Goal: Information Seeking & Learning: Learn about a topic

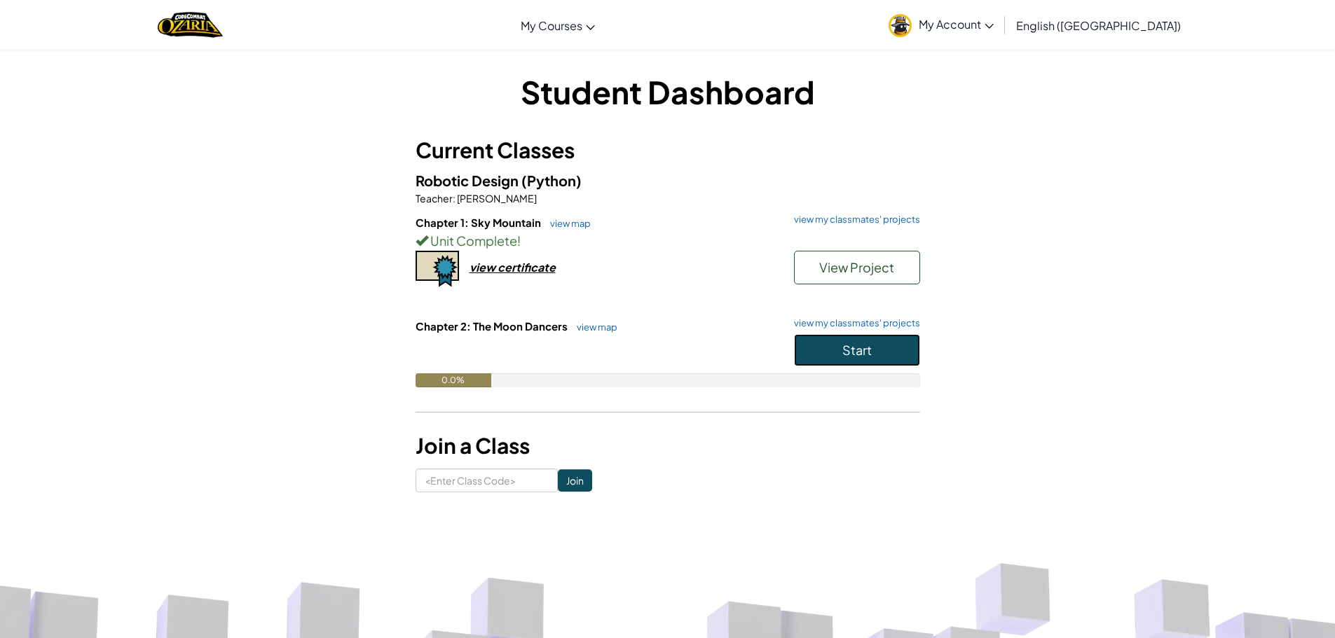
click at [814, 350] on button "Start" at bounding box center [857, 350] width 126 height 32
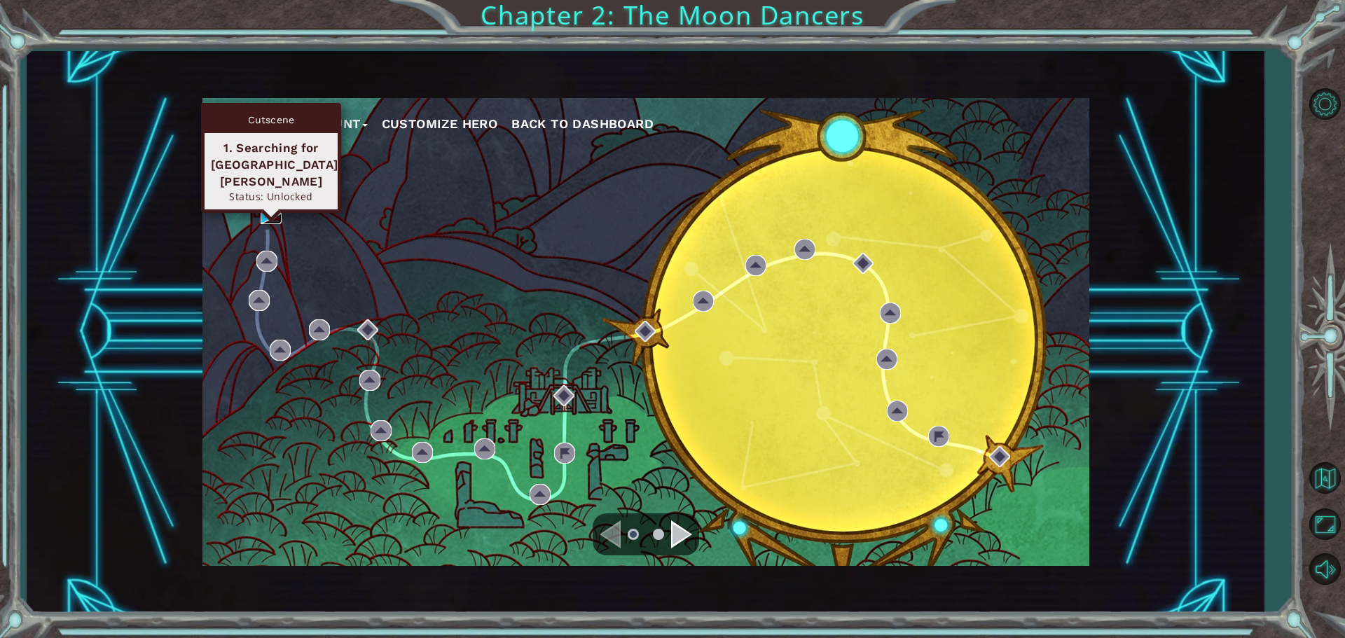
click at [266, 205] on img at bounding box center [271, 213] width 21 height 21
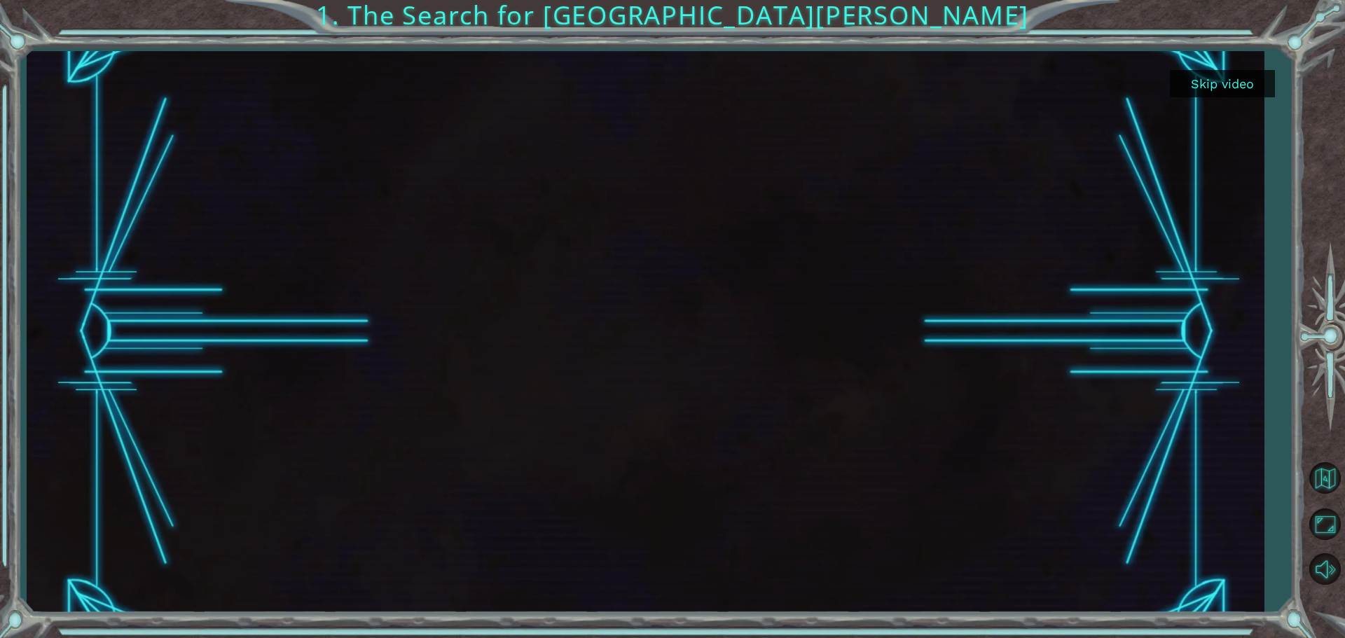
click at [1261, 85] on button "Skip video" at bounding box center [1222, 83] width 105 height 27
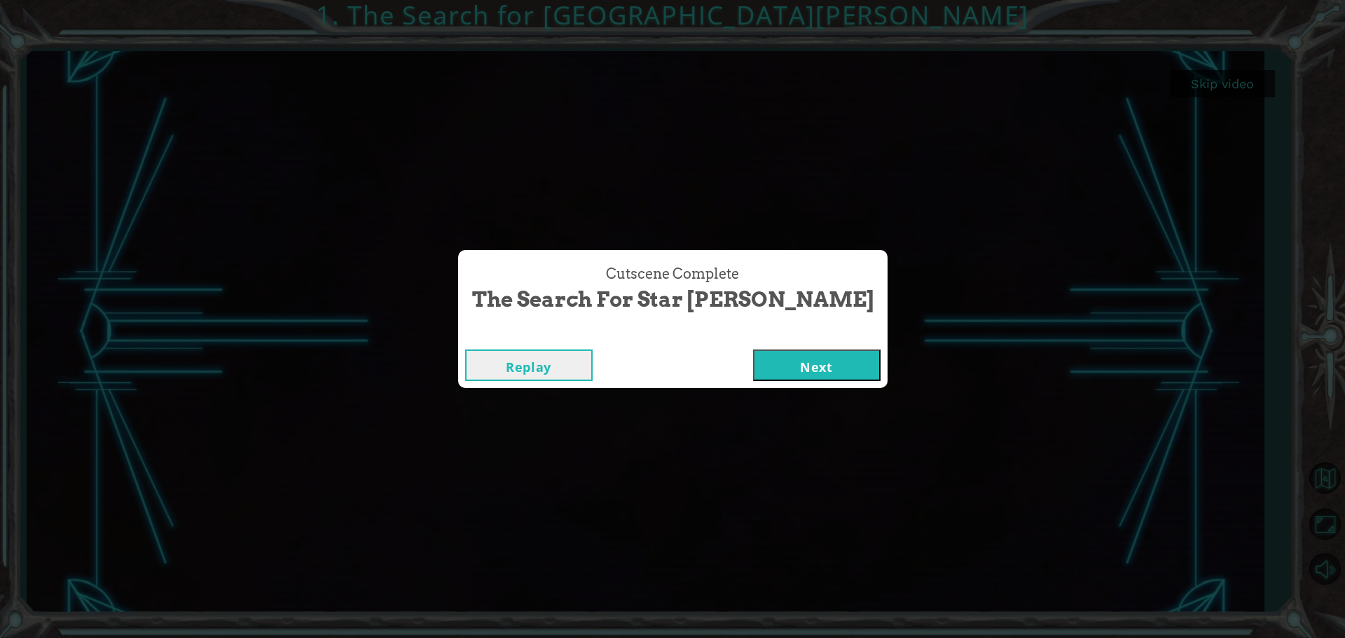
click at [787, 371] on button "Next" at bounding box center [817, 366] width 128 height 32
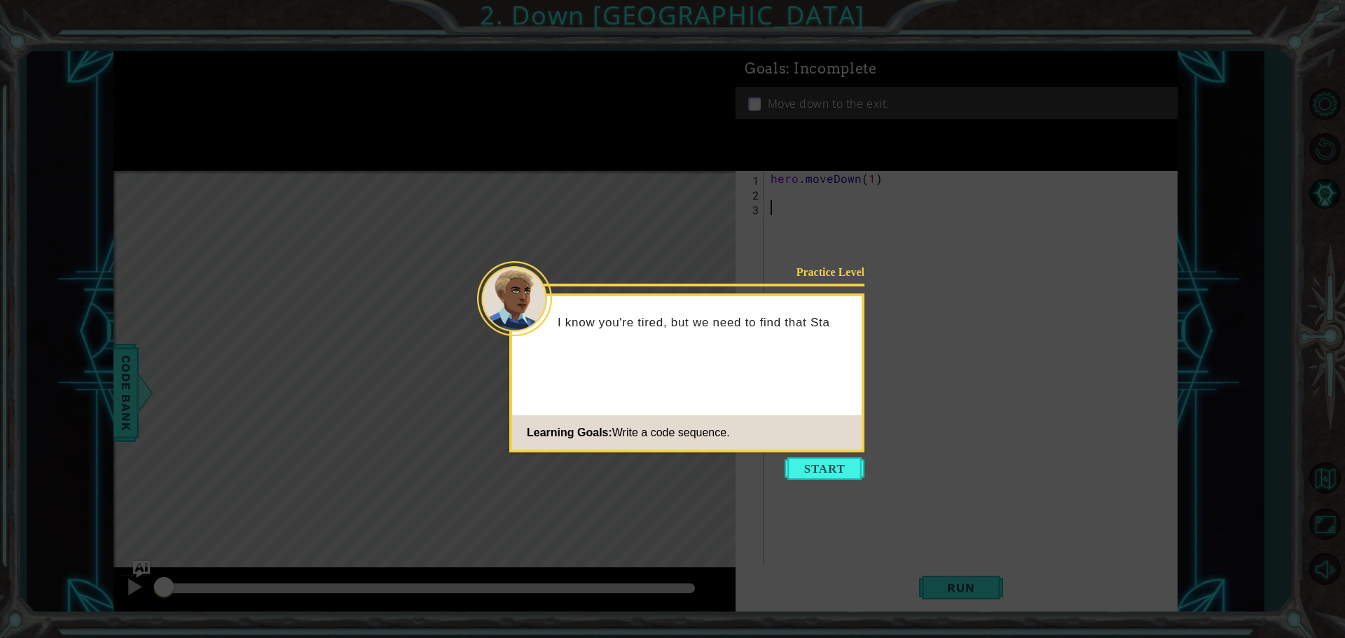
click at [812, 467] on button "Start" at bounding box center [825, 469] width 80 height 22
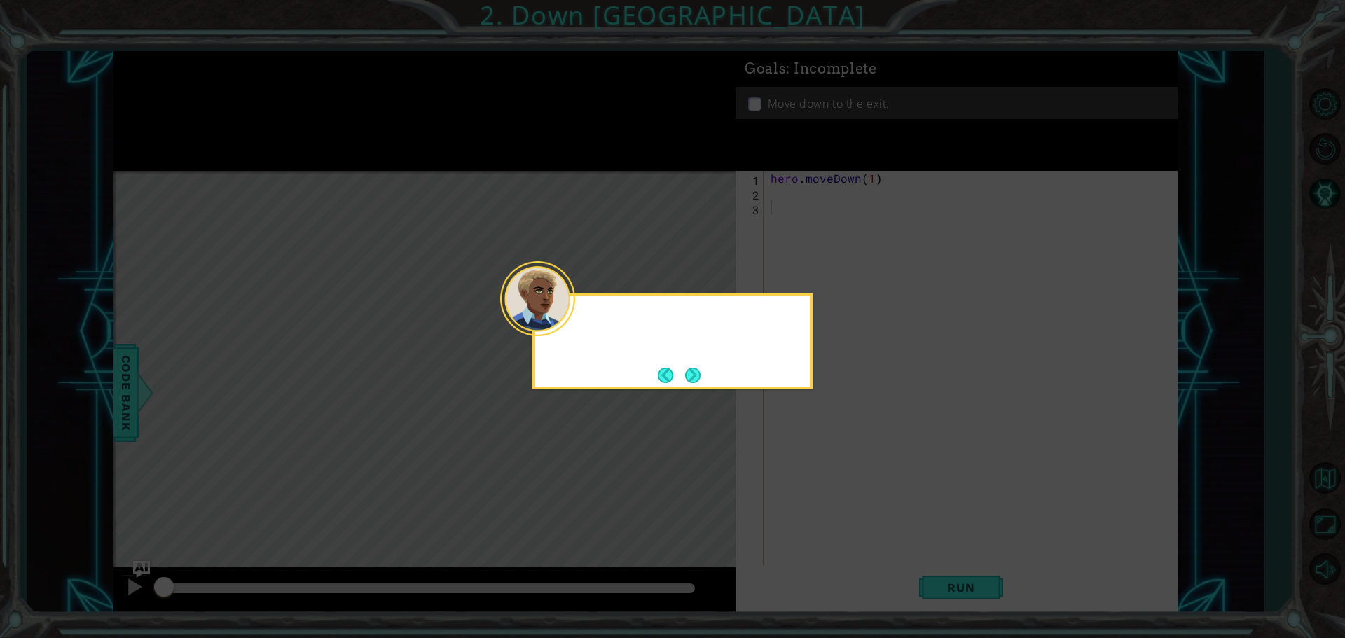
click at [812, 467] on icon at bounding box center [672, 319] width 1345 height 638
click at [685, 381] on button "Next" at bounding box center [692, 375] width 15 height 15
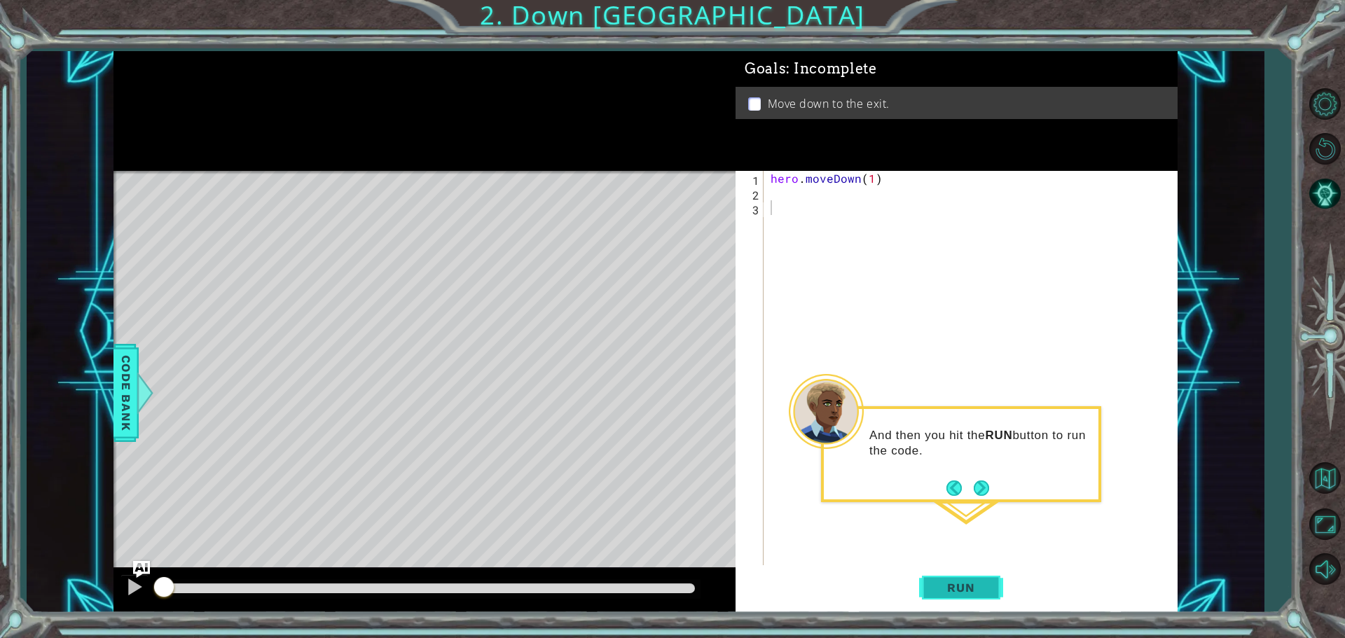
click at [955, 589] on span "Run" at bounding box center [960, 588] width 55 height 14
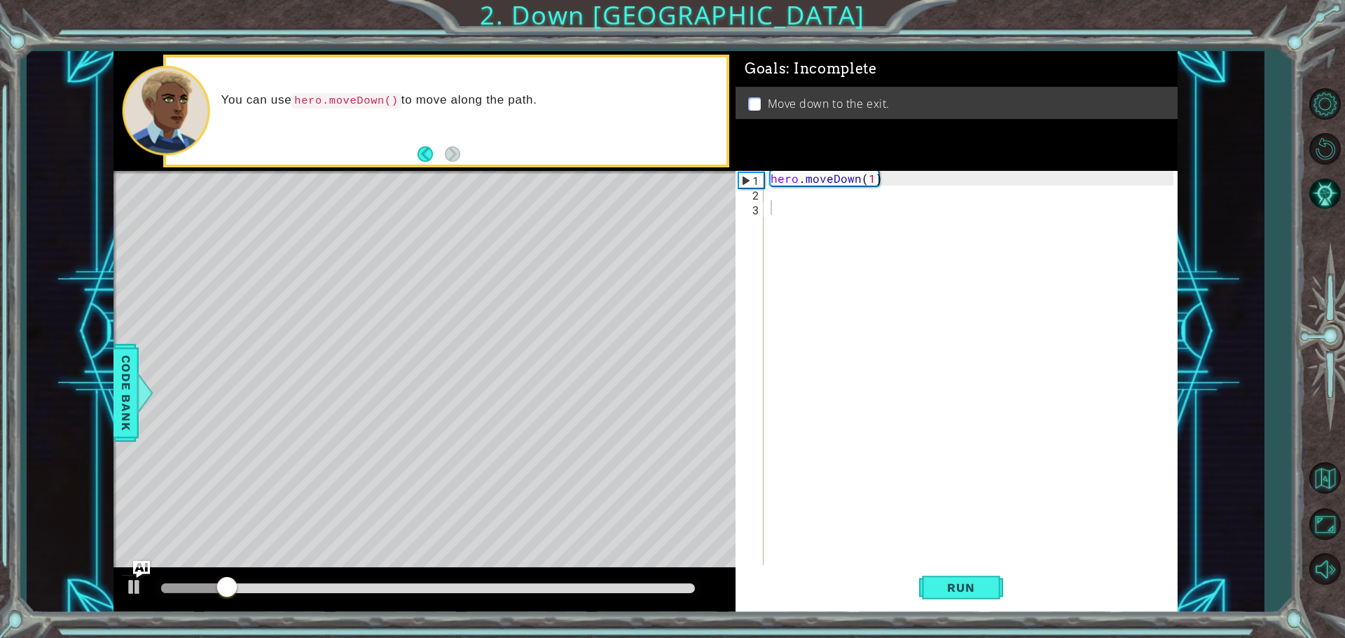
drag, startPoint x: 787, startPoint y: 624, endPoint x: 514, endPoint y: 329, distance: 402.2
click at [610, 389] on div "1 ההההההההההההההההההההההההההההההההההההההההההההההההההההההההההההההההההההההההההההה…" at bounding box center [672, 319] width 1345 height 638
click at [493, 267] on div "Level Map" at bounding box center [438, 377] width 648 height 413
click at [425, 151] on button "Back" at bounding box center [431, 153] width 27 height 15
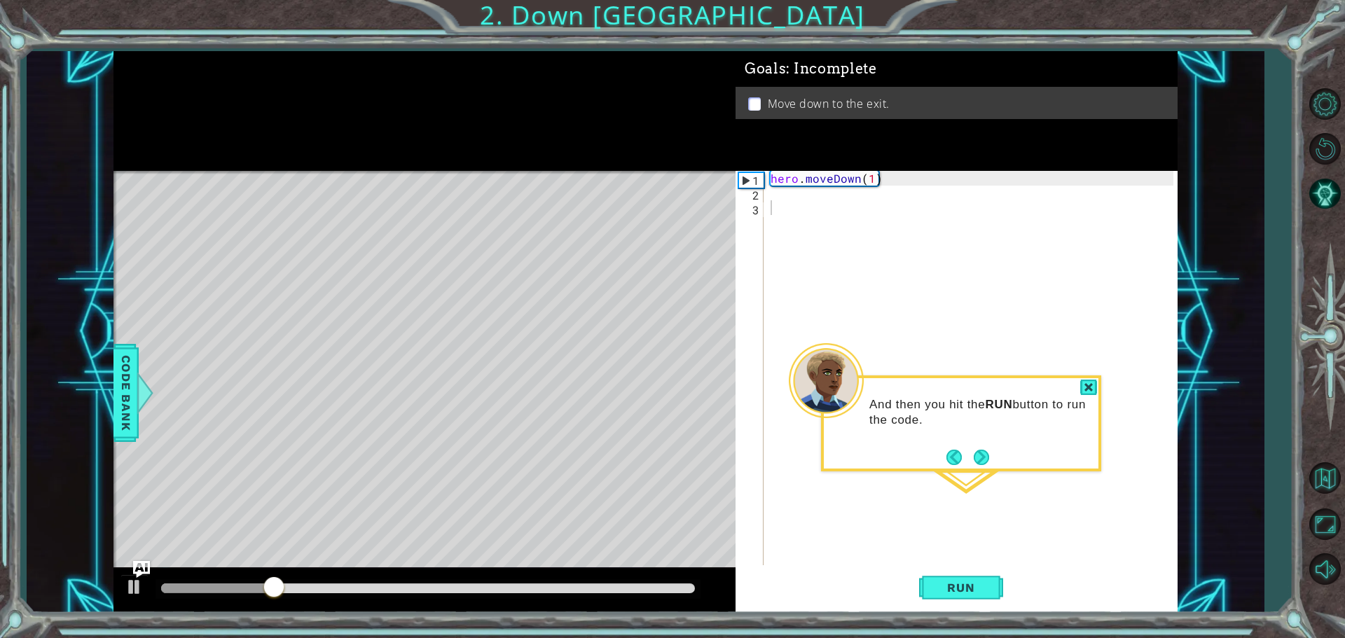
click at [425, 151] on div at bounding box center [425, 111] width 622 height 120
click at [421, 143] on div at bounding box center [425, 111] width 622 height 120
click at [413, 158] on div at bounding box center [425, 111] width 622 height 120
drag, startPoint x: 619, startPoint y: 528, endPoint x: 703, endPoint y: 636, distance: 136.3
click at [703, 636] on div "1 ההההההההההההההההההההההההההההההההההההההההההההההההההההההההההההההההההההההההההההה…" at bounding box center [672, 319] width 1345 height 638
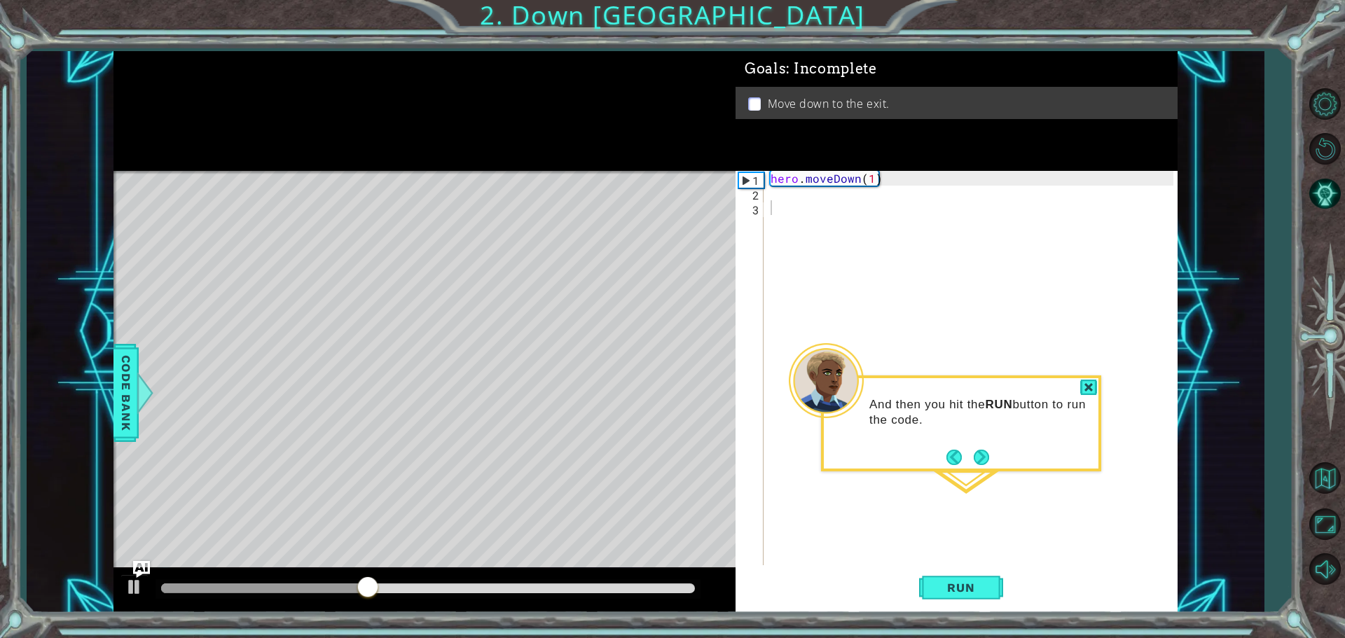
click at [978, 453] on button "Next" at bounding box center [981, 457] width 15 height 15
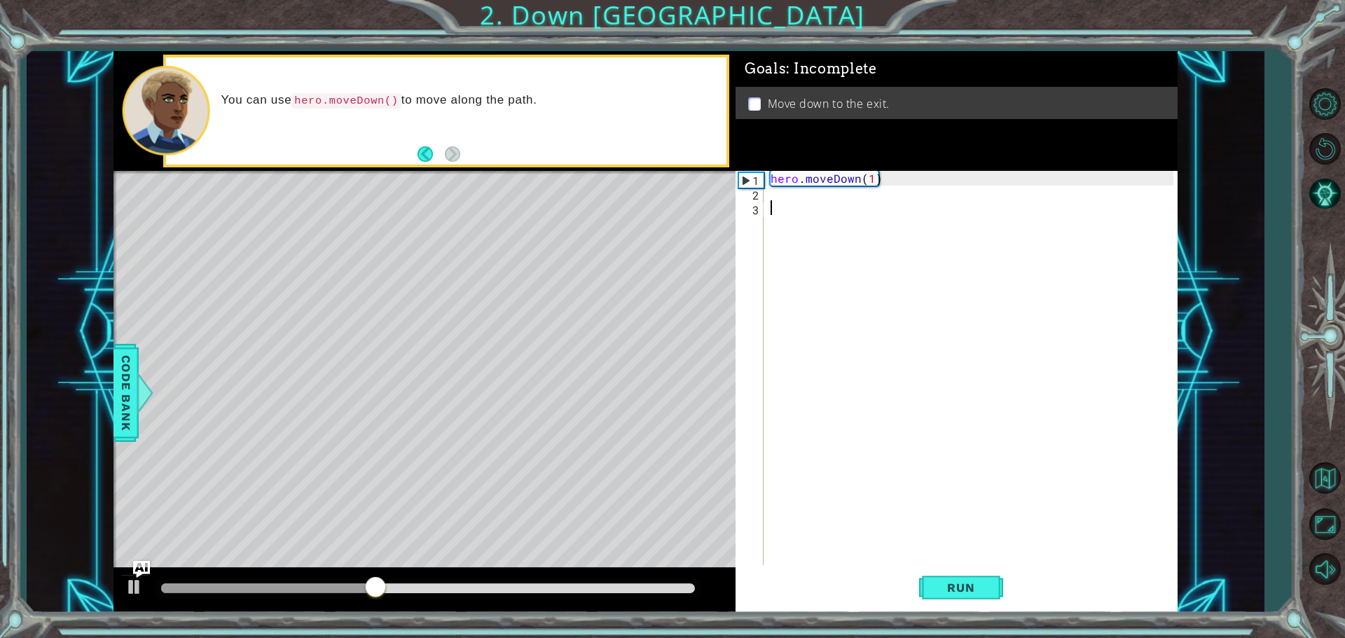
click at [978, 453] on div "hero . moveDown ( 1 )" at bounding box center [974, 384] width 413 height 427
click at [415, 148] on div "You can use hero.moveDown() to move along the path." at bounding box center [446, 110] width 561 height 107
click at [425, 148] on button "Back" at bounding box center [431, 153] width 27 height 15
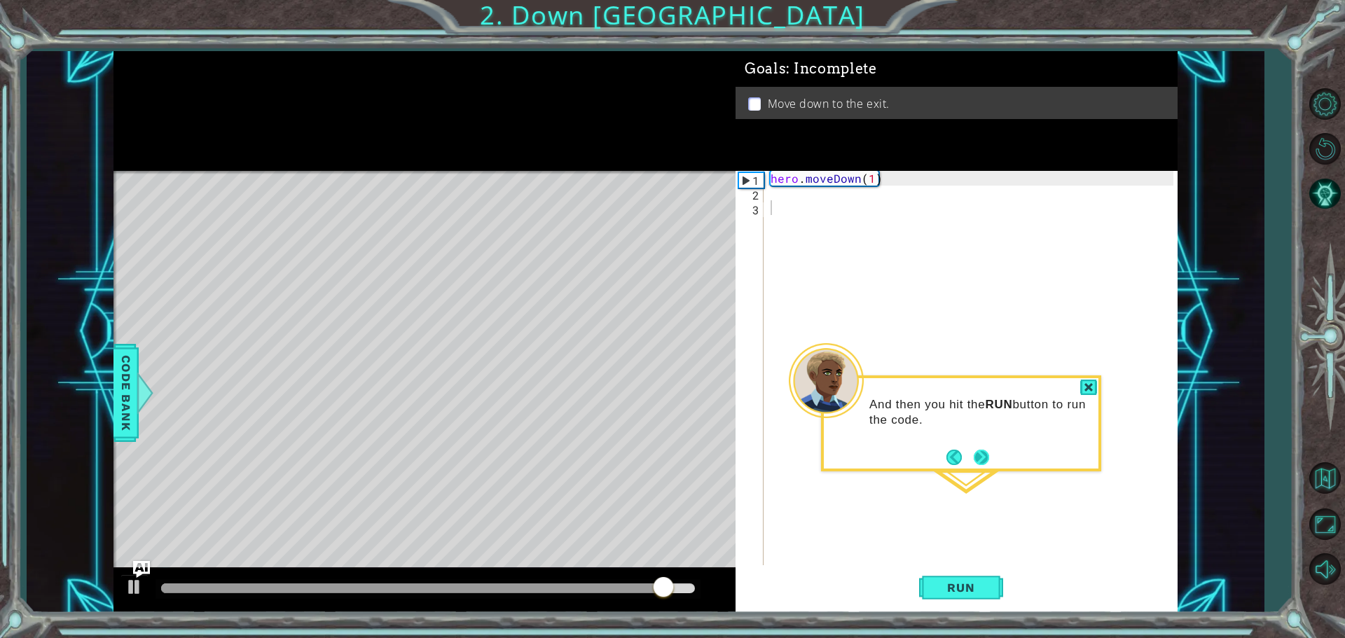
click at [975, 458] on button "Next" at bounding box center [981, 457] width 15 height 15
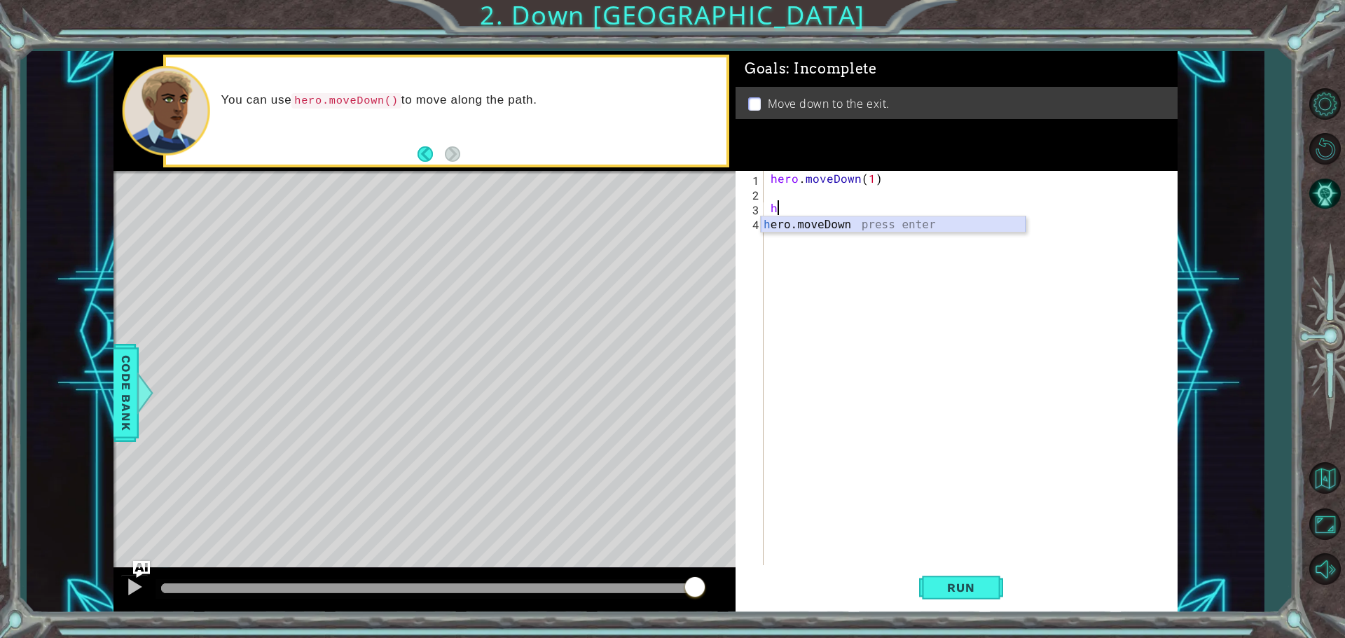
click at [768, 223] on div "h ero.moveDown press enter" at bounding box center [893, 242] width 265 height 50
type textarea "hero.moveDown(1)"
click at [957, 584] on span "Run" at bounding box center [960, 588] width 55 height 14
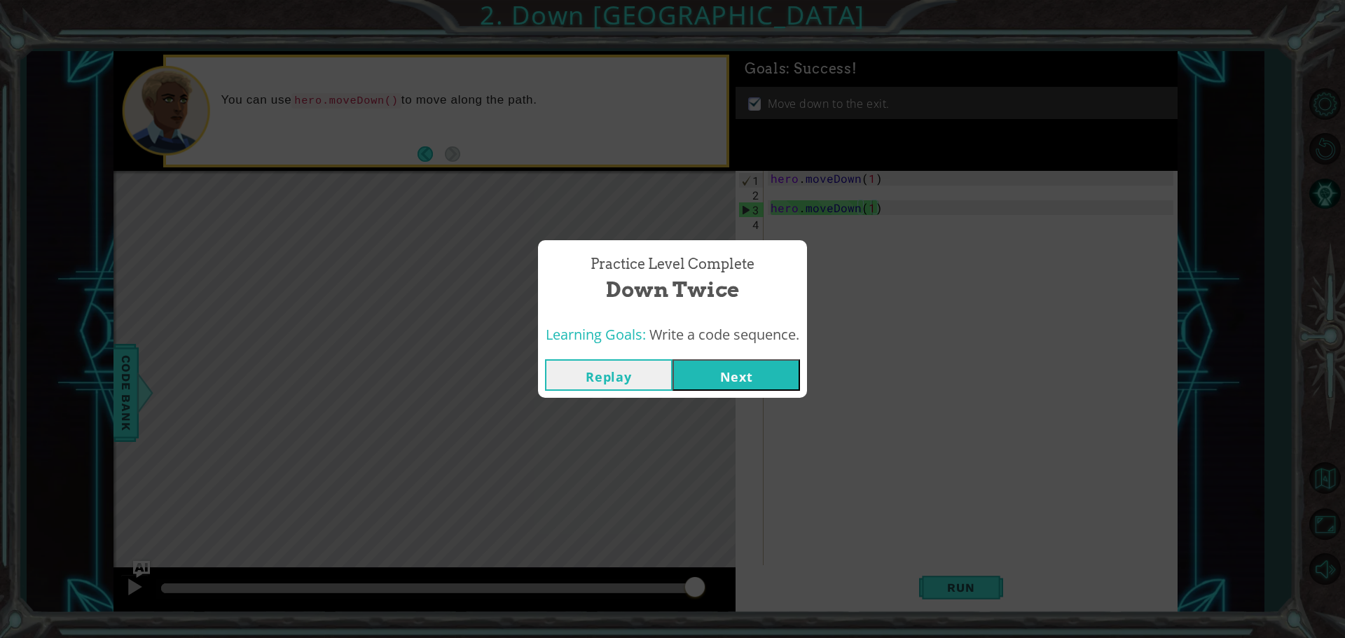
click at [773, 361] on button "Next" at bounding box center [737, 375] width 128 height 32
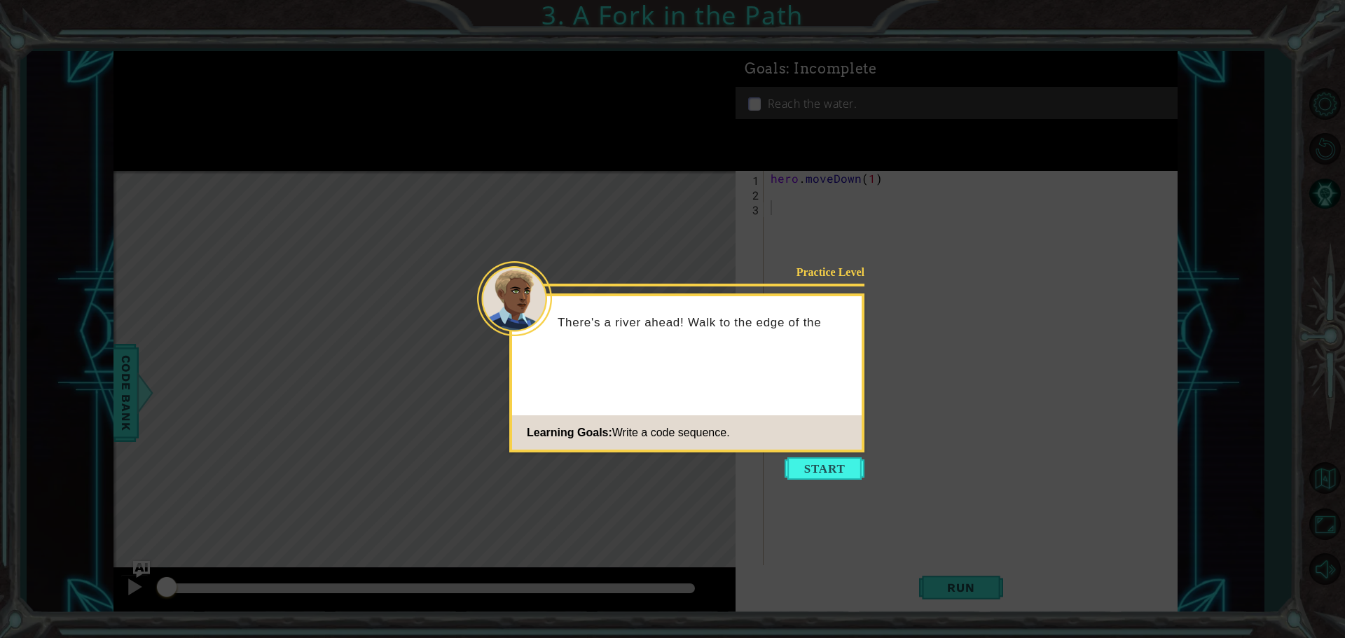
click at [814, 471] on button "Start" at bounding box center [825, 469] width 80 height 22
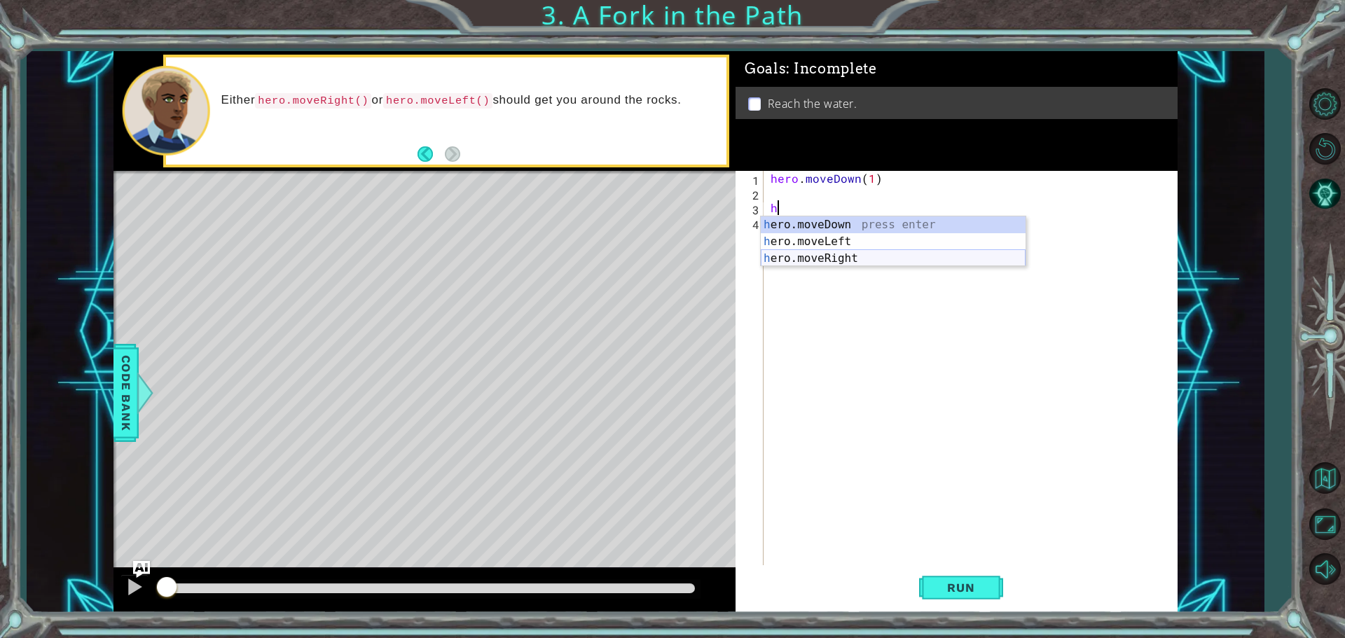
click at [810, 259] on div "h ero.moveDown press enter h ero.moveLeft press enter h ero.moveRight press ent…" at bounding box center [893, 259] width 265 height 84
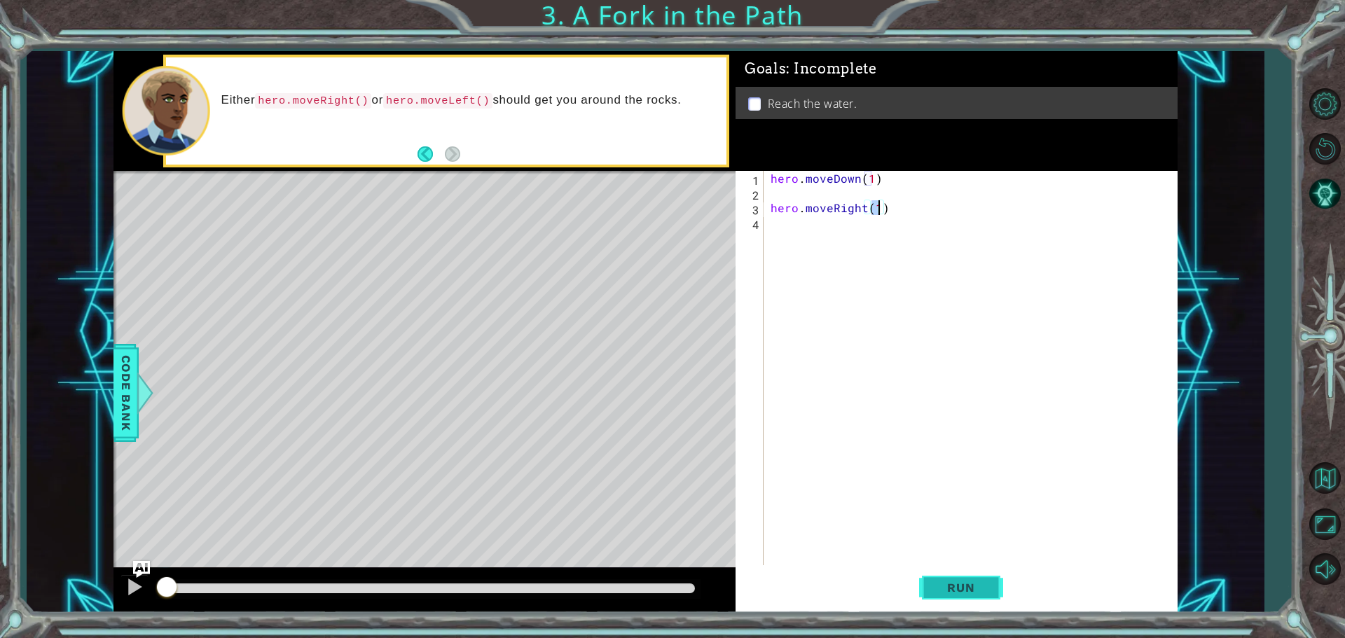
type textarea "hero.moveRight(1)"
click at [1002, 601] on button "Run" at bounding box center [961, 588] width 84 height 44
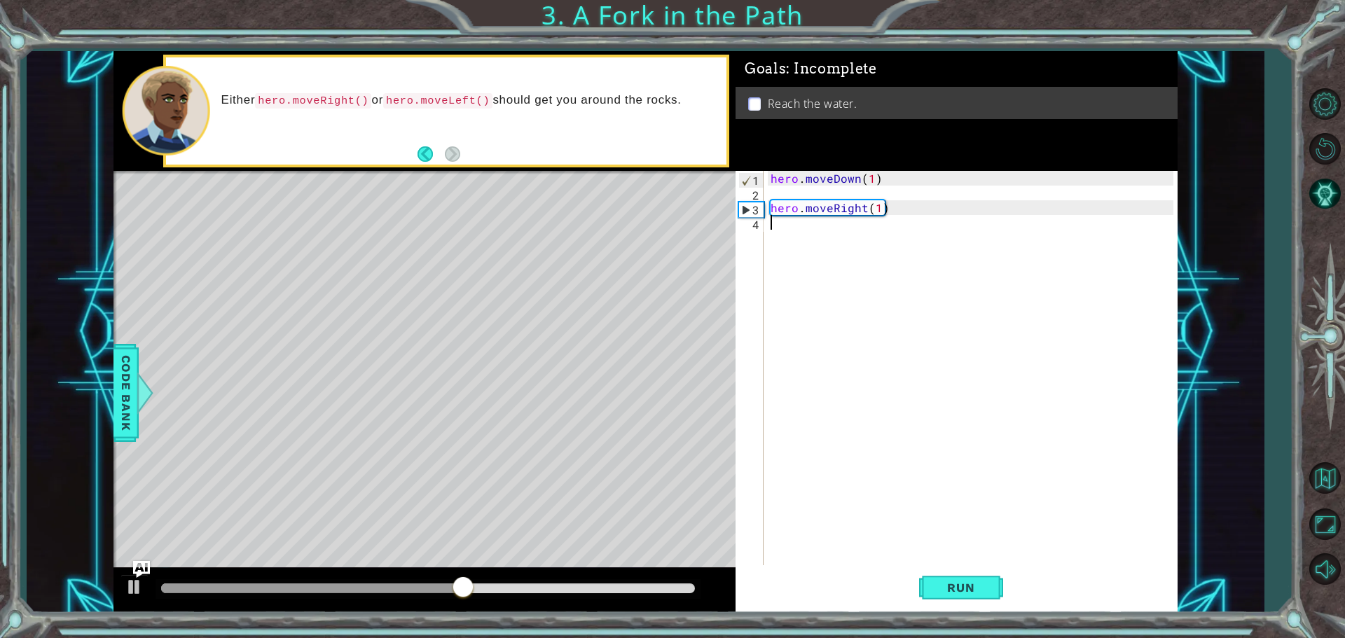
click at [771, 222] on div "hero . moveDown ( 1 ) hero . moveRight ( 1 )" at bounding box center [974, 384] width 413 height 427
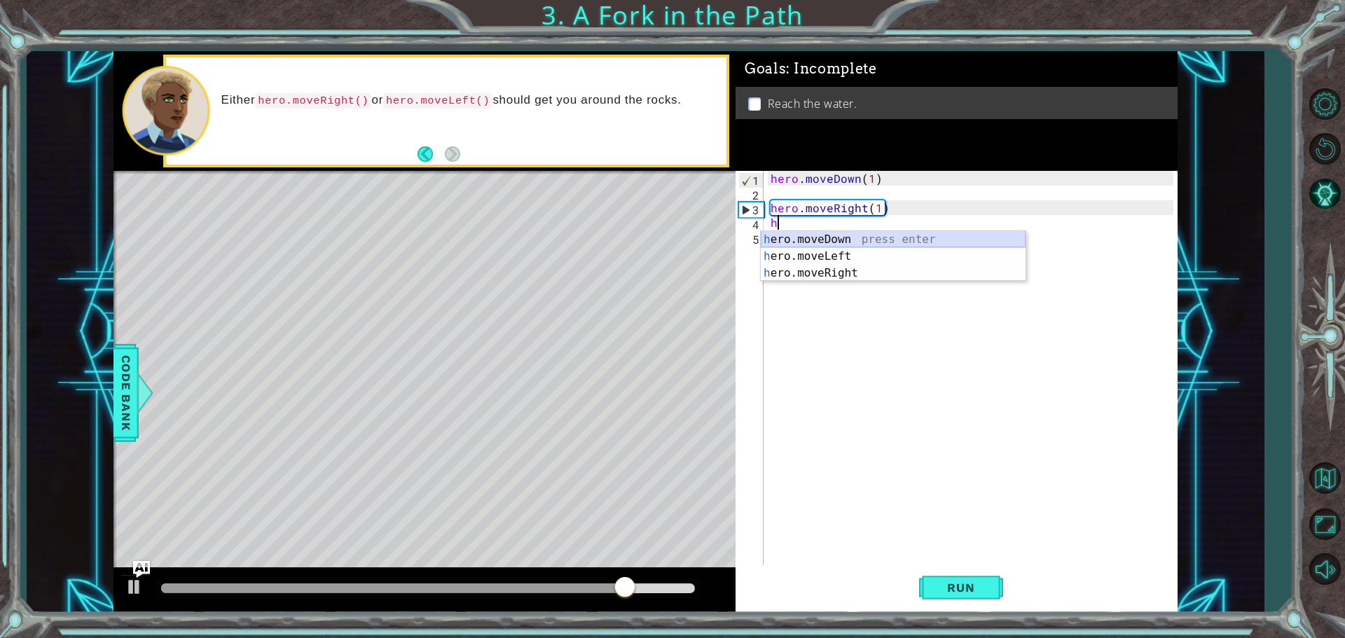
click at [801, 234] on div "h ero.moveDown press enter h ero.moveLeft press enter h ero.moveRight press ent…" at bounding box center [893, 273] width 265 height 84
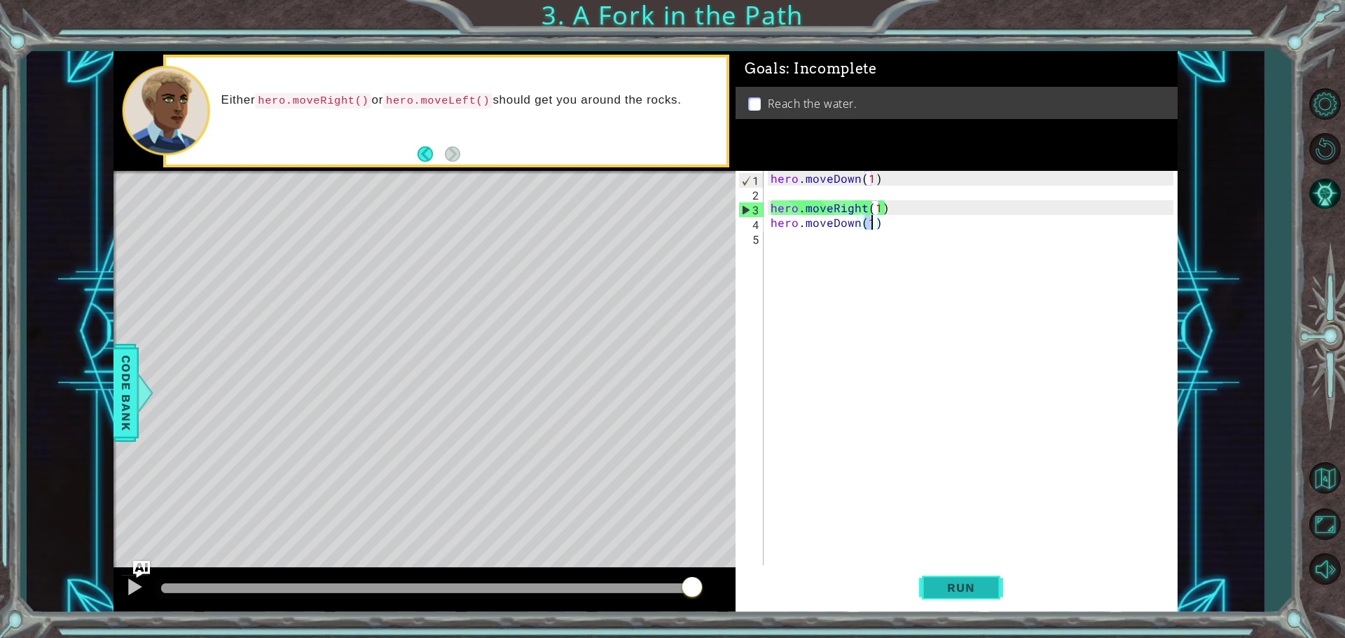
type textarea "hero.moveDown(1)"
click at [954, 585] on span "Run" at bounding box center [960, 588] width 55 height 14
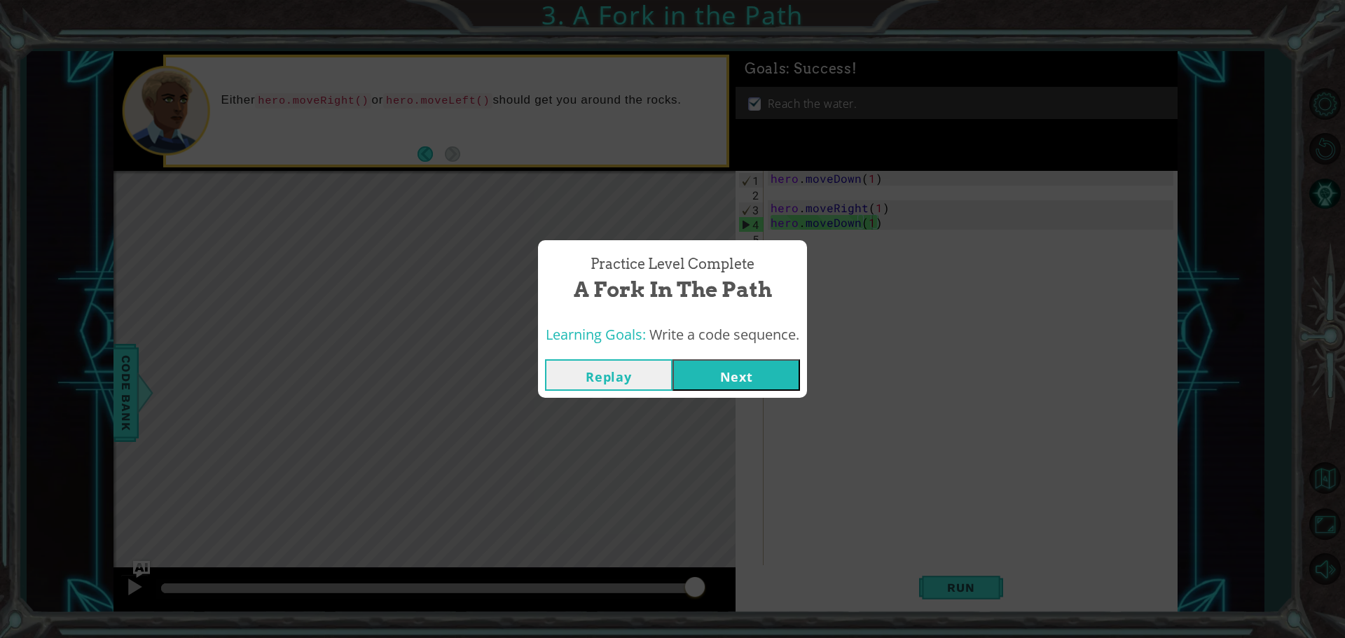
click at [727, 371] on button "Next" at bounding box center [737, 375] width 128 height 32
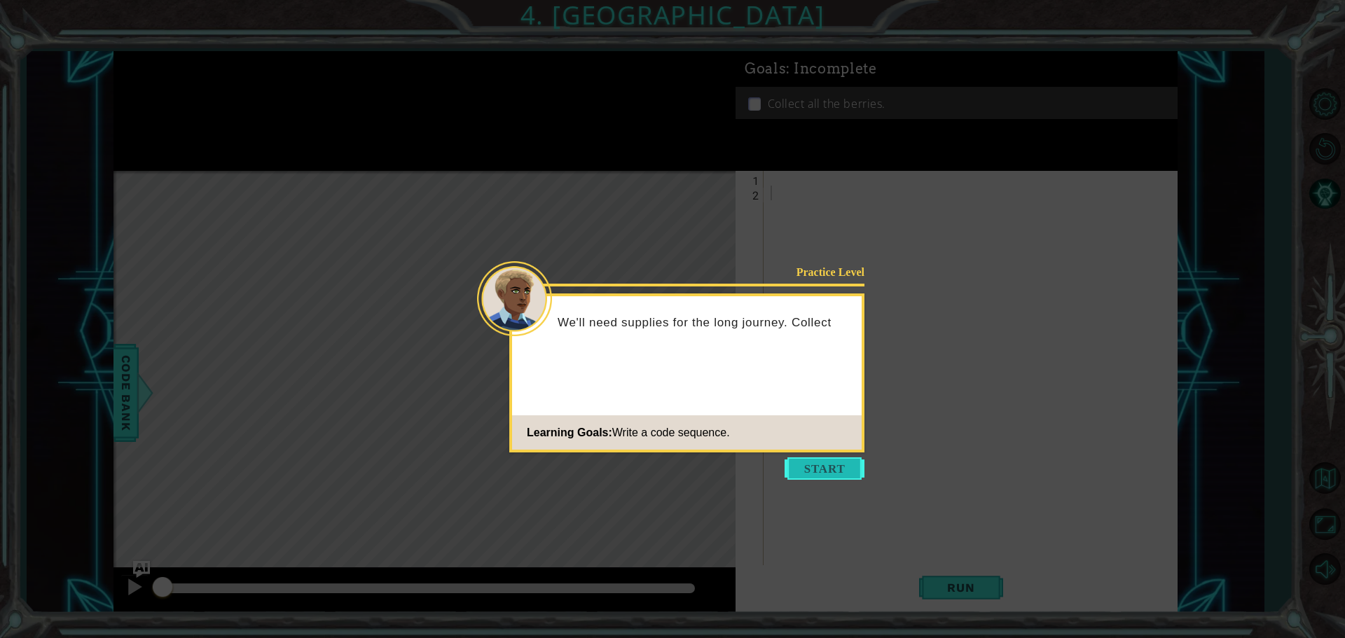
click at [816, 478] on button "Start" at bounding box center [825, 469] width 80 height 22
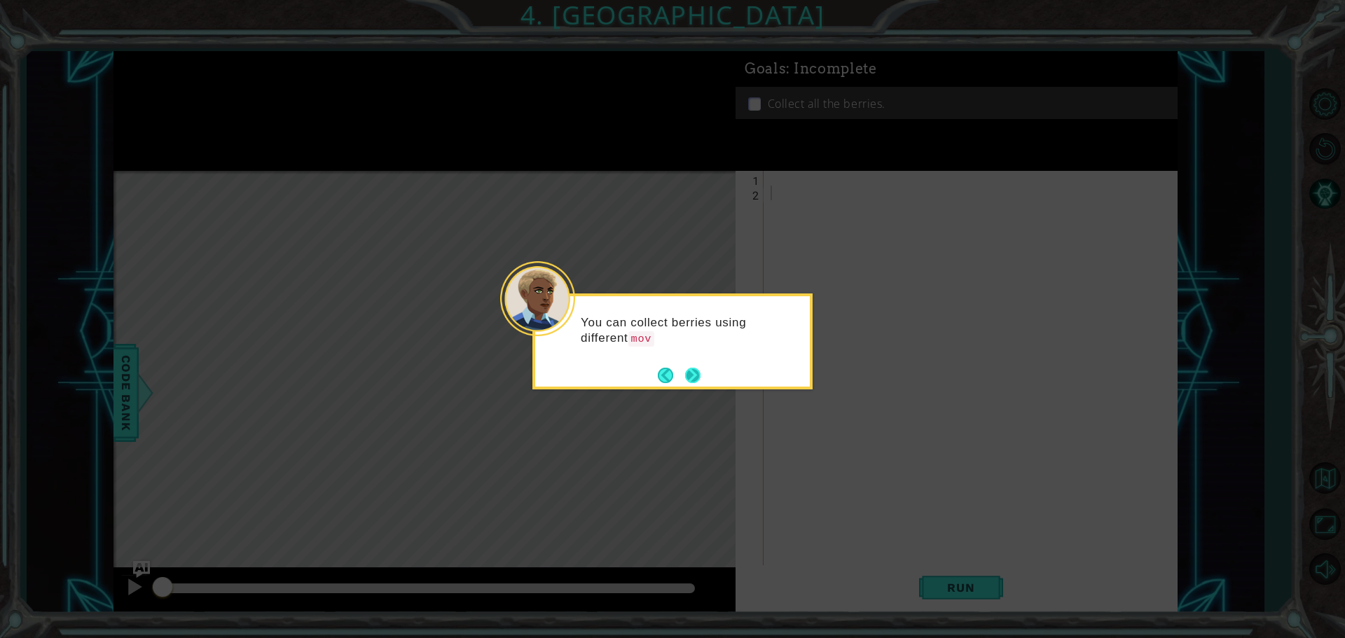
click at [694, 380] on button "Next" at bounding box center [692, 375] width 15 height 15
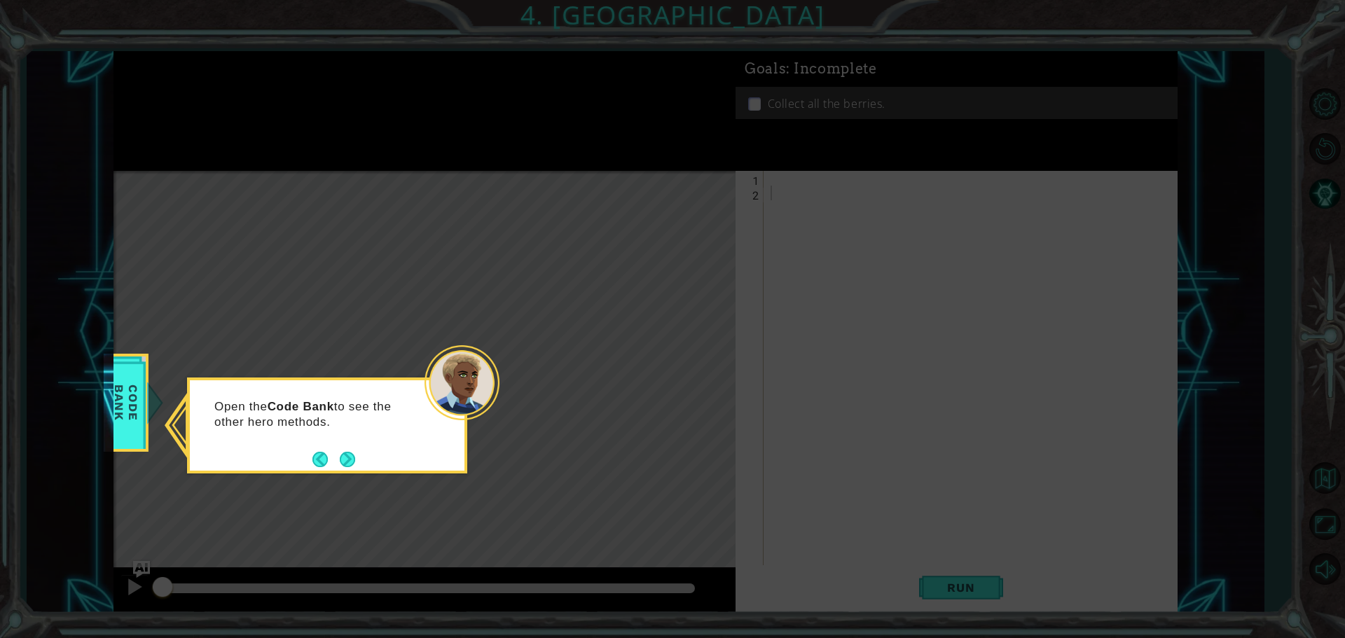
click at [335, 463] on button "Back" at bounding box center [326, 459] width 27 height 15
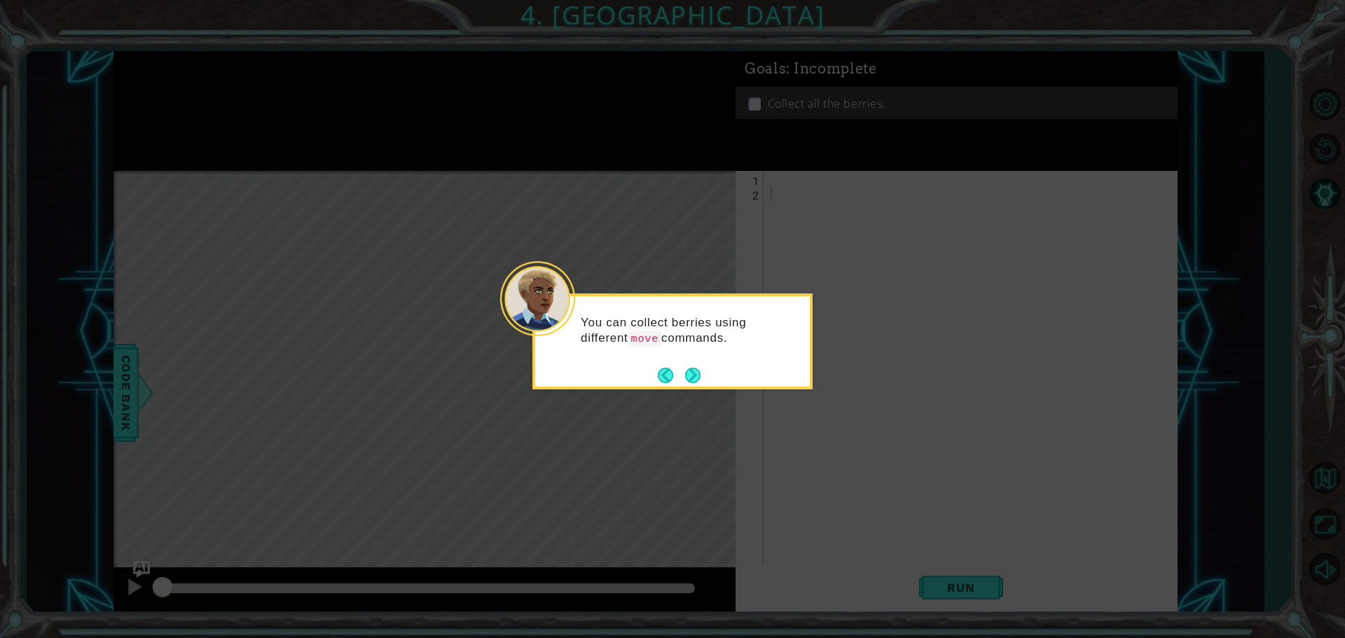
click at [700, 375] on button "Next" at bounding box center [692, 375] width 15 height 15
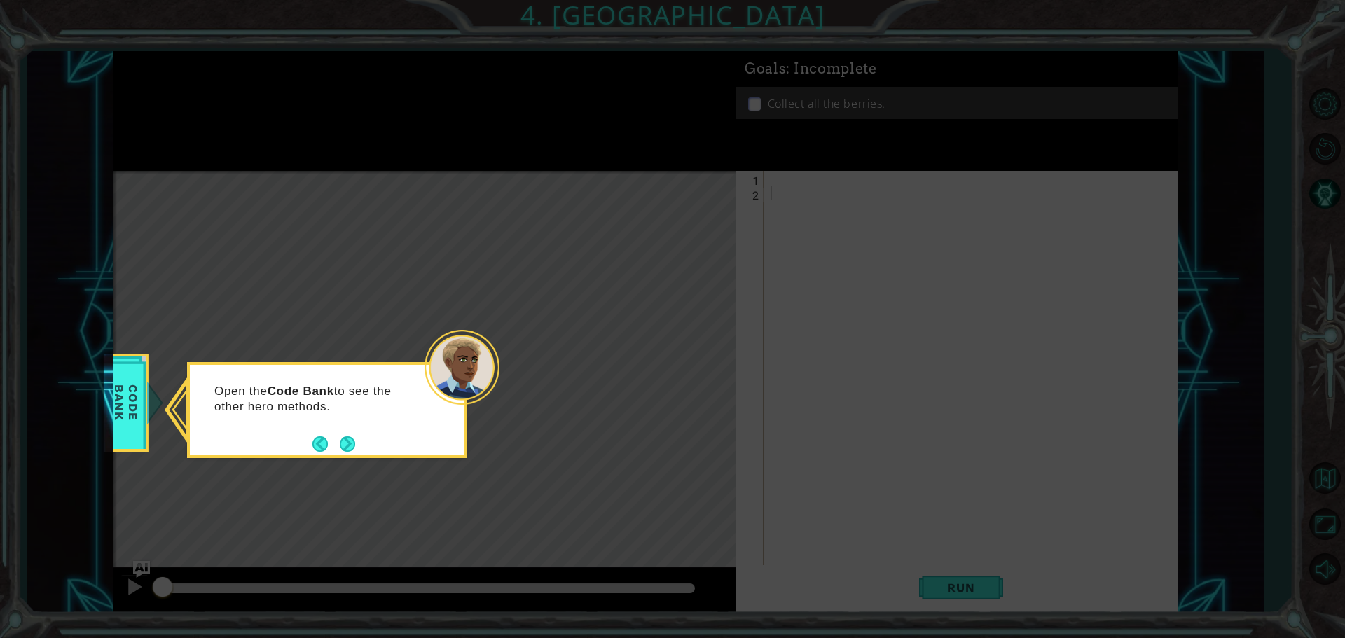
drag, startPoint x: 365, startPoint y: 426, endPoint x: 359, endPoint y: 431, distance: 7.4
click at [359, 431] on div "Open the Code Bank to see the other hero methods." at bounding box center [327, 406] width 275 height 71
click at [345, 439] on button "Next" at bounding box center [348, 444] width 16 height 16
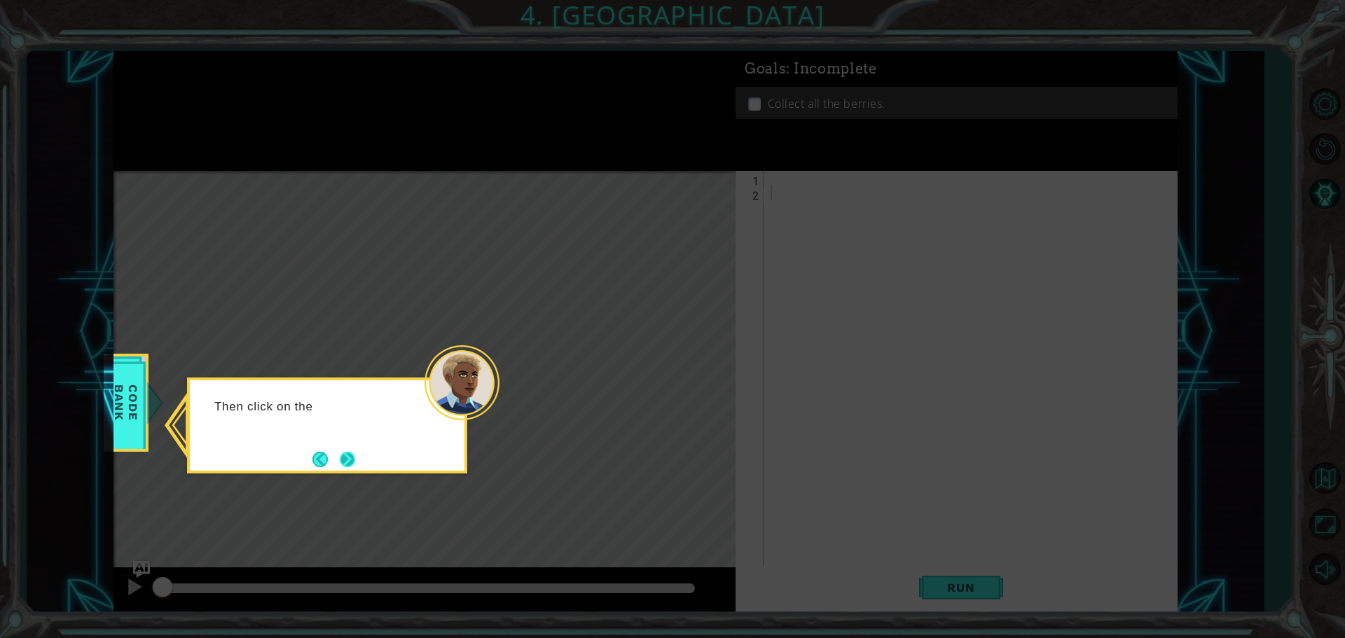
click at [350, 459] on button "Next" at bounding box center [347, 459] width 15 height 15
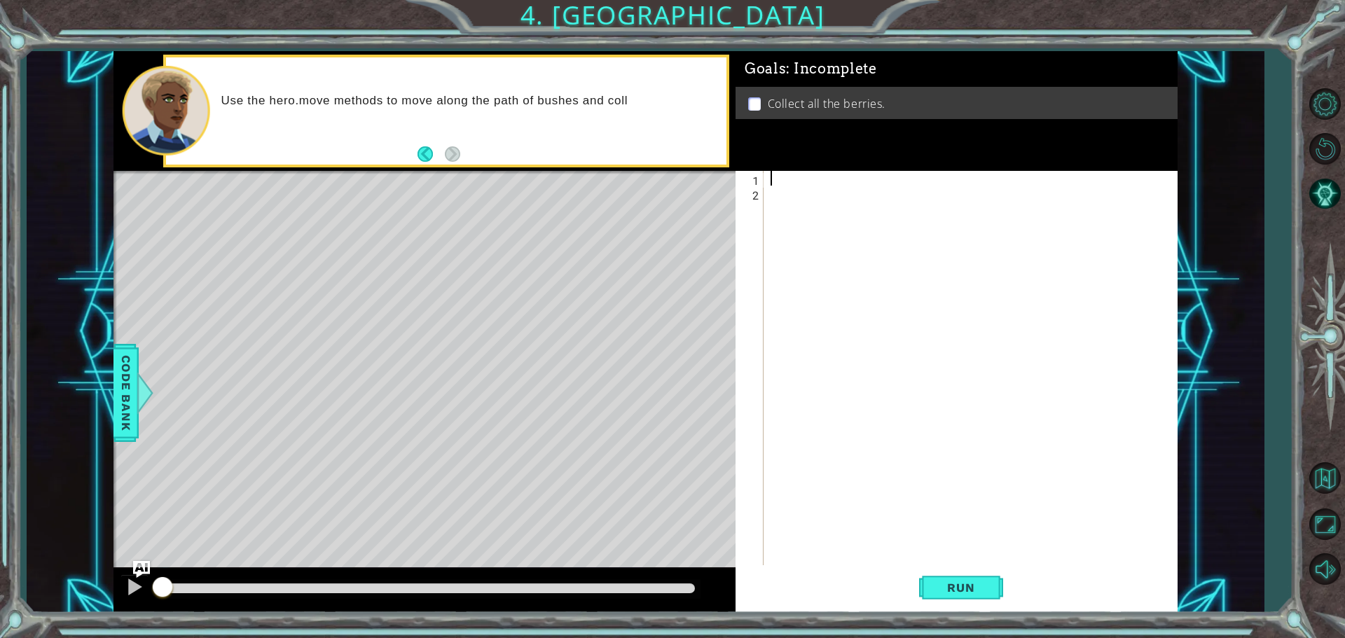
click at [769, 179] on div at bounding box center [974, 384] width 413 height 427
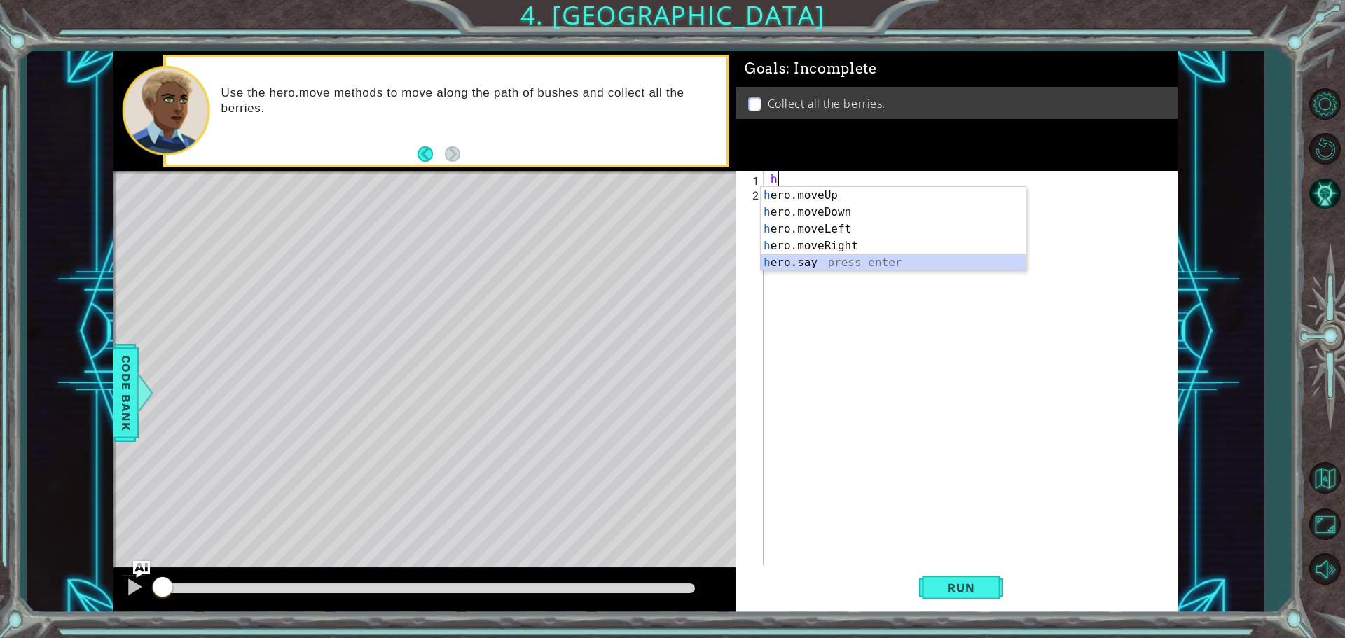
click at [790, 260] on div "h ero.moveUp press enter h ero.moveDown press enter h ero.moveLeft press enter …" at bounding box center [893, 246] width 265 height 118
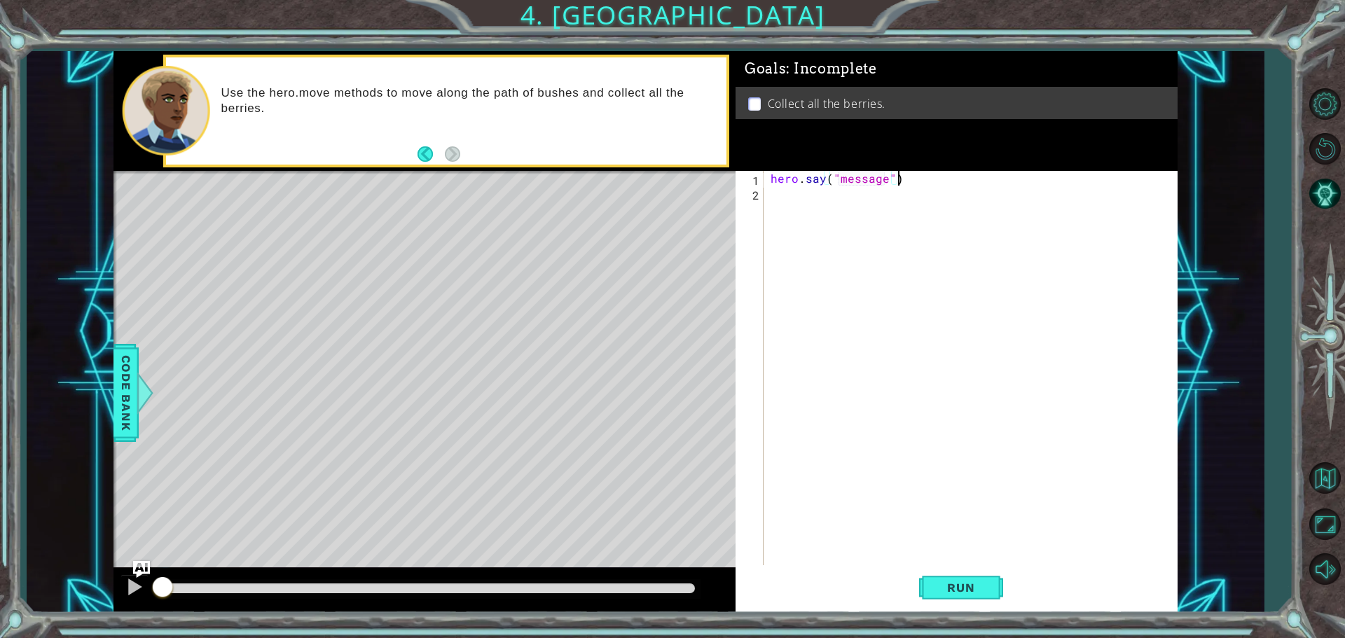
click at [900, 179] on div "hero . say ( "message" )" at bounding box center [974, 384] width 413 height 427
type textarea "h"
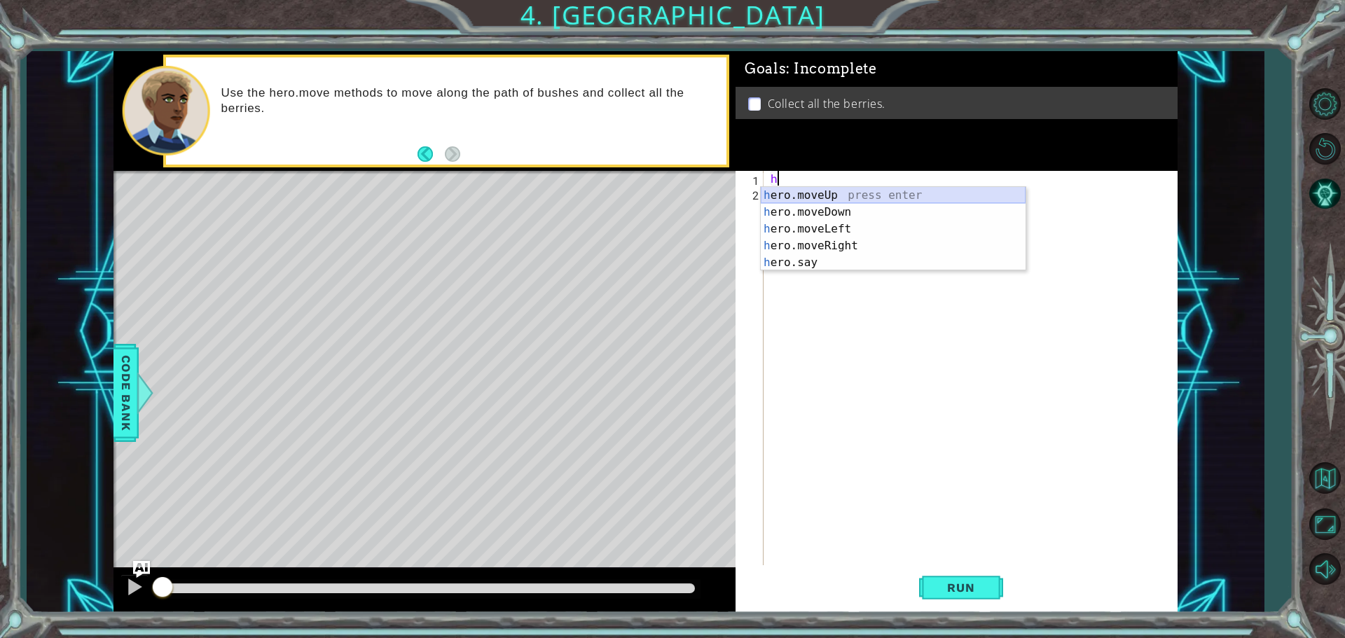
click at [831, 193] on div "h ero.moveUp press enter h ero.moveDown press enter h ero.moveLeft press enter …" at bounding box center [893, 246] width 265 height 118
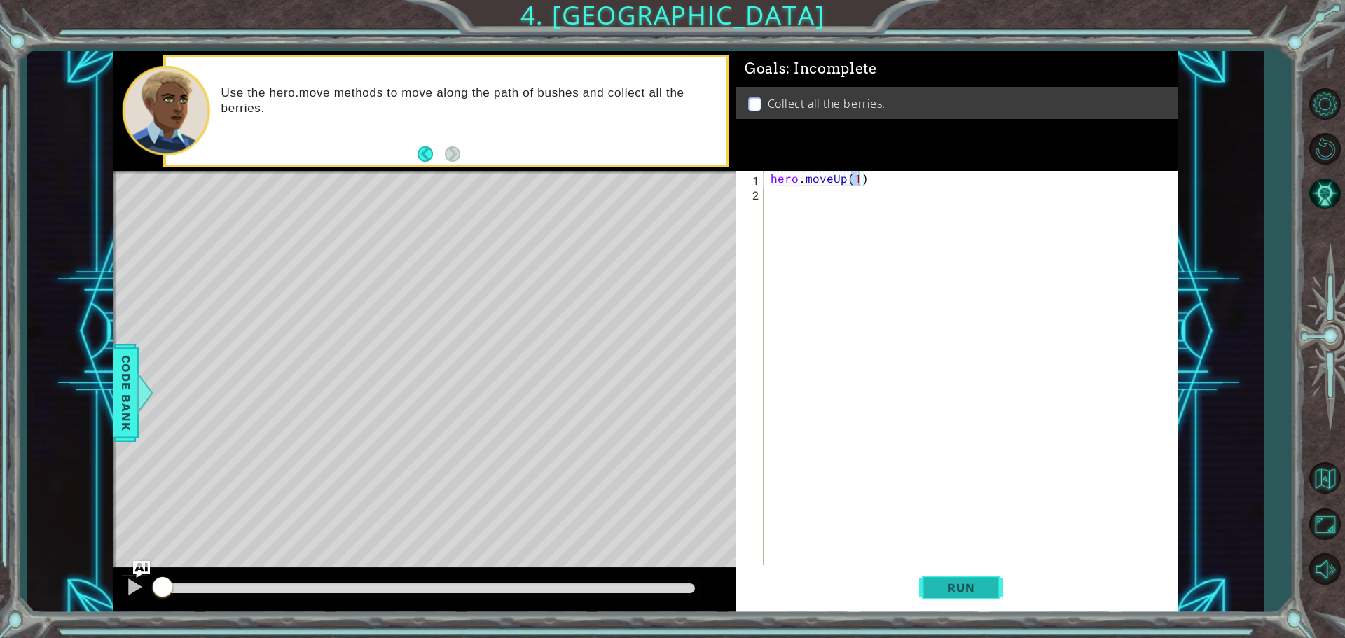
click at [989, 590] on button "Run" at bounding box center [961, 588] width 84 height 44
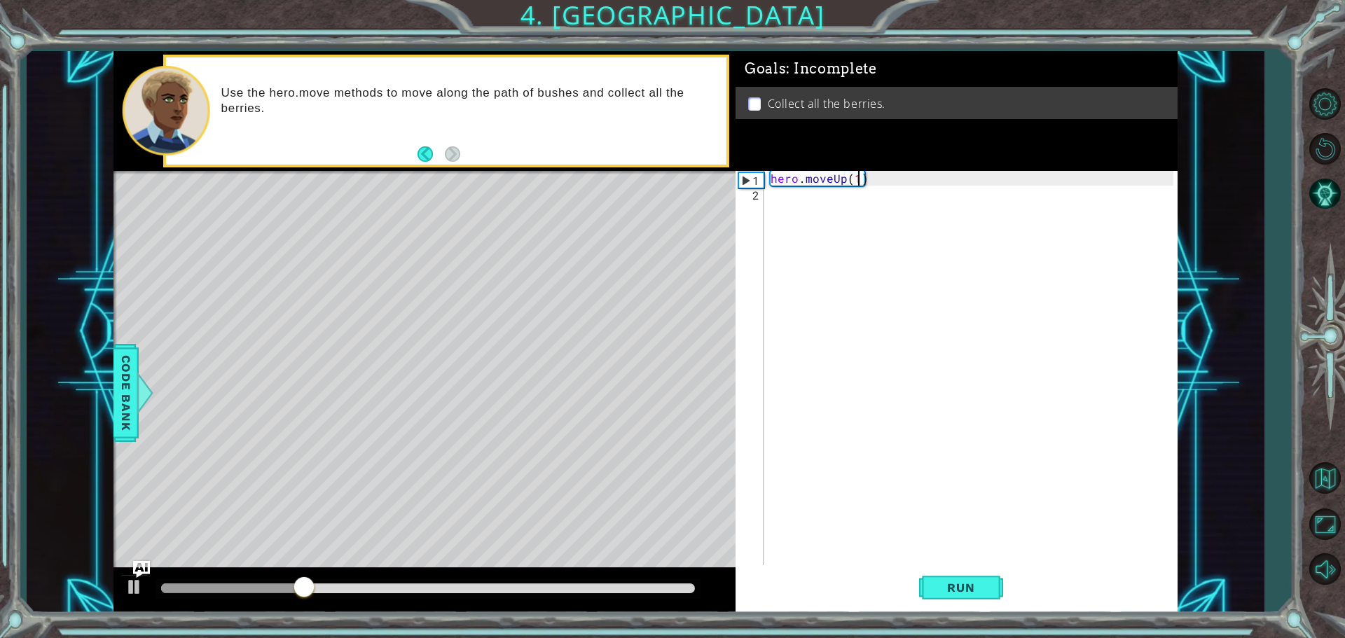
click at [875, 175] on div "hero . moveUp ( 1 )" at bounding box center [974, 384] width 413 height 427
click at [868, 182] on div "hero . moveUp ( 1 )" at bounding box center [974, 384] width 413 height 427
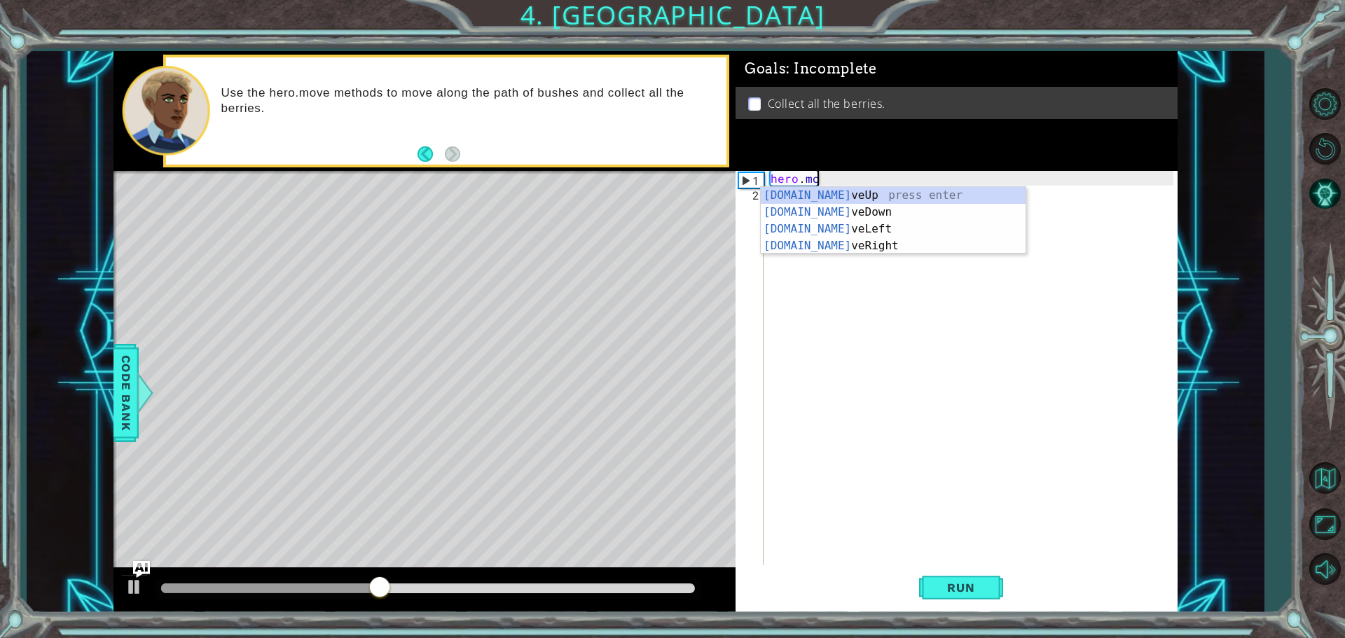
type textarea "h"
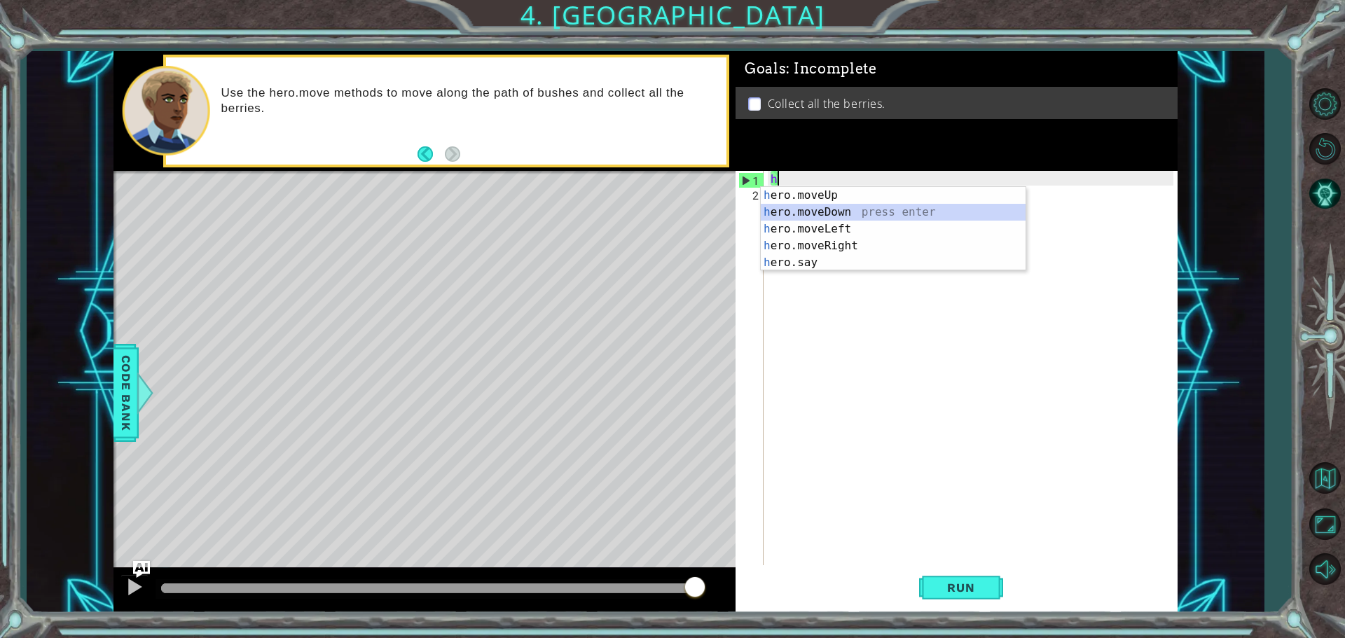
click at [787, 211] on div "h ero.moveUp press enter h ero.moveDown press enter h ero.moveLeft press enter …" at bounding box center [893, 246] width 265 height 118
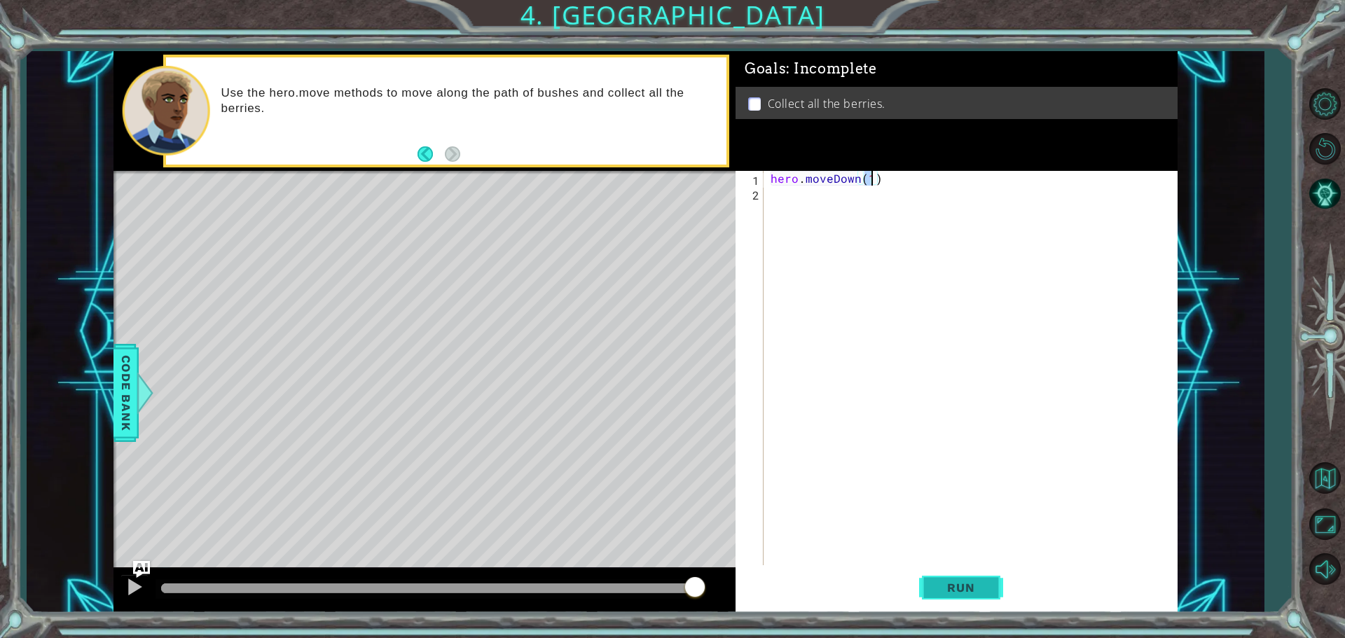
type textarea "hero.moveDown(1)"
click at [970, 584] on span "Run" at bounding box center [960, 588] width 55 height 14
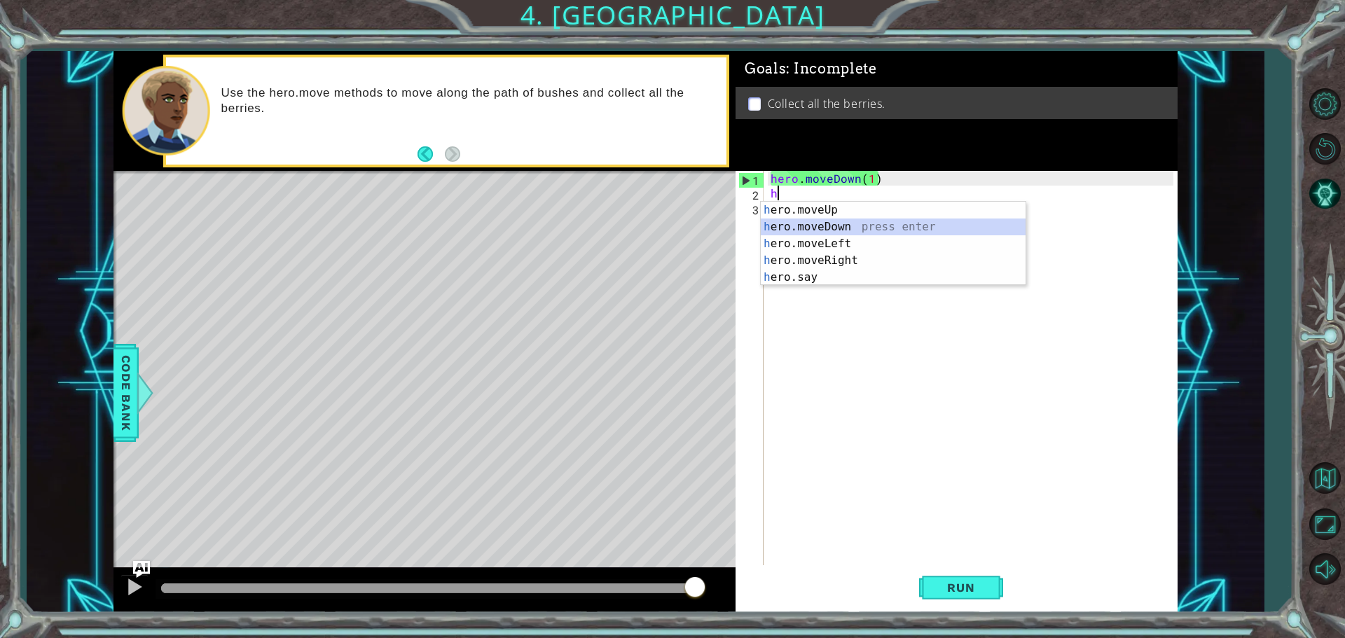
type textarea "hero.moveDown(1)"
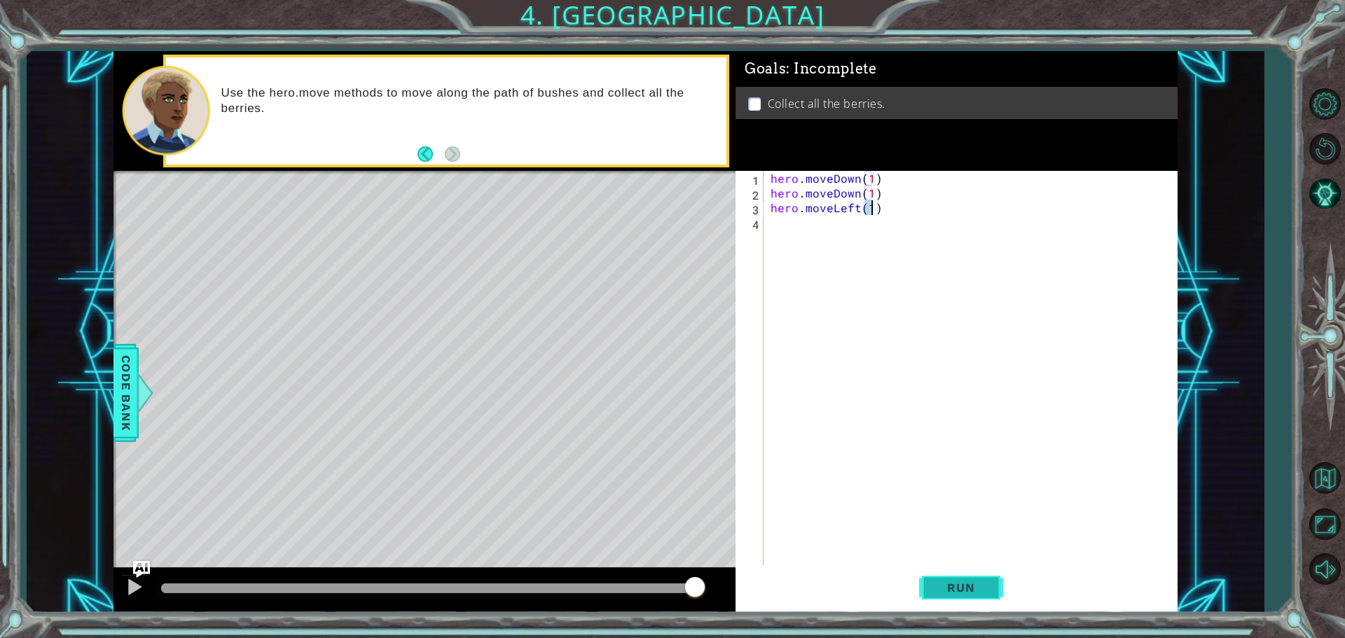
type textarea "hero.moveLeft(1)"
click at [972, 581] on button "Run" at bounding box center [961, 588] width 84 height 44
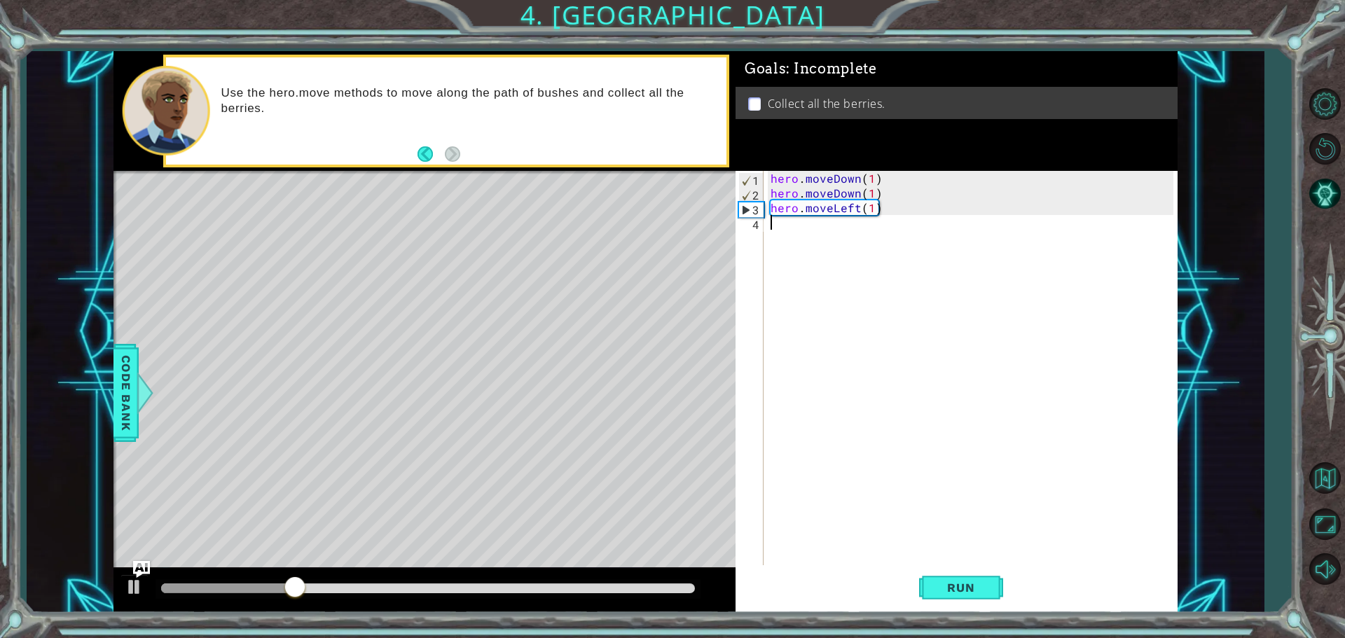
type textarea "hero.moveLeft(1)"
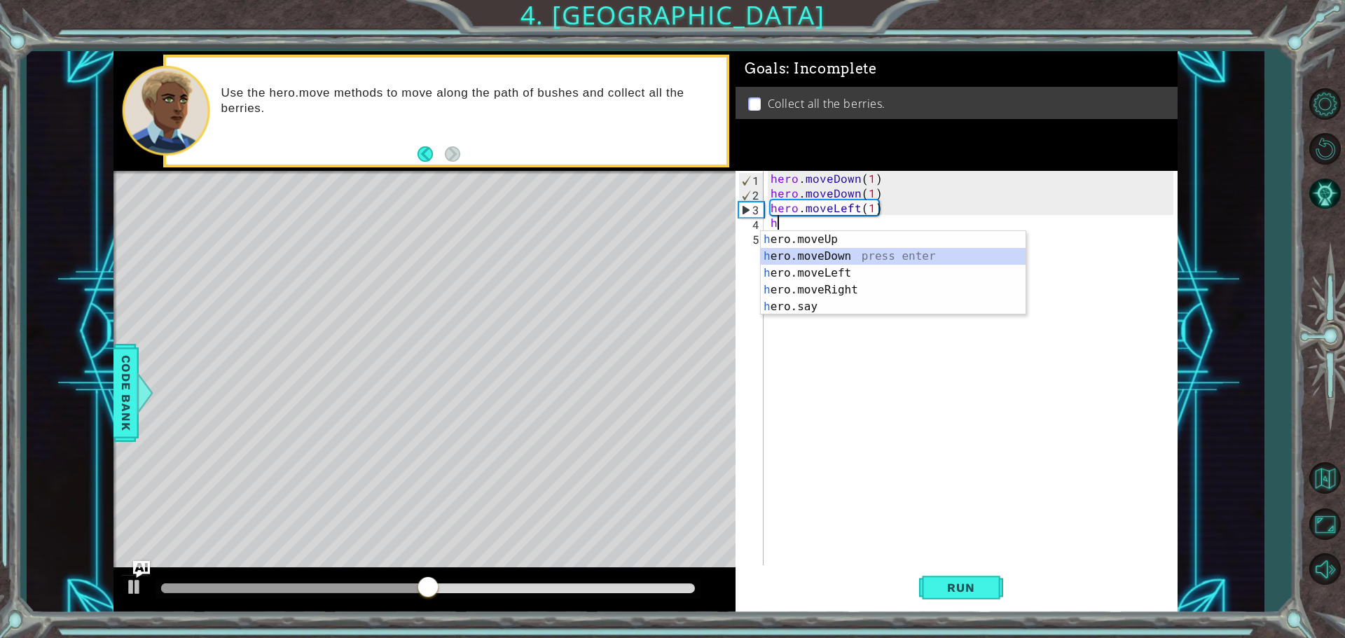
click at [827, 250] on div "h ero.moveUp press enter h ero.moveDown press enter h ero.moveLeft press enter …" at bounding box center [893, 290] width 265 height 118
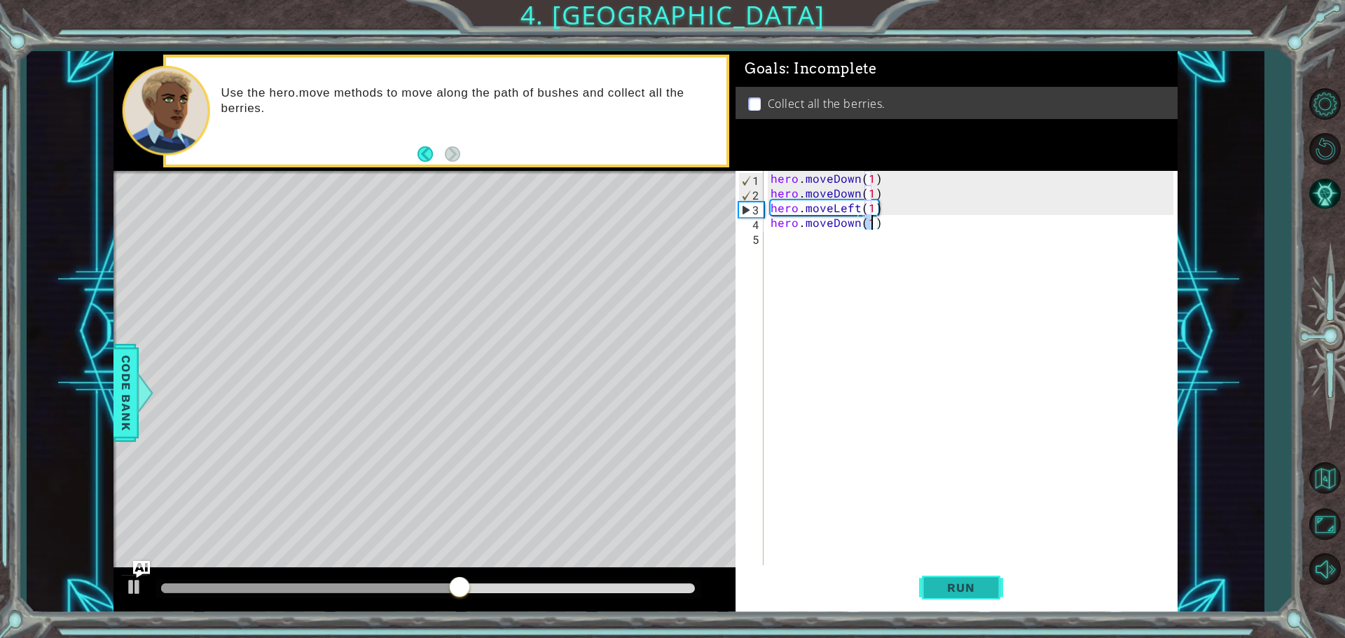
type textarea "hero.moveDown(1)"
click at [978, 586] on span "Run" at bounding box center [960, 588] width 55 height 14
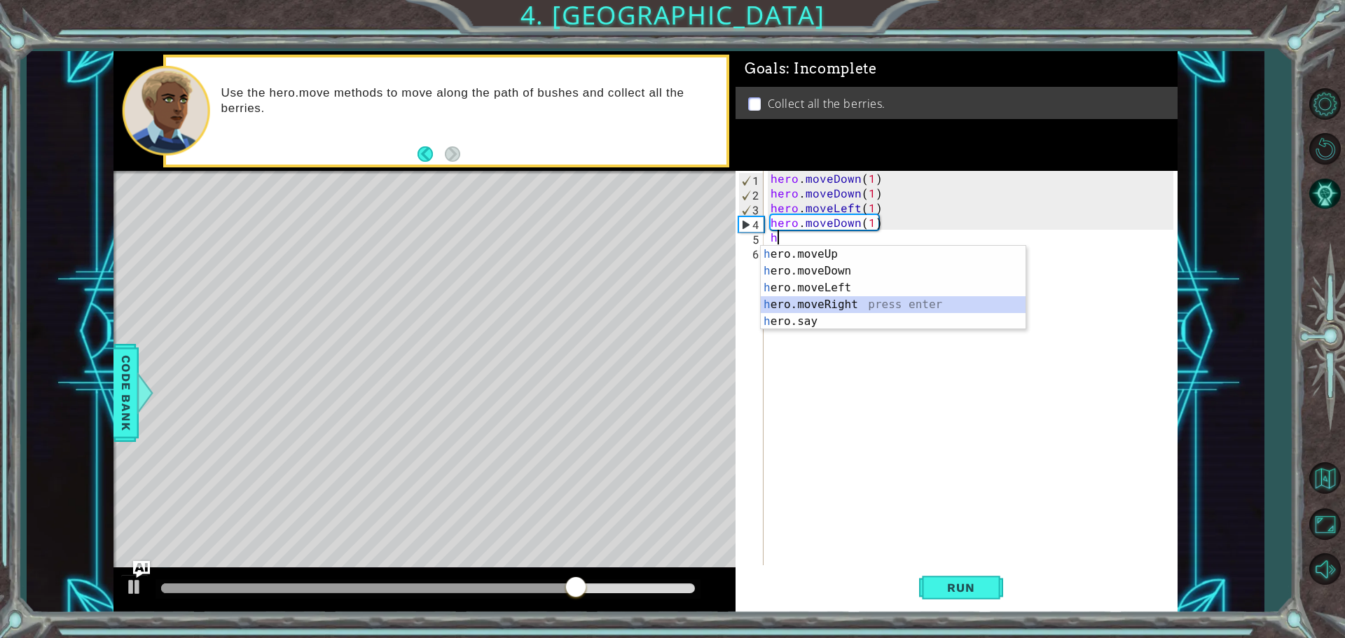
click at [817, 302] on div "h ero.moveUp press enter h ero.moveDown press enter h ero.moveLeft press enter …" at bounding box center [893, 305] width 265 height 118
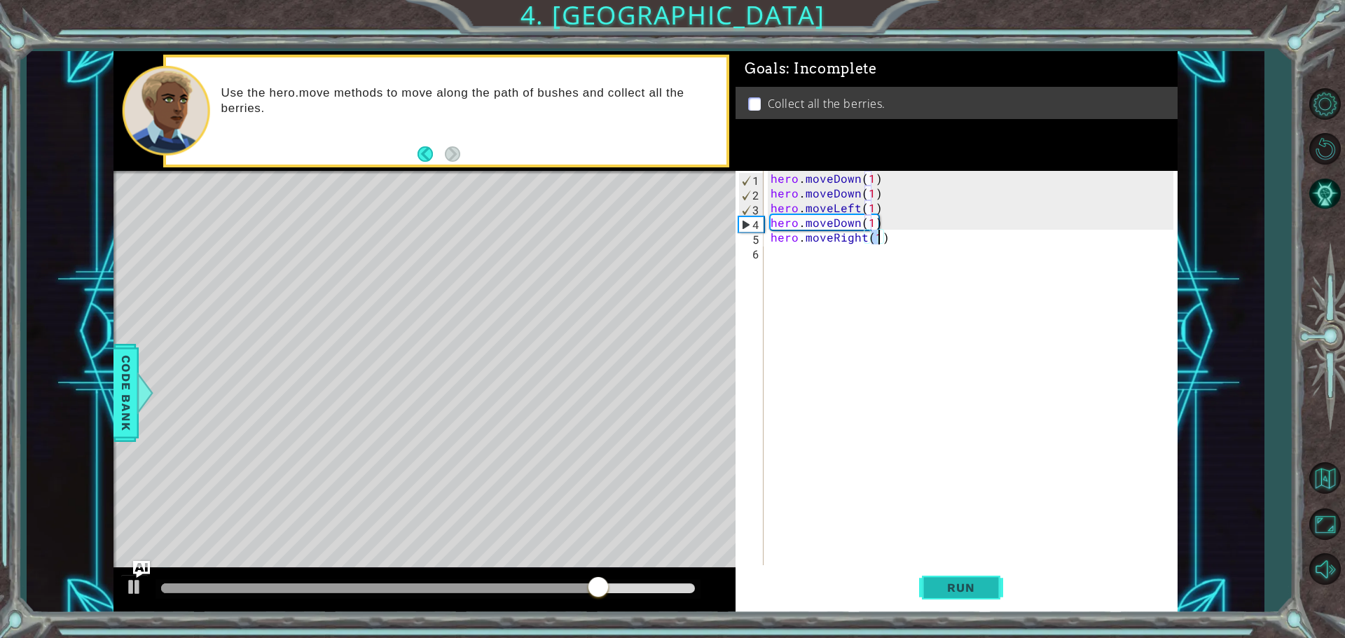
click at [952, 582] on span "Run" at bounding box center [960, 588] width 55 height 14
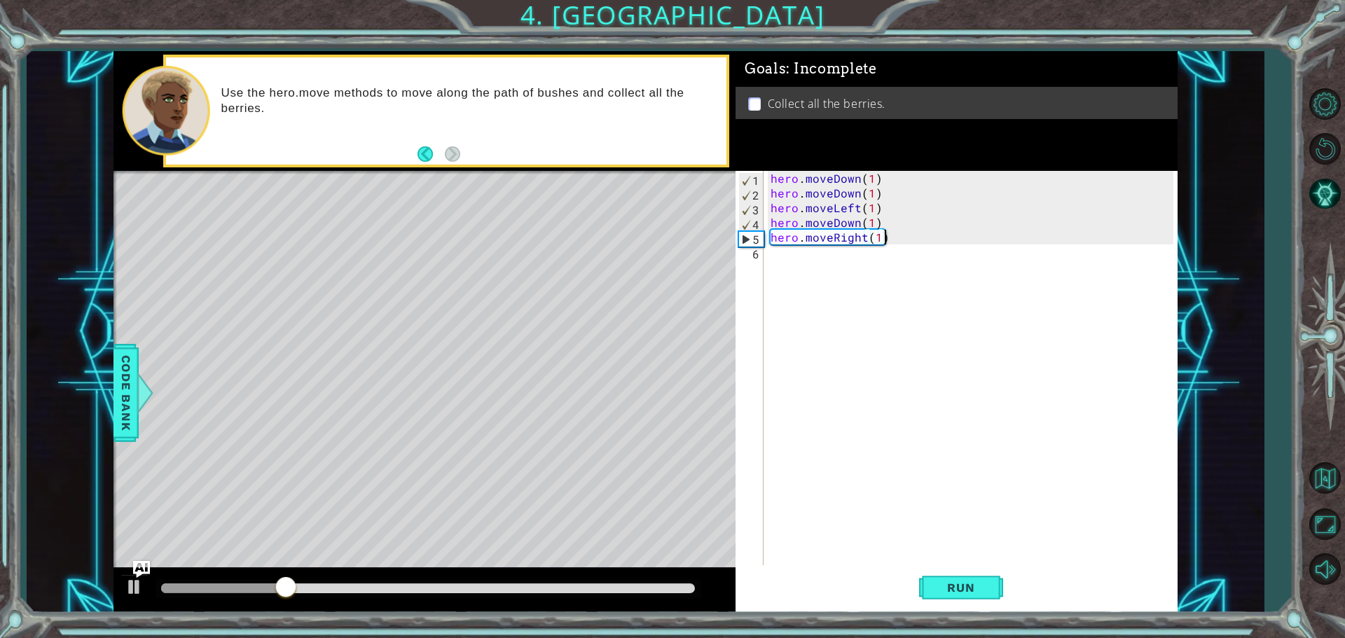
click at [891, 242] on div "hero . moveDown ( 1 ) hero . moveDown ( 1 ) hero . moveLeft ( 1 ) hero . moveDo…" at bounding box center [974, 384] width 413 height 427
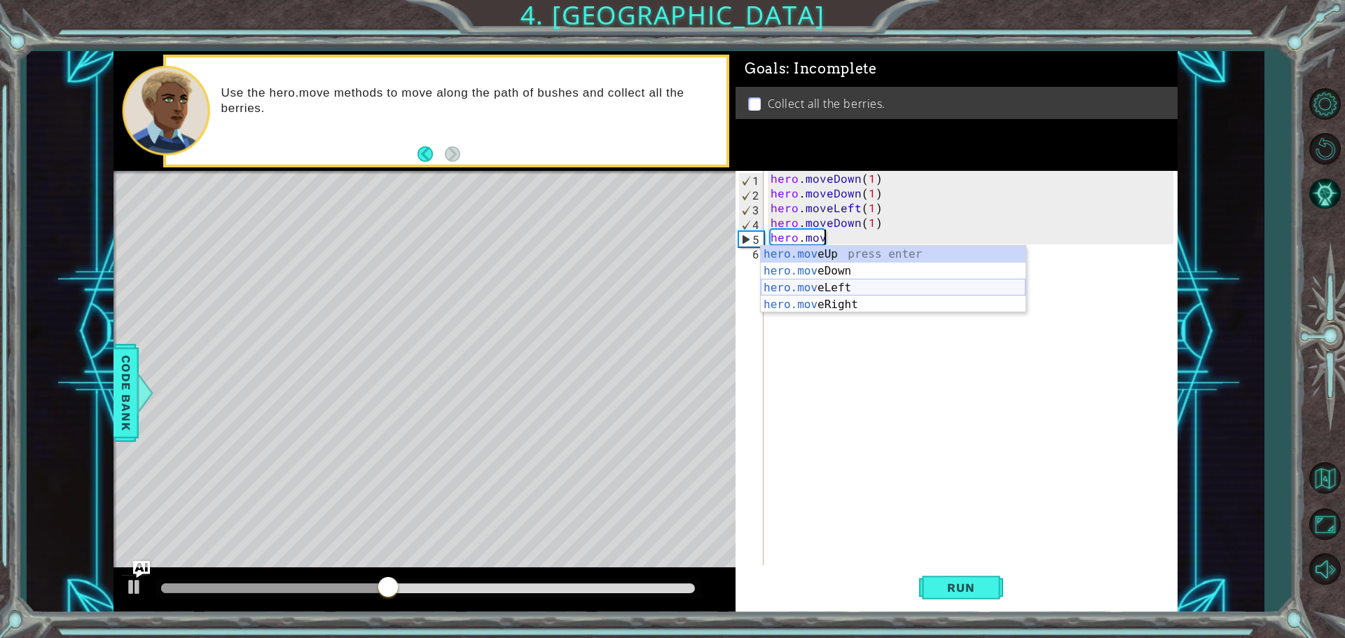
click at [840, 282] on div "hero.mov eUp press enter hero.mov eDown press enter hero.mov eLeft press enter …" at bounding box center [893, 296] width 265 height 101
type textarea "hero.moveLeft(1)"
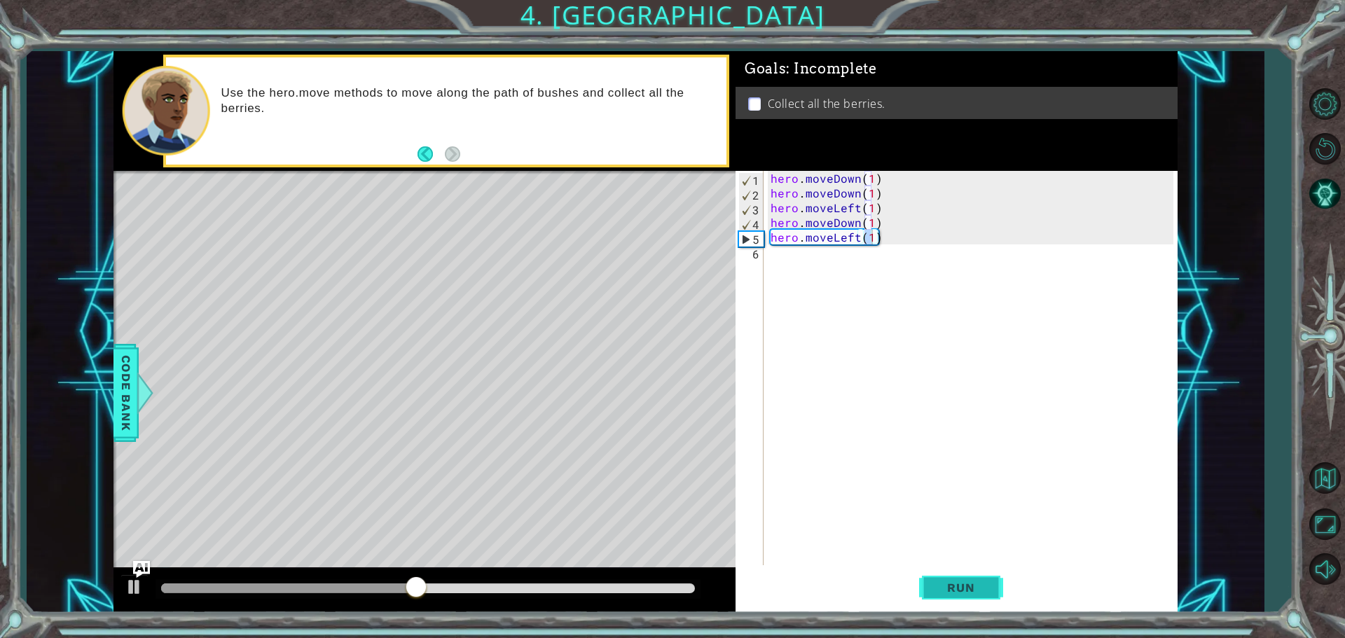
click at [953, 580] on button "Run" at bounding box center [961, 588] width 84 height 44
click at [765, 251] on div "hero.moveLeft(1) 1 2 3 4 5 6 hero . moveDown ( 1 ) hero . moveDown ( 1 ) hero .…" at bounding box center [955, 369] width 438 height 397
click at [768, 255] on div "hero . moveDown ( 1 ) hero . moveDown ( 1 ) hero . moveLeft ( 1 ) hero . moveDo…" at bounding box center [974, 384] width 413 height 427
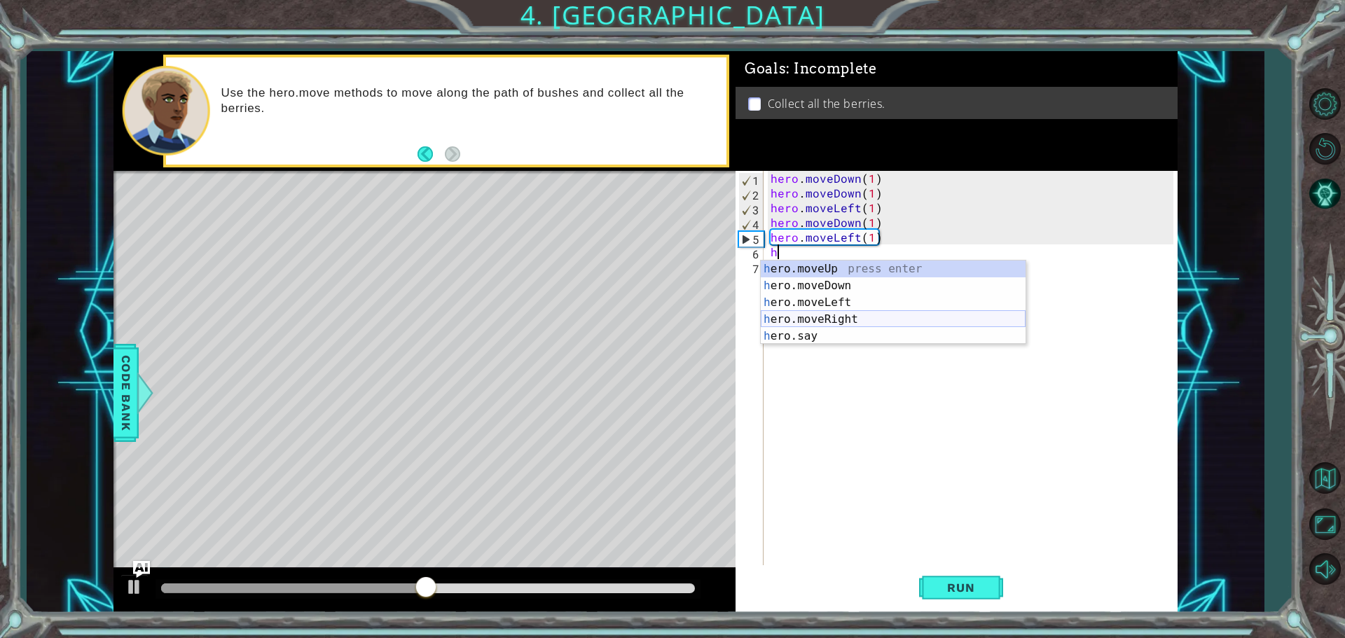
click at [797, 319] on div "h ero.moveUp press enter h ero.moveDown press enter h ero.moveLeft press enter …" at bounding box center [893, 320] width 265 height 118
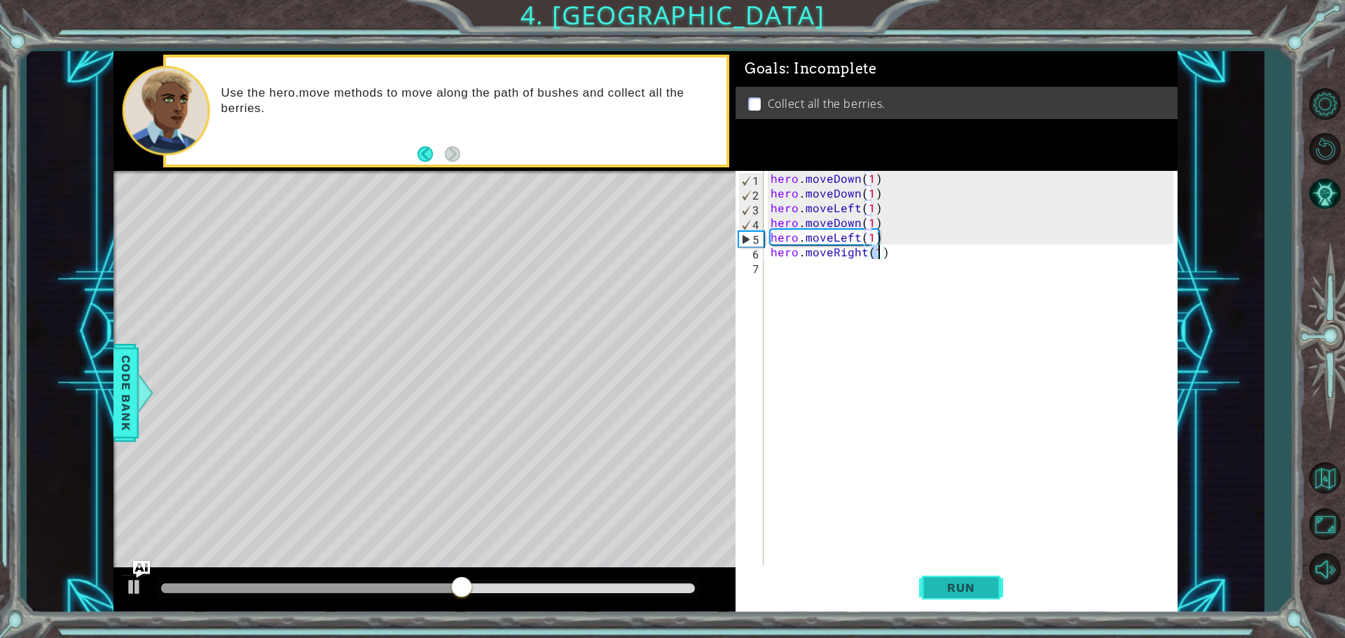
type textarea "hero.moveRight(1)"
click at [959, 582] on span "Run" at bounding box center [960, 588] width 55 height 14
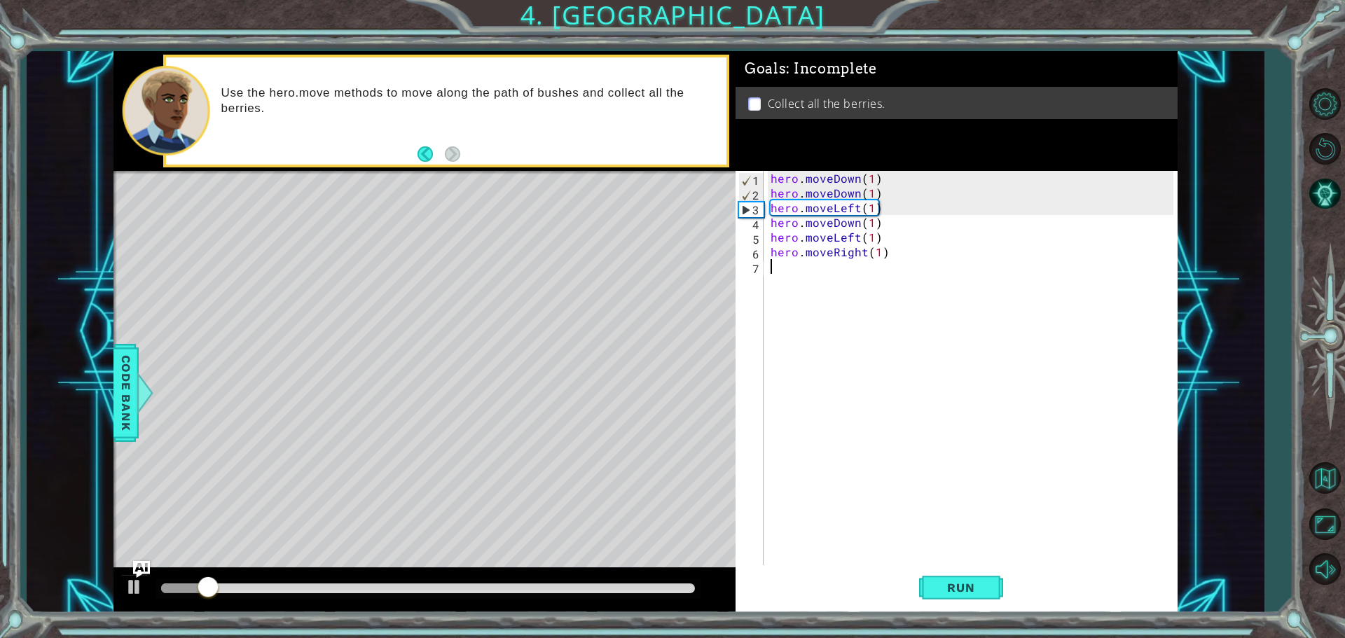
click at [769, 265] on div "hero . moveDown ( 1 ) hero . moveDown ( 1 ) hero . moveLeft ( 1 ) hero . moveDo…" at bounding box center [974, 384] width 413 height 427
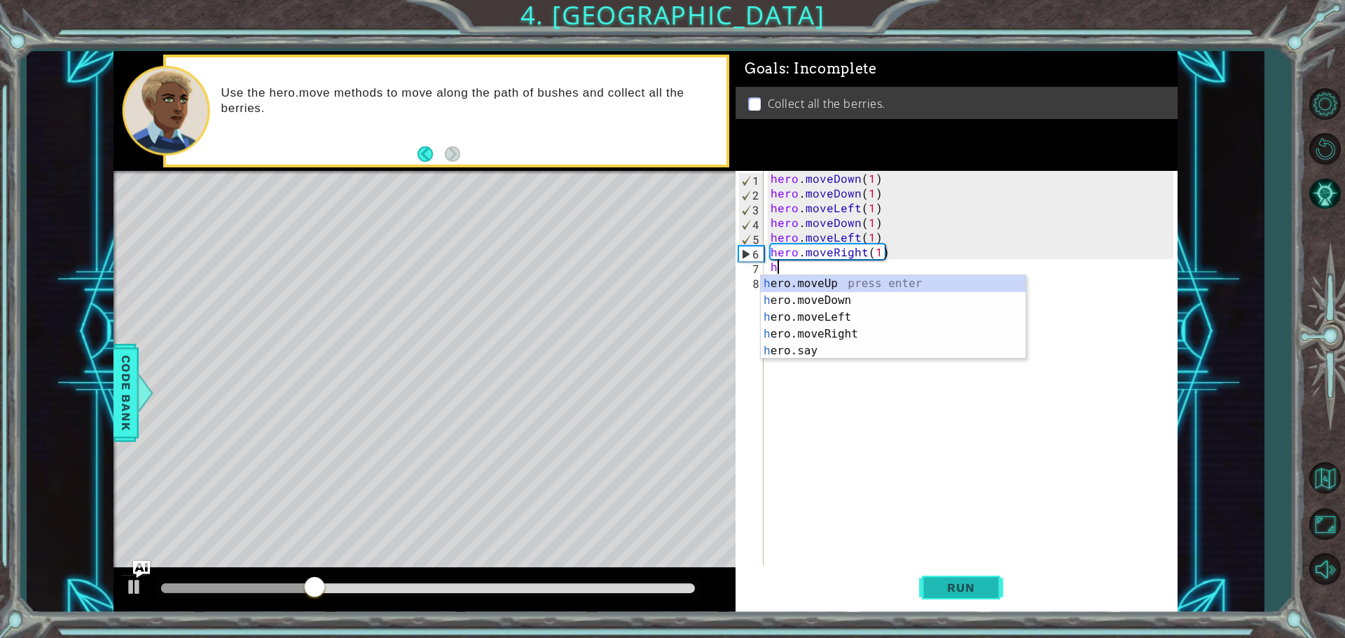
type textarea "h"
click at [940, 591] on span "Run" at bounding box center [960, 588] width 55 height 14
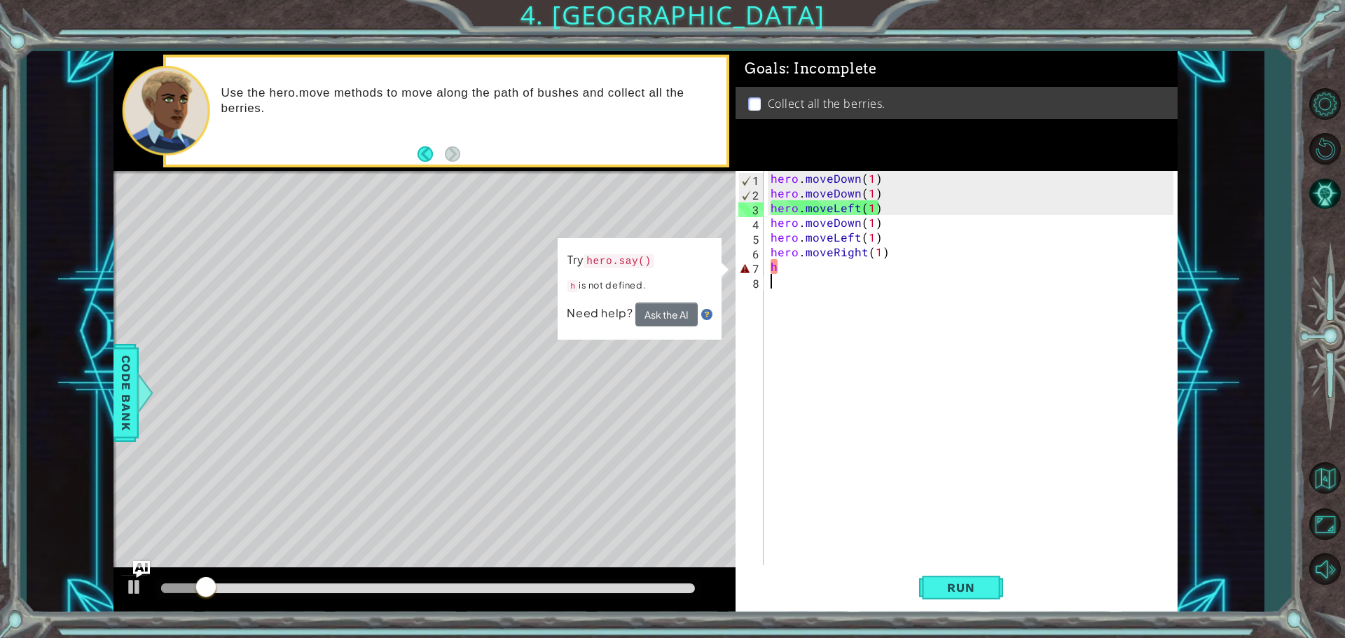
click at [785, 275] on div "hero . moveDown ( 1 ) hero . moveDown ( 1 ) hero . moveLeft ( 1 ) hero . moveDo…" at bounding box center [974, 384] width 413 height 427
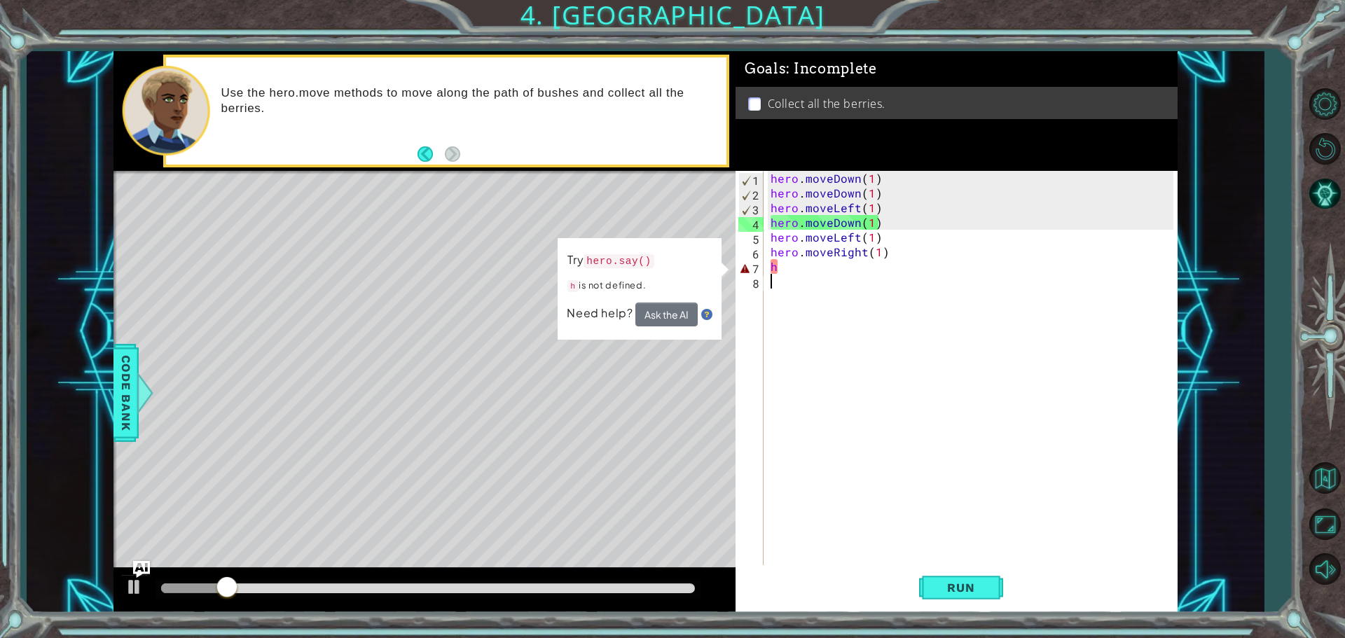
click at [779, 272] on div "hero . moveDown ( 1 ) hero . moveDown ( 1 ) hero . moveLeft ( 1 ) hero . moveDo…" at bounding box center [974, 384] width 413 height 427
type textarea "h"
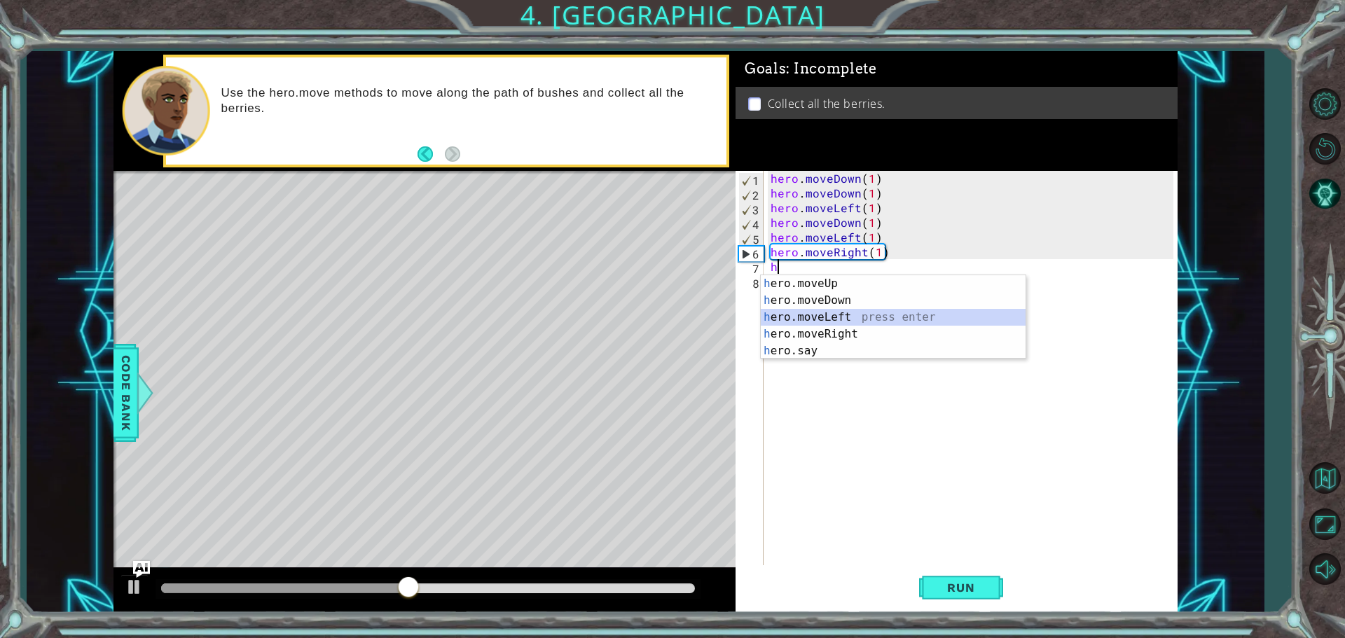
click at [847, 315] on div "h ero.moveUp press enter h ero.moveDown press enter h ero.moveLeft press enter …" at bounding box center [893, 334] width 265 height 118
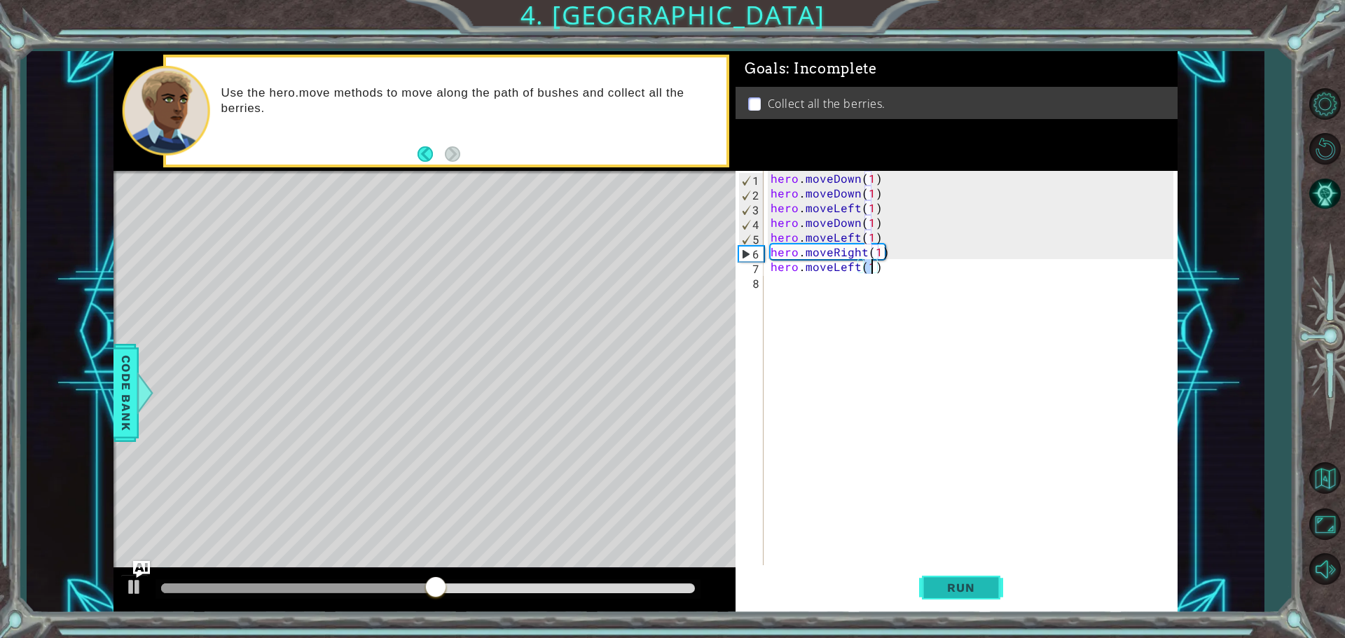
type textarea "hero.moveLeft(1)"
click at [968, 591] on span "Run" at bounding box center [960, 588] width 55 height 14
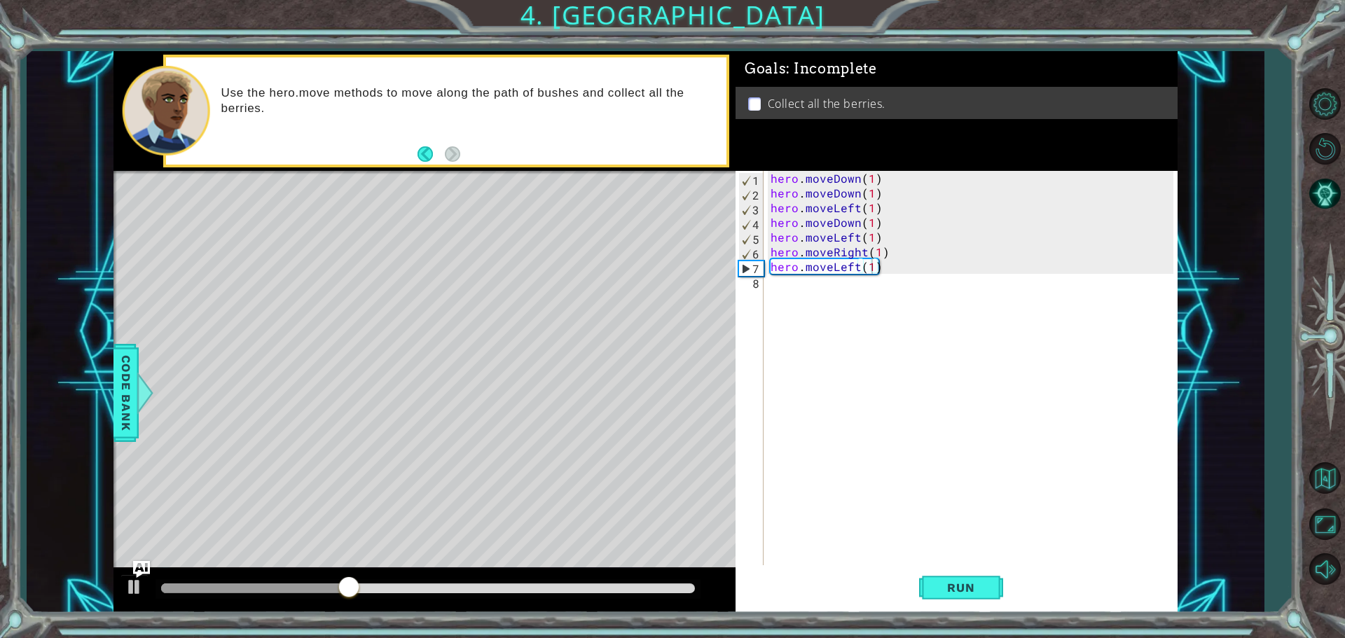
click at [765, 281] on div "hero.moveLeft(1) 1 2 3 4 5 6 7 8 hero . moveDown ( 1 ) hero . moveDown ( 1 ) he…" at bounding box center [955, 369] width 438 height 397
click at [770, 280] on div "hero . moveDown ( 1 ) hero . moveDown ( 1 ) hero . moveLeft ( 1 ) hero . moveDo…" at bounding box center [974, 384] width 413 height 427
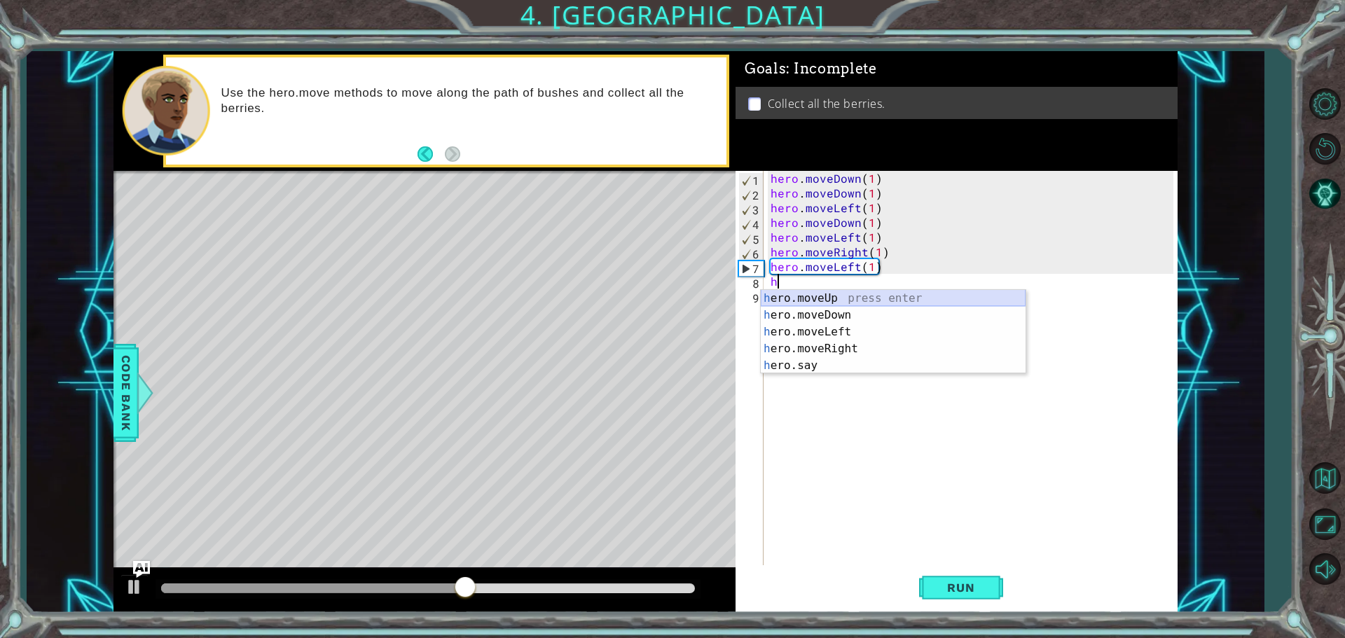
click at [833, 295] on div "h ero.moveUp press enter h ero.moveDown press enter h ero.moveLeft press enter …" at bounding box center [893, 349] width 265 height 118
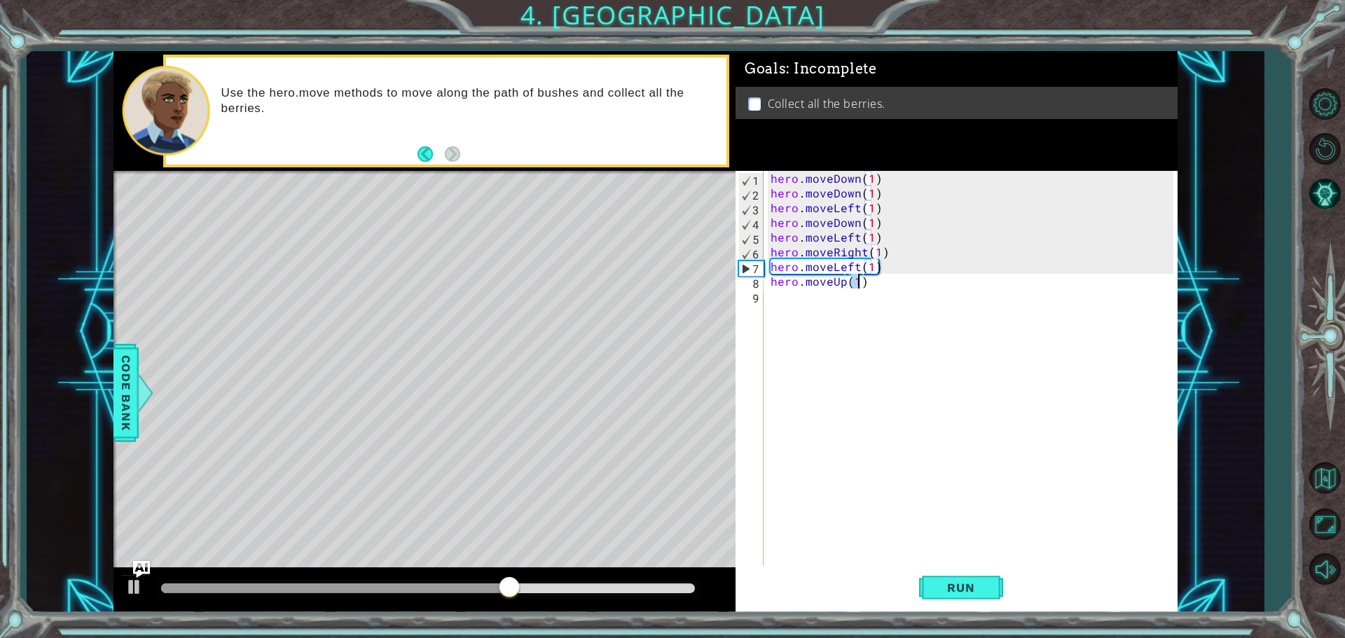
type textarea "hero.moveUp(1)"
click at [765, 303] on div "hero.moveUp(1) 1 2 3 4 5 6 7 8 9 hero . moveDown ( 1 ) hero . moveDown ( 1 ) he…" at bounding box center [955, 369] width 438 height 397
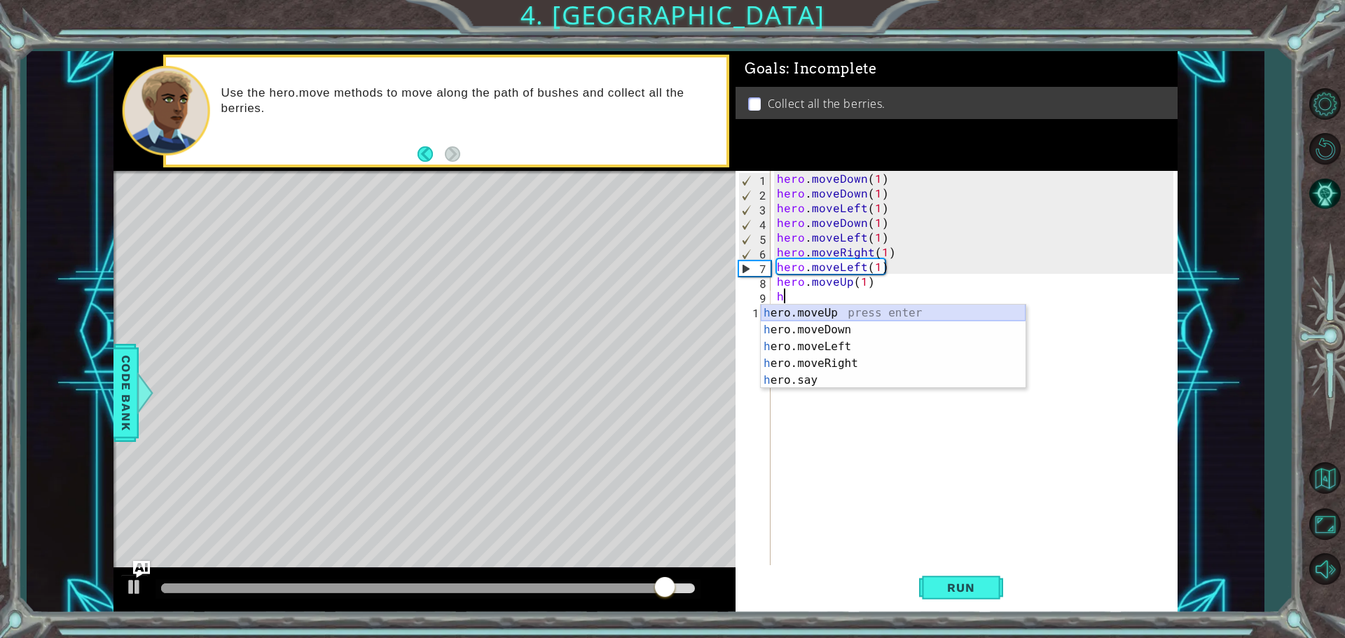
click at [801, 313] on div "h ero.moveUp press enter h ero.moveDown press enter h ero.moveLeft press enter …" at bounding box center [893, 364] width 265 height 118
type textarea "hero.moveUp(1)"
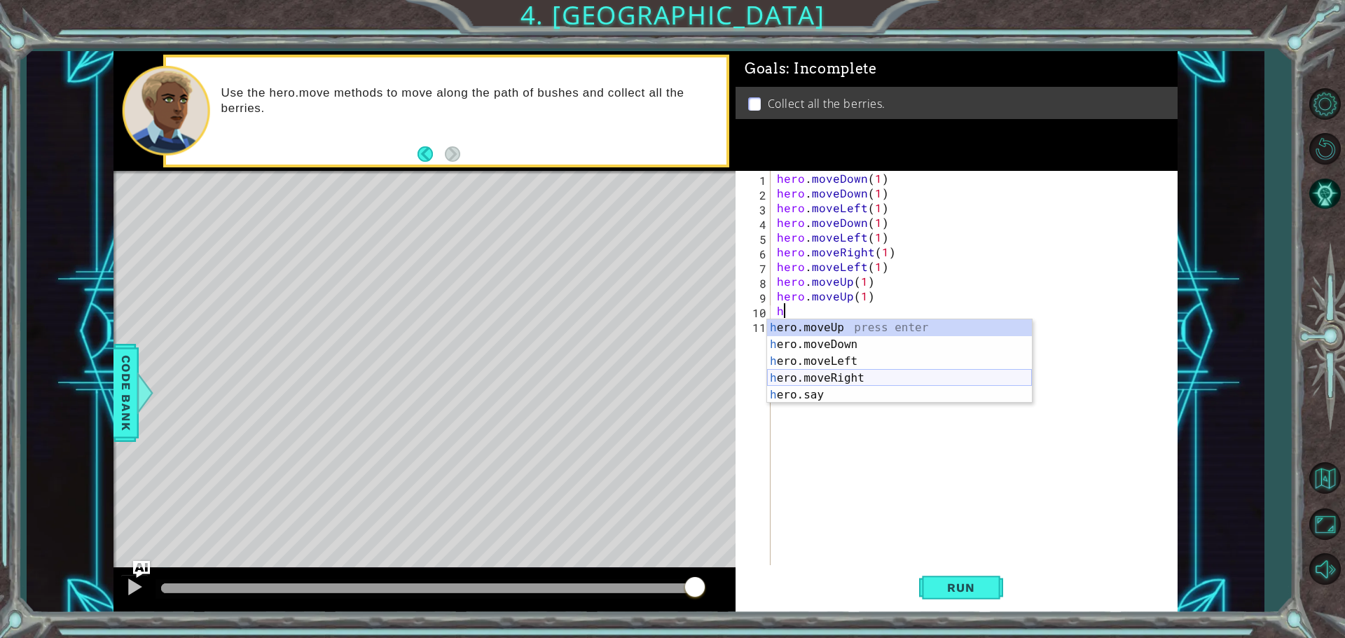
click at [801, 382] on div "h ero.moveUp press enter h ero.moveDown press enter h ero.moveLeft press enter …" at bounding box center [899, 379] width 265 height 118
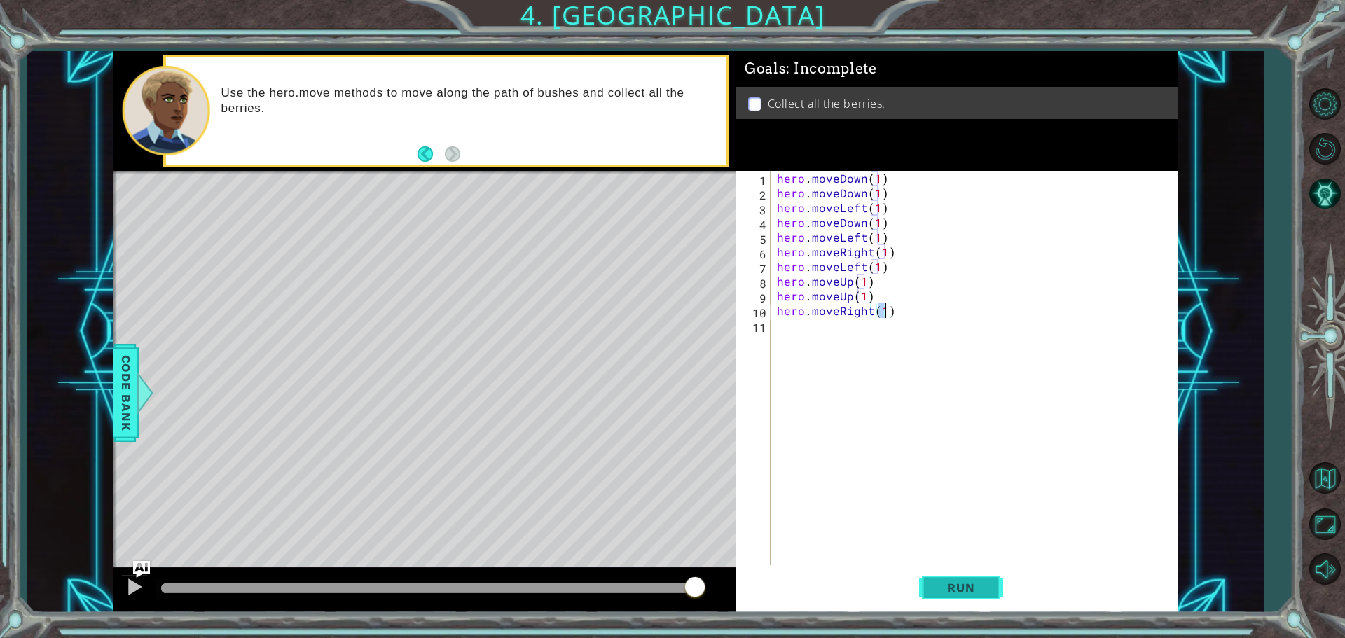
type textarea "hero.moveRight(1)"
click at [949, 584] on span "Run" at bounding box center [960, 588] width 55 height 14
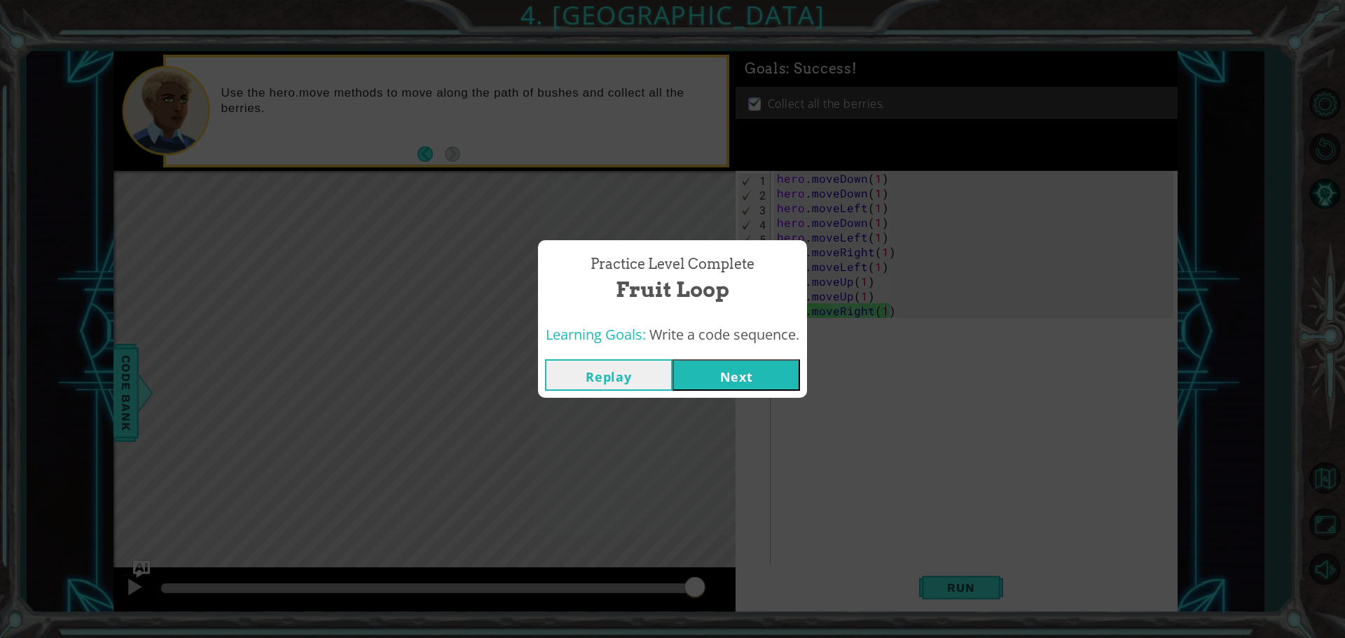
click at [779, 380] on button "Next" at bounding box center [737, 375] width 128 height 32
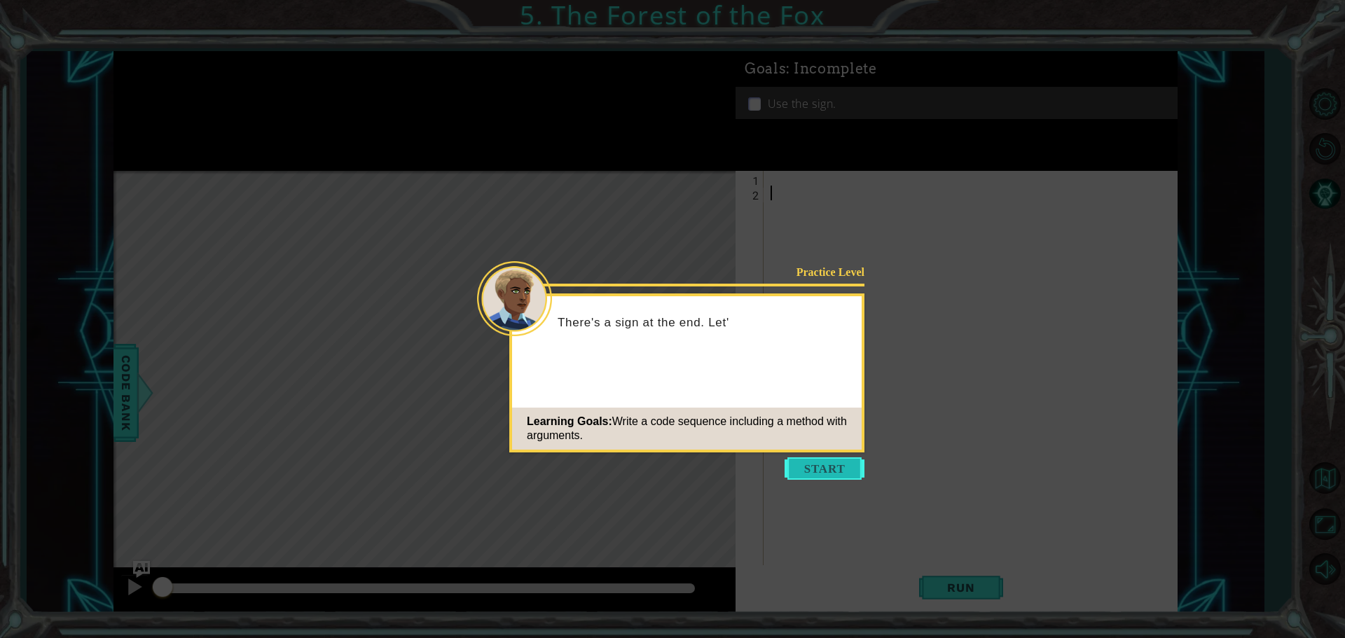
click at [809, 465] on button "Start" at bounding box center [825, 469] width 80 height 22
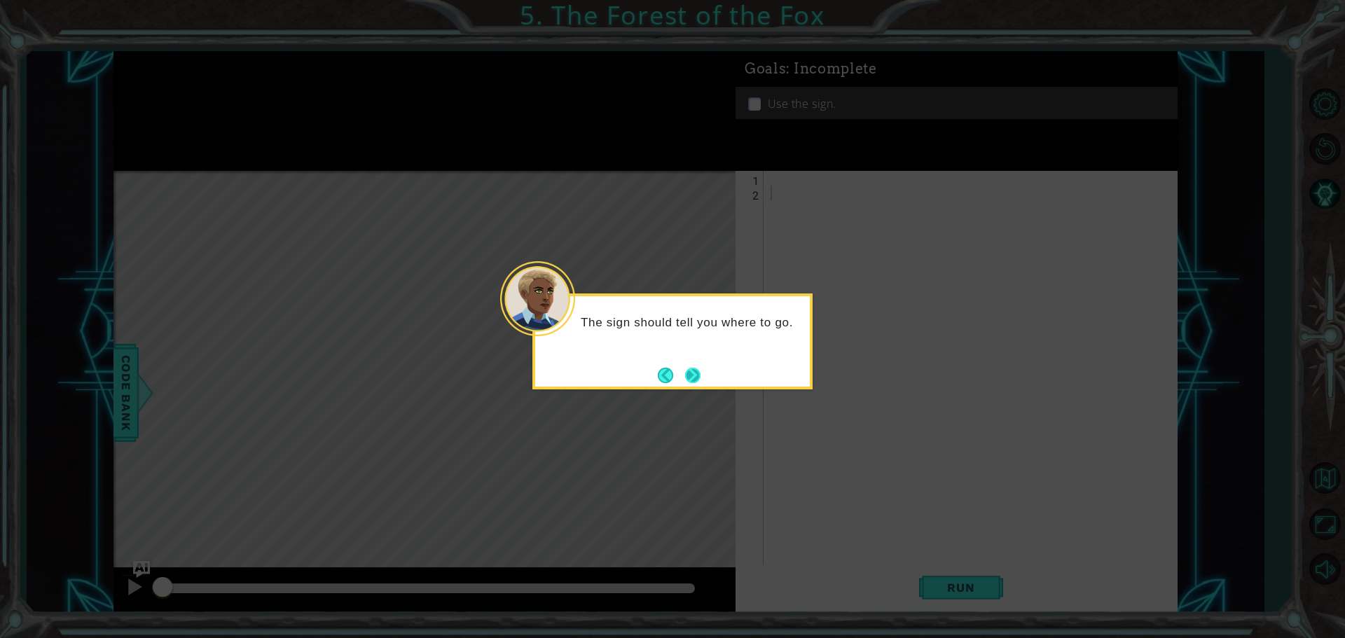
click at [695, 374] on button "Next" at bounding box center [692, 375] width 15 height 15
click at [676, 369] on button "Back" at bounding box center [671, 375] width 27 height 15
click at [676, 369] on button "Back" at bounding box center [671, 376] width 27 height 15
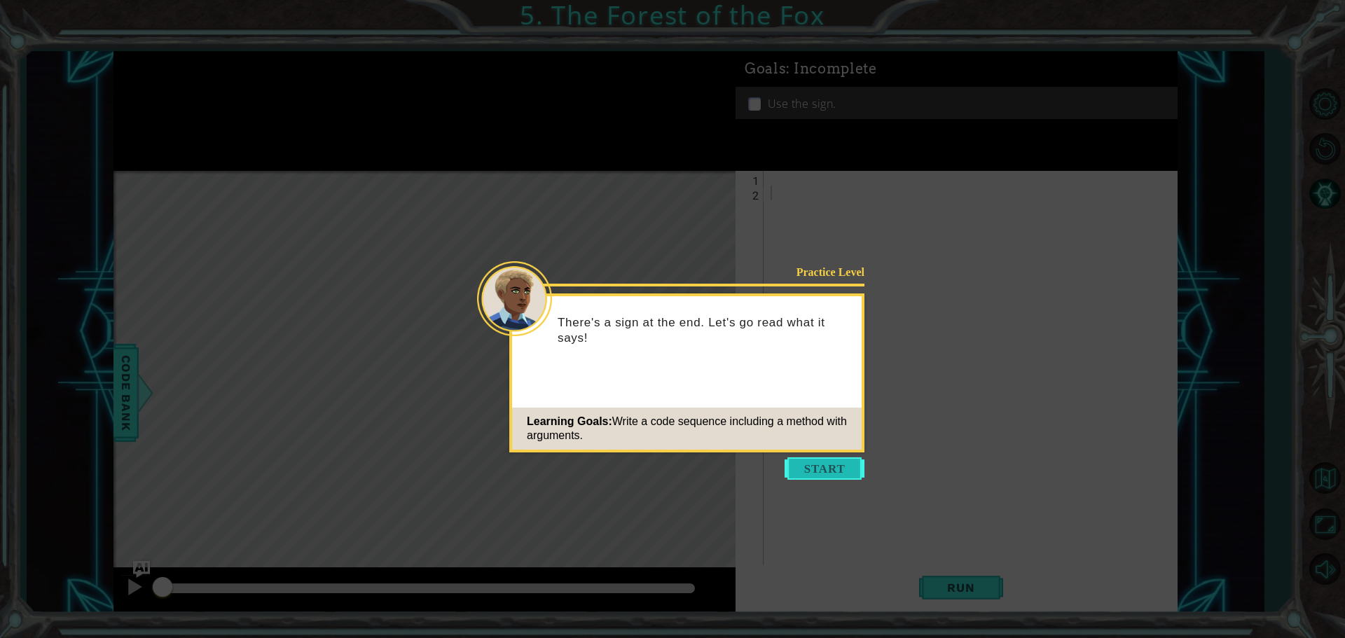
click at [849, 471] on button "Start" at bounding box center [825, 469] width 80 height 22
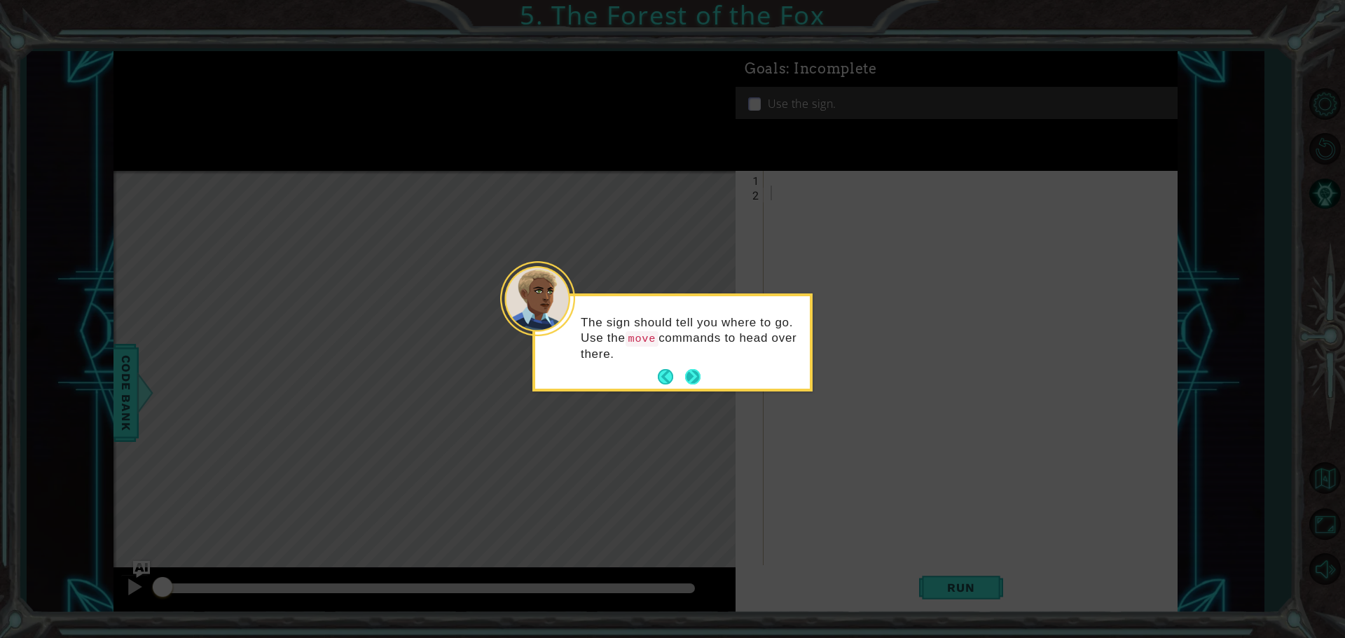
click at [699, 381] on button "Next" at bounding box center [692, 376] width 15 height 15
click at [696, 381] on button "Next" at bounding box center [693, 375] width 26 height 26
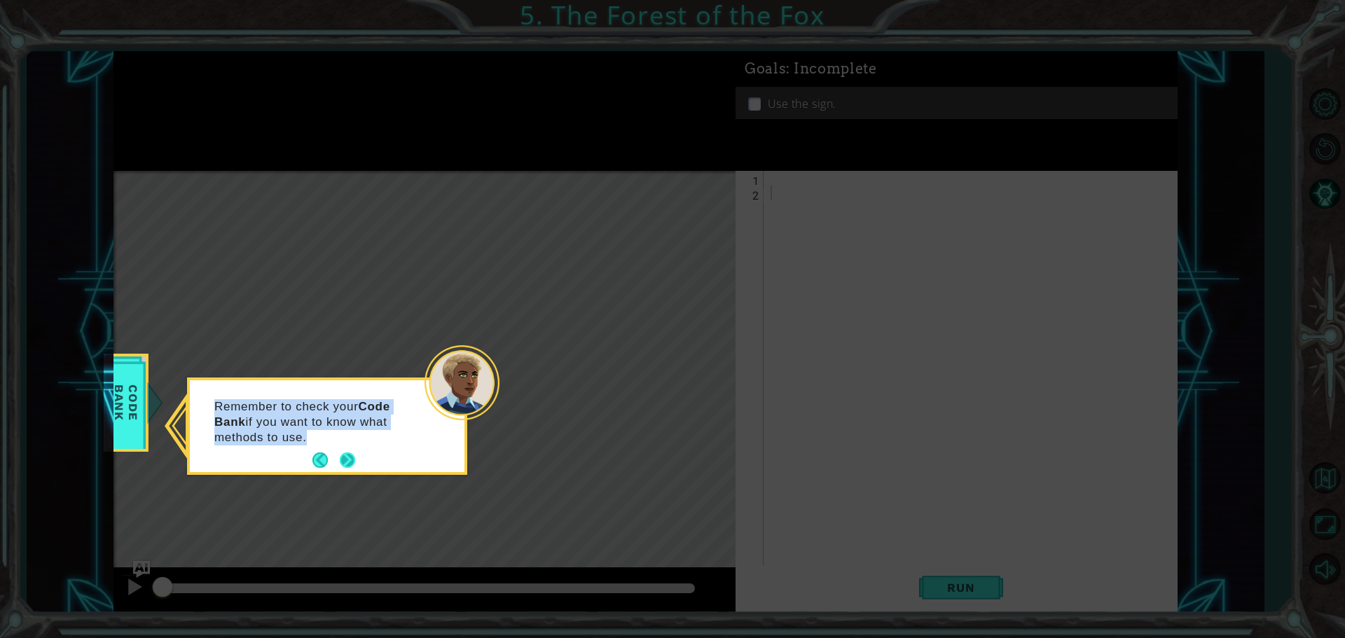
drag, startPoint x: 388, startPoint y: 471, endPoint x: 341, endPoint y: 453, distance: 50.4
click at [340, 452] on div "Remember to check your Code Bank if you want to know what methods to use." at bounding box center [327, 426] width 280 height 97
click at [343, 465] on button "Next" at bounding box center [348, 461] width 16 height 16
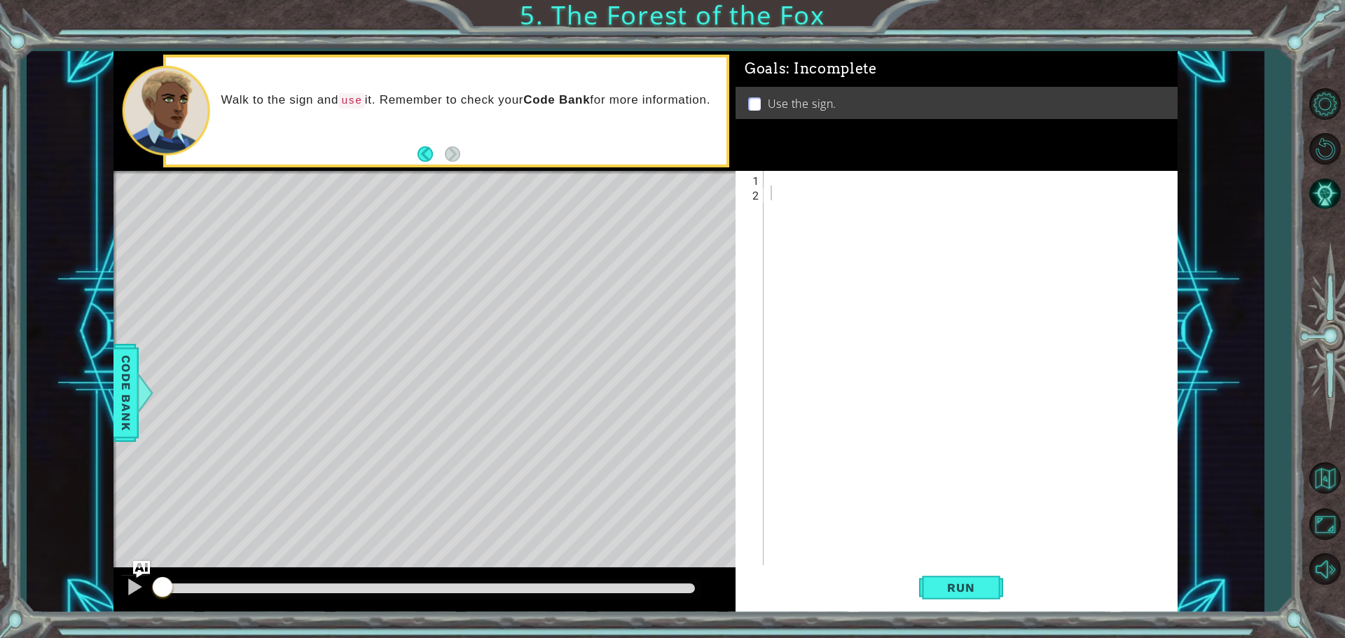
click at [764, 175] on div "1 2 ההההההההההההההההההההההההההההההההההההההההההההההההההההההההההההההההההההההההההה…" at bounding box center [955, 369] width 438 height 397
click at [769, 174] on div at bounding box center [974, 384] width 413 height 427
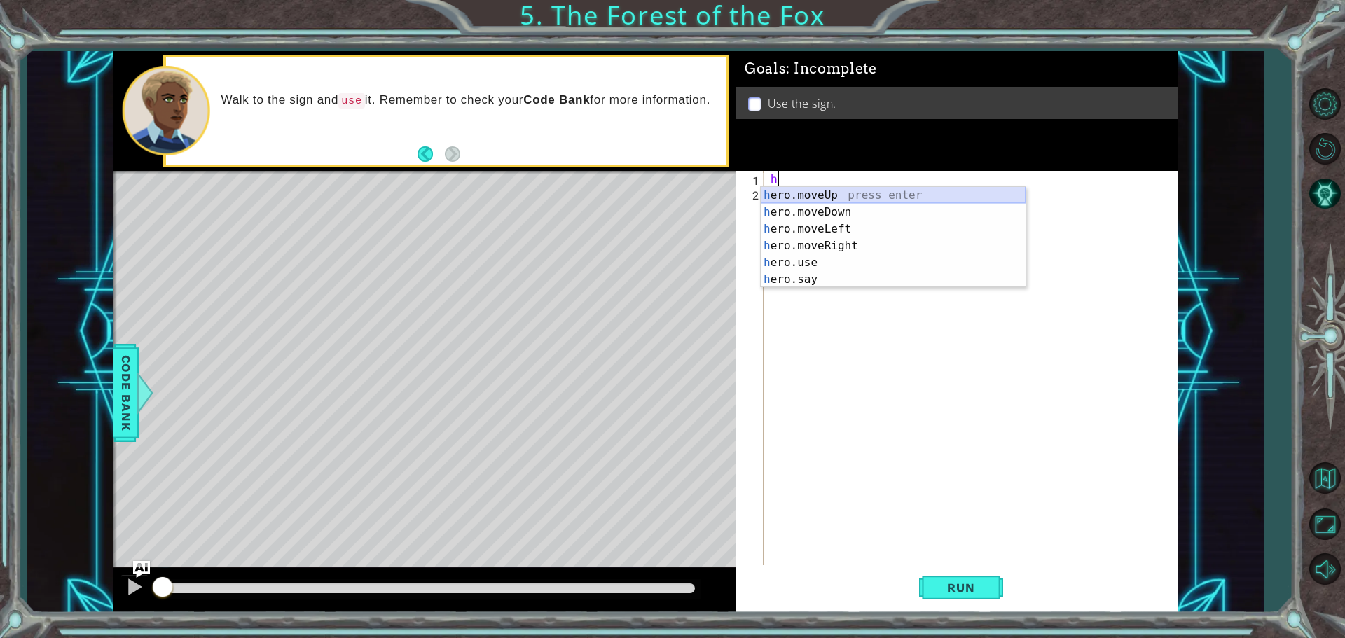
click at [820, 193] on div "h ero.moveUp press enter h ero.moveDown press enter h ero.moveLeft press enter …" at bounding box center [893, 254] width 265 height 135
type textarea "hero.moveUp(1)"
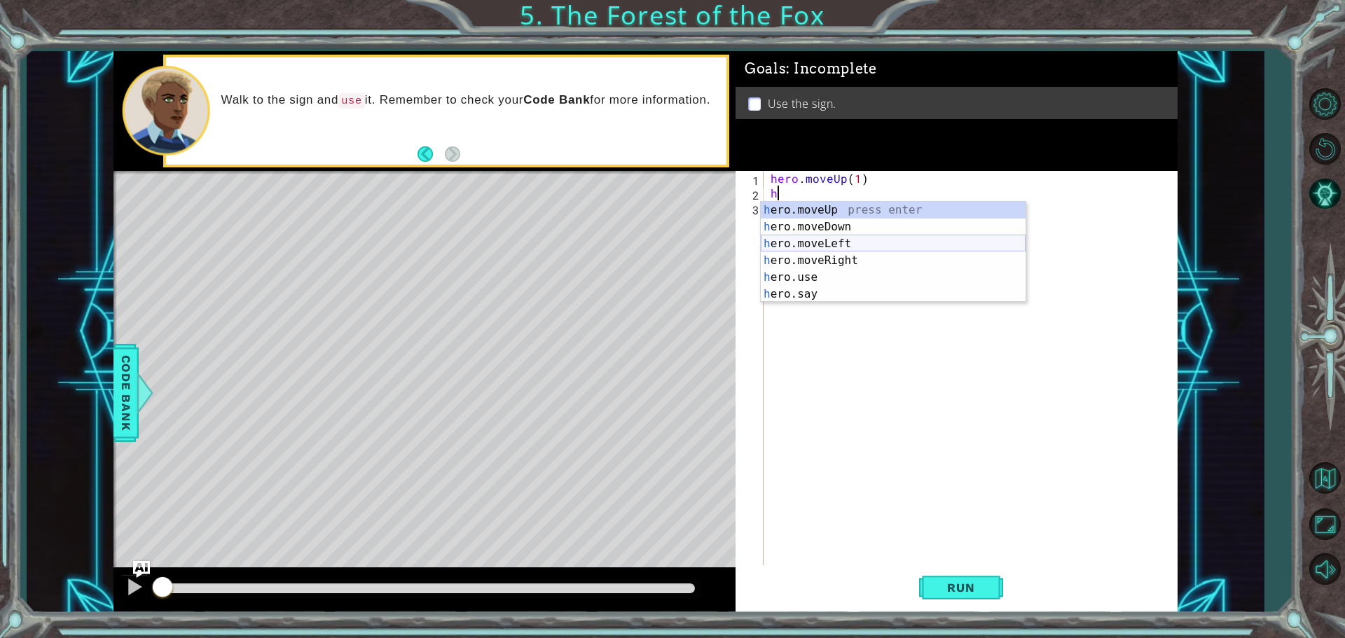
click at [809, 243] on div "h ero.moveUp press enter h ero.moveDown press enter h ero.moveLeft press enter …" at bounding box center [893, 269] width 265 height 135
type textarea "hero.moveLeft(1)"
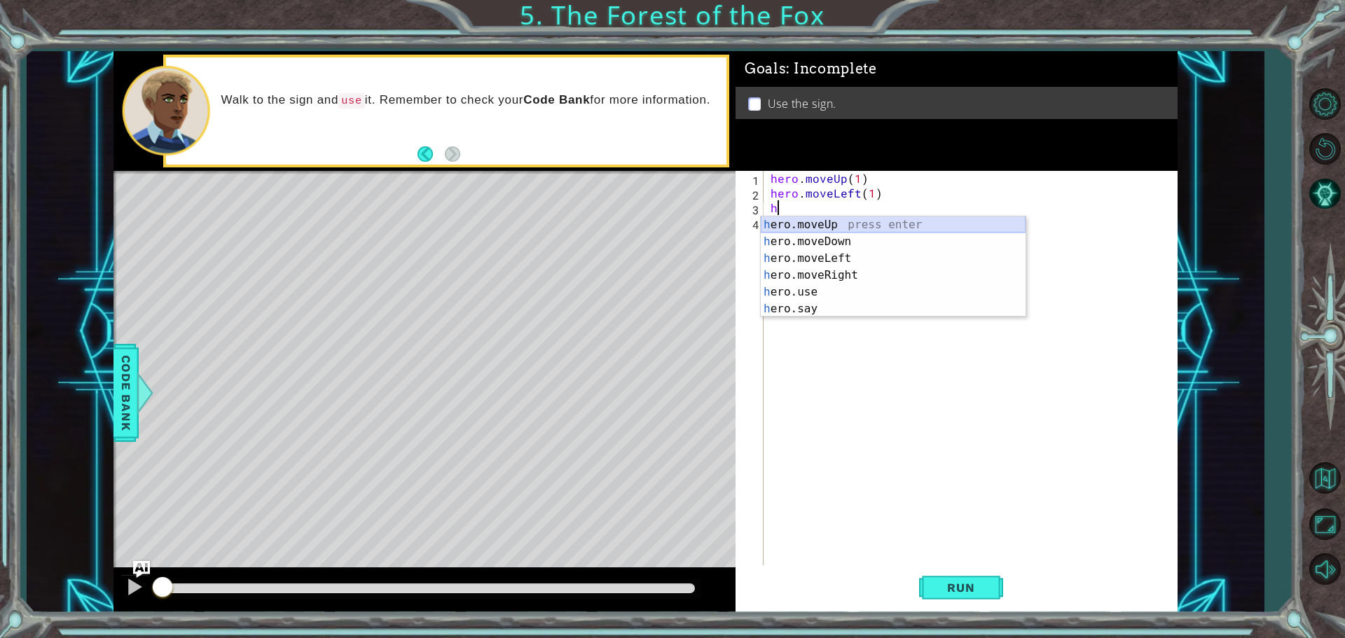
click at [797, 225] on div "h ero.moveUp press enter h ero.moveDown press enter h ero.moveLeft press enter …" at bounding box center [893, 284] width 265 height 135
type textarea "hero.moveUp(1)"
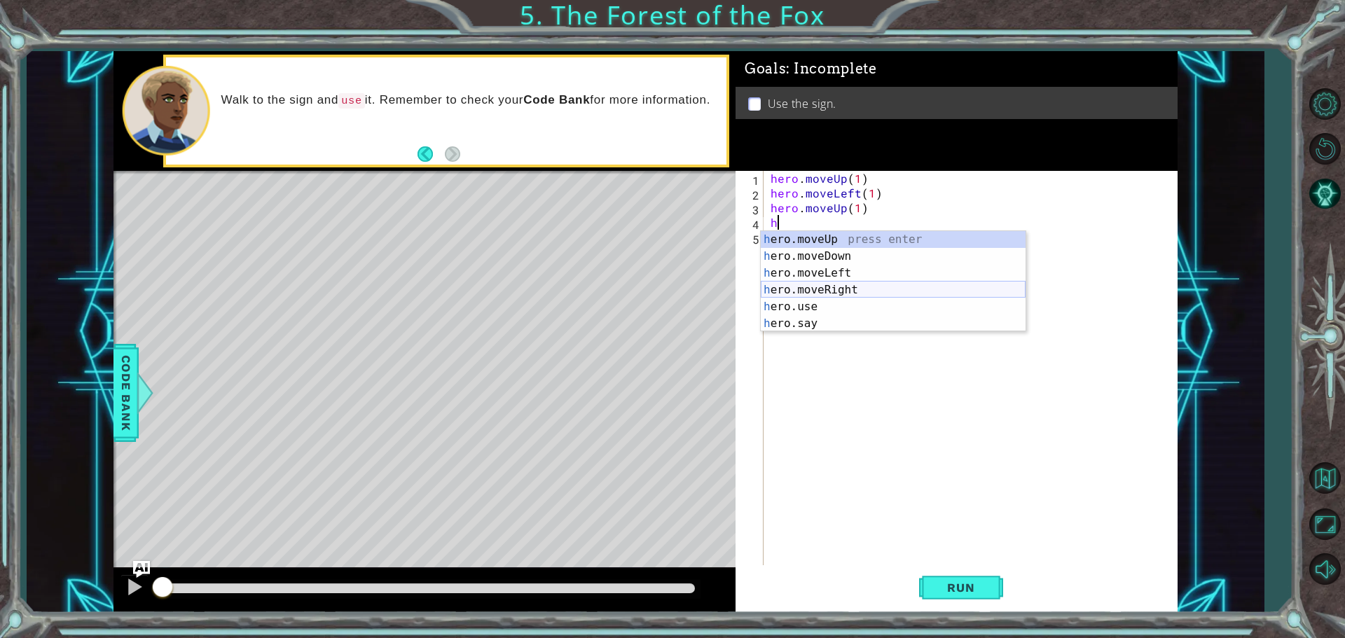
click at [795, 289] on div "h ero.moveUp press enter h ero.moveDown press enter h ero.moveLeft press enter …" at bounding box center [893, 298] width 265 height 135
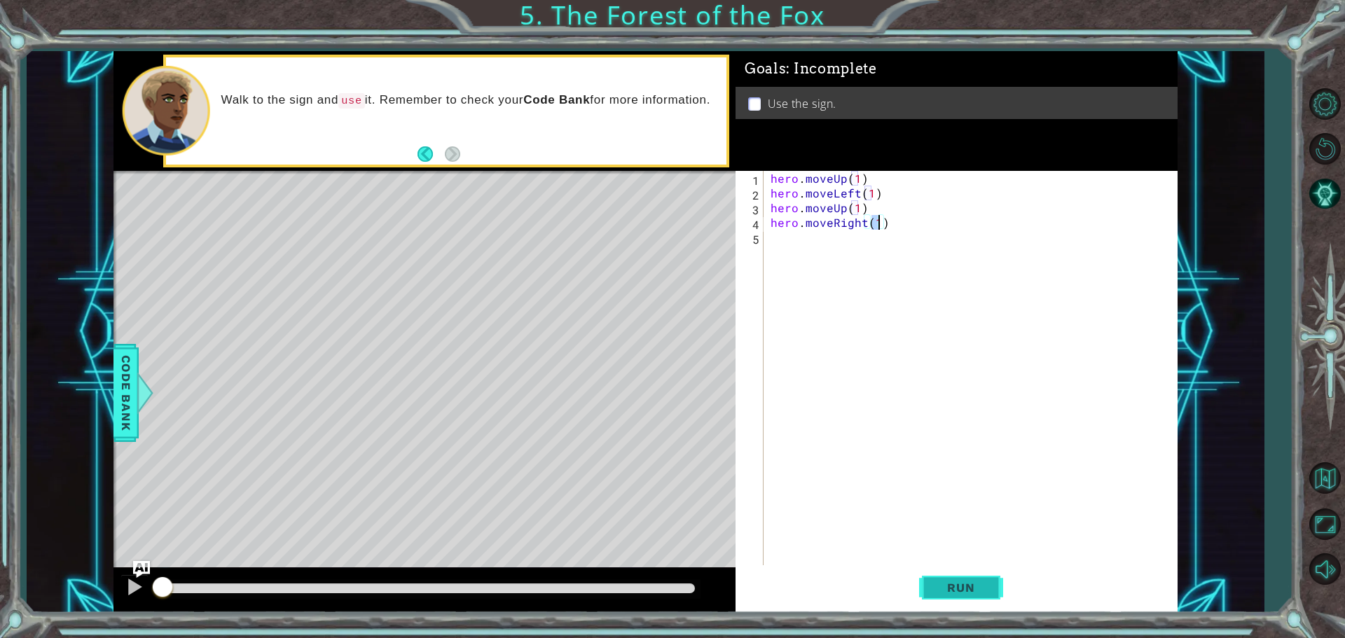
click at [958, 597] on button "Run" at bounding box center [961, 588] width 84 height 44
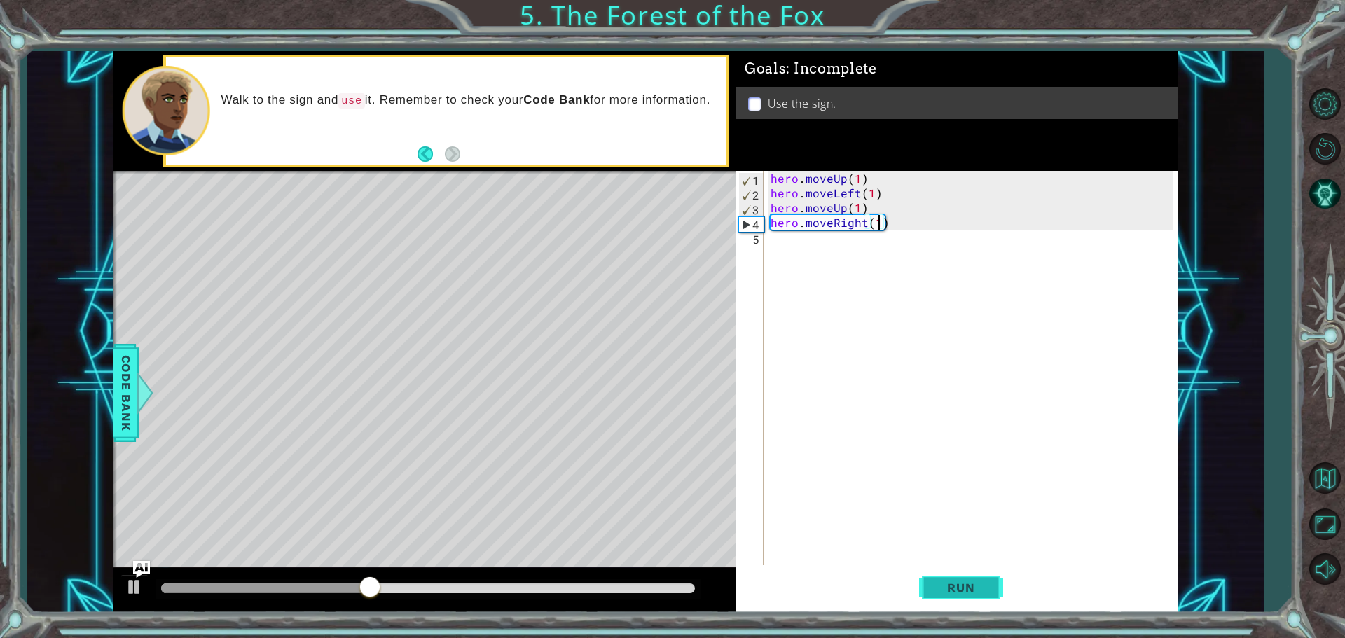
click at [952, 577] on button "Run" at bounding box center [961, 588] width 84 height 44
click at [856, 184] on div "hero . moveUp ( 1 ) hero . moveLeft ( 1 ) hero . moveUp ( 1 ) hero . moveRight …" at bounding box center [974, 384] width 413 height 427
click at [966, 588] on span "Run" at bounding box center [960, 588] width 55 height 14
click at [864, 176] on div "hero . moveUp ( 2 ) hero . moveLeft ( 1 ) hero . moveUp ( 1 ) hero . moveRight …" at bounding box center [974, 384] width 413 height 427
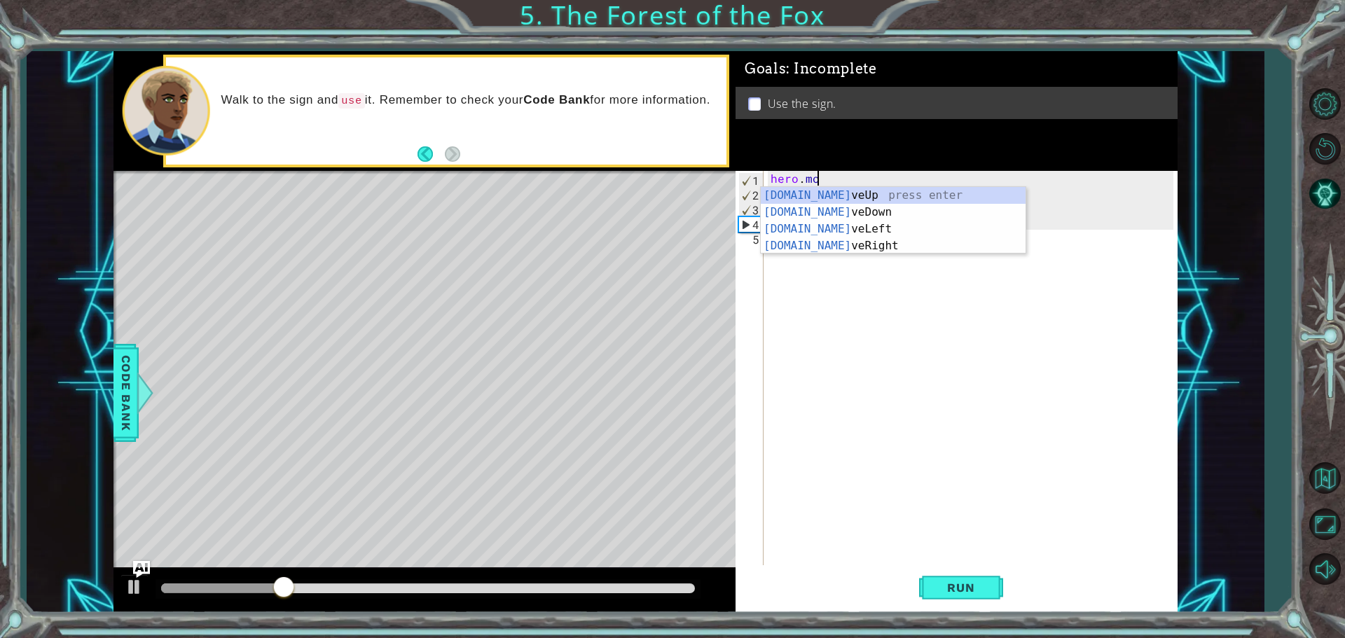
scroll to position [0, 0]
type textarea "h"
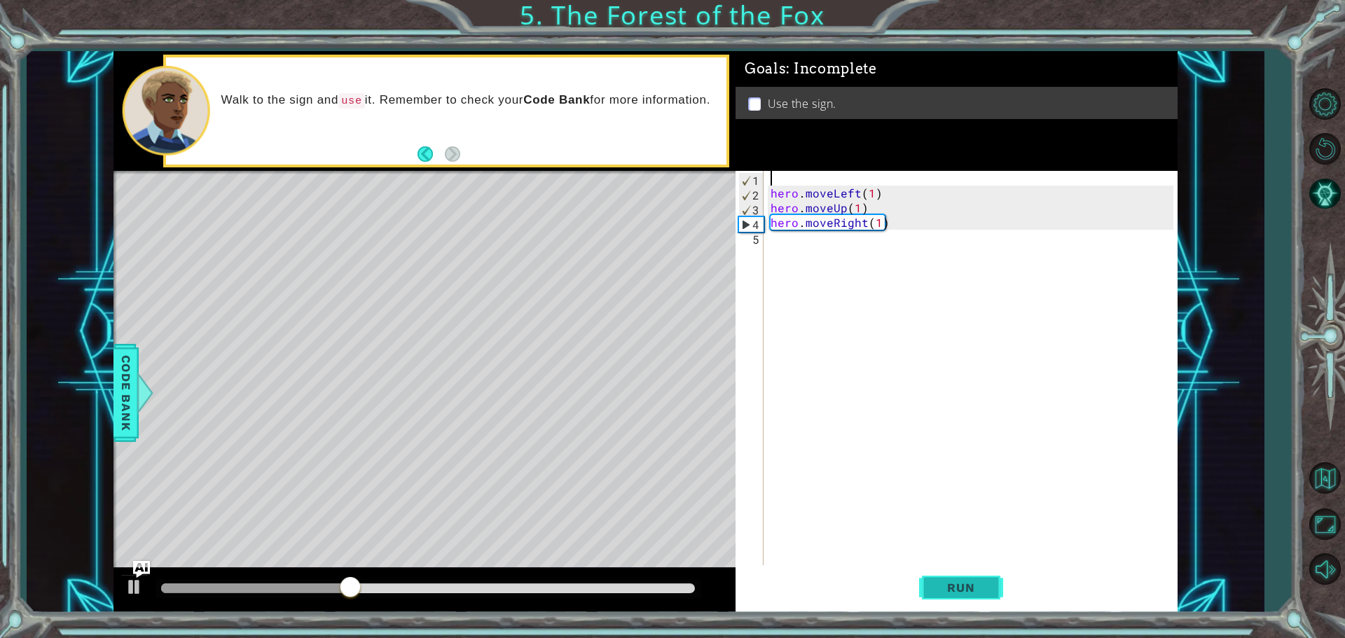
click at [975, 588] on span "Run" at bounding box center [960, 588] width 55 height 14
click at [874, 191] on div "hero . moveLeft ( 1 ) hero . moveUp ( 1 ) hero . moveRight ( 1 )" at bounding box center [974, 384] width 413 height 427
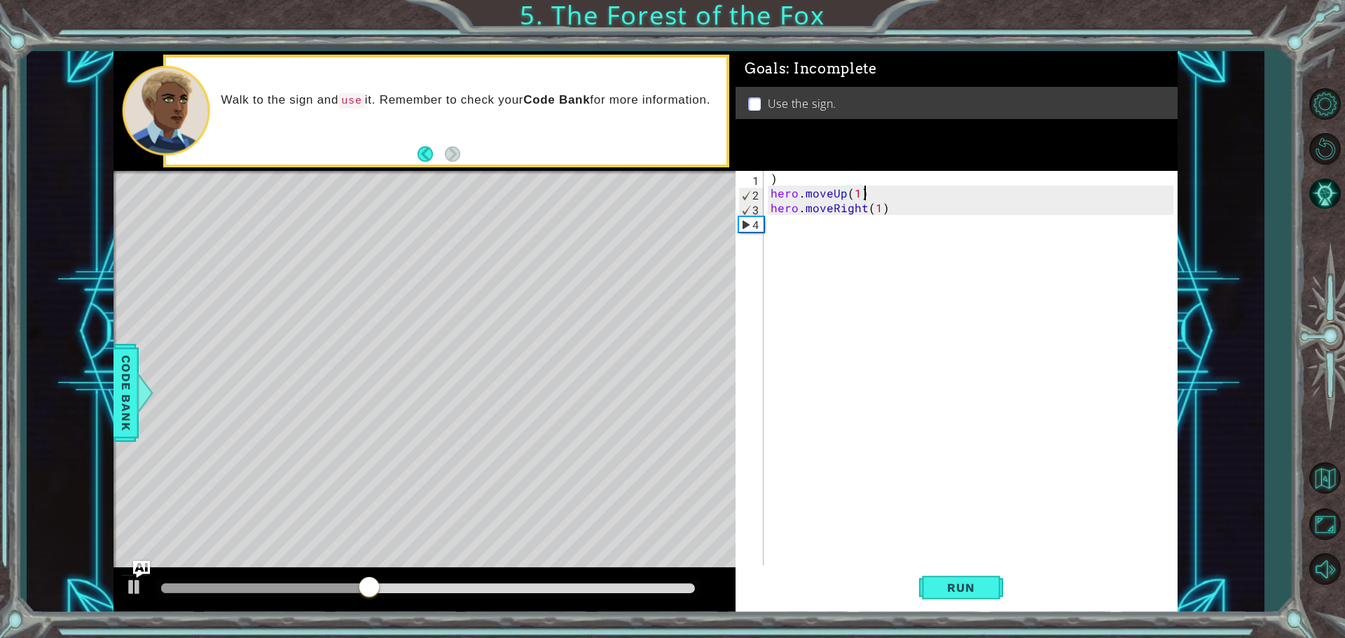
click at [863, 198] on div ") hero . moveUp ( 1 ) hero . moveRight ( 1 )" at bounding box center [974, 384] width 413 height 427
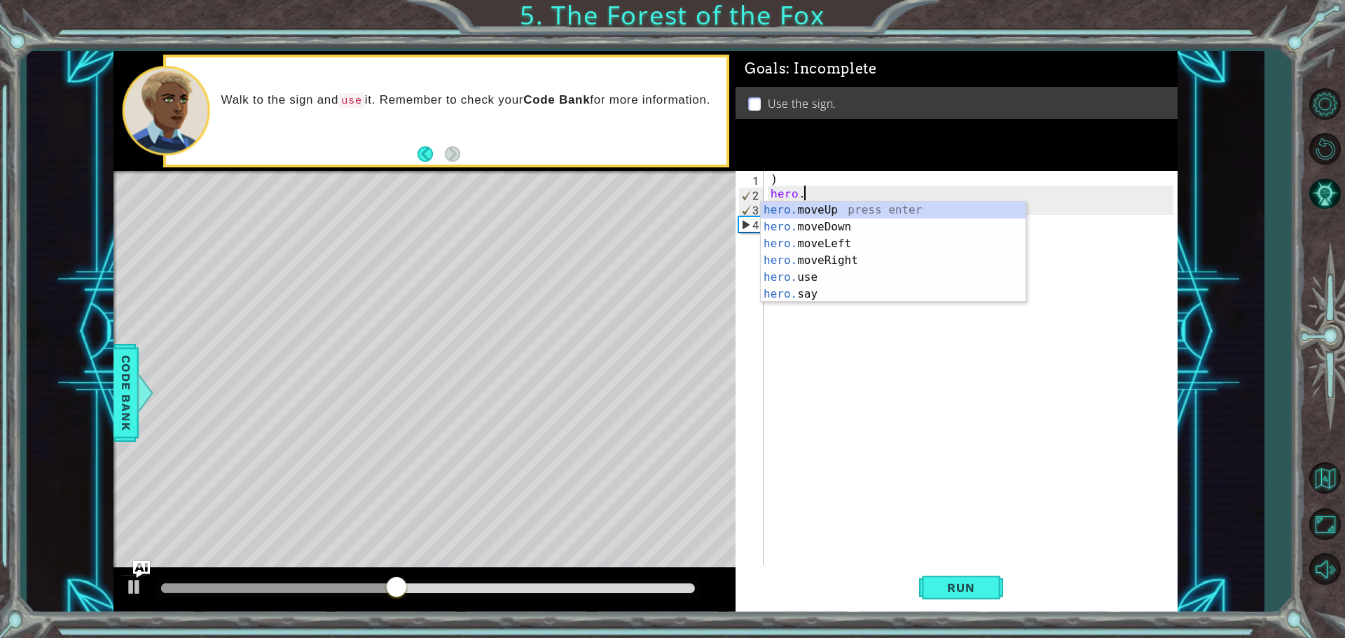
type textarea "h"
type textarea ")"
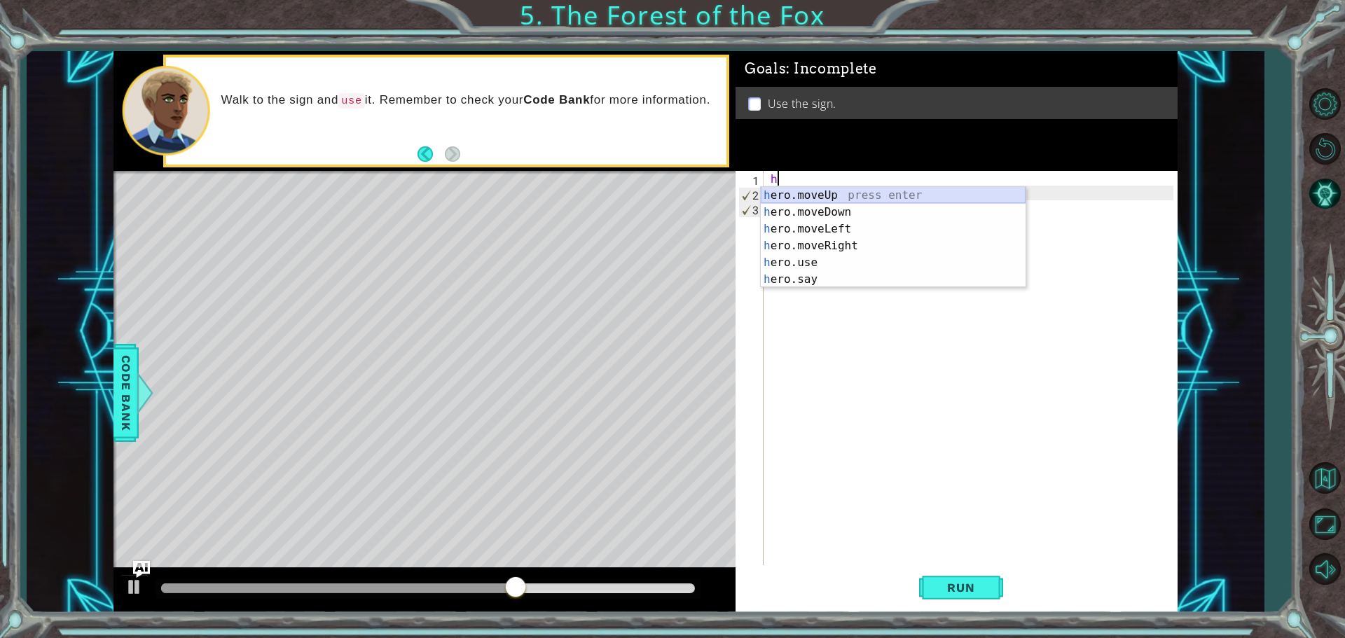
click at [811, 191] on div "h ero.moveUp press enter h ero.moveDown press enter h ero.moveLeft press enter …" at bounding box center [893, 254] width 265 height 135
type textarea "hero.moveUp(1)"
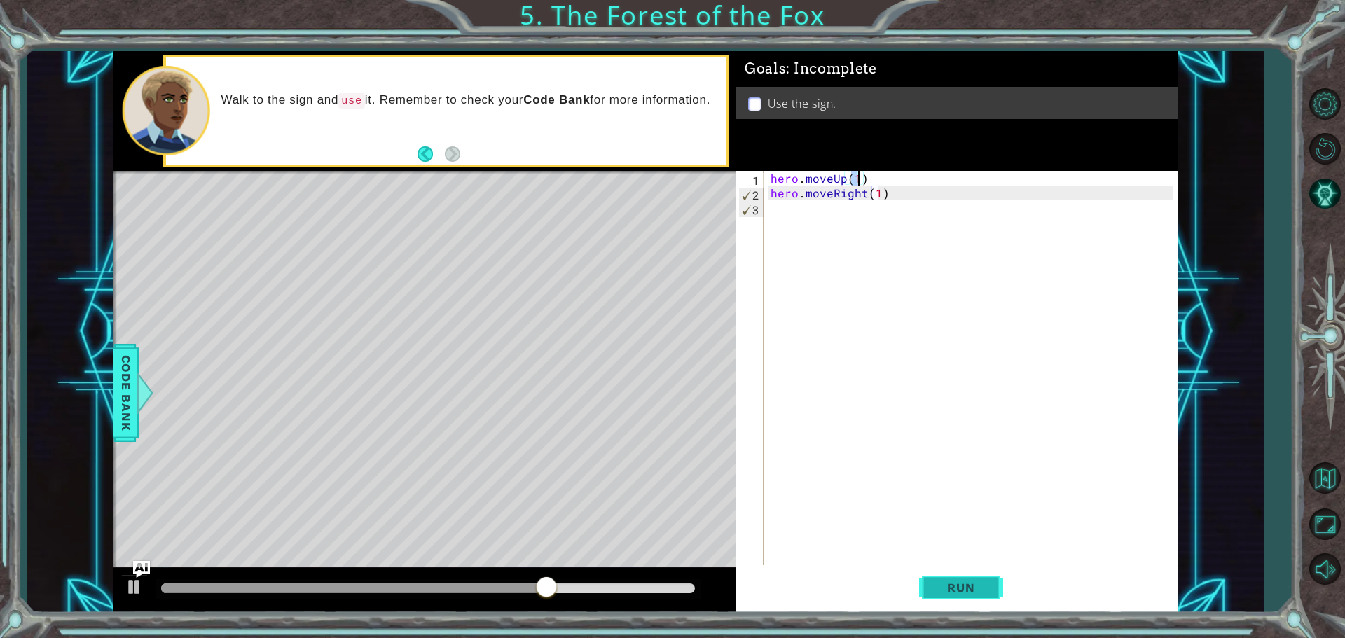
drag, startPoint x: 936, startPoint y: 565, endPoint x: 940, endPoint y: 577, distance: 13.3
click at [934, 565] on div "hero . moveUp ( 1 ) hero . moveRight ( 1 )" at bounding box center [974, 384] width 413 height 427
drag, startPoint x: 965, startPoint y: 595, endPoint x: 959, endPoint y: 608, distance: 13.8
click at [959, 612] on div "1 2 3 hero . moveUp ( 1 ) hero . moveRight ( 1 ) הההההההההההההההההההההההההההההה…" at bounding box center [957, 392] width 442 height 442
click at [961, 587] on span "Run" at bounding box center [960, 588] width 55 height 14
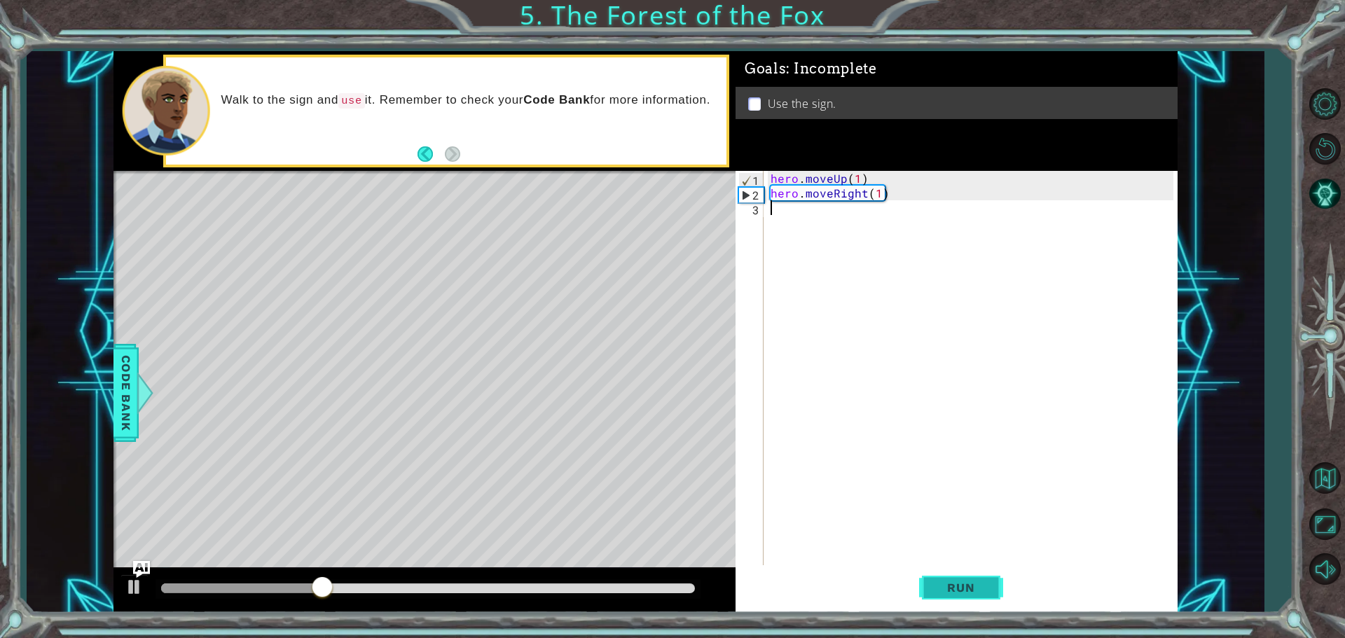
click at [985, 588] on span "Run" at bounding box center [960, 588] width 55 height 14
click at [862, 179] on div "hero . moveUp ( 1 ) hero . moveRight ( 1 )" at bounding box center [974, 384] width 413 height 427
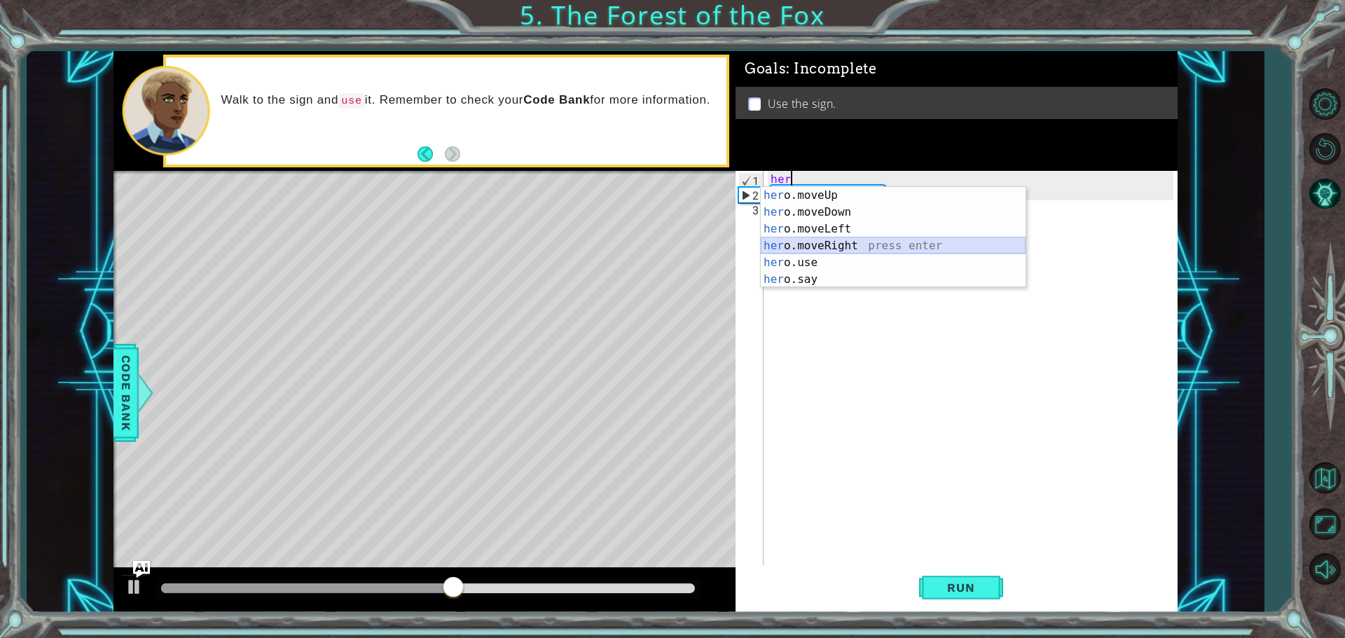
drag, startPoint x: 829, startPoint y: 245, endPoint x: 826, endPoint y: 352, distance: 107.3
click at [825, 272] on div "her o.moveUp press enter her o.moveDown press enter her o.moveLeft press enter …" at bounding box center [893, 254] width 265 height 135
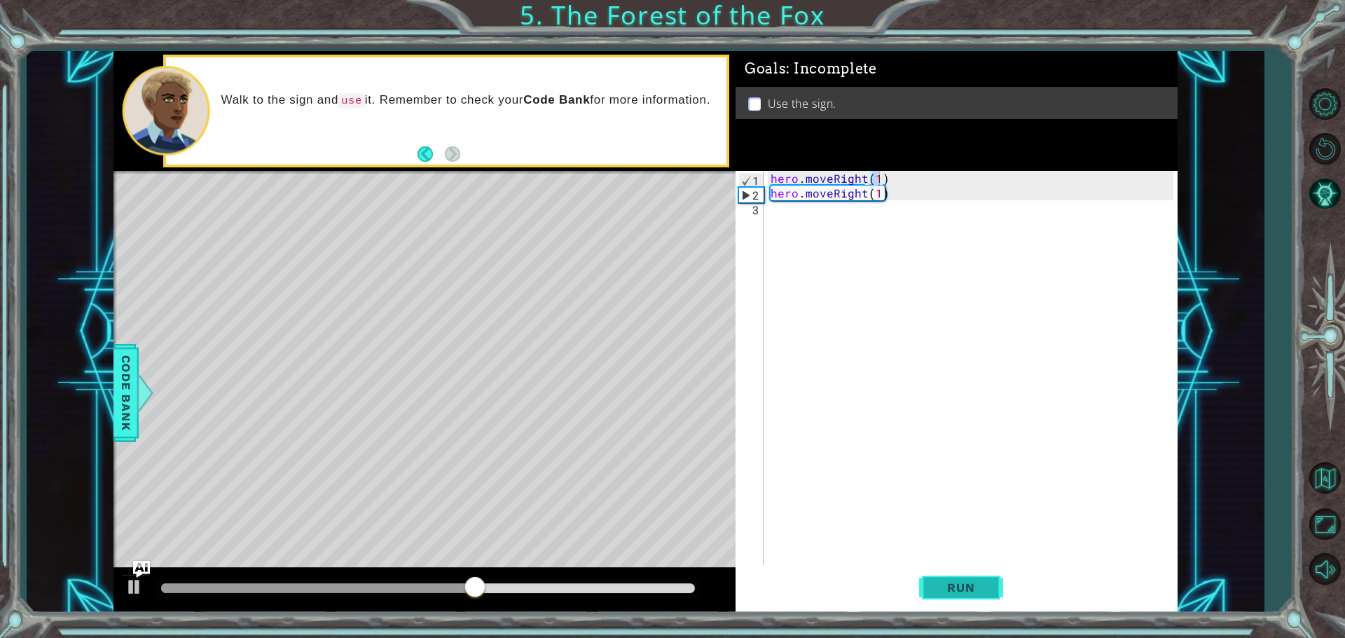
click at [945, 587] on button "Run" at bounding box center [961, 588] width 84 height 44
click at [884, 191] on div "hero . moveRight ( 1 ) hero . moveRight ( 1 )" at bounding box center [974, 384] width 413 height 427
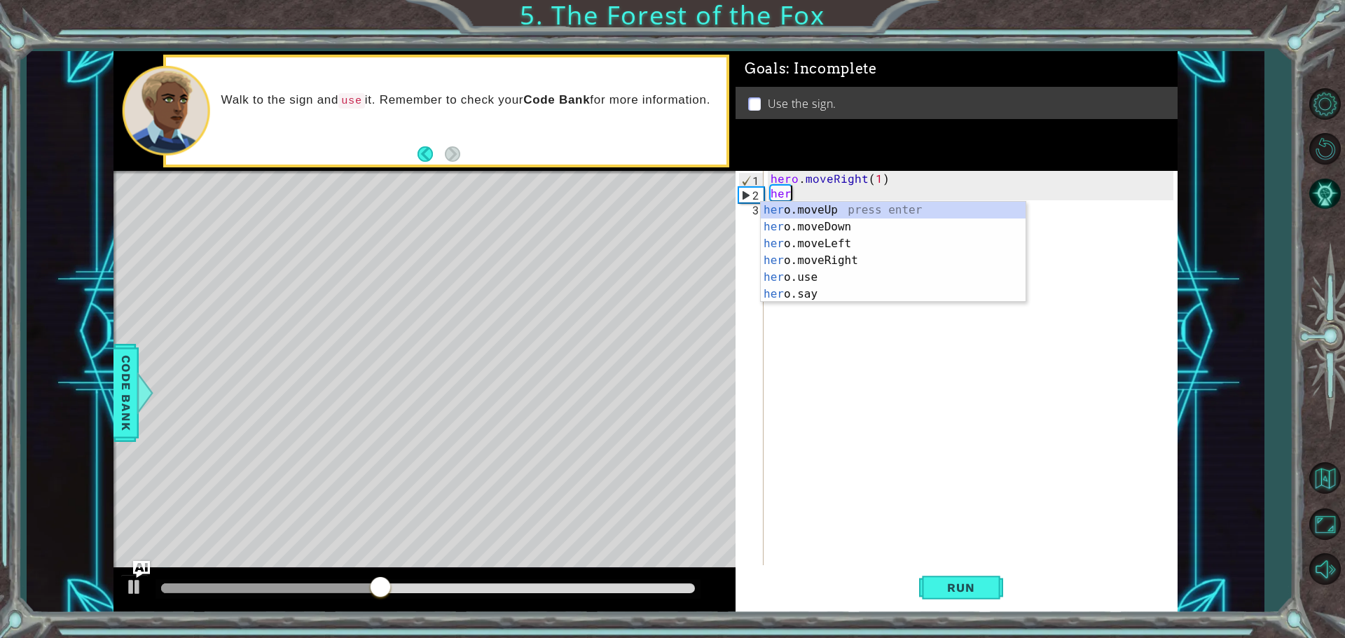
type textarea "h"
type textarea "hero.moveRight(1"
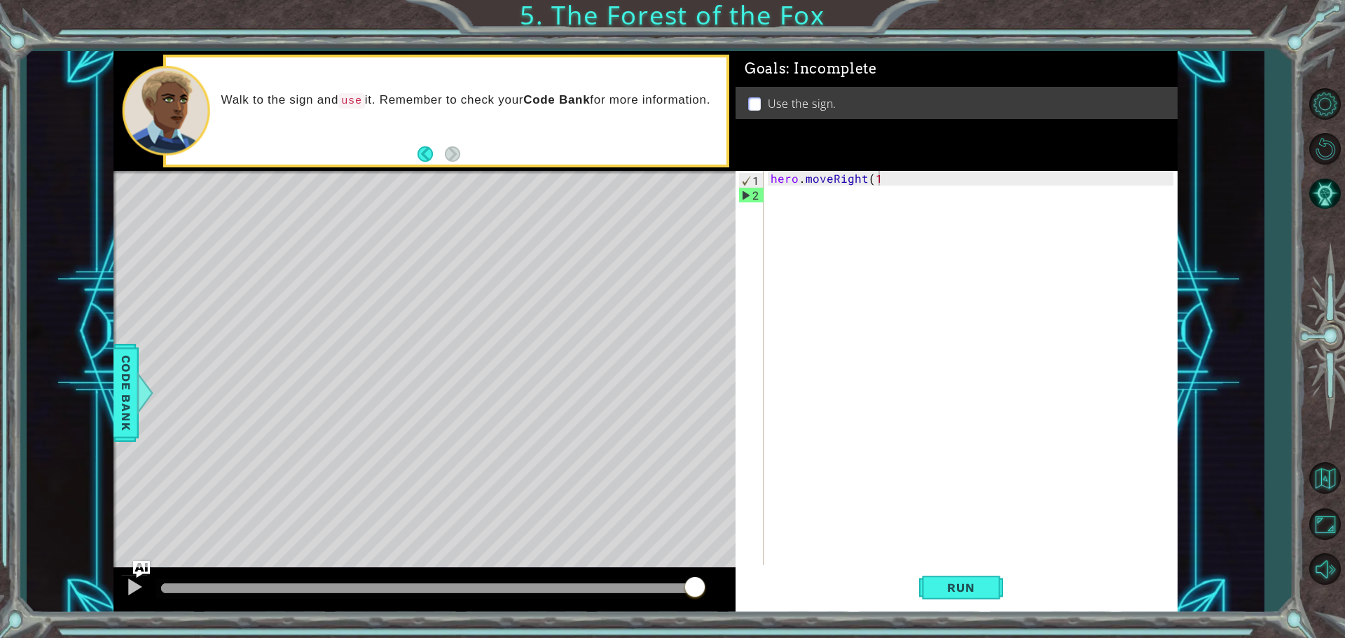
click at [766, 184] on div "hero.moveRight(1 1 2 hero . moveRight ( 1 ההההההההההההההההההההההההההההההההההההה…" at bounding box center [955, 369] width 438 height 397
type textarea "h"
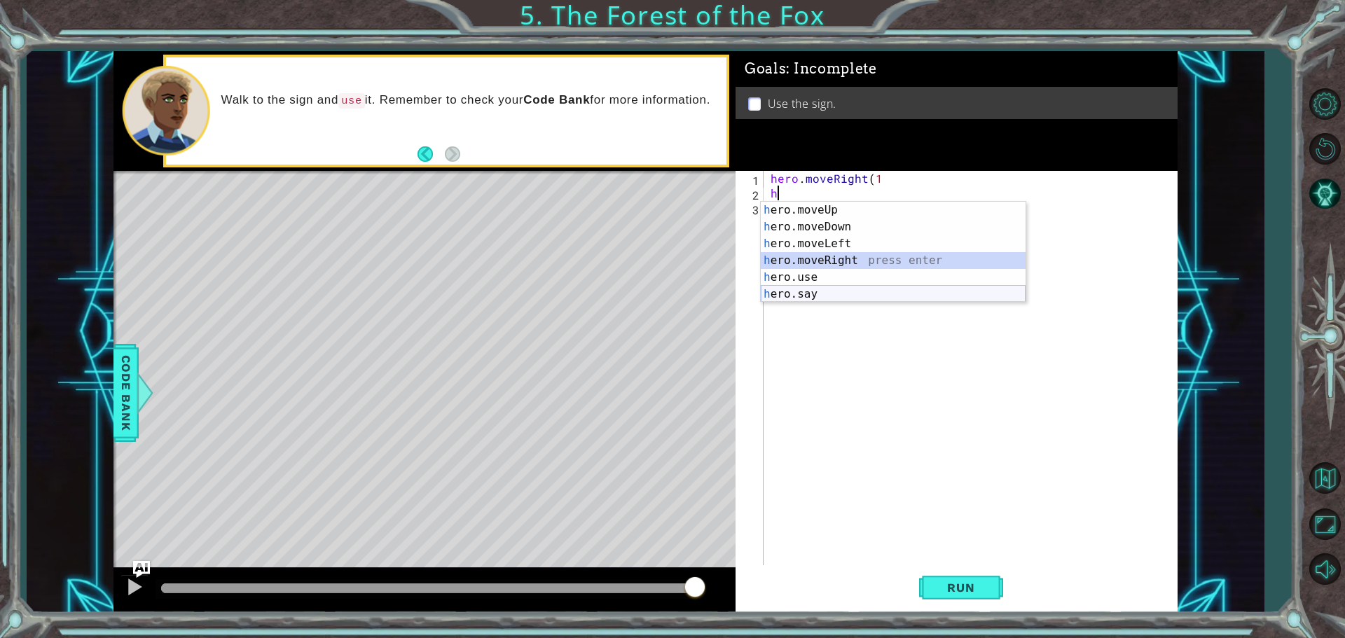
drag, startPoint x: 814, startPoint y: 256, endPoint x: 896, endPoint y: 487, distance: 244.7
click at [850, 320] on body "1 ההההההההההההההההההההההההההההההההההההההההההההההההההההההההההההההההההההההההההההה…" at bounding box center [672, 319] width 1345 height 638
click at [847, 239] on div "h ero.moveUp press enter h ero.moveDown press enter h ero.moveLeft press enter …" at bounding box center [893, 269] width 265 height 135
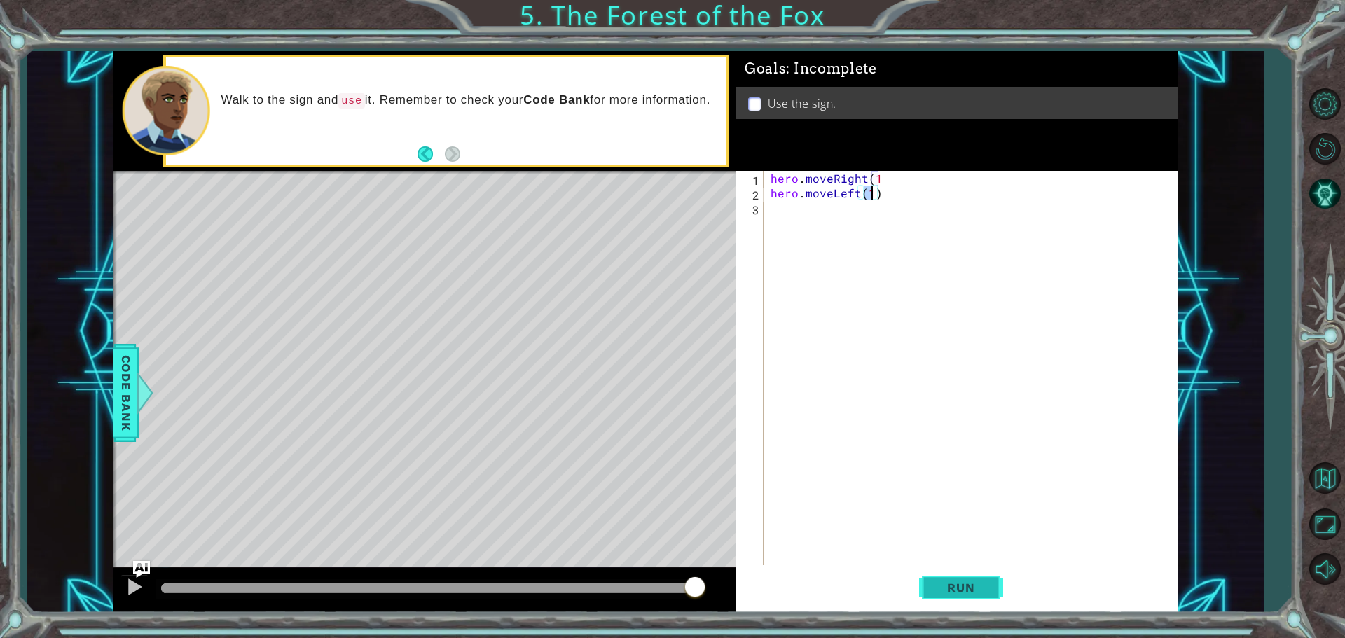
click at [950, 592] on span "Run" at bounding box center [960, 588] width 55 height 14
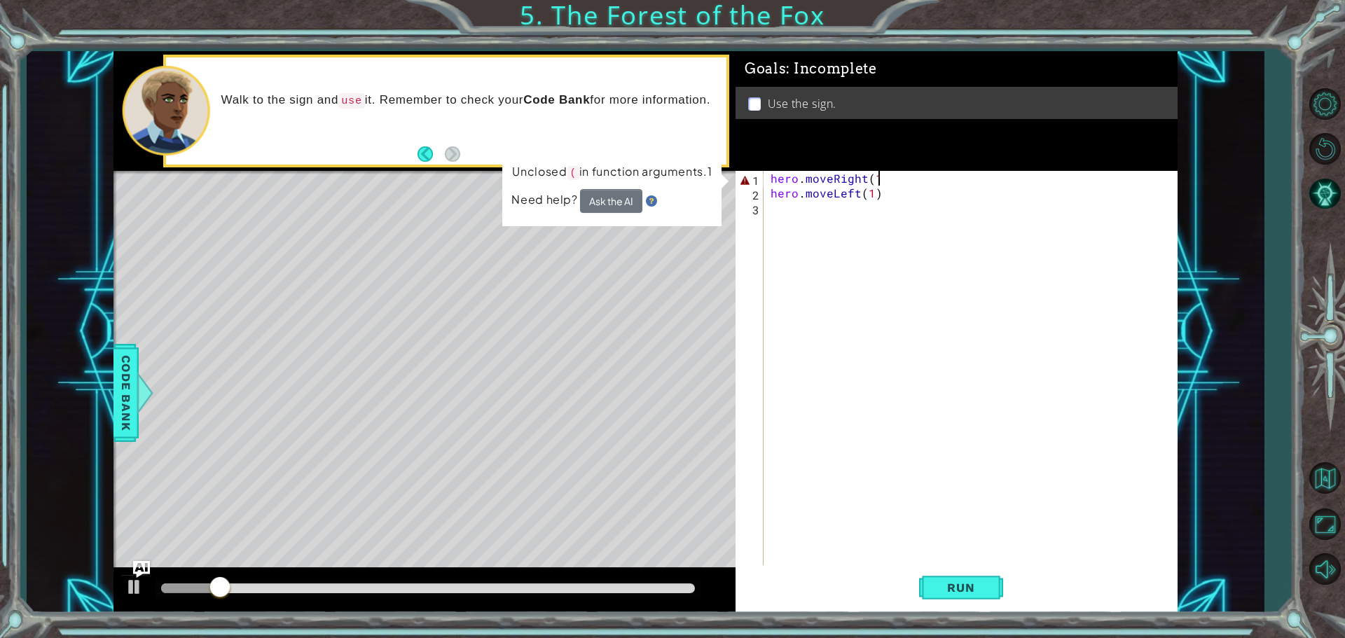
click at [909, 178] on div "hero . moveRight ( 1 hero . moveLeft ( 1 )" at bounding box center [974, 384] width 413 height 427
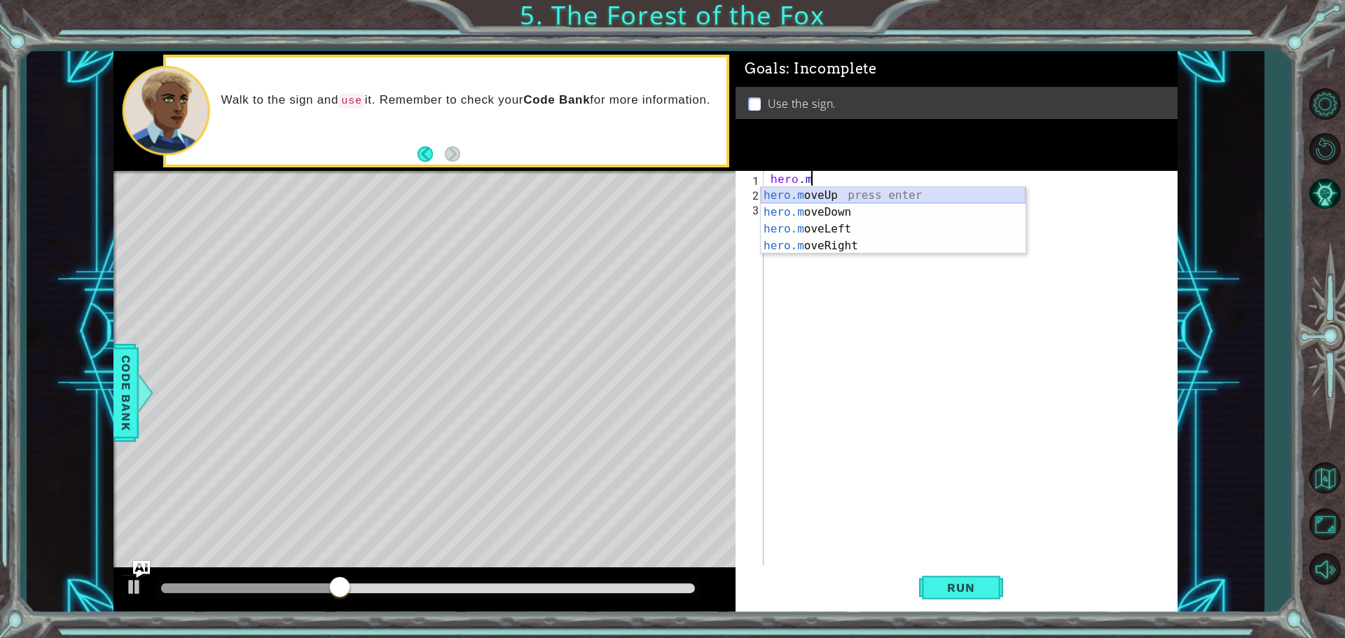
click at [882, 189] on div "hero.m oveUp press enter hero.m oveDown press enter hero.m oveLeft press enter …" at bounding box center [893, 237] width 265 height 101
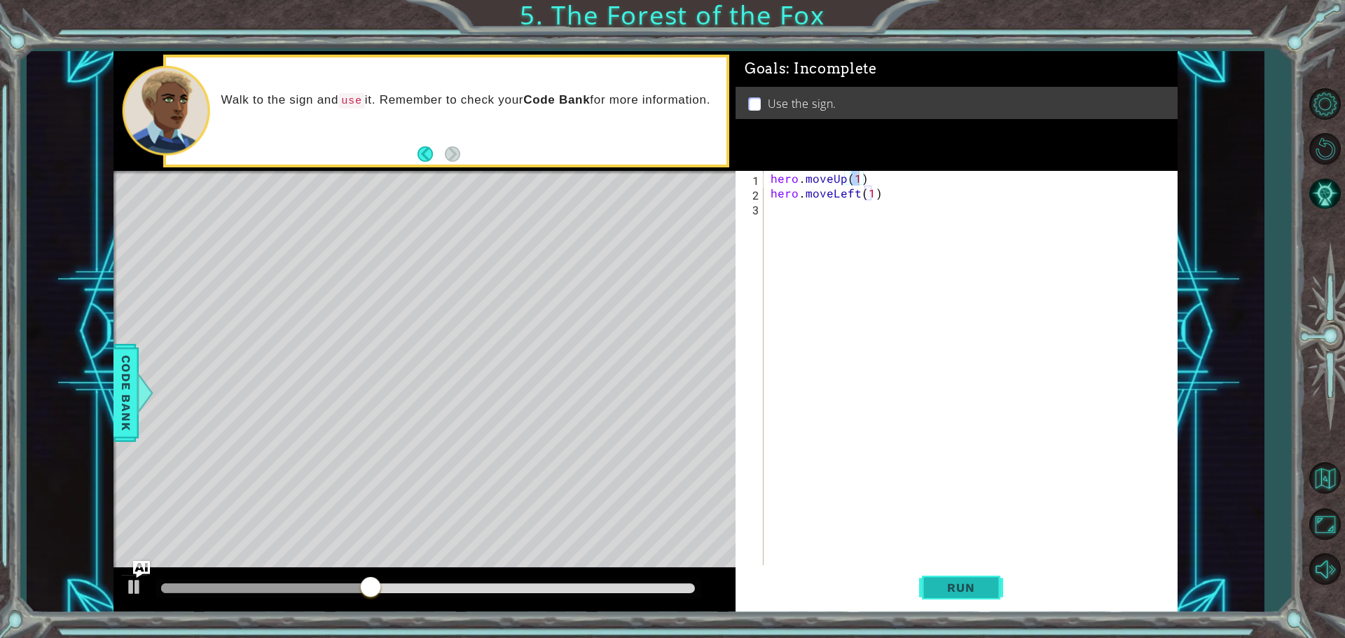
click at [949, 594] on span "Run" at bounding box center [960, 588] width 55 height 14
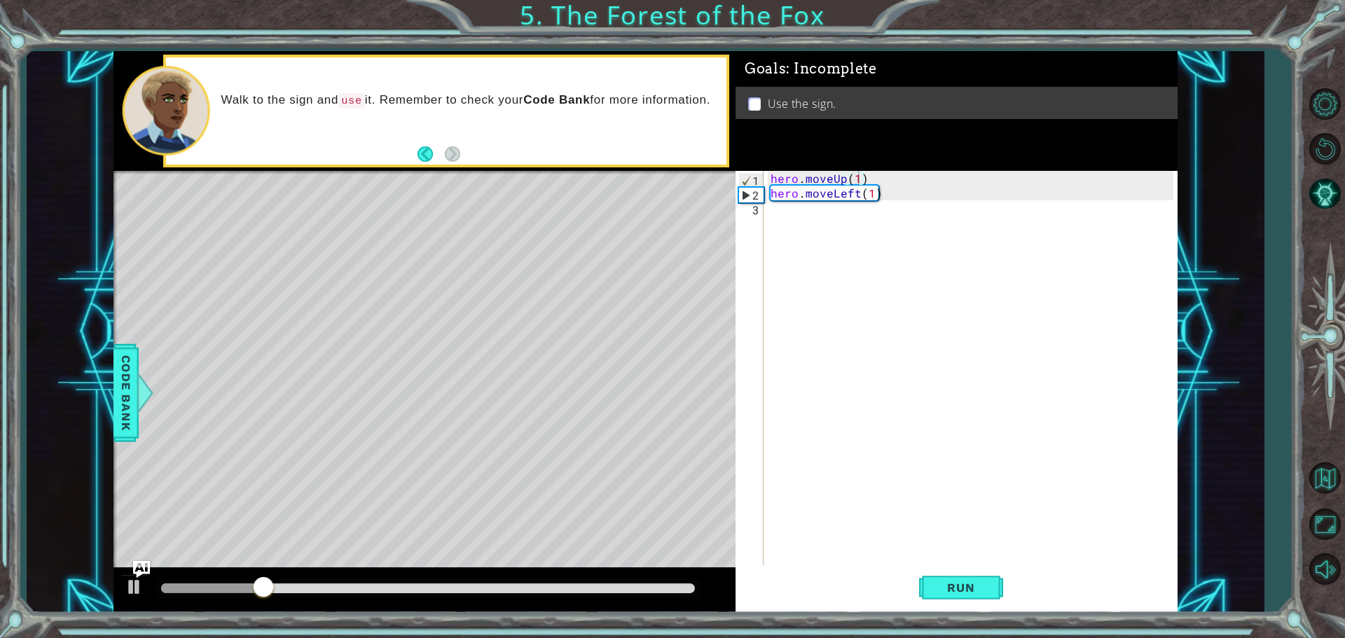
click at [156, 593] on div at bounding box center [428, 590] width 545 height 20
drag, startPoint x: 164, startPoint y: 593, endPoint x: 164, endPoint y: 584, distance: 8.4
click at [164, 585] on div at bounding box center [163, 589] width 4 height 10
drag, startPoint x: 1273, startPoint y: 502, endPoint x: 1263, endPoint y: 497, distance: 10.3
click at [1268, 499] on div "1 ההההההההההההההההההההההההההההההההההההההההההההההההההההההההההההההההההההההההההההה…" at bounding box center [672, 319] width 1345 height 638
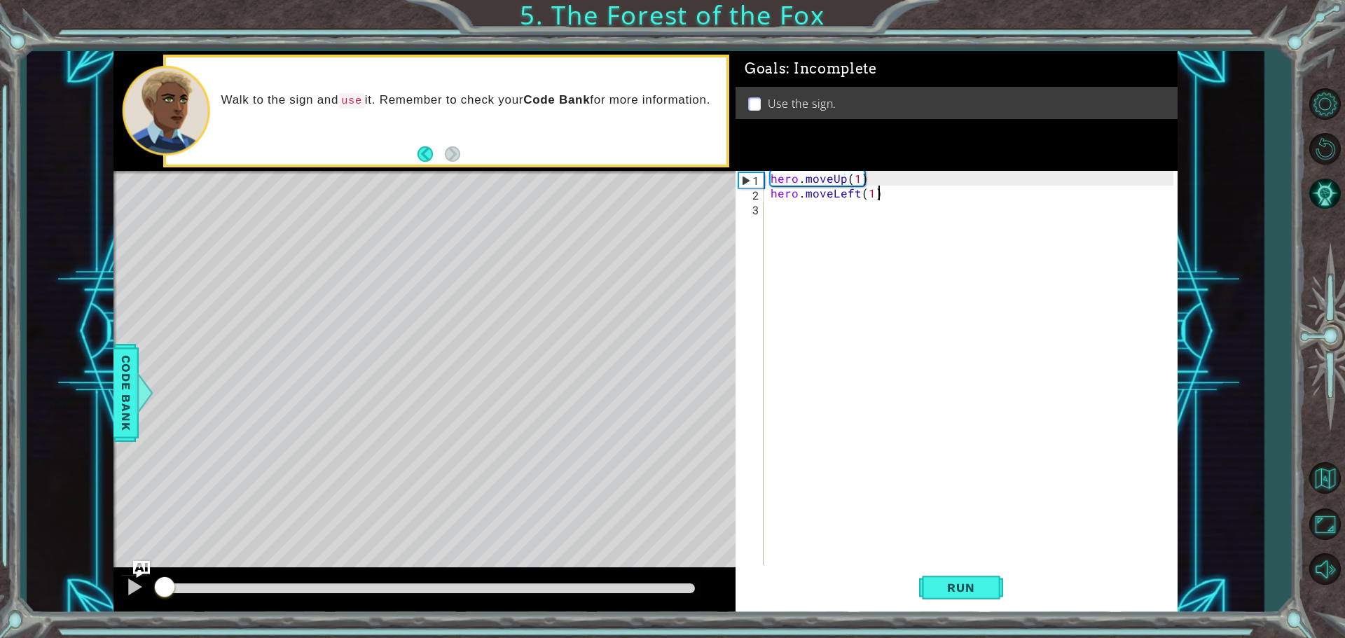
click at [888, 188] on div "hero . moveUp ( 1 ) hero . moveLeft ( 1 )" at bounding box center [974, 384] width 413 height 427
click at [950, 591] on span "Run" at bounding box center [960, 588] width 55 height 14
click at [885, 196] on div "hero . moveUp ( 1 ) hero . moveLeft ( 1 )" at bounding box center [974, 384] width 413 height 427
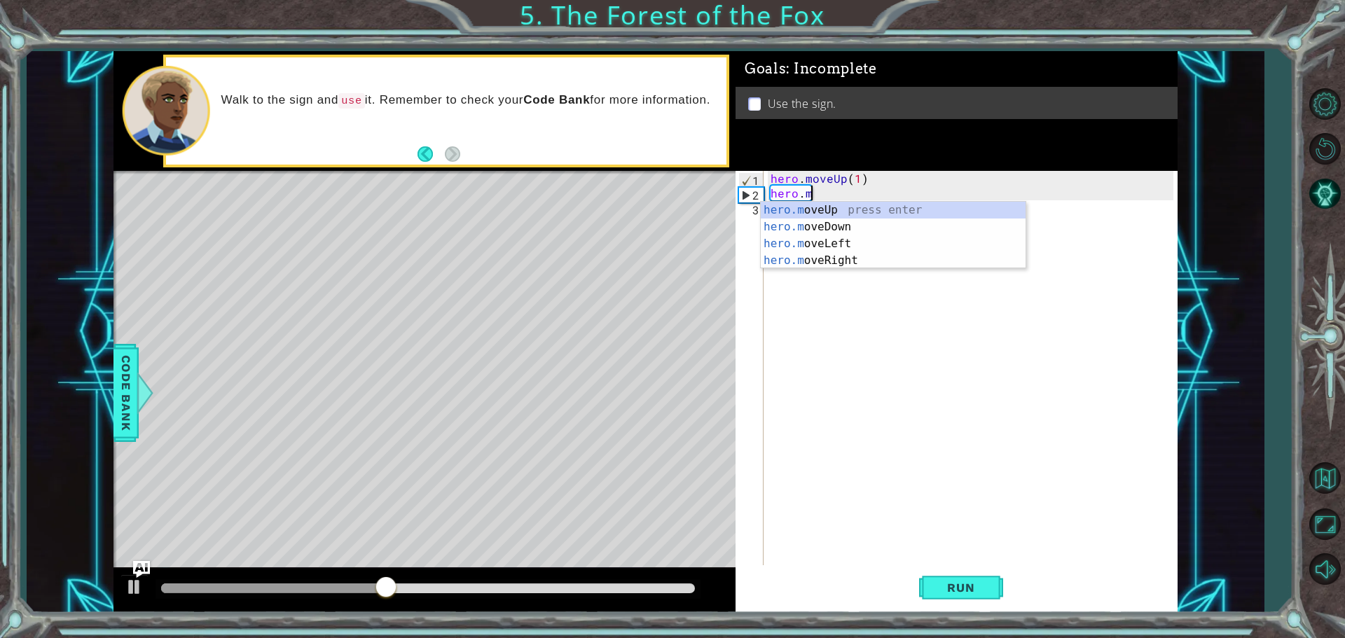
type textarea "h"
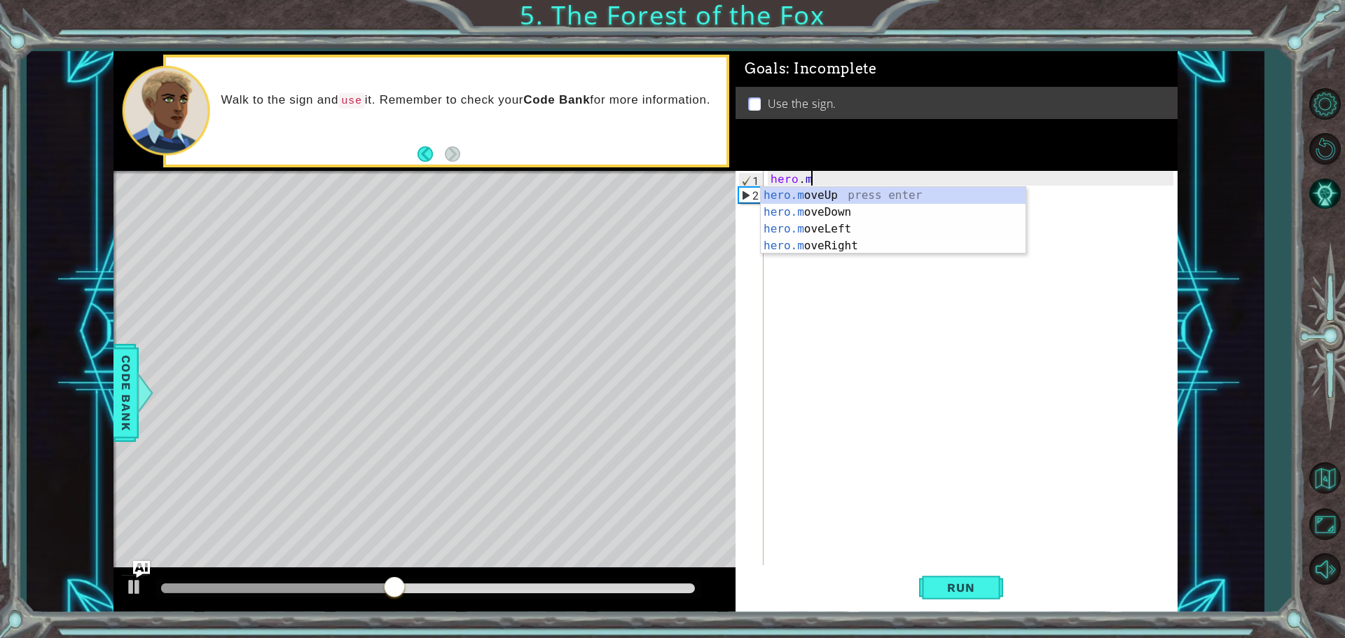
type textarea "h"
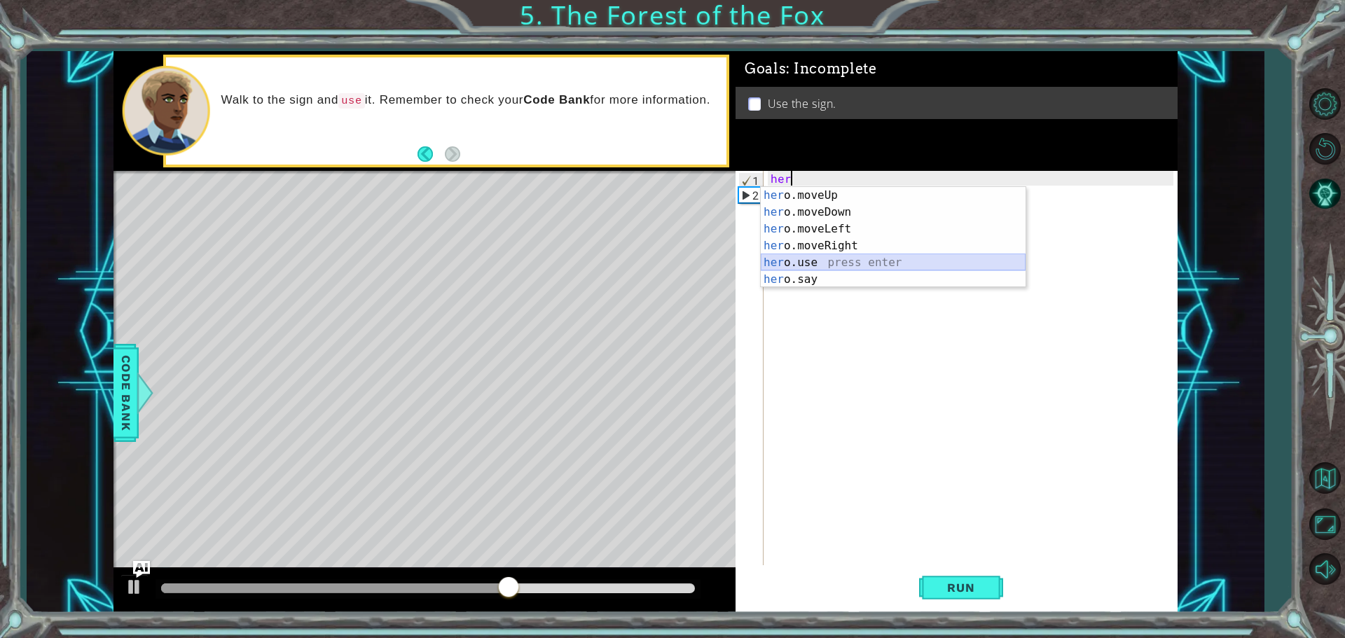
click at [915, 266] on div "her o.moveUp press enter her o.moveDown press enter her o.moveLeft press enter …" at bounding box center [893, 254] width 265 height 135
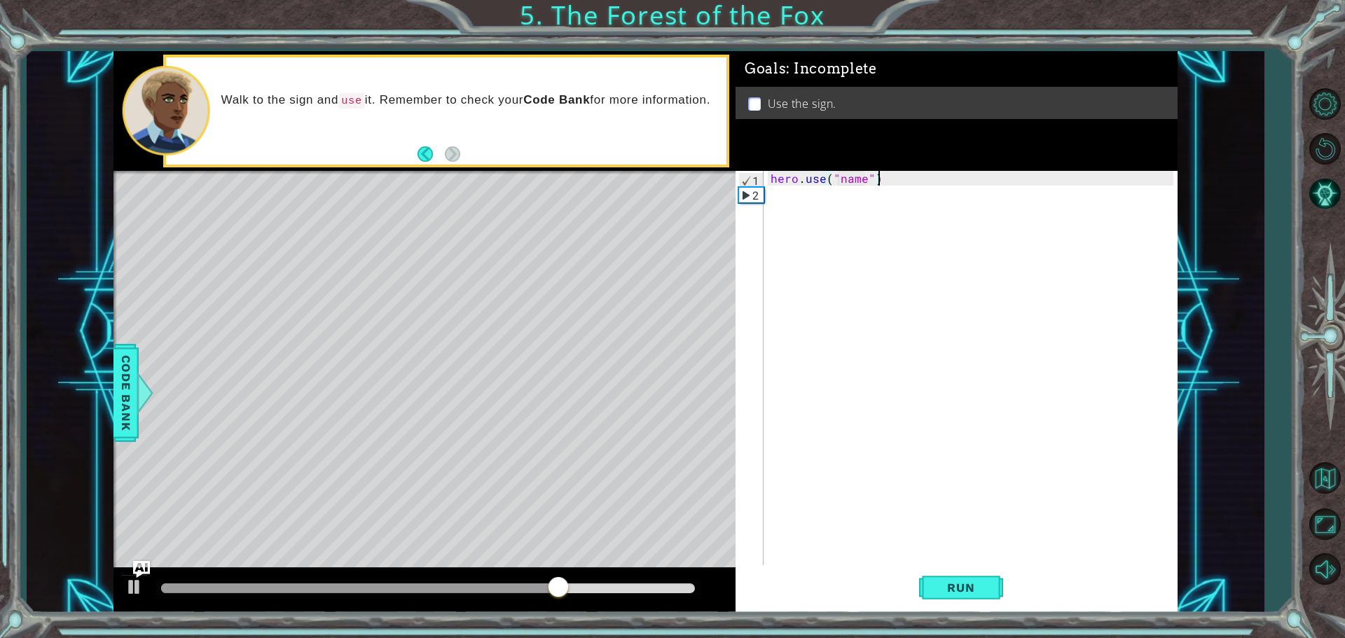
click at [922, 174] on div "hero . use ( "name" )" at bounding box center [974, 384] width 413 height 427
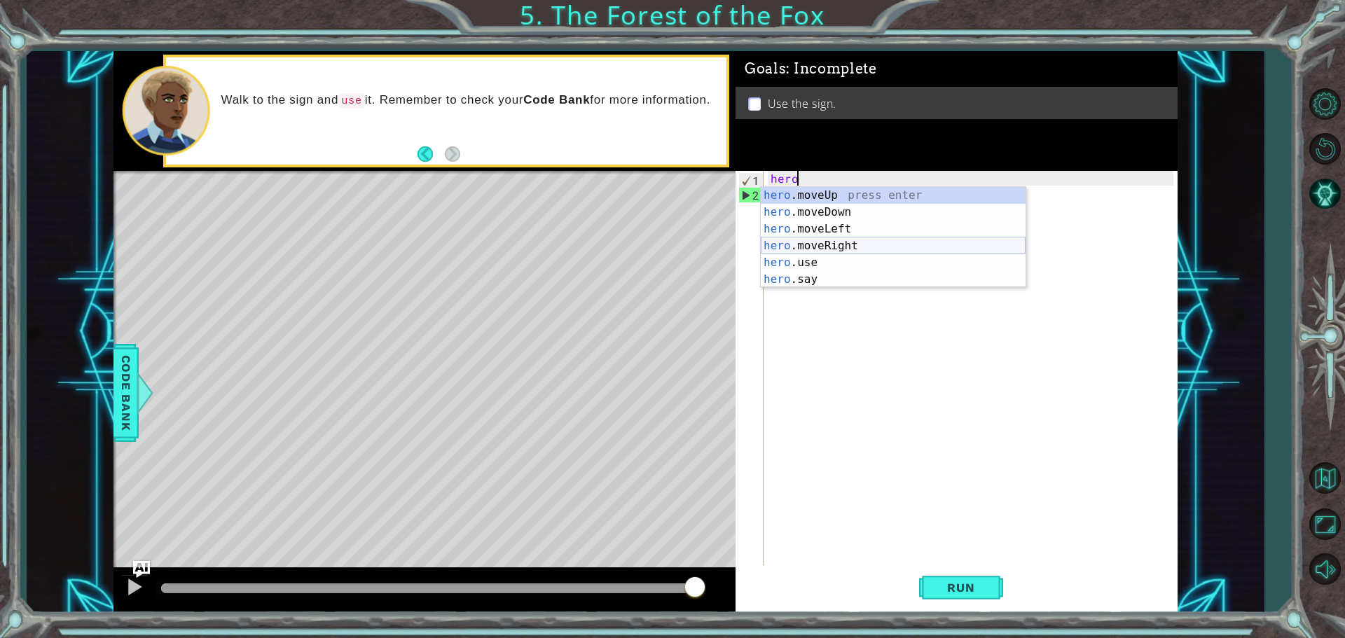
click at [819, 247] on div "hero .moveUp press enter hero .moveDown press enter hero .moveLeft press enter …" at bounding box center [893, 254] width 265 height 135
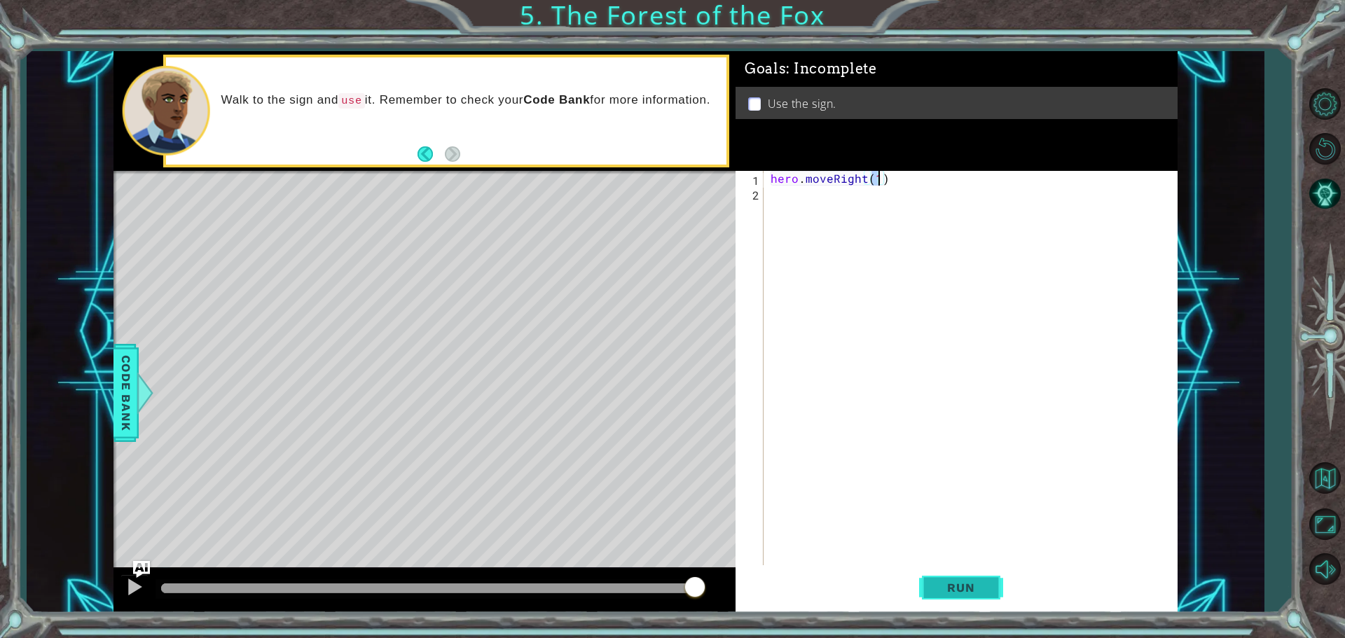
type textarea "hero.moveRight(1)"
click at [943, 597] on button "Run" at bounding box center [961, 588] width 84 height 44
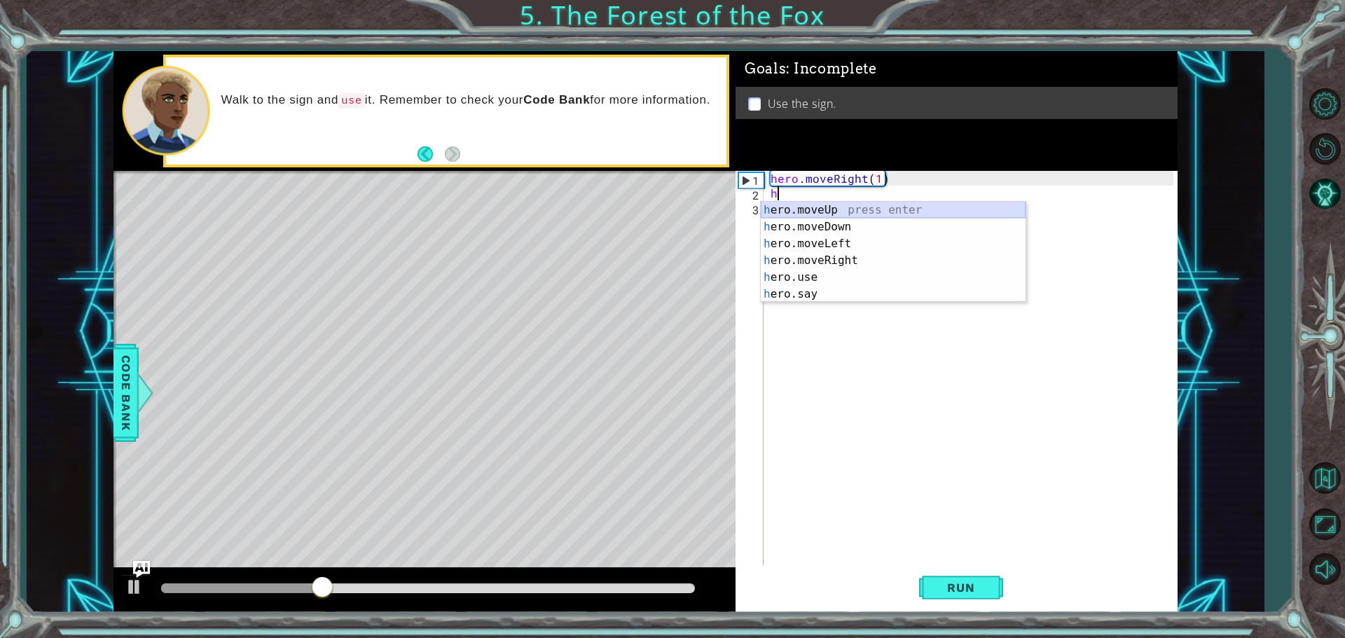
click at [815, 206] on div "h ero.moveUp press enter h ero.moveDown press enter h ero.moveLeft press enter …" at bounding box center [893, 269] width 265 height 135
type textarea "hero.moveUp(1)"
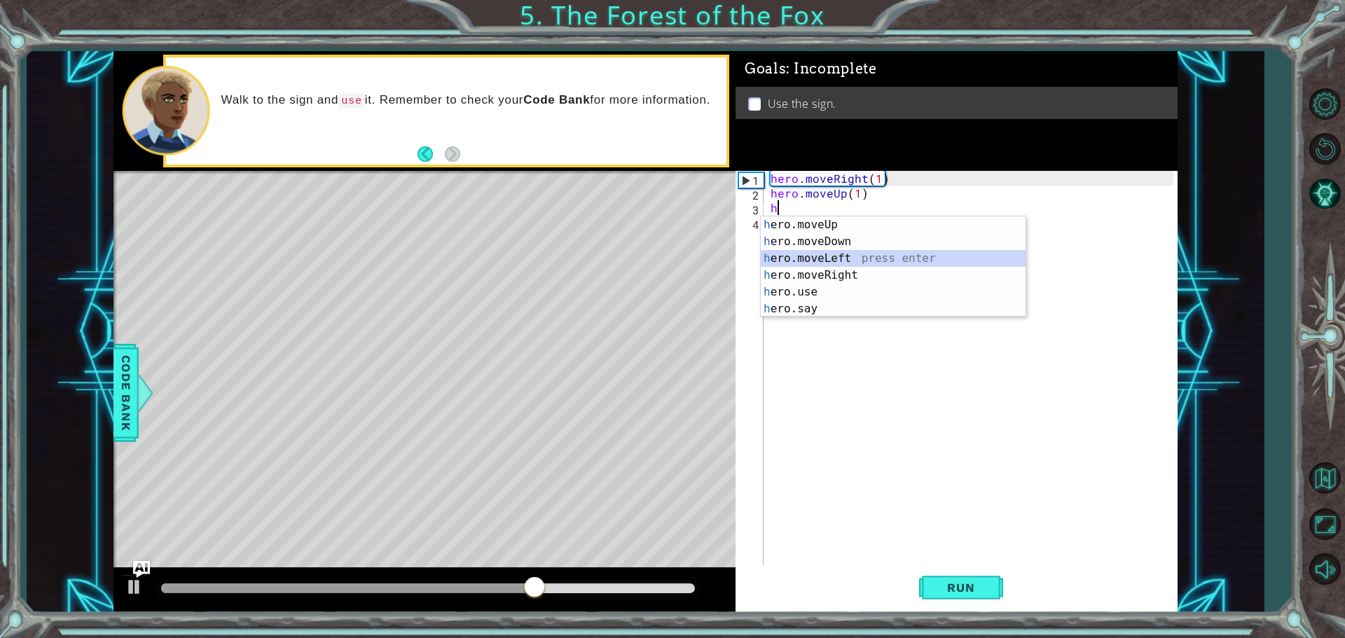
click at [824, 256] on div "h ero.moveUp press enter h ero.moveDown press enter h ero.moveLeft press enter …" at bounding box center [893, 284] width 265 height 135
type textarea "hero.moveLeft(1)"
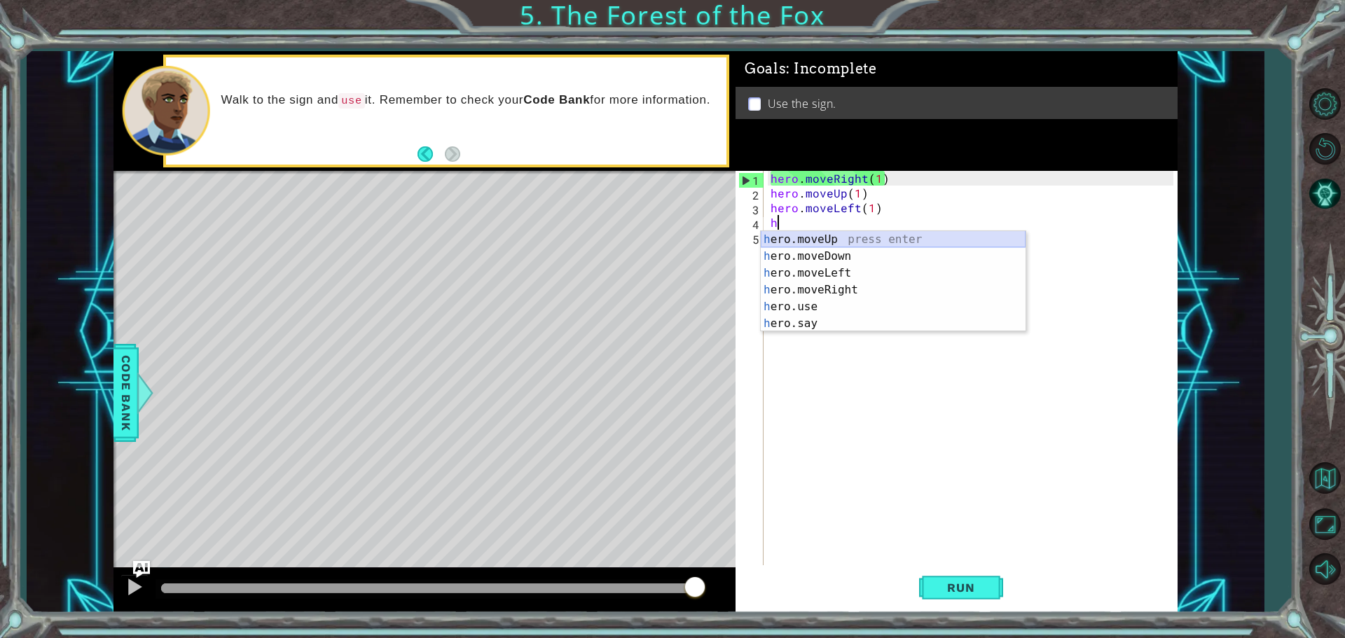
click at [799, 234] on div "h ero.moveUp press enter h ero.moveDown press enter h ero.moveLeft press enter …" at bounding box center [893, 298] width 265 height 135
type textarea "hero.moveUp(1)"
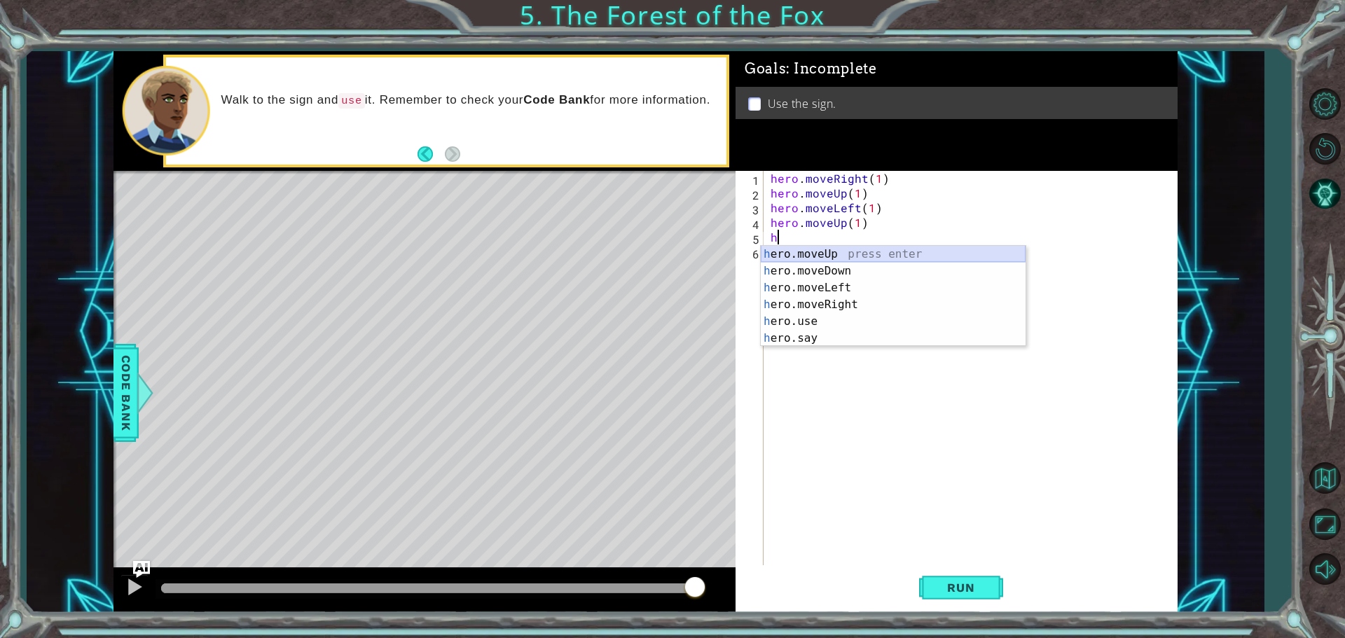
click at [802, 247] on div "h ero.moveUp press enter h ero.moveDown press enter h ero.moveLeft press enter …" at bounding box center [893, 313] width 265 height 135
type textarea "hero.moveUp(1)"
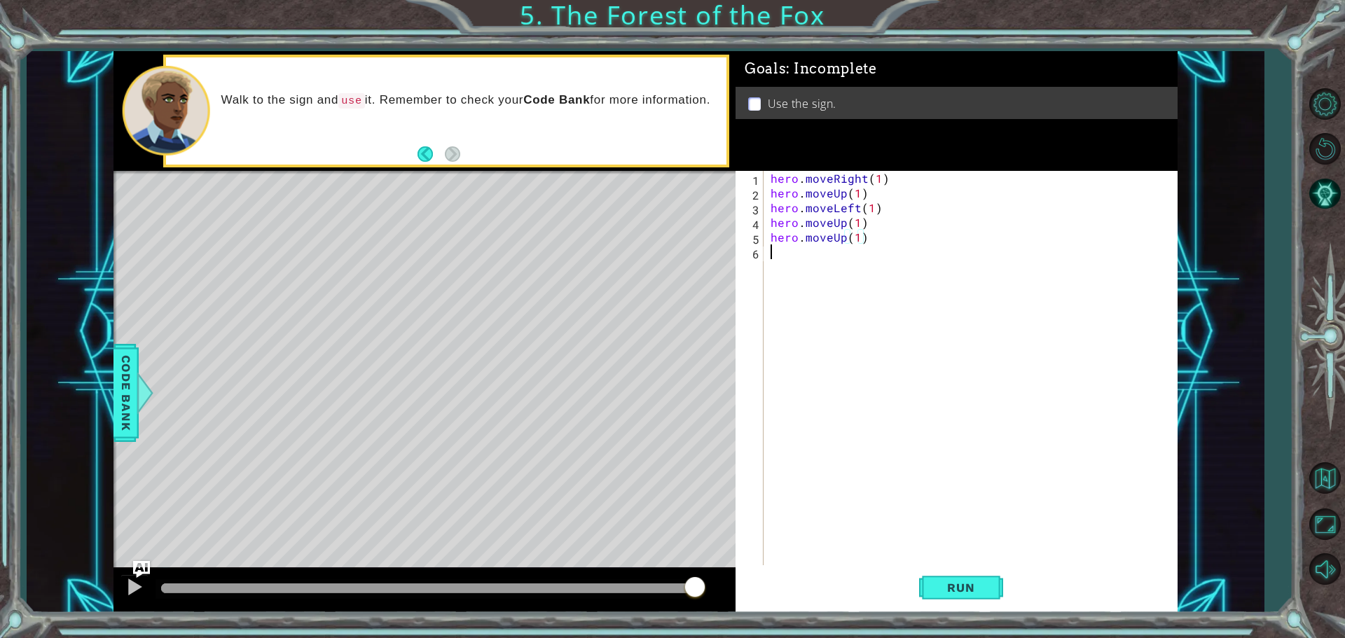
click at [770, 253] on div "hero . moveRight ( 1 ) hero . moveUp ( 1 ) hero . moveLeft ( 1 ) hero . moveUp …" at bounding box center [974, 384] width 413 height 427
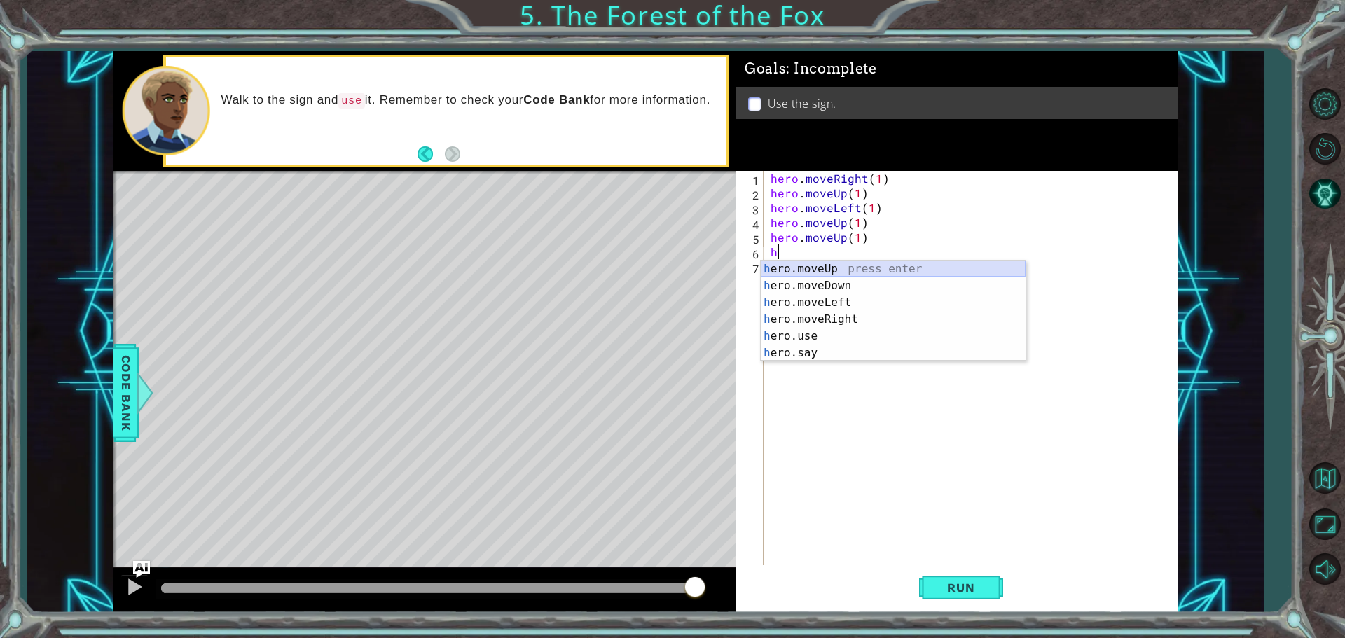
click at [821, 263] on div "h ero.moveUp press enter h ero.moveDown press enter h ero.moveLeft press enter …" at bounding box center [893, 328] width 265 height 135
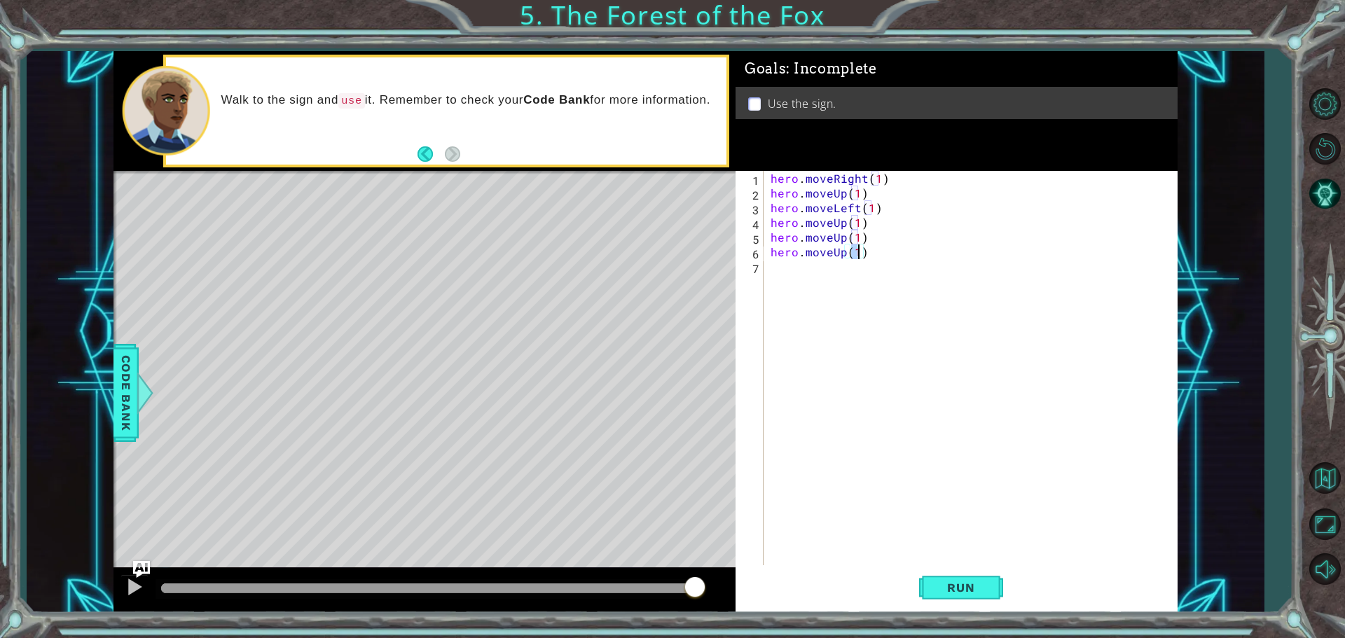
type textarea "hero.moveUp(1)"
click at [764, 267] on div "hero.moveUp(1) 1 2 3 4 5 6 7 hero . moveRight ( 1 ) hero . moveUp ( 1 ) hero . …" at bounding box center [955, 369] width 438 height 397
click at [772, 270] on div "hero . moveRight ( 1 ) hero . moveUp ( 1 ) hero . moveLeft ( 1 ) hero . moveUp …" at bounding box center [974, 384] width 413 height 427
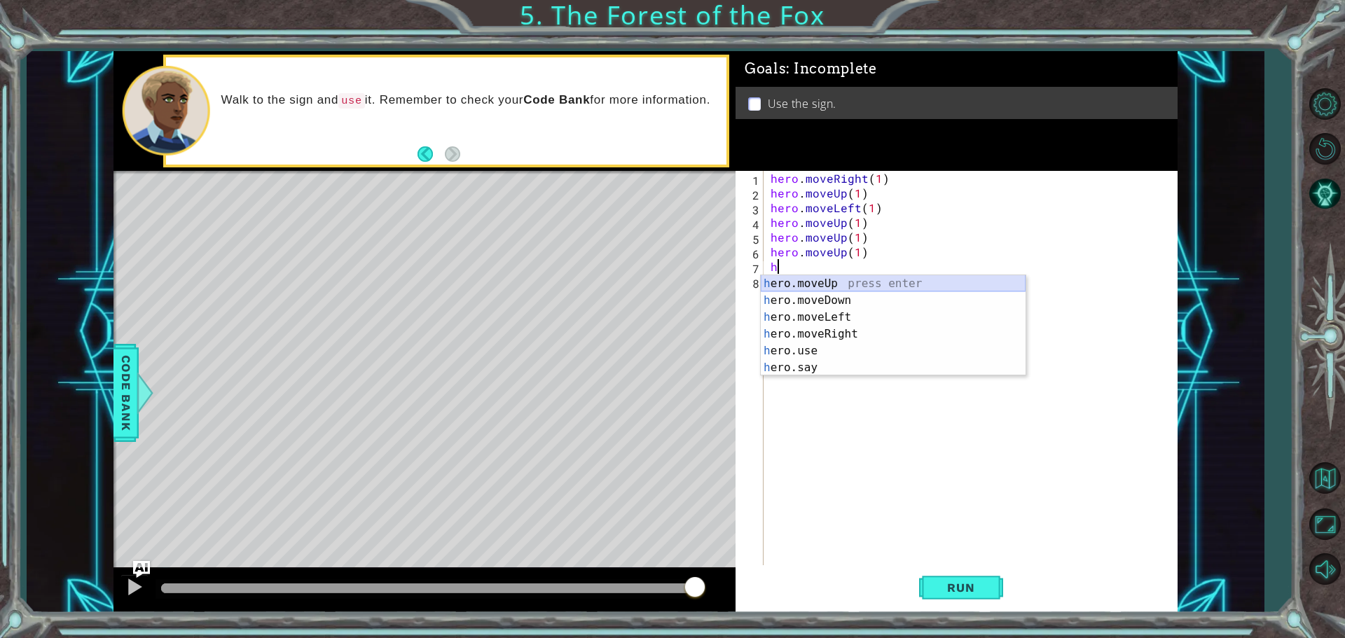
drag, startPoint x: 805, startPoint y: 289, endPoint x: 814, endPoint y: 302, distance: 15.7
click at [806, 289] on div "h ero.moveUp press enter h ero.moveDown press enter h ero.moveLeft press enter …" at bounding box center [893, 342] width 265 height 135
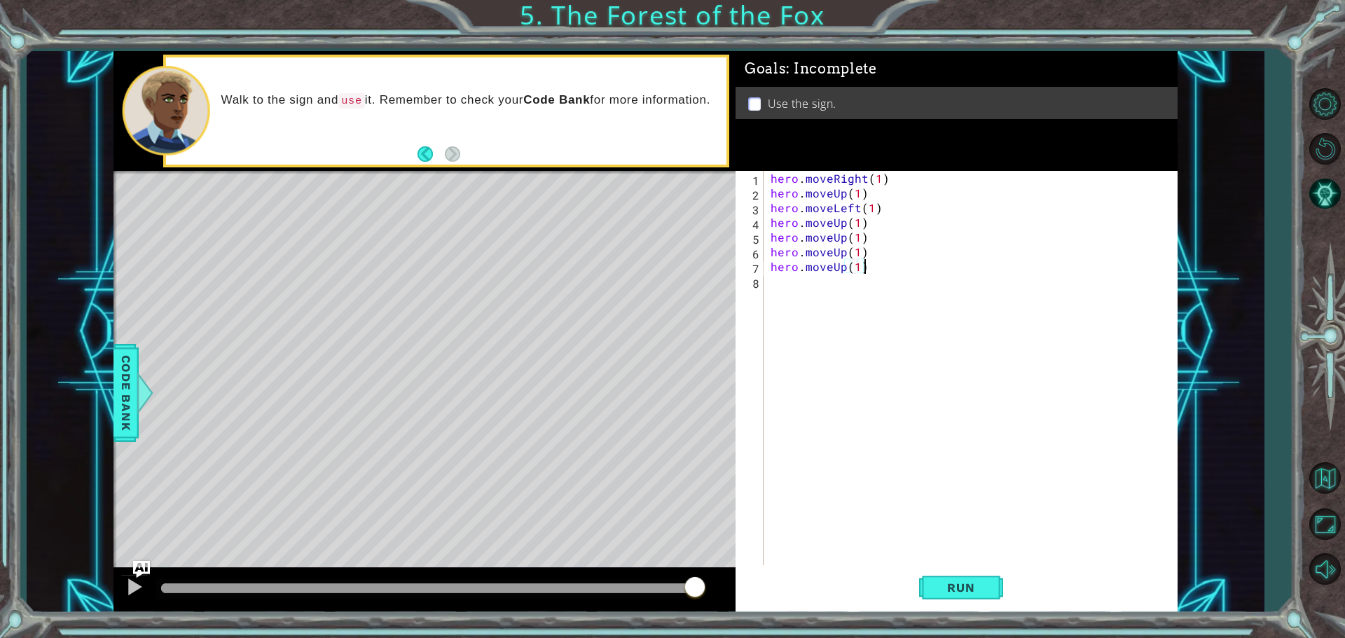
click at [869, 270] on div "hero . moveRight ( 1 ) hero . moveUp ( 1 ) hero . moveLeft ( 1 ) hero . moveUp …" at bounding box center [974, 384] width 413 height 427
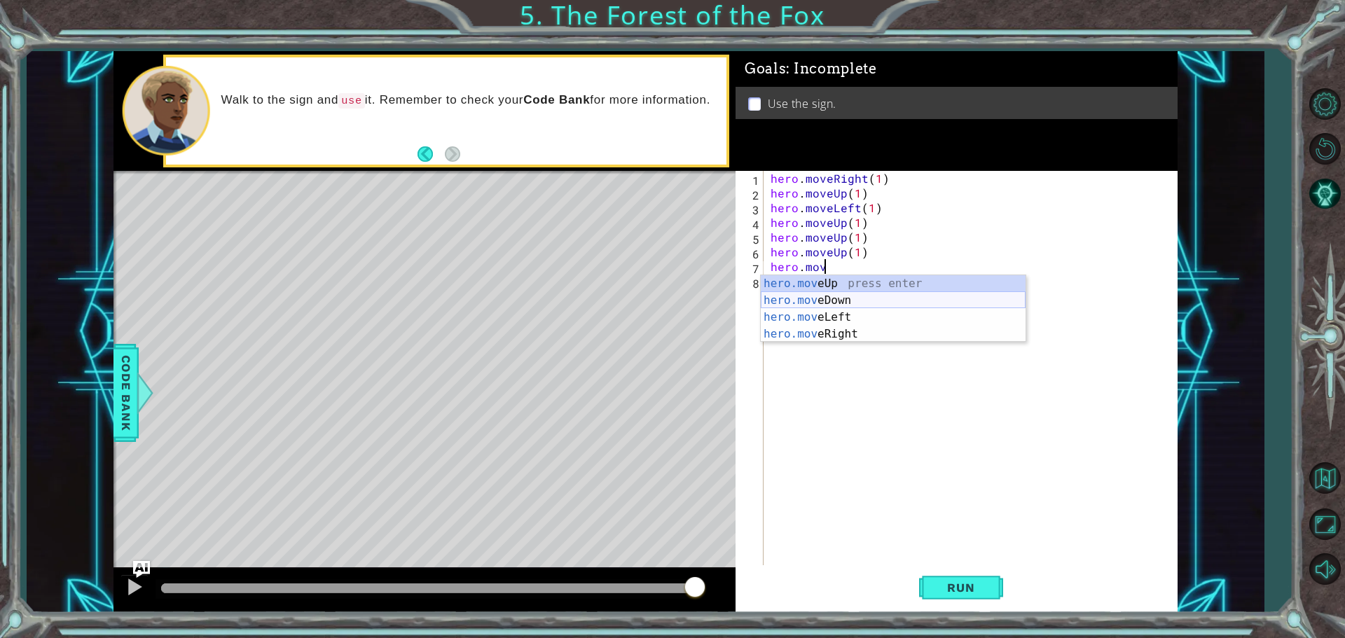
click at [832, 299] on div "hero.mov eUp press enter hero.mov eDown press enter hero.mov eLeft press enter …" at bounding box center [893, 325] width 265 height 101
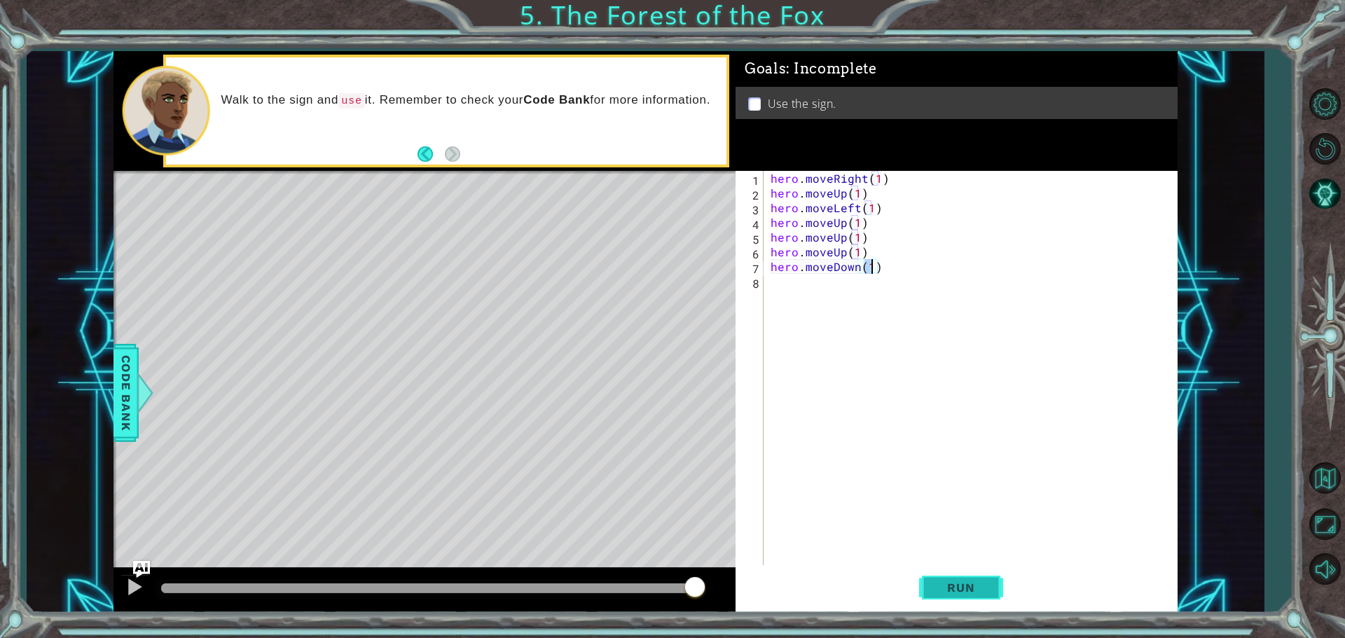
click at [947, 580] on button "Run" at bounding box center [961, 588] width 84 height 44
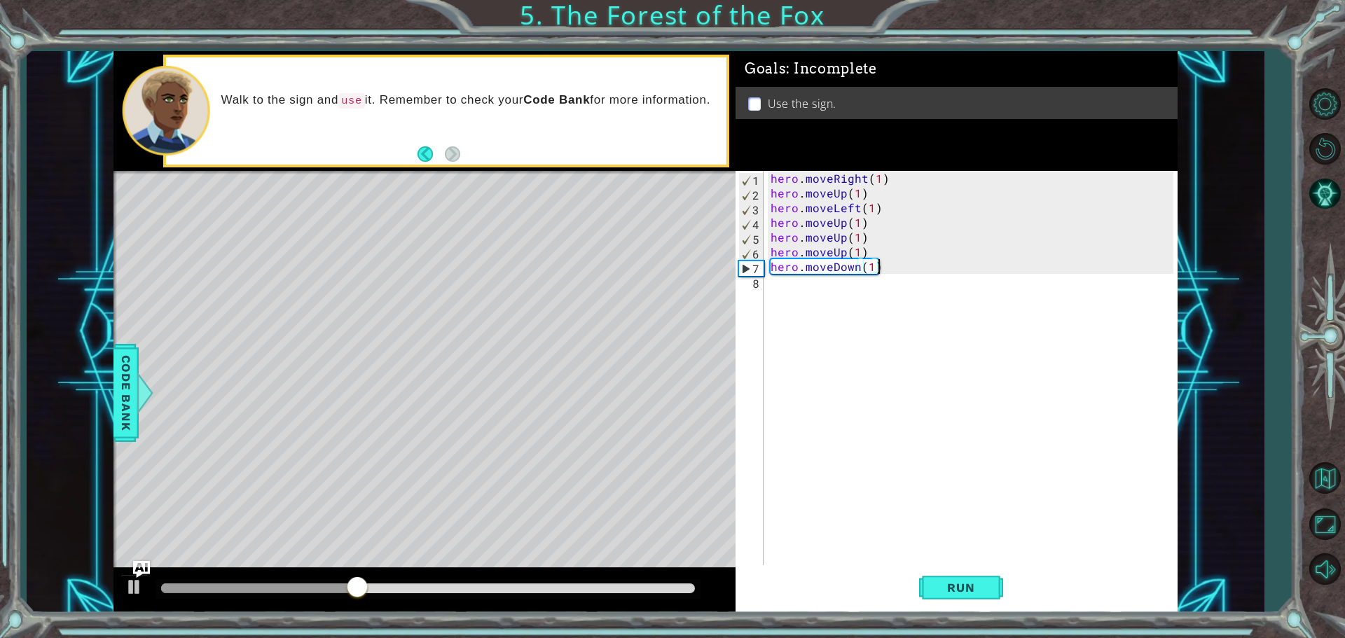
click at [882, 268] on div "hero . moveRight ( 1 ) hero . moveUp ( 1 ) hero . moveLeft ( 1 ) hero . moveUp …" at bounding box center [974, 384] width 413 height 427
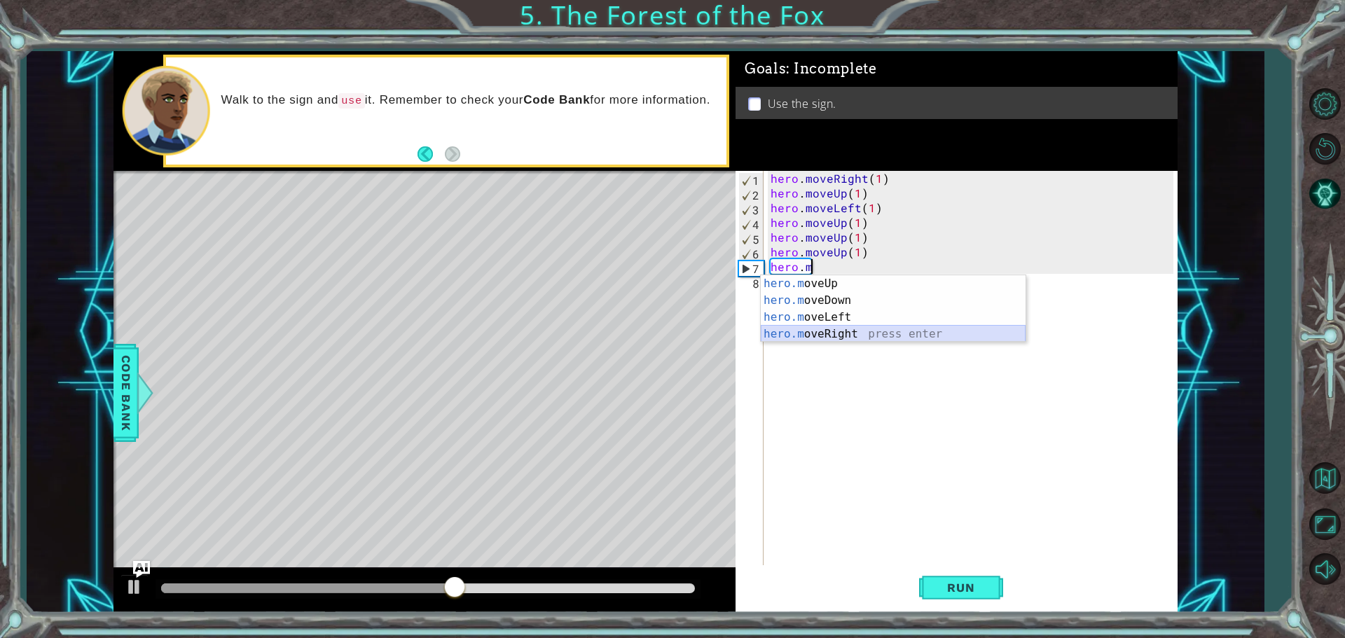
click at [809, 329] on div "hero.m oveUp press enter hero.m oveDown press enter hero.m oveLeft press enter …" at bounding box center [893, 325] width 265 height 101
type textarea "hero.moveRight(1)"
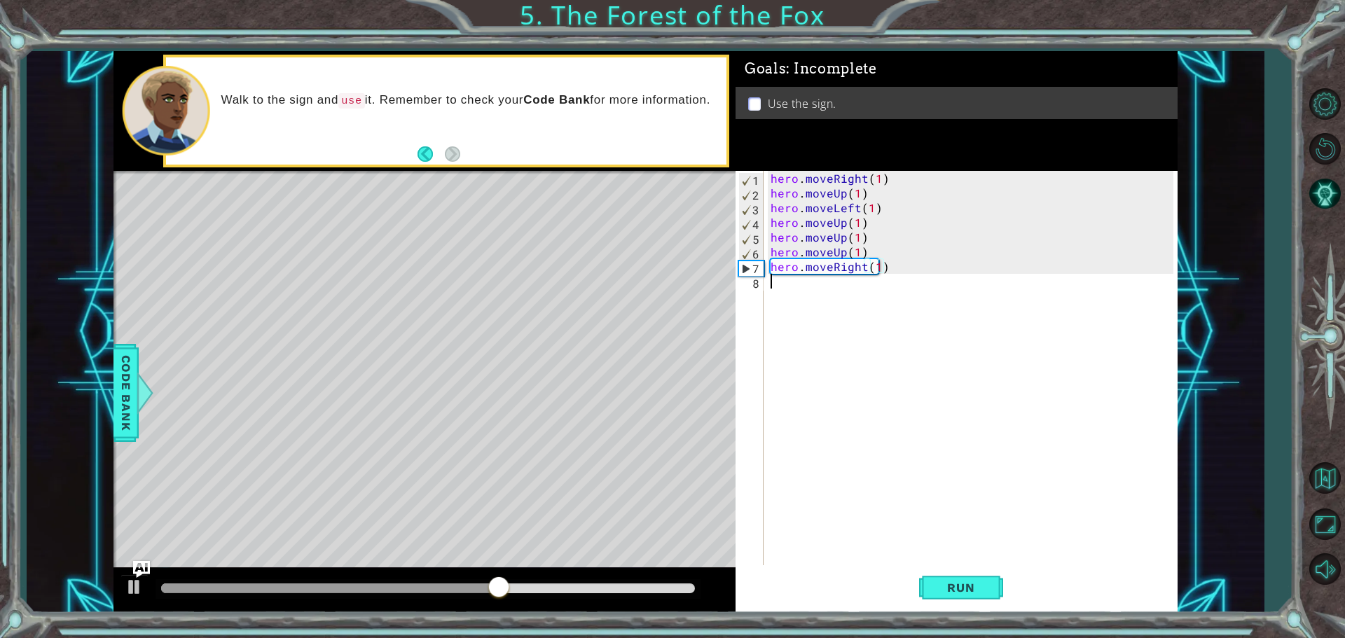
click at [763, 282] on div "8" at bounding box center [751, 283] width 25 height 15
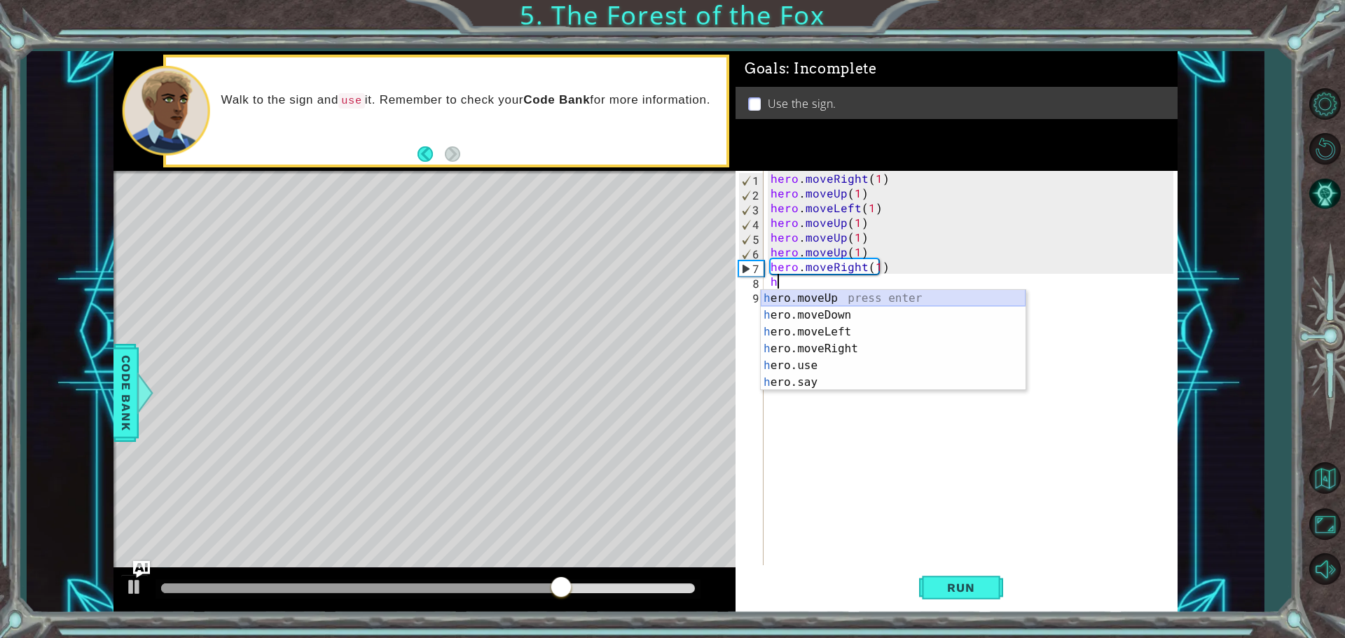
click at [809, 294] on div "h ero.moveUp press enter h ero.moveDown press enter h ero.moveLeft press enter …" at bounding box center [893, 357] width 265 height 135
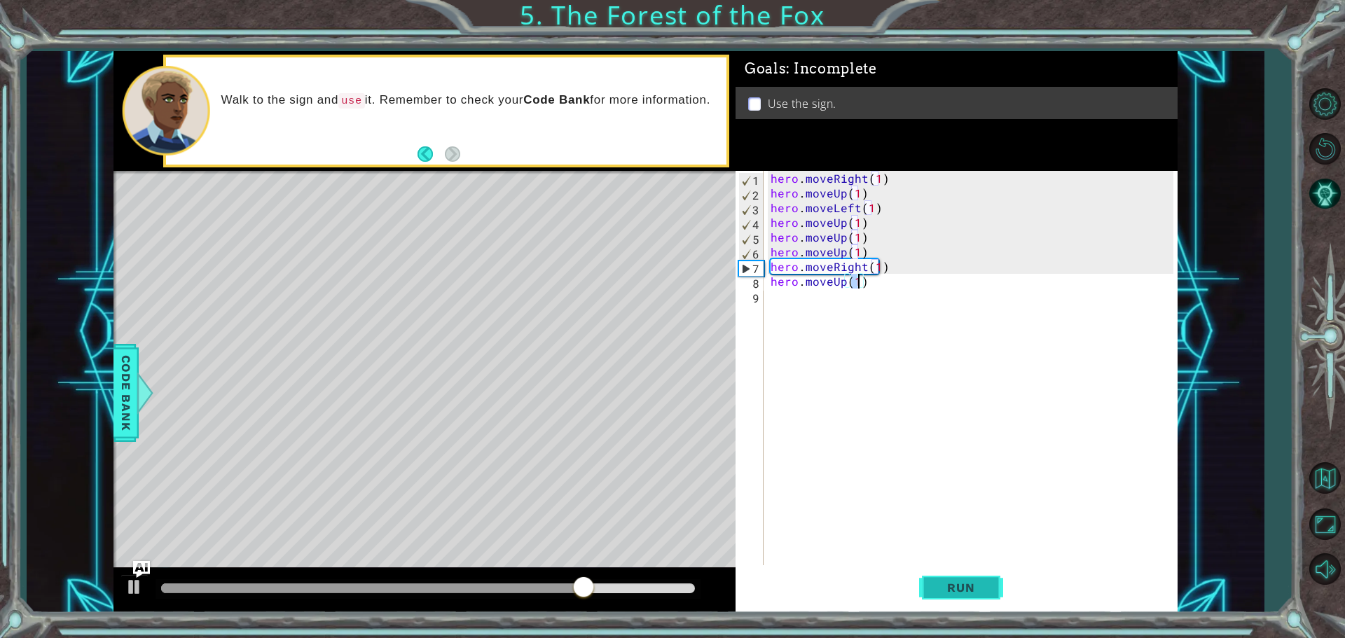
type textarea "hero.moveUp(1)"
click at [989, 598] on button "Run" at bounding box center [961, 588] width 84 height 44
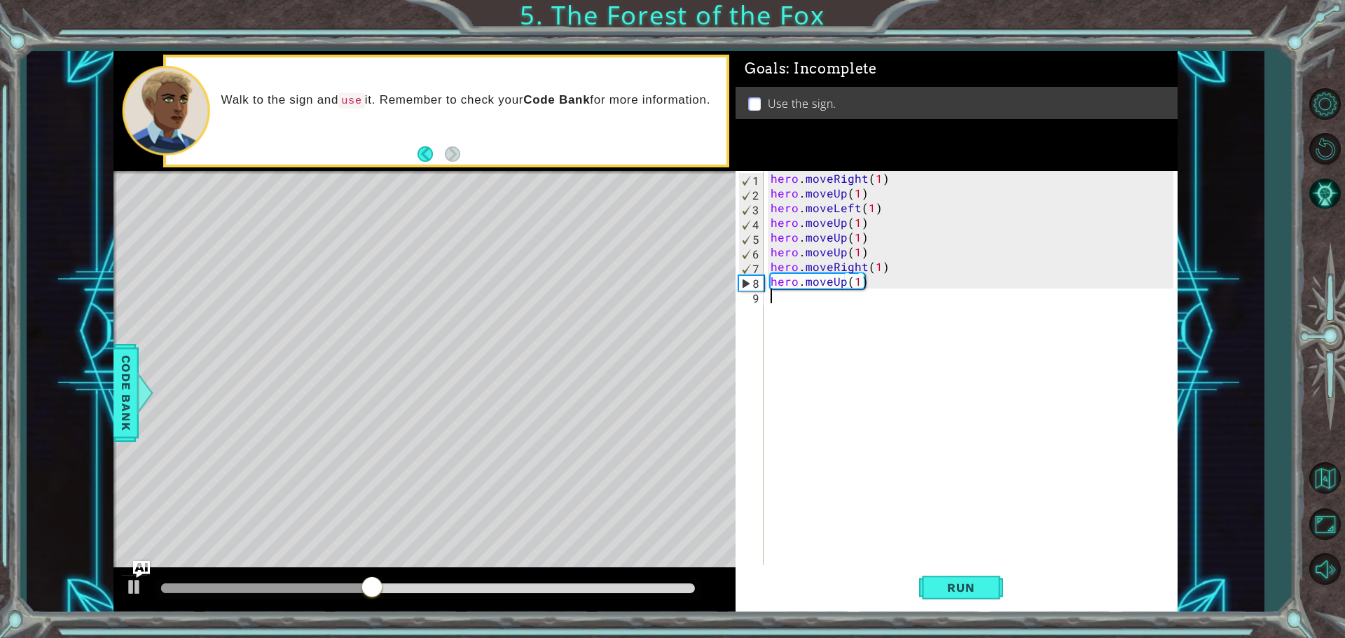
click at [762, 298] on div "9" at bounding box center [751, 298] width 25 height 15
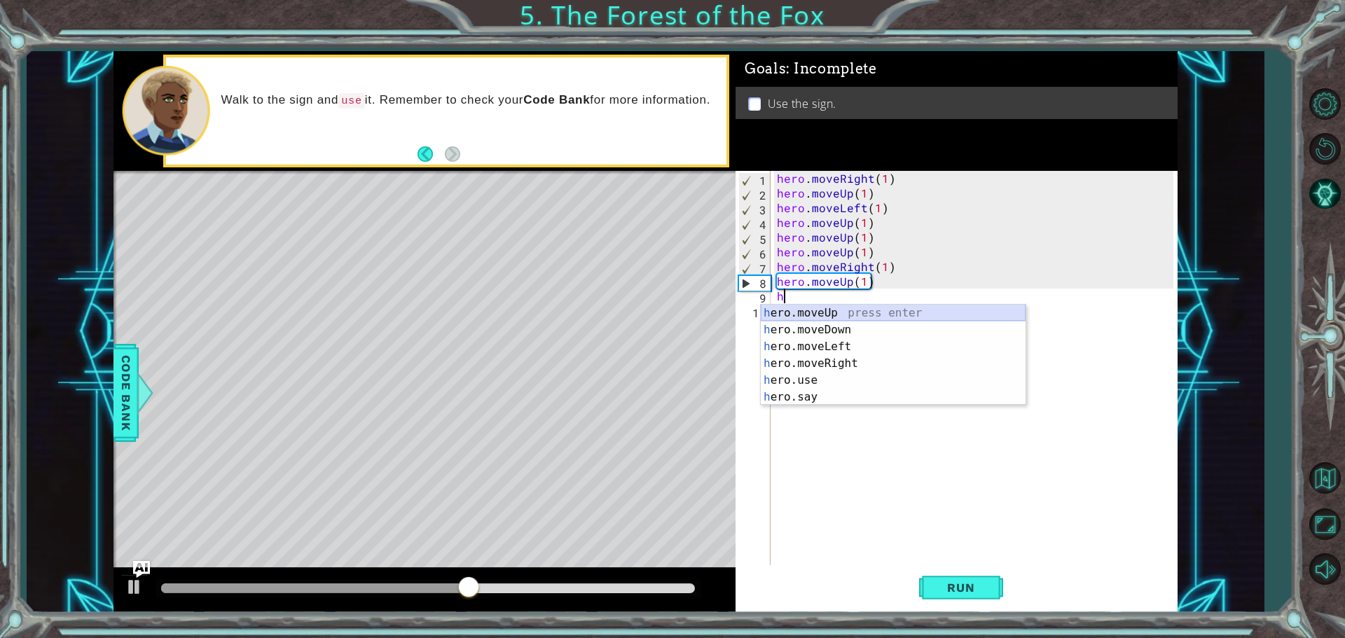
click at [836, 308] on div "h ero.moveUp press enter h ero.moveDown press enter h ero.moveLeft press enter …" at bounding box center [893, 372] width 265 height 135
type textarea "hero.moveUp(1)"
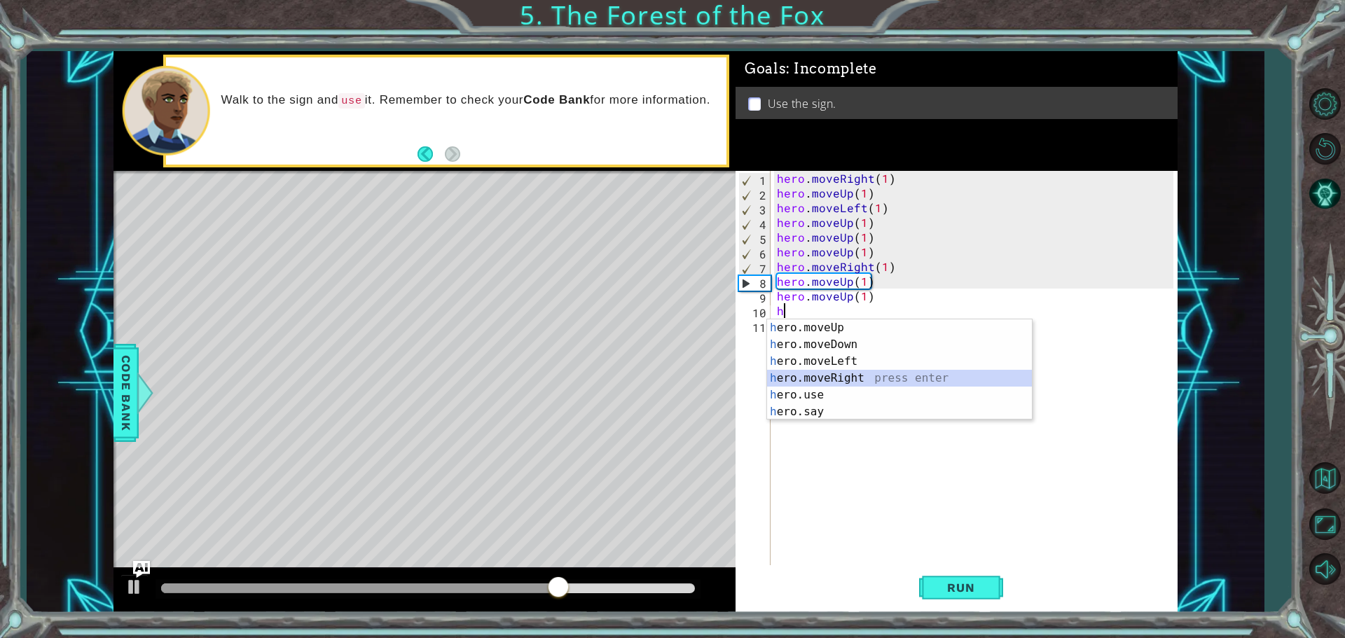
click at [811, 376] on div "h ero.moveUp press enter h ero.moveDown press enter h ero.moveLeft press enter …" at bounding box center [899, 387] width 265 height 135
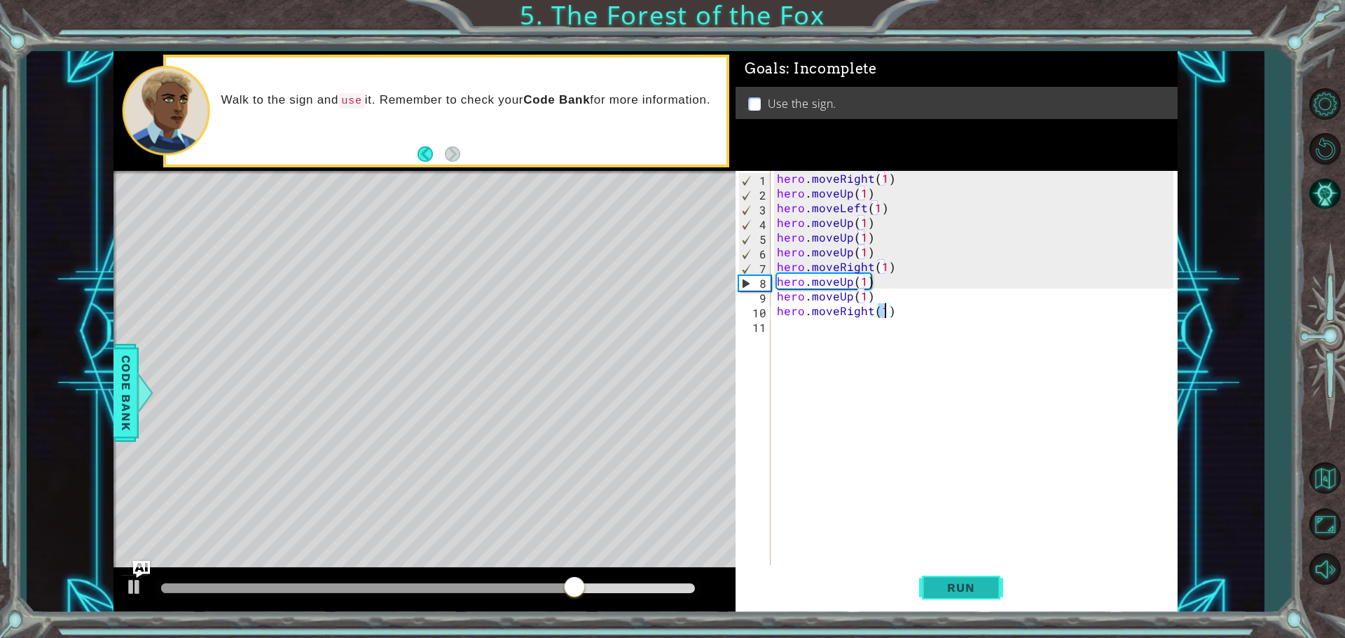
type textarea "hero.moveRight(1)"
click at [973, 593] on span "Run" at bounding box center [960, 588] width 55 height 14
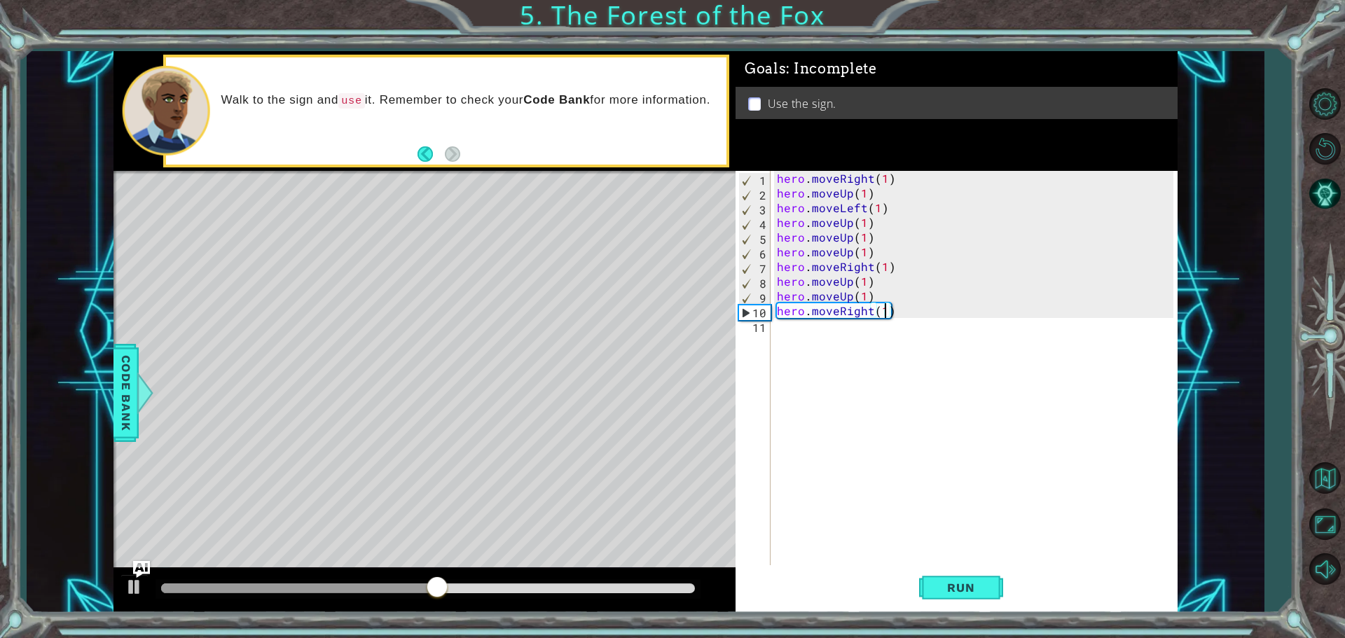
click at [772, 323] on div "hero.moveRight(1) 1 2 3 4 5 6 7 8 9 10 11 hero . moveRight ( 1 ) hero . moveUp …" at bounding box center [955, 369] width 438 height 397
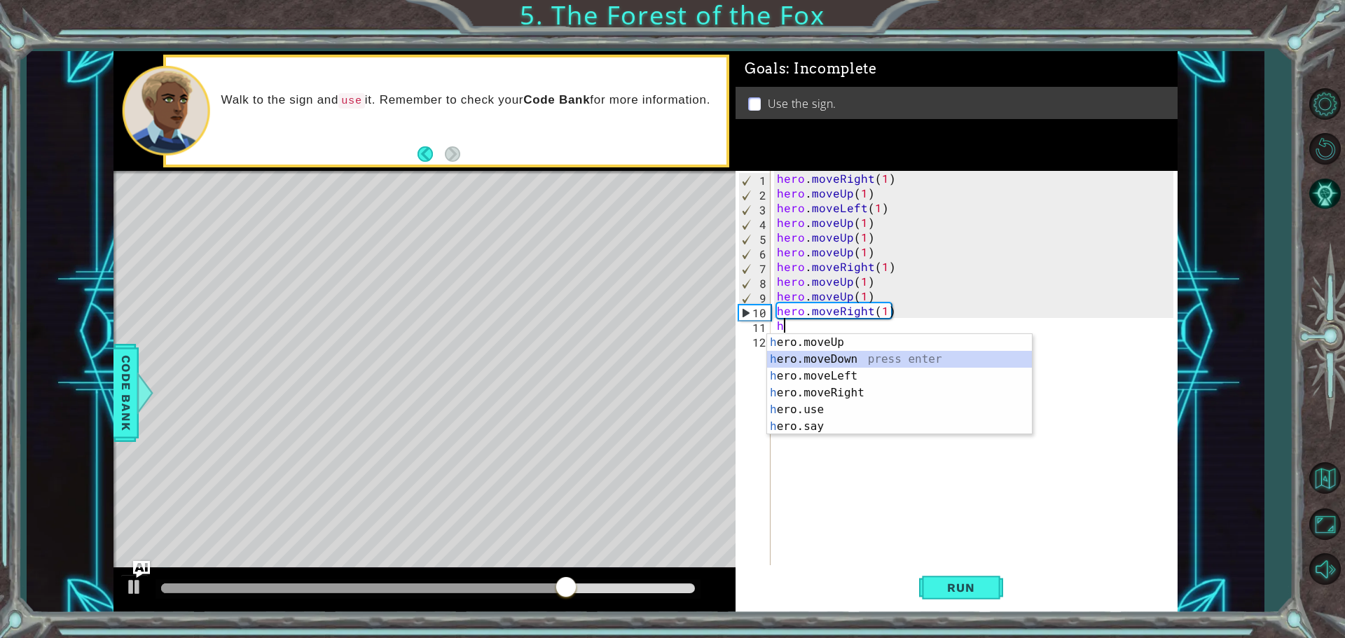
drag, startPoint x: 782, startPoint y: 357, endPoint x: 829, endPoint y: 456, distance: 109.4
click at [783, 357] on div "h ero.moveUp press enter h ero.moveDown press enter h ero.moveLeft press enter …" at bounding box center [899, 401] width 265 height 135
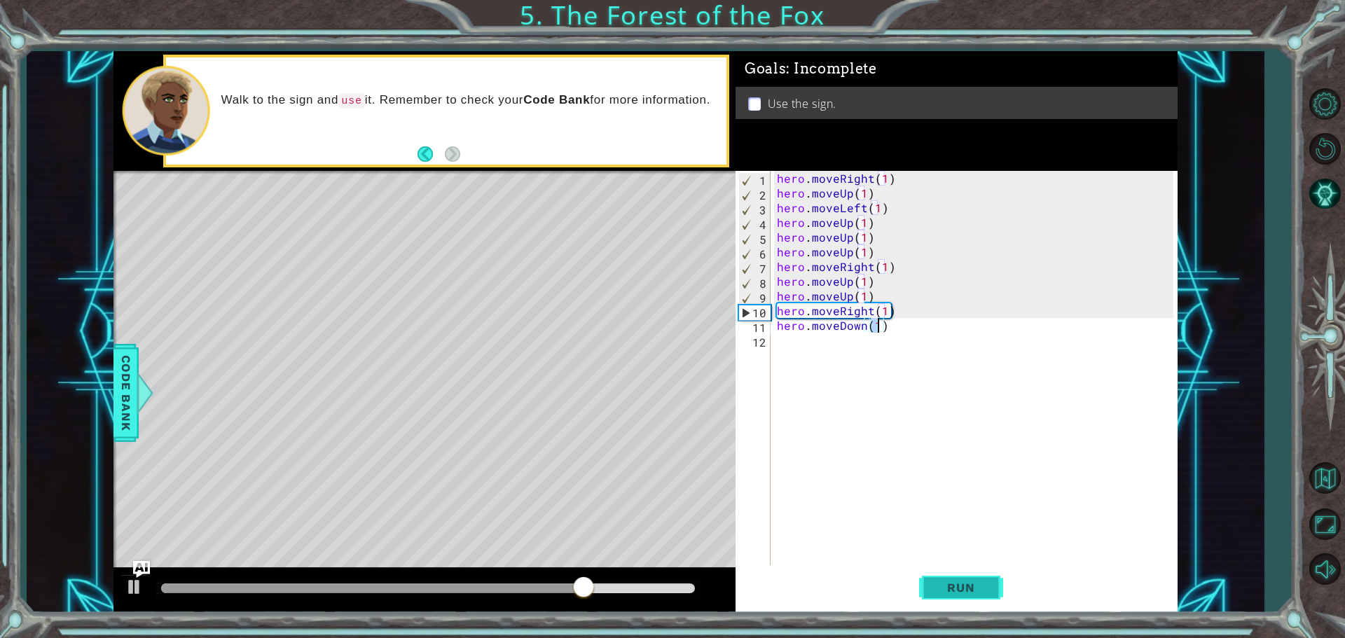
type textarea "hero.moveDown(1)"
click at [959, 596] on button "Run" at bounding box center [961, 588] width 84 height 44
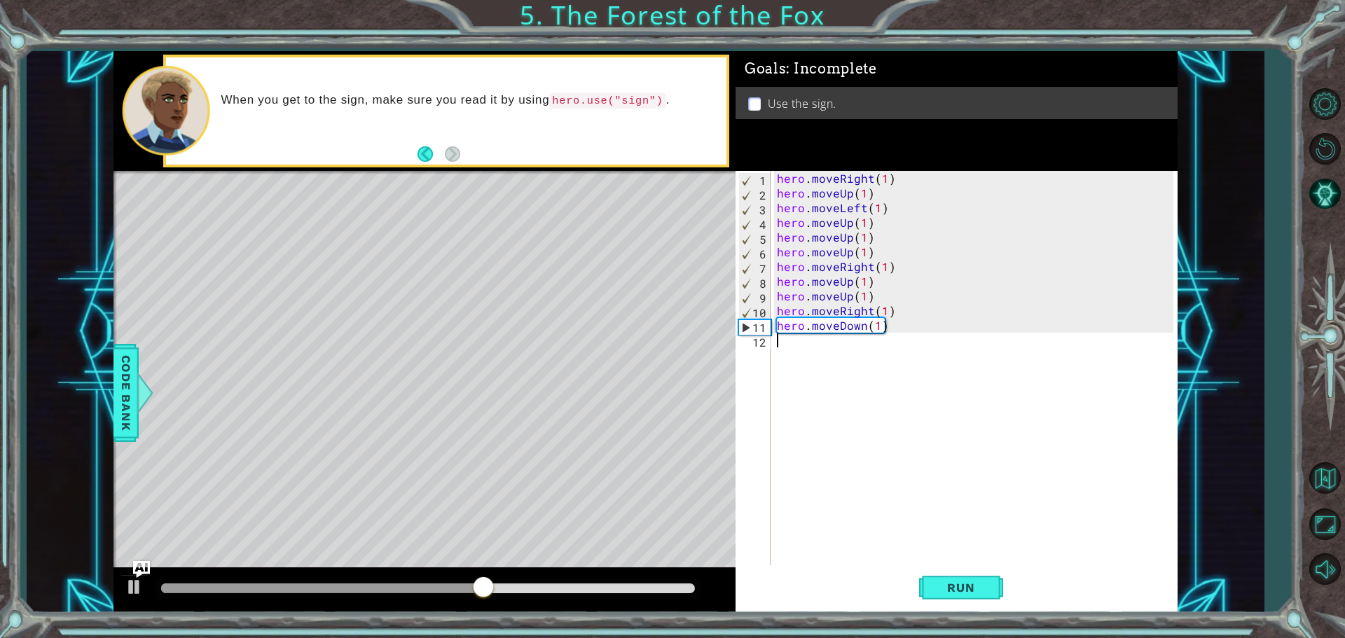
click at [776, 349] on div "hero . moveRight ( 1 ) hero . moveUp ( 1 ) hero . moveLeft ( 1 ) hero . moveUp …" at bounding box center [977, 384] width 406 height 427
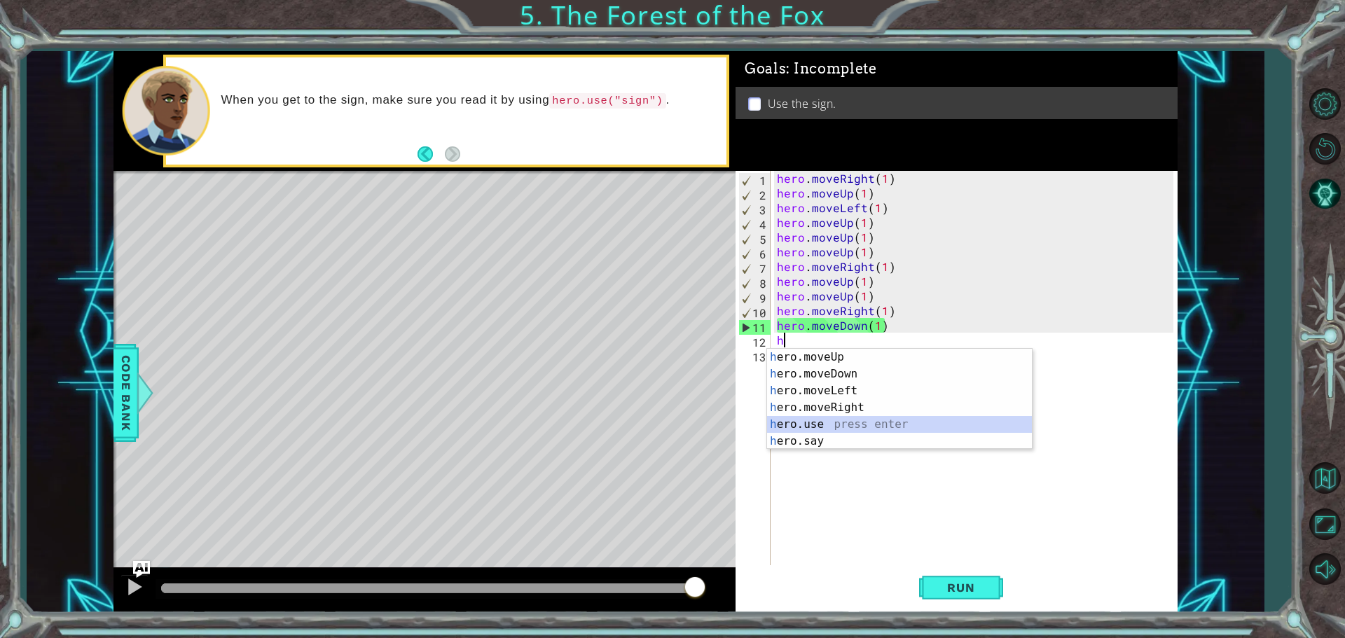
click at [806, 423] on div "h ero.moveUp press enter h ero.moveDown press enter h ero.moveLeft press enter …" at bounding box center [899, 416] width 265 height 135
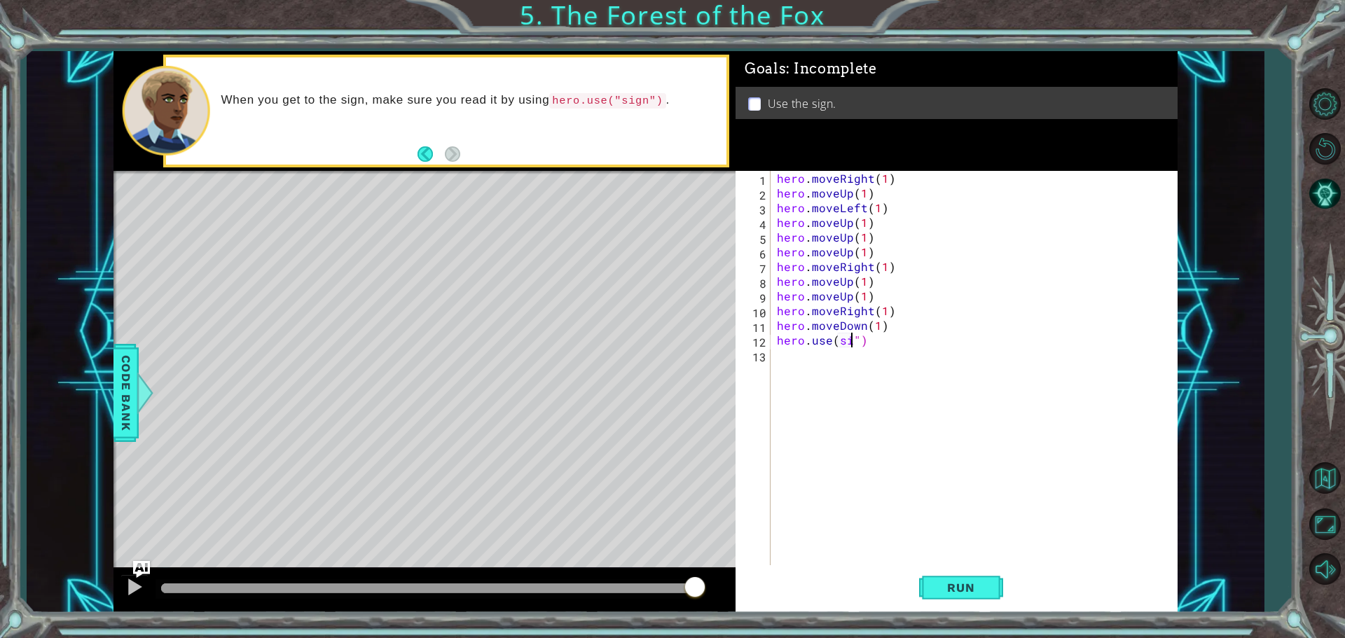
scroll to position [0, 5]
click at [953, 598] on button "Run" at bounding box center [961, 588] width 84 height 44
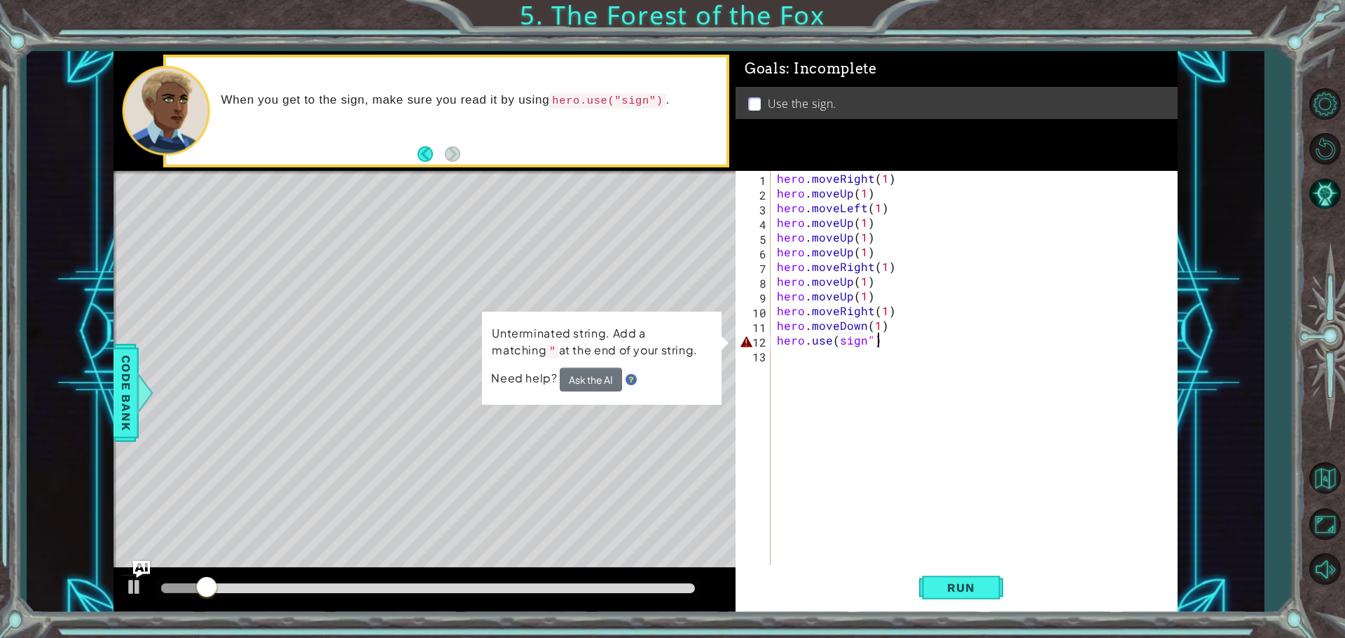
click at [885, 343] on div "hero . moveRight ( 1 ) hero . moveUp ( 1 ) hero . moveLeft ( 1 ) hero . moveUp …" at bounding box center [977, 384] width 406 height 427
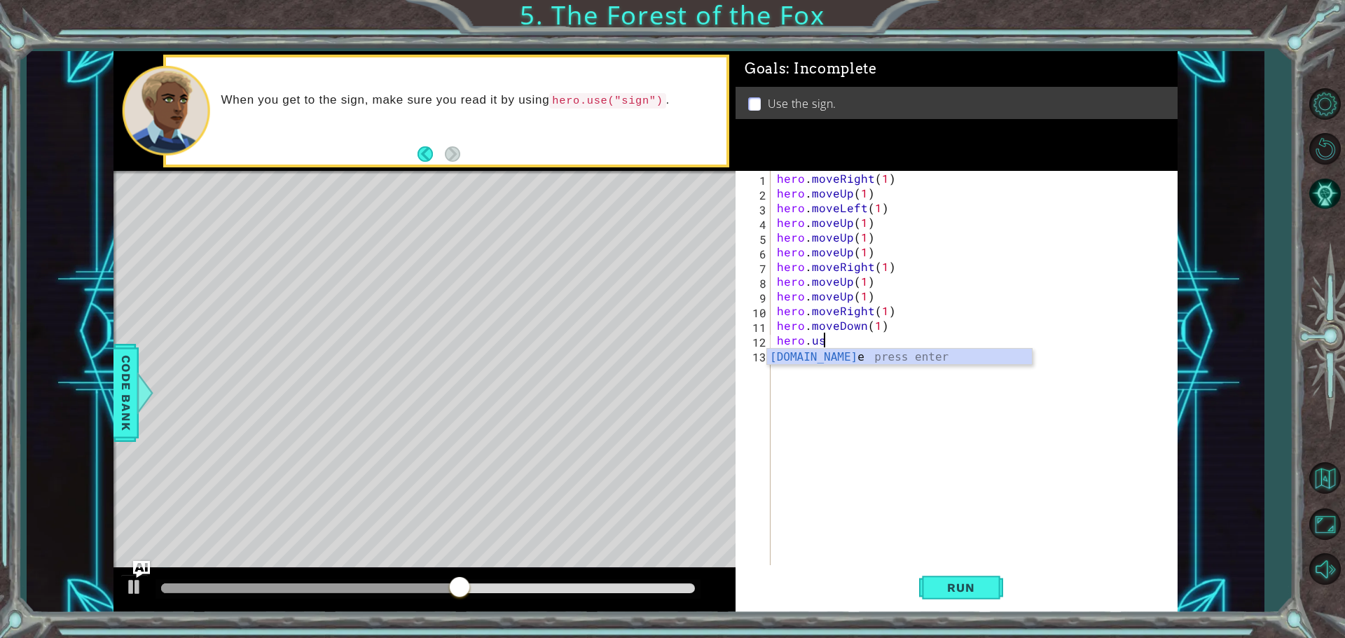
scroll to position [0, 0]
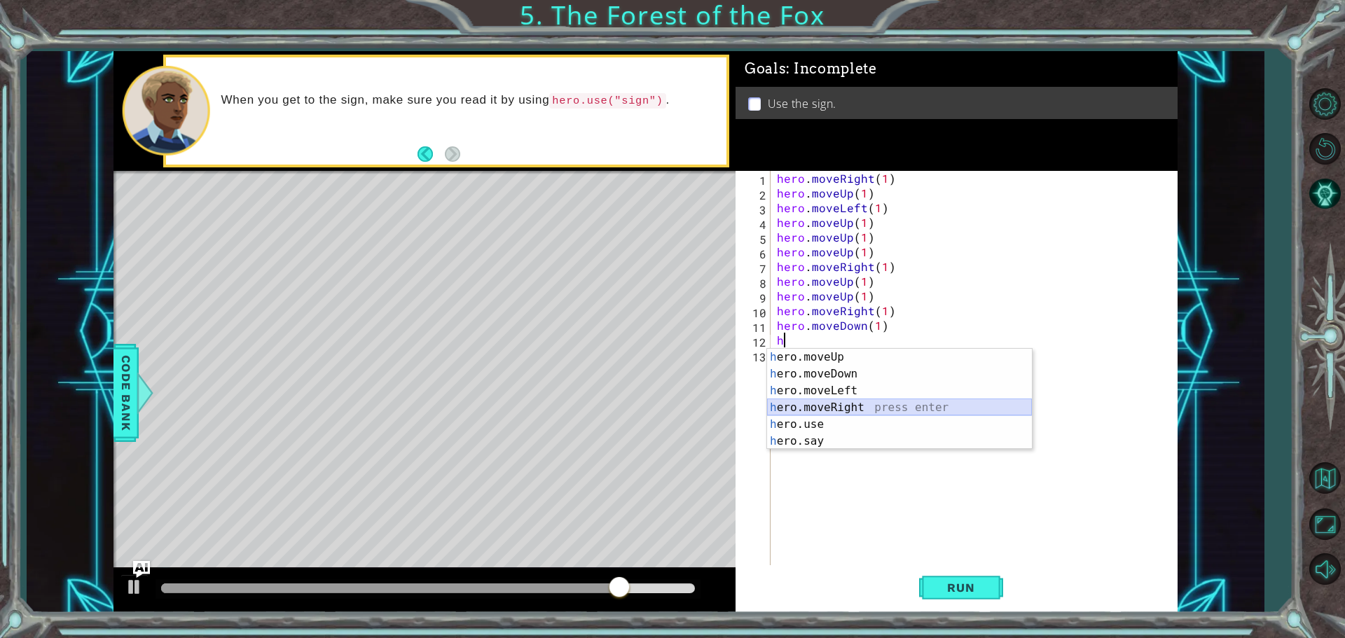
click at [806, 411] on div "h ero.moveUp press enter h ero.moveDown press enter h ero.moveLeft press enter …" at bounding box center [899, 416] width 265 height 135
type textarea "hero.moveRight(1)"
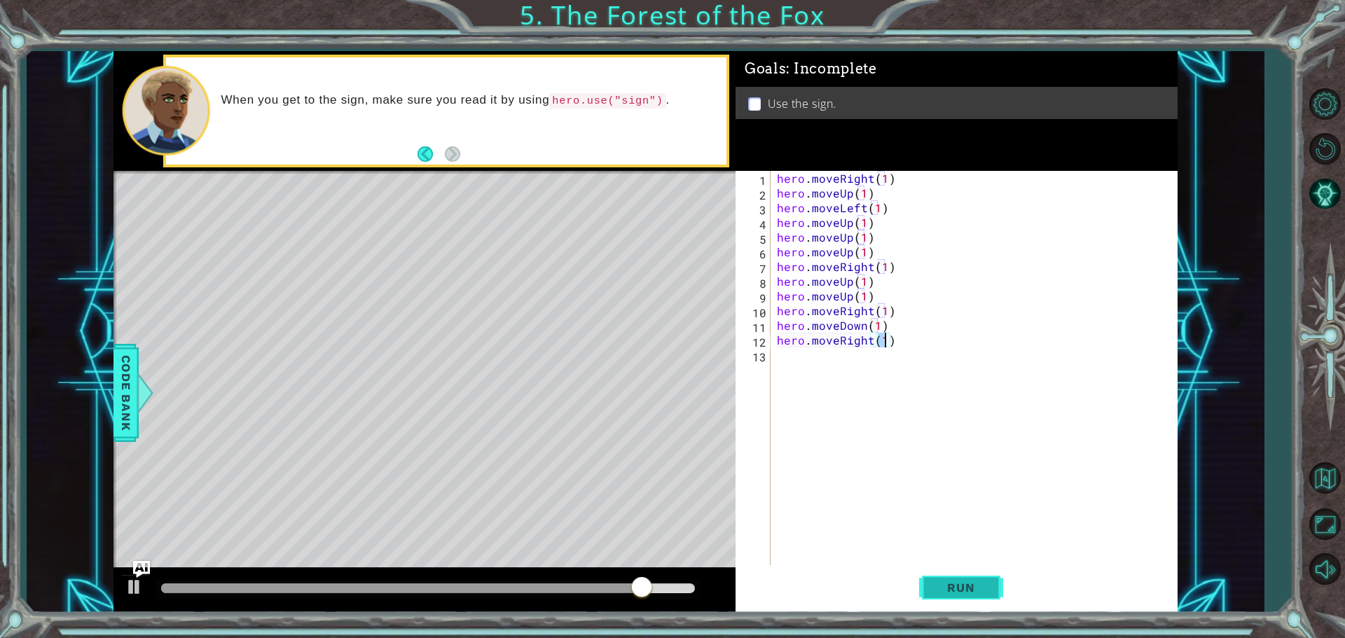
click at [969, 596] on button "Run" at bounding box center [961, 588] width 84 height 44
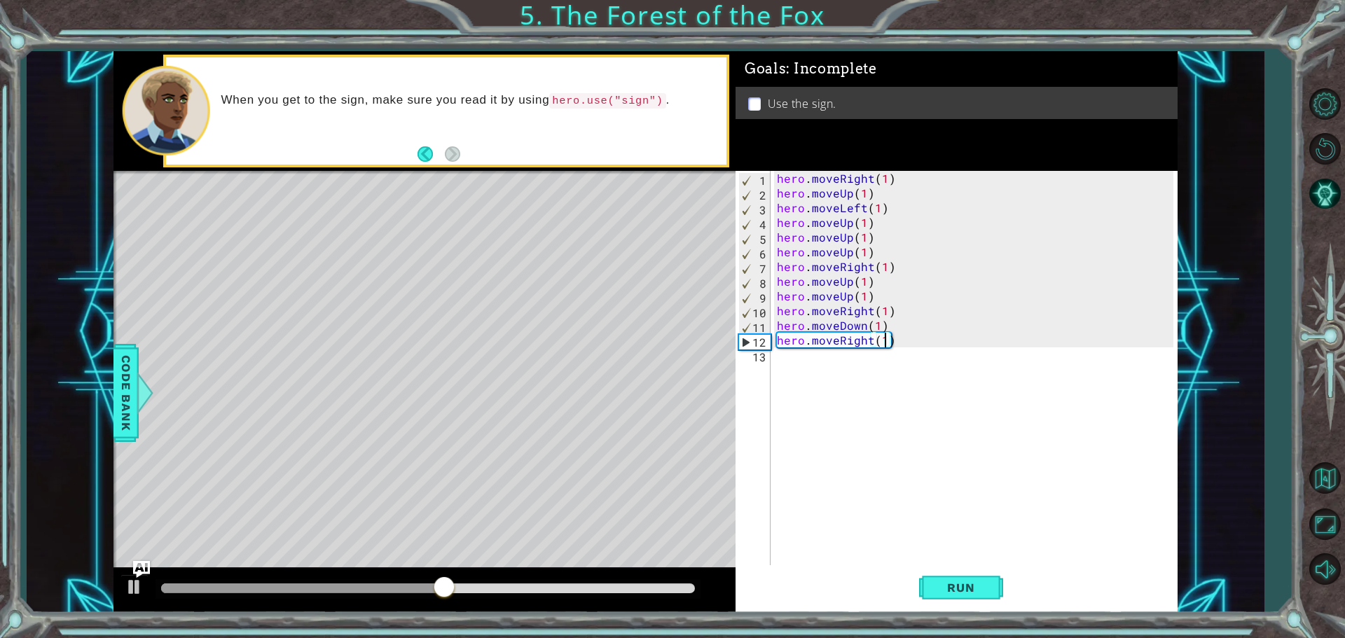
click at [771, 357] on div "hero.moveRight(1) 1 2 3 4 5 6 7 8 9 10 11 12 13 hero . moveRight ( 1 ) hero . m…" at bounding box center [955, 369] width 438 height 397
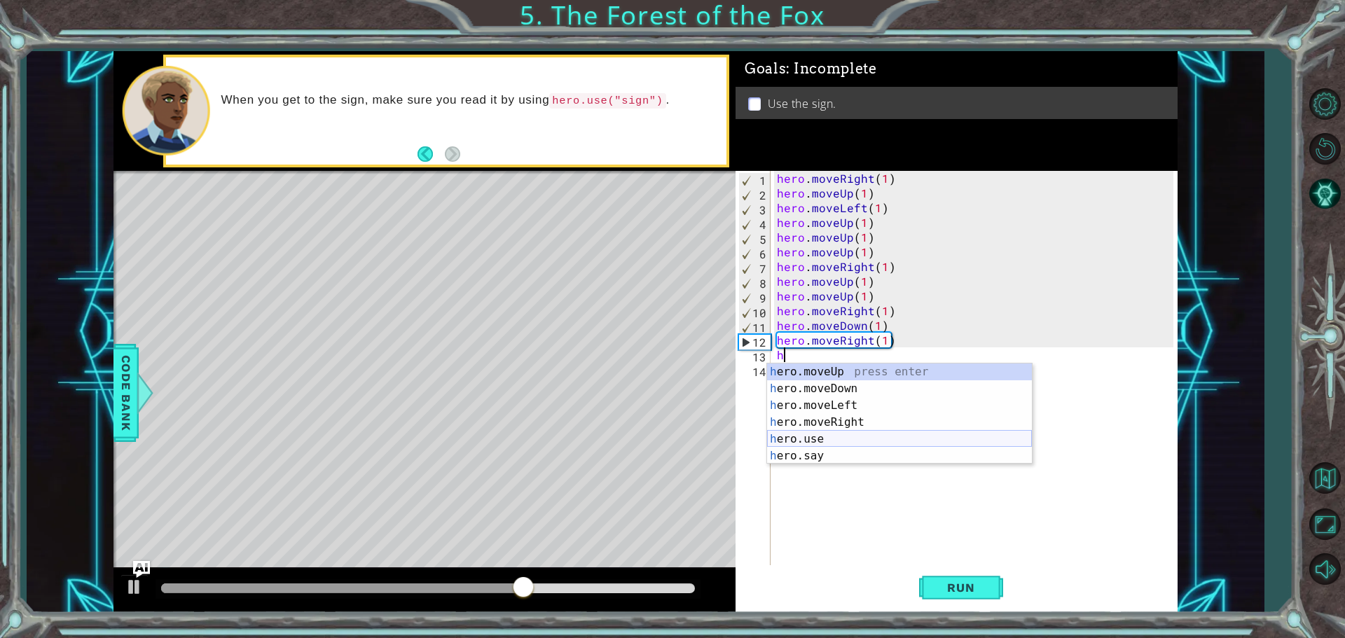
click at [796, 438] on div "h ero.moveUp press enter h ero.moveDown press enter h ero.moveLeft press enter …" at bounding box center [899, 431] width 265 height 135
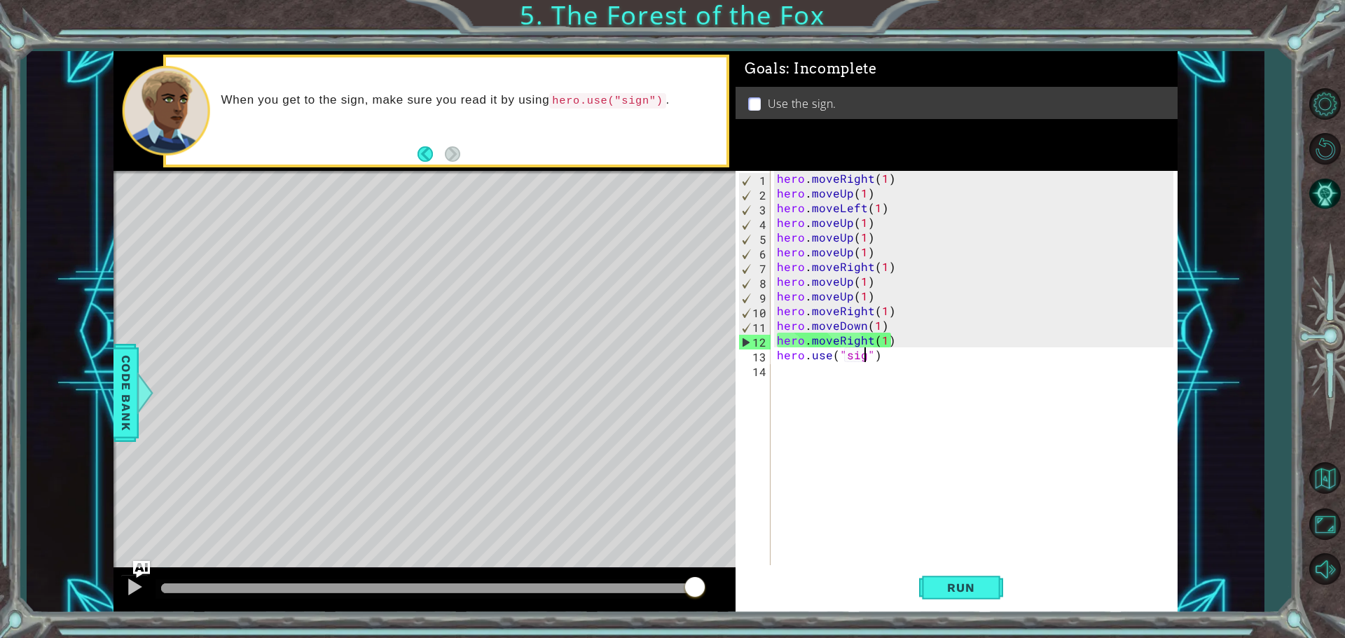
scroll to position [0, 6]
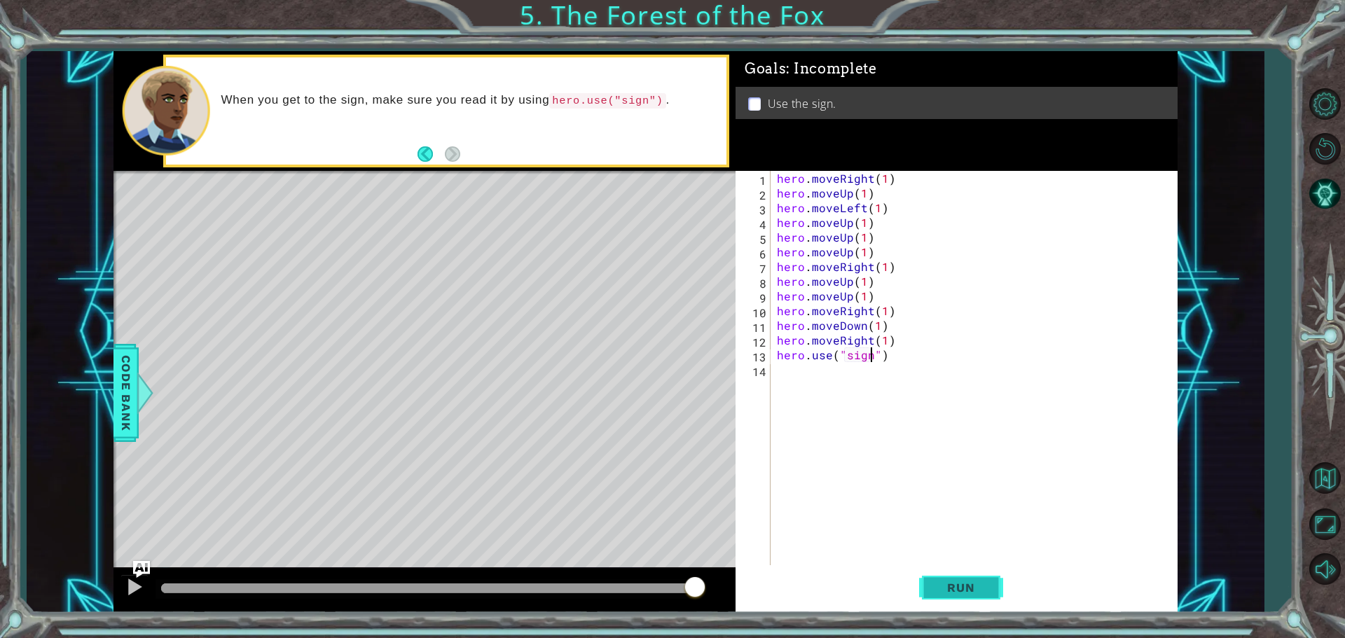
click at [978, 587] on span "Run" at bounding box center [960, 588] width 55 height 14
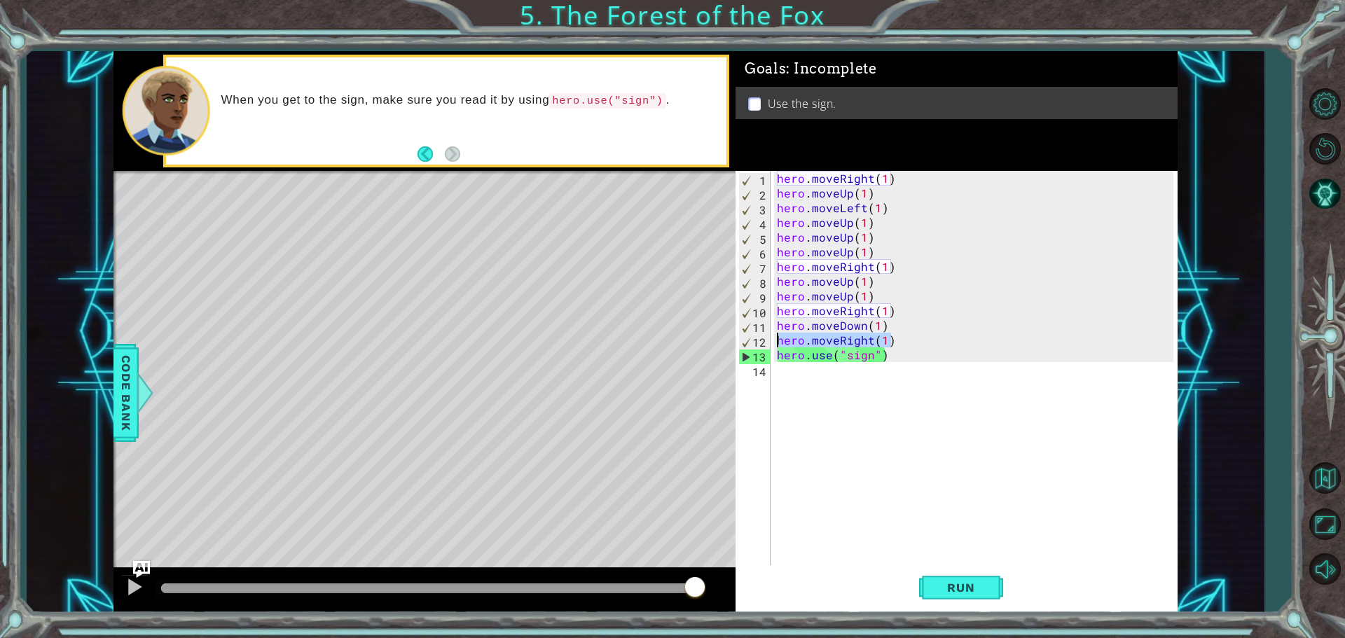
drag, startPoint x: 898, startPoint y: 342, endPoint x: 746, endPoint y: 346, distance: 152.8
click at [746, 346] on div "hero.use("sign") 1 2 3 4 5 6 7 8 9 10 11 12 13 14 hero . moveRight ( 1 ) hero .…" at bounding box center [955, 369] width 438 height 397
type textarea "hero.moveRight(1)"
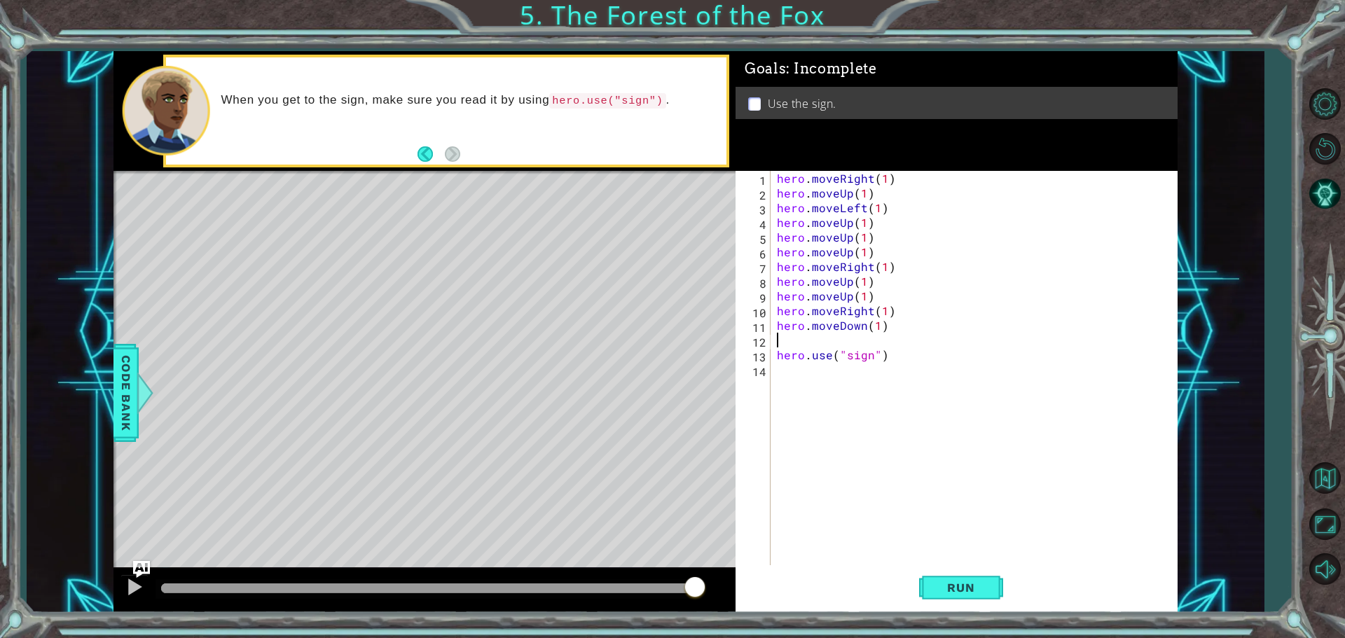
scroll to position [0, 0]
click at [985, 583] on span "Run" at bounding box center [960, 588] width 55 height 14
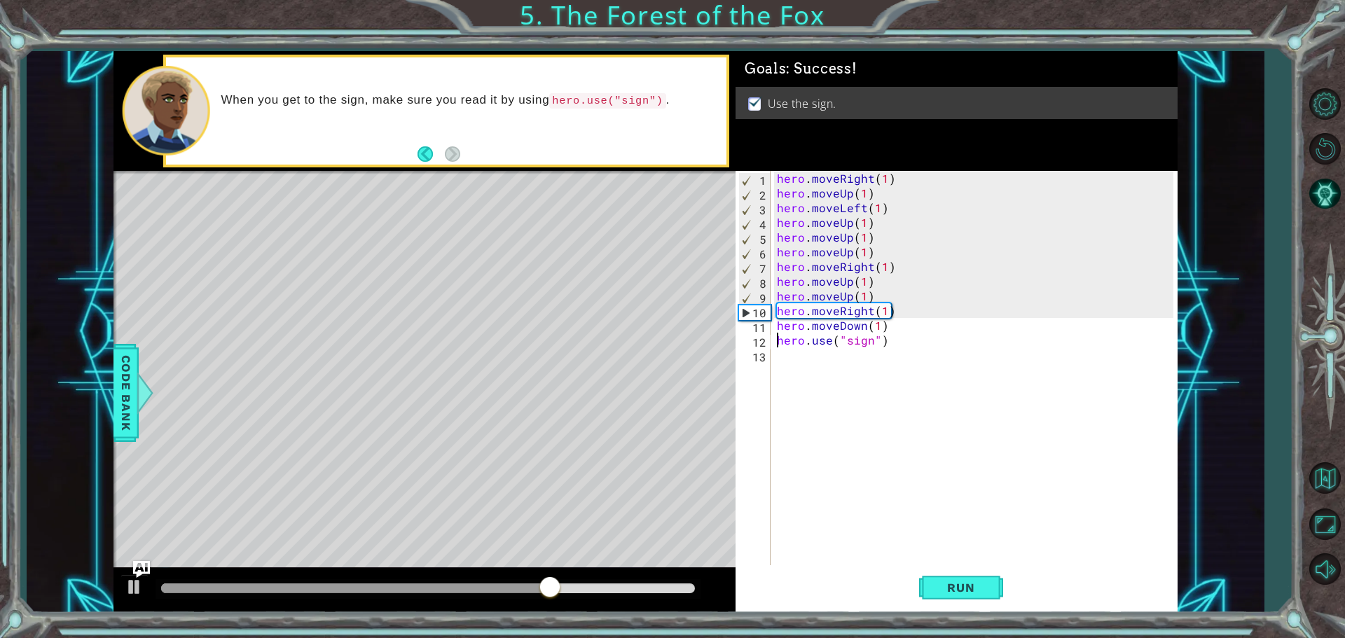
click at [903, 288] on div "hero . moveRight ( 1 ) hero . moveUp ( 1 ) hero . moveLeft ( 1 ) hero . moveUp …" at bounding box center [977, 384] width 406 height 427
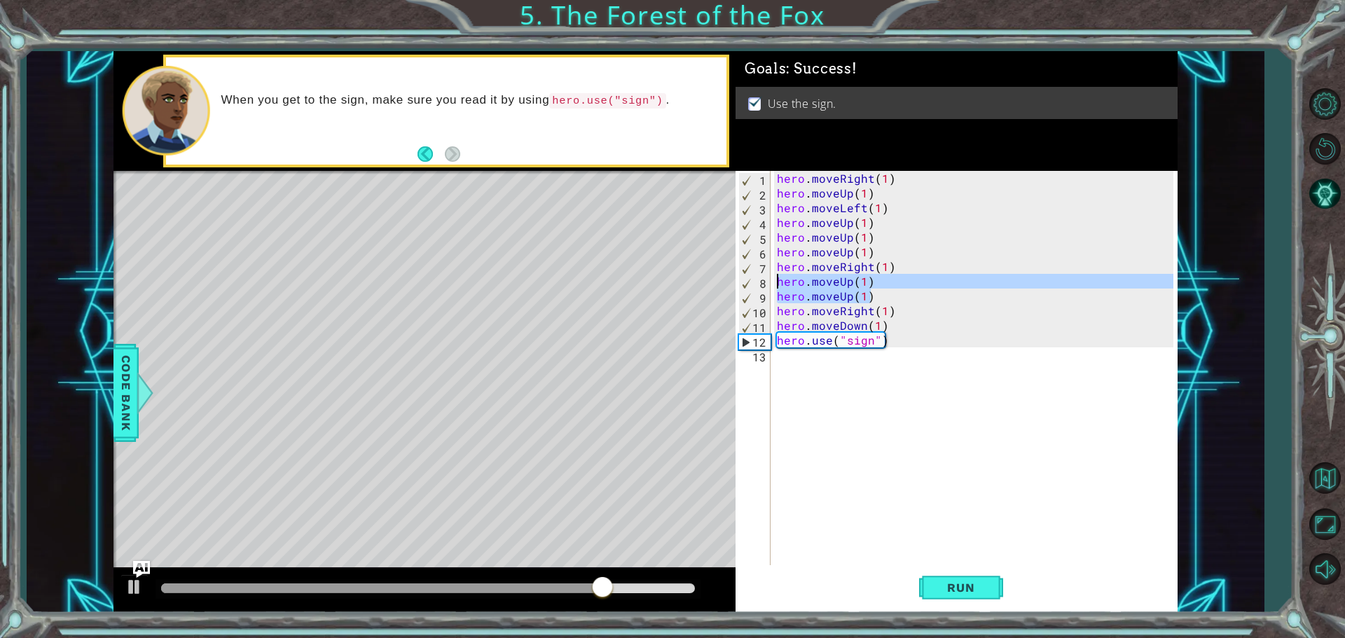
drag, startPoint x: 851, startPoint y: 292, endPoint x: 762, endPoint y: 277, distance: 89.5
click at [762, 277] on div "hero.moveUp(1) 1 2 3 4 5 6 7 8 9 10 11 12 13 hero . moveRight ( 1 ) hero . move…" at bounding box center [955, 369] width 438 height 397
type textarea "hero.moveUp(1) hero.moveUp(1)"
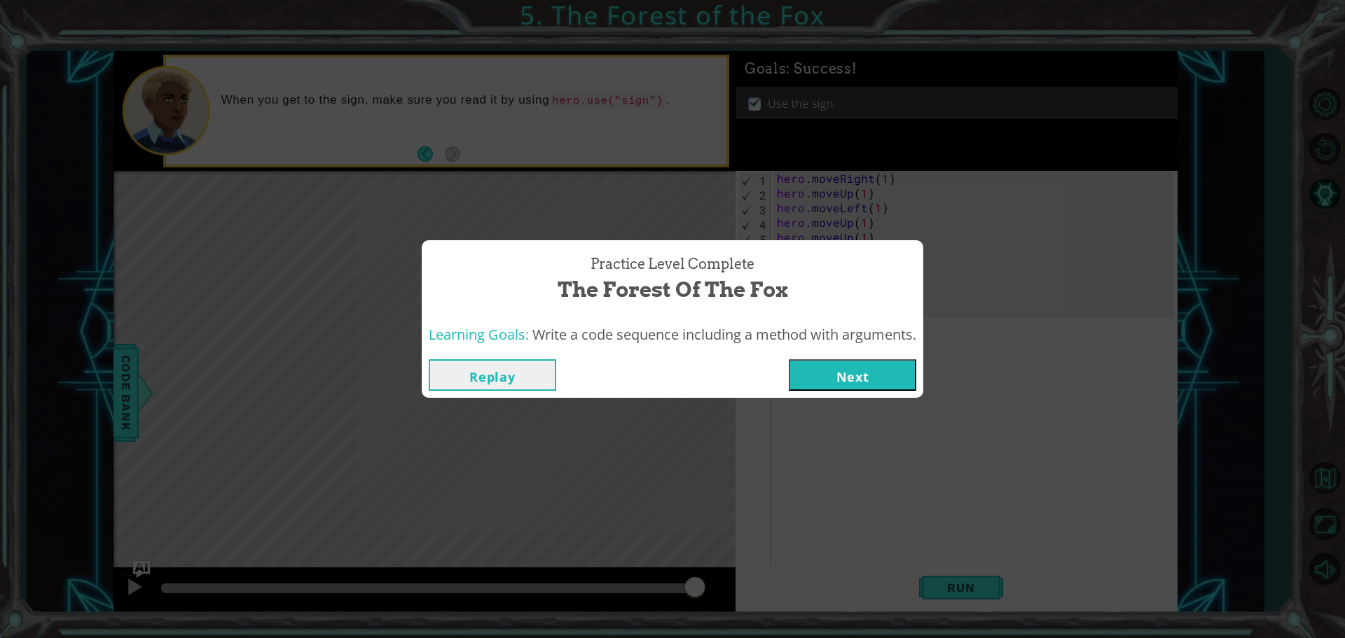
click at [528, 378] on button "Replay" at bounding box center [493, 375] width 128 height 32
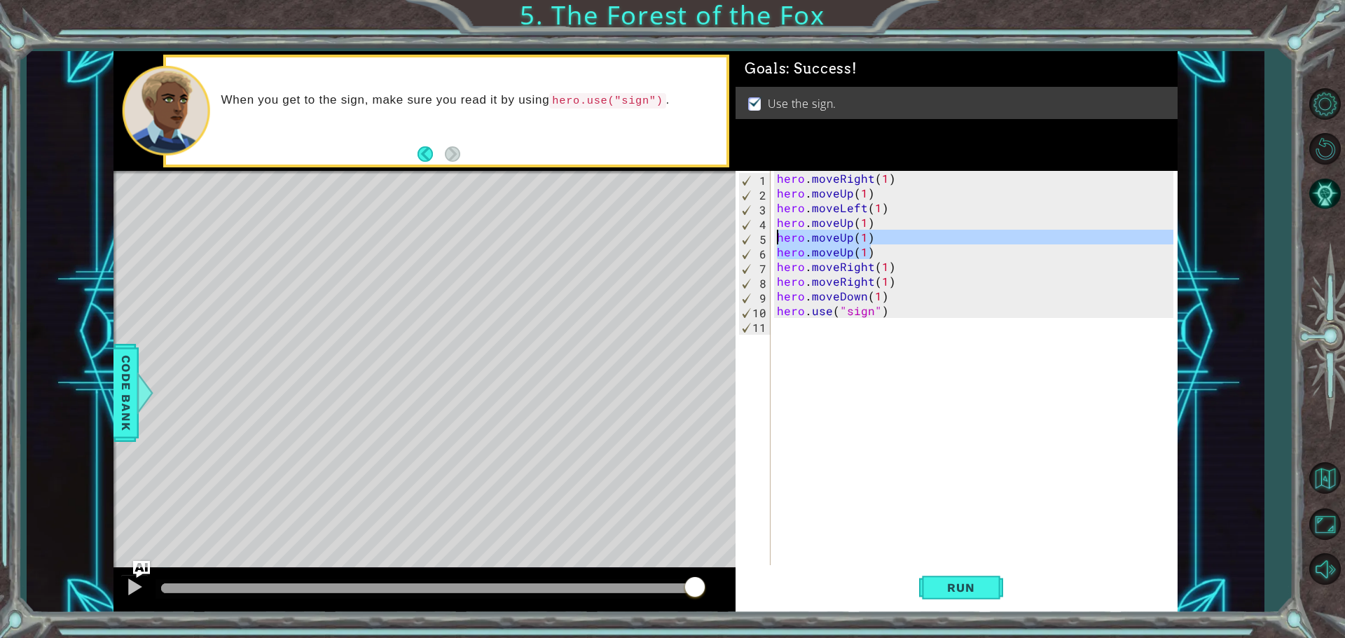
drag, startPoint x: 885, startPoint y: 254, endPoint x: 771, endPoint y: 242, distance: 114.9
click at [771, 242] on div "hero.moveRight(1) 1 2 3 4 5 6 7 8 9 10 11 hero . moveRight ( 1 ) hero . moveUp …" at bounding box center [955, 369] width 438 height 397
type textarea "hero.moveUp(1) hero.moveUp(1)"
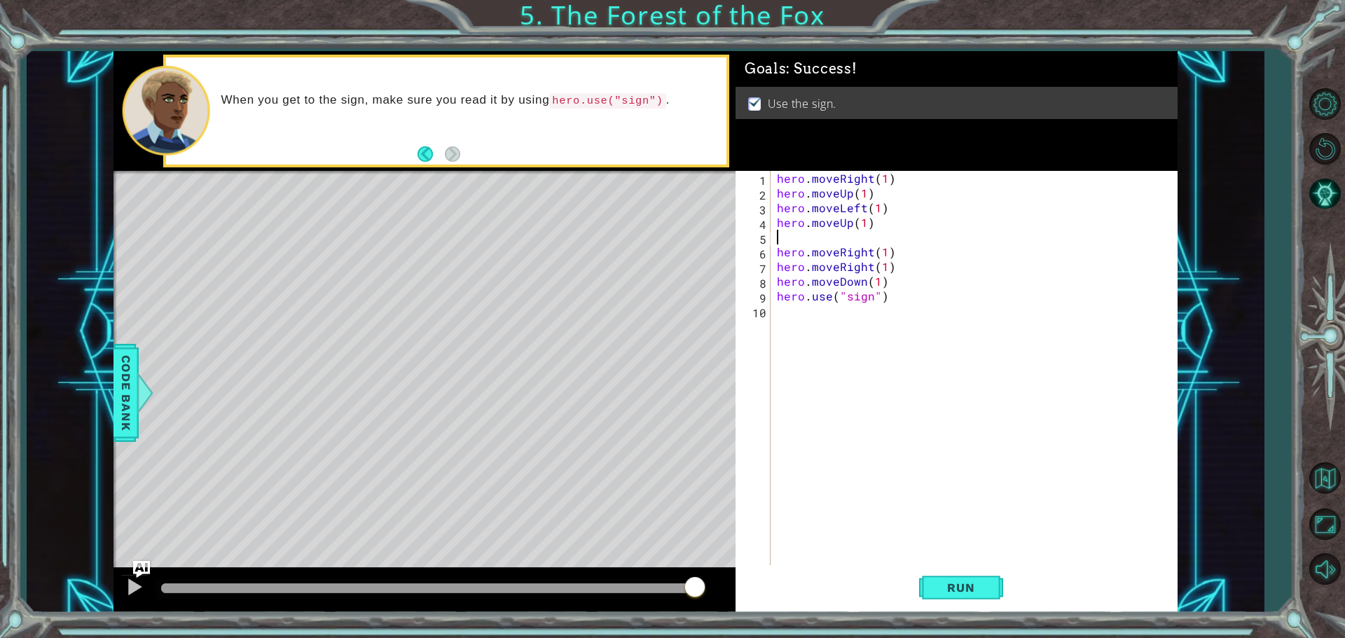
type textarea "hero.moveRight(1)"
click at [969, 589] on span "Run" at bounding box center [960, 588] width 55 height 14
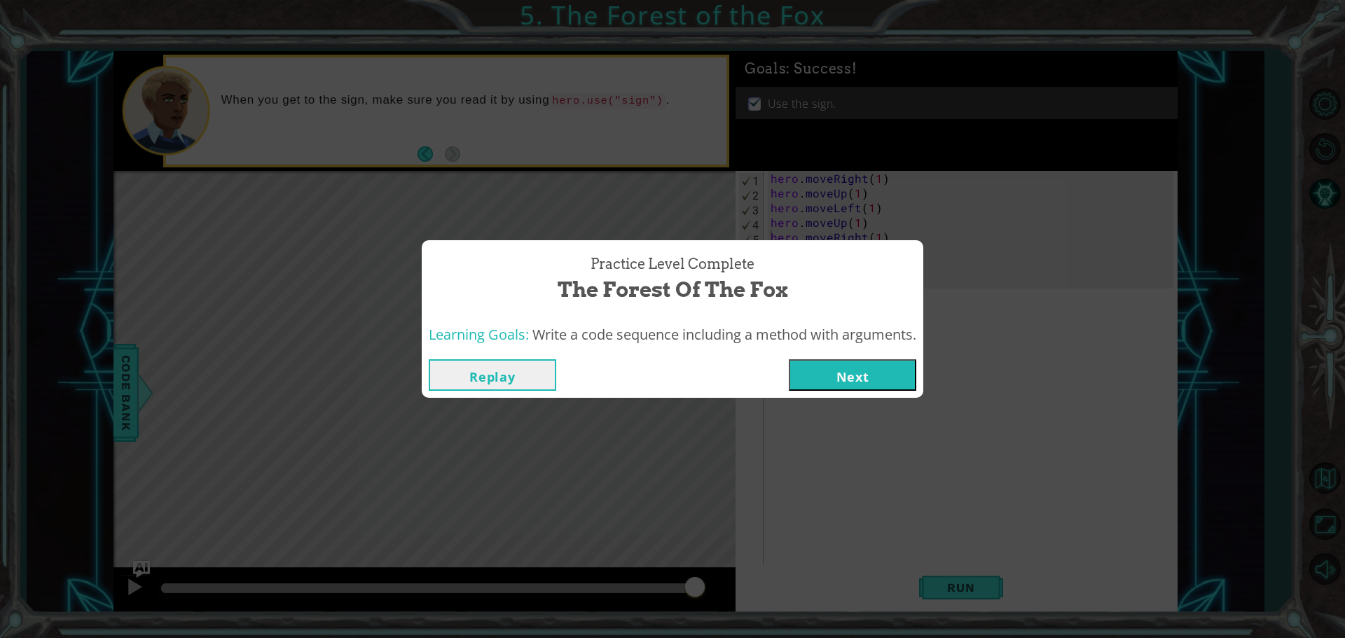
click at [865, 378] on button "Next" at bounding box center [853, 375] width 128 height 32
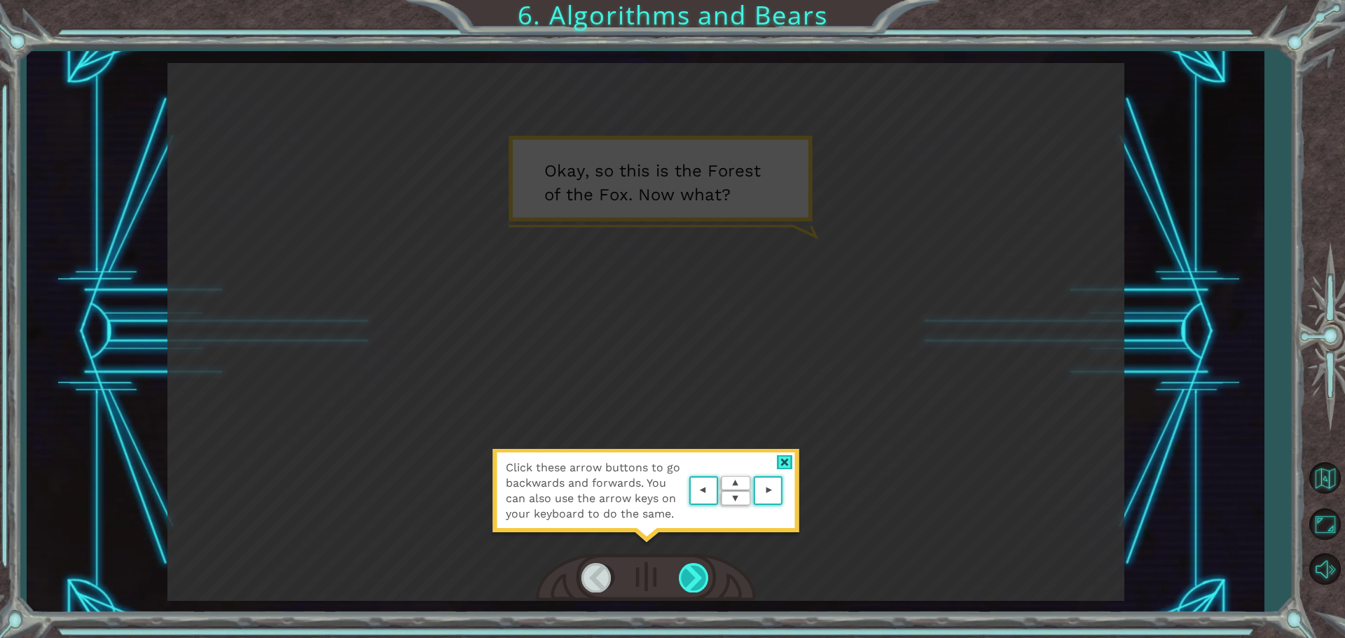
click at [699, 573] on div at bounding box center [695, 577] width 32 height 29
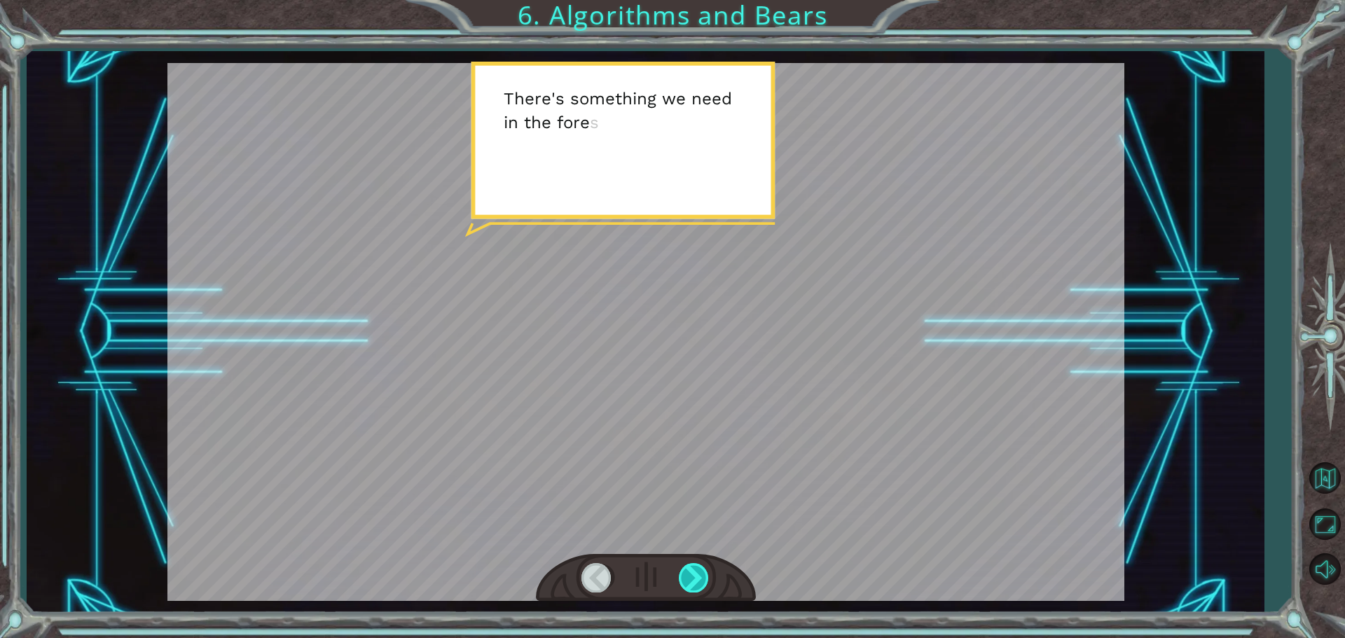
click at [699, 573] on div at bounding box center [695, 577] width 32 height 29
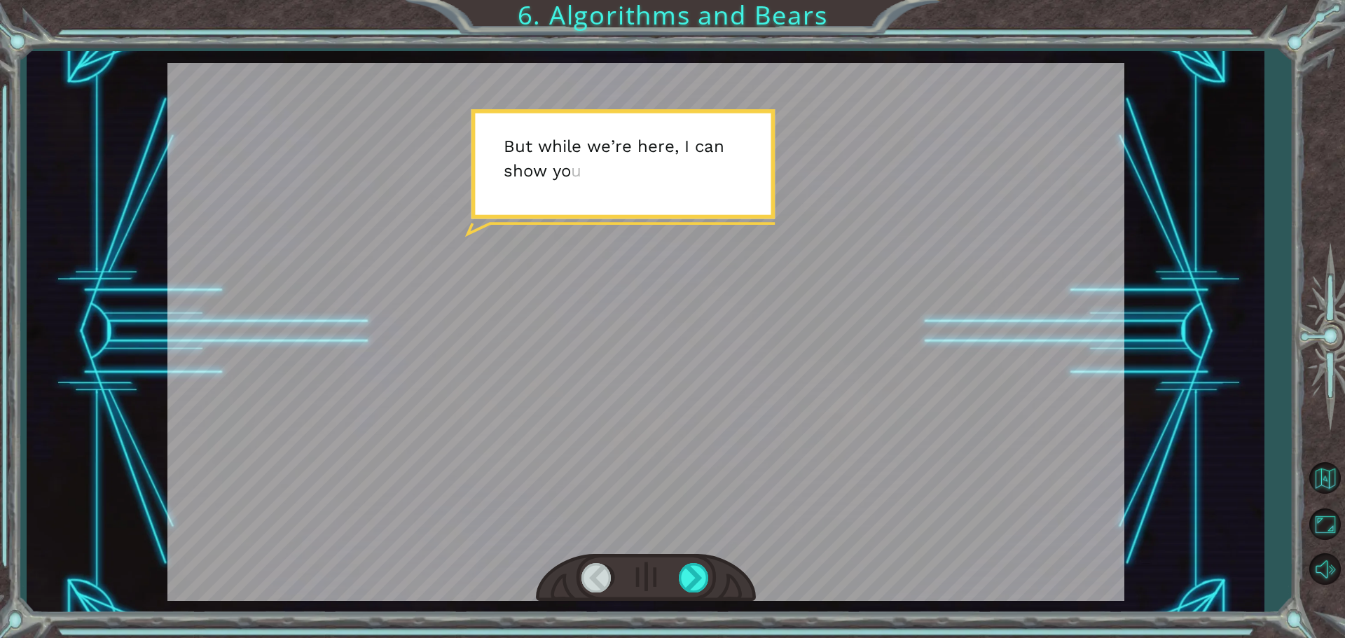
drag, startPoint x: 701, startPoint y: 573, endPoint x: 715, endPoint y: 565, distance: 15.4
click at [714, 568] on div at bounding box center [646, 578] width 220 height 48
drag, startPoint x: 706, startPoint y: 573, endPoint x: 692, endPoint y: 581, distance: 16.3
click at [692, 581] on div at bounding box center [695, 577] width 32 height 29
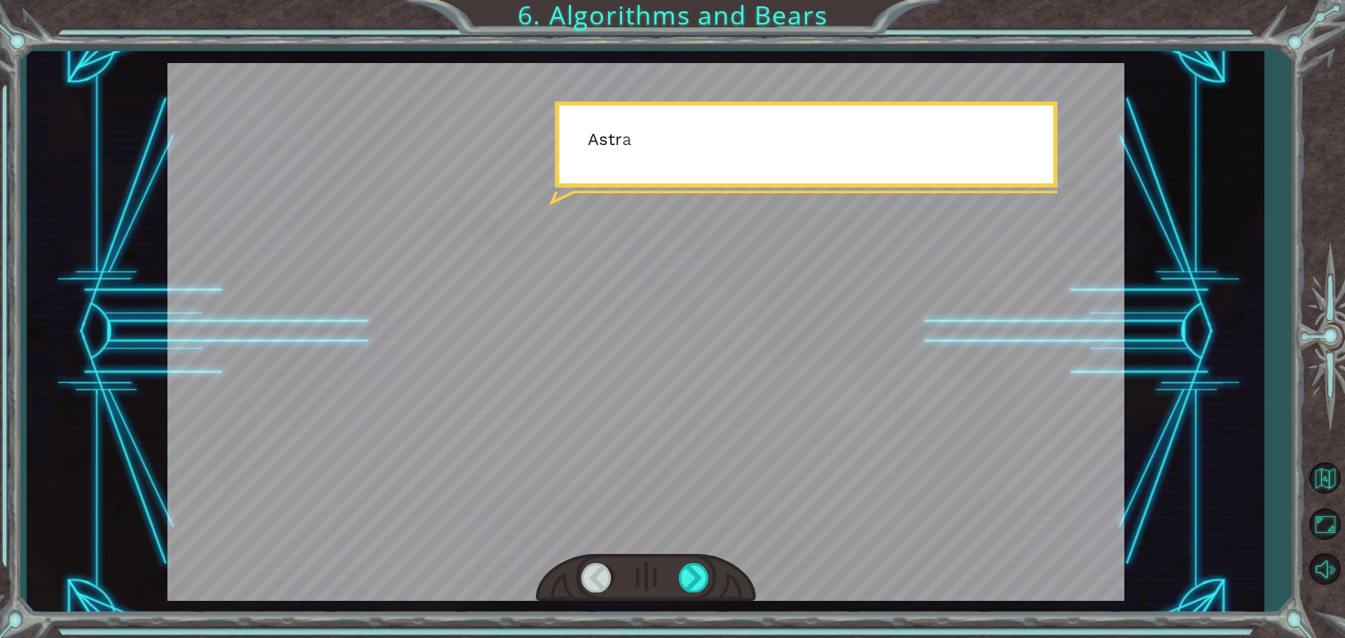
drag, startPoint x: 692, startPoint y: 581, endPoint x: 677, endPoint y: 553, distance: 31.7
click at [680, 560] on div at bounding box center [646, 578] width 220 height 48
drag, startPoint x: 677, startPoint y: 553, endPoint x: 680, endPoint y: 546, distance: 7.8
click at [680, 546] on div at bounding box center [645, 332] width 957 height 538
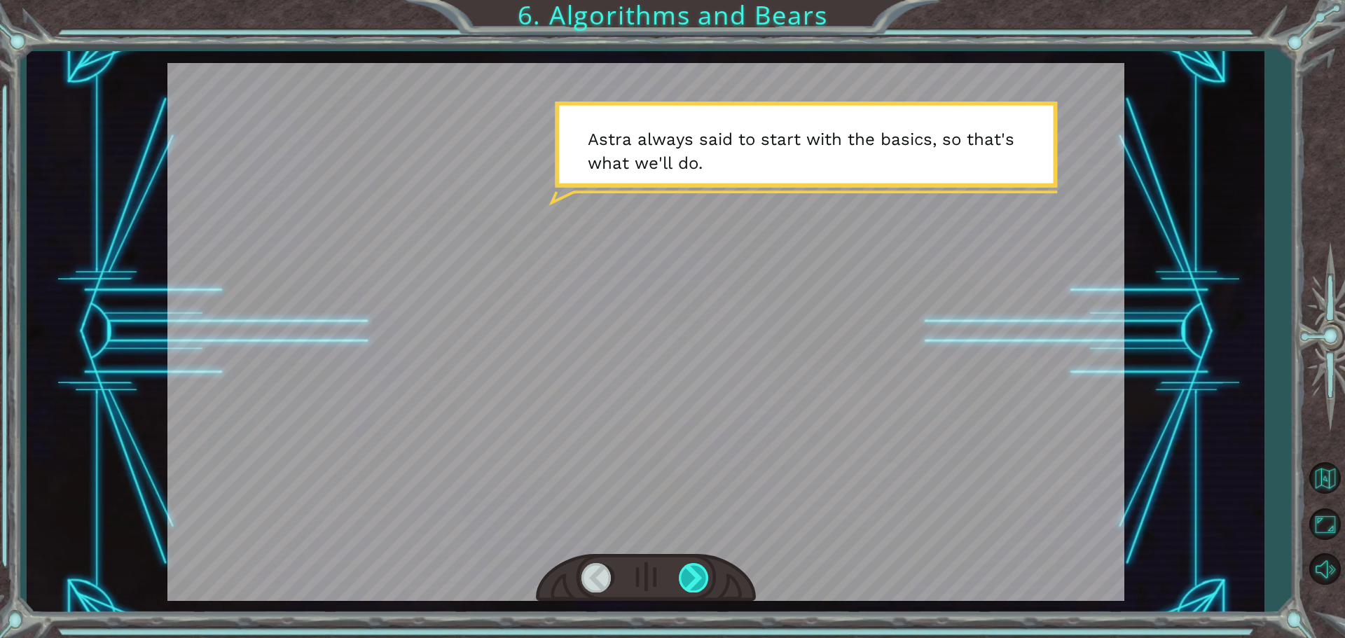
click at [694, 580] on div at bounding box center [695, 577] width 32 height 29
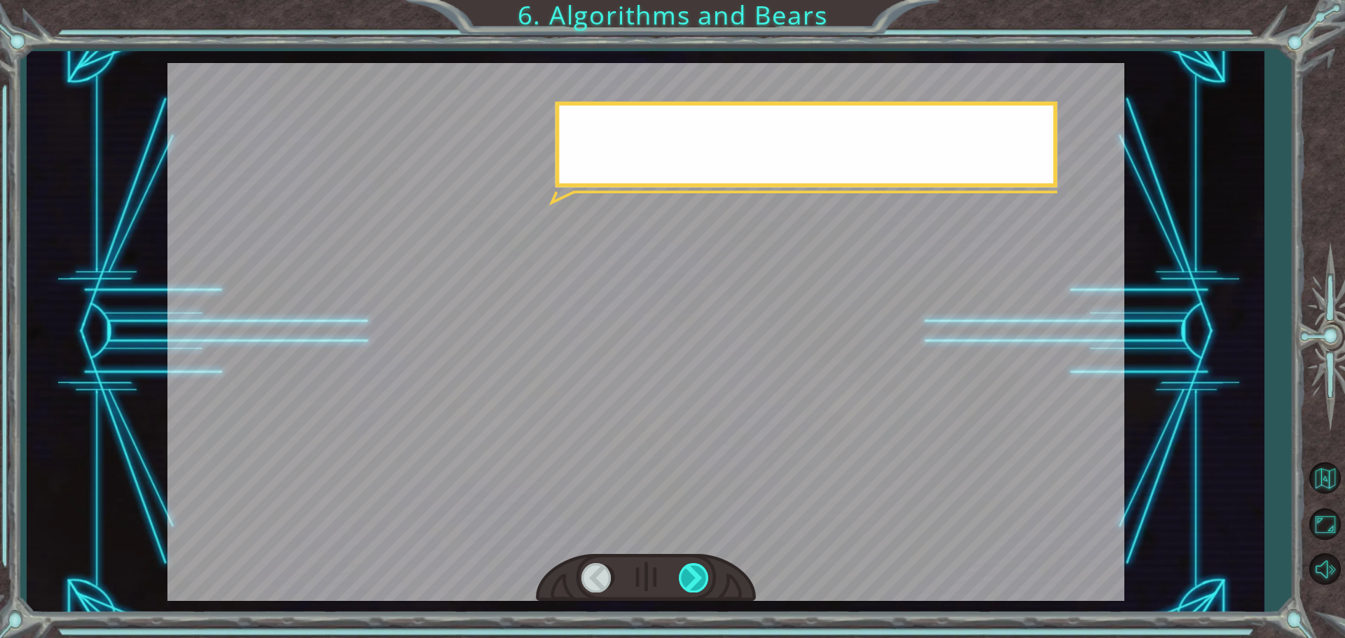
click at [694, 580] on div at bounding box center [695, 577] width 32 height 29
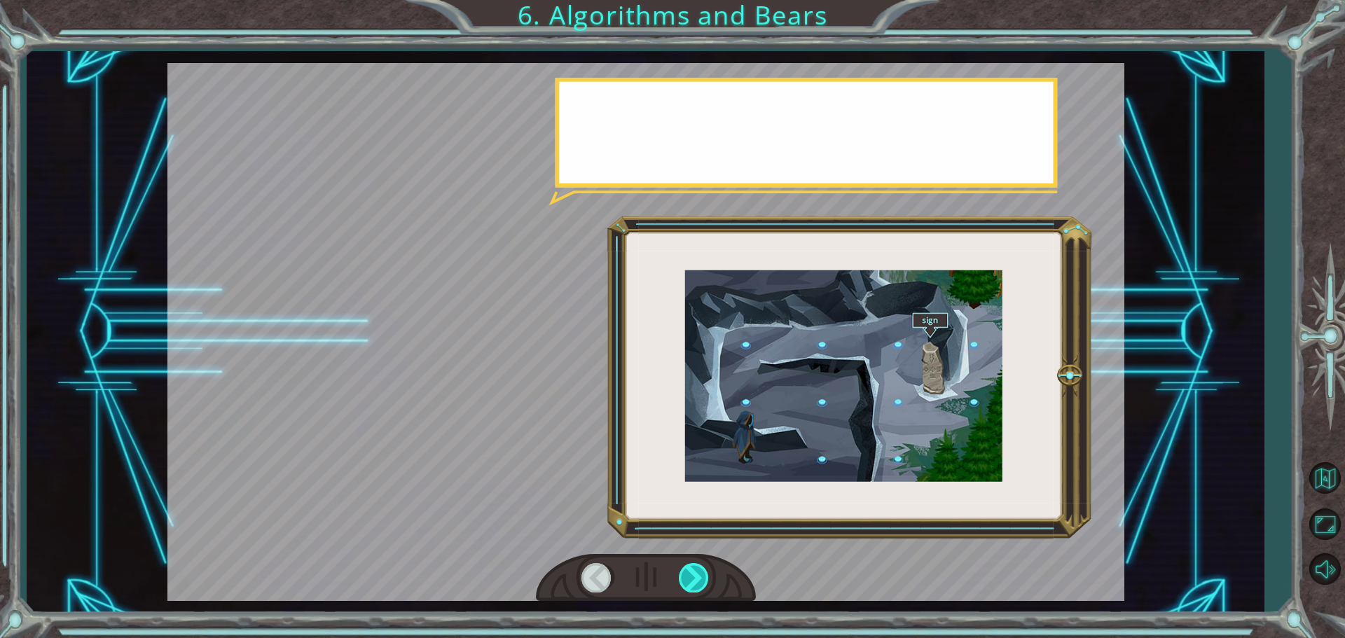
click at [694, 580] on div at bounding box center [695, 577] width 32 height 29
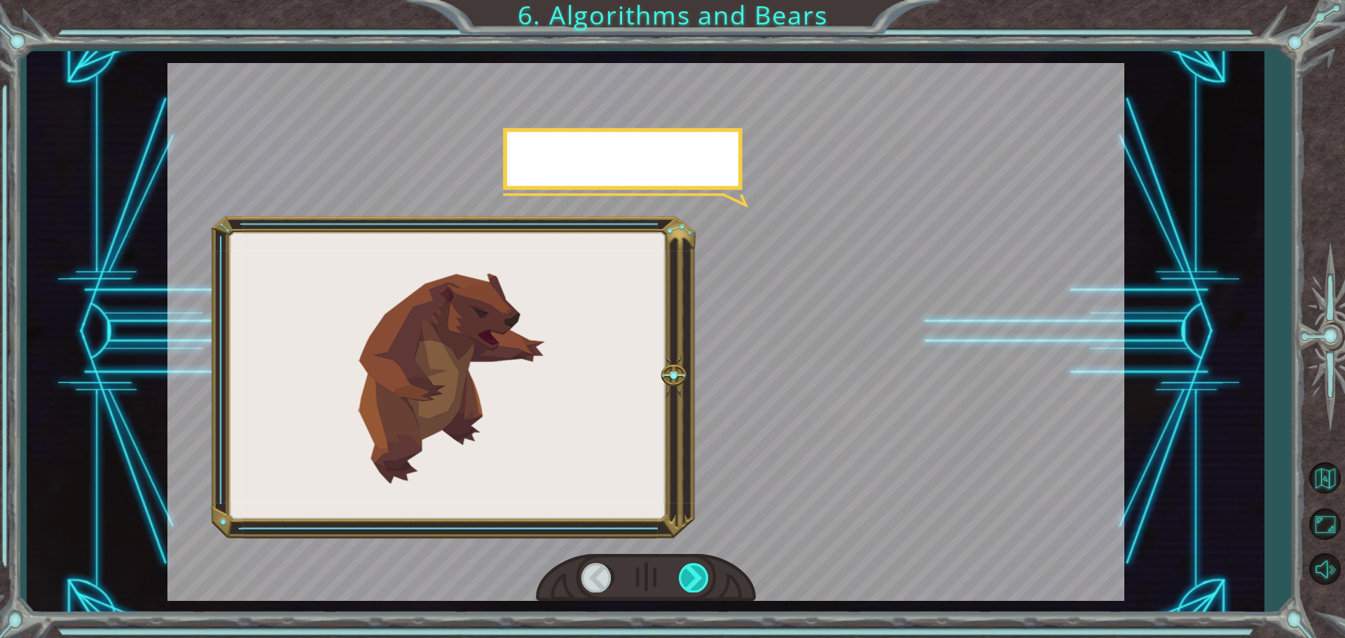
click at [694, 580] on div at bounding box center [695, 577] width 32 height 29
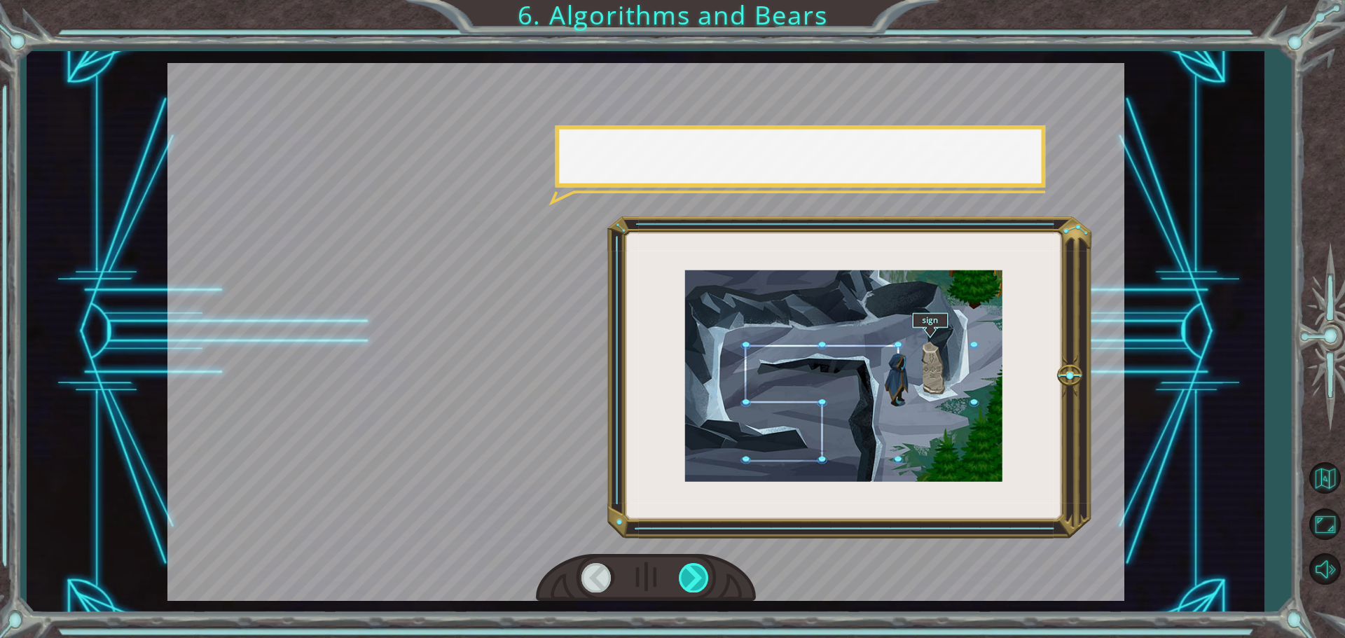
click at [694, 580] on div at bounding box center [695, 577] width 32 height 29
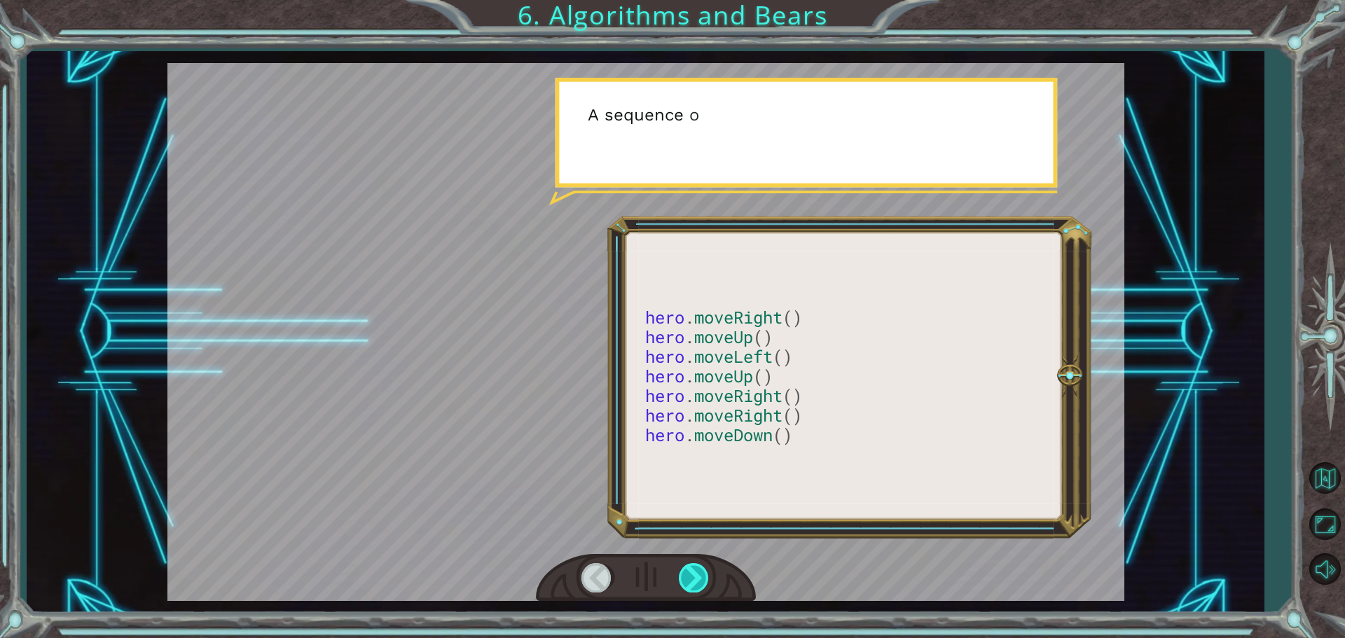
click at [694, 580] on div at bounding box center [695, 577] width 32 height 29
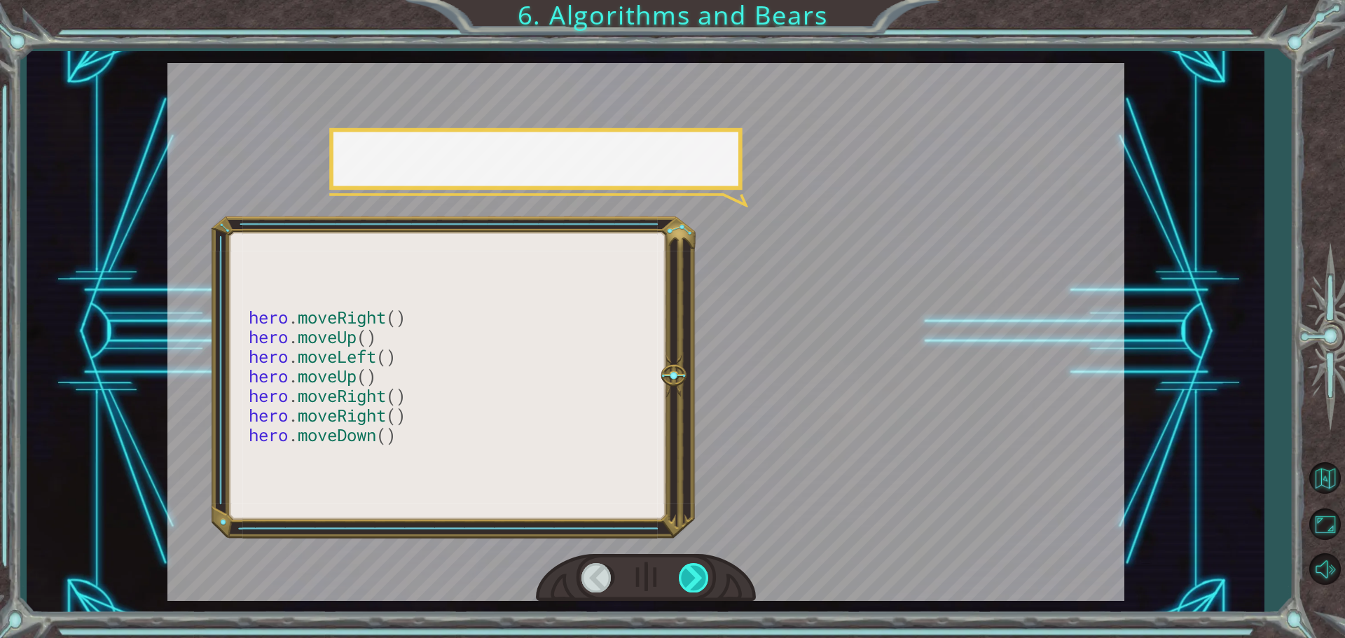
click at [694, 580] on div at bounding box center [695, 577] width 32 height 29
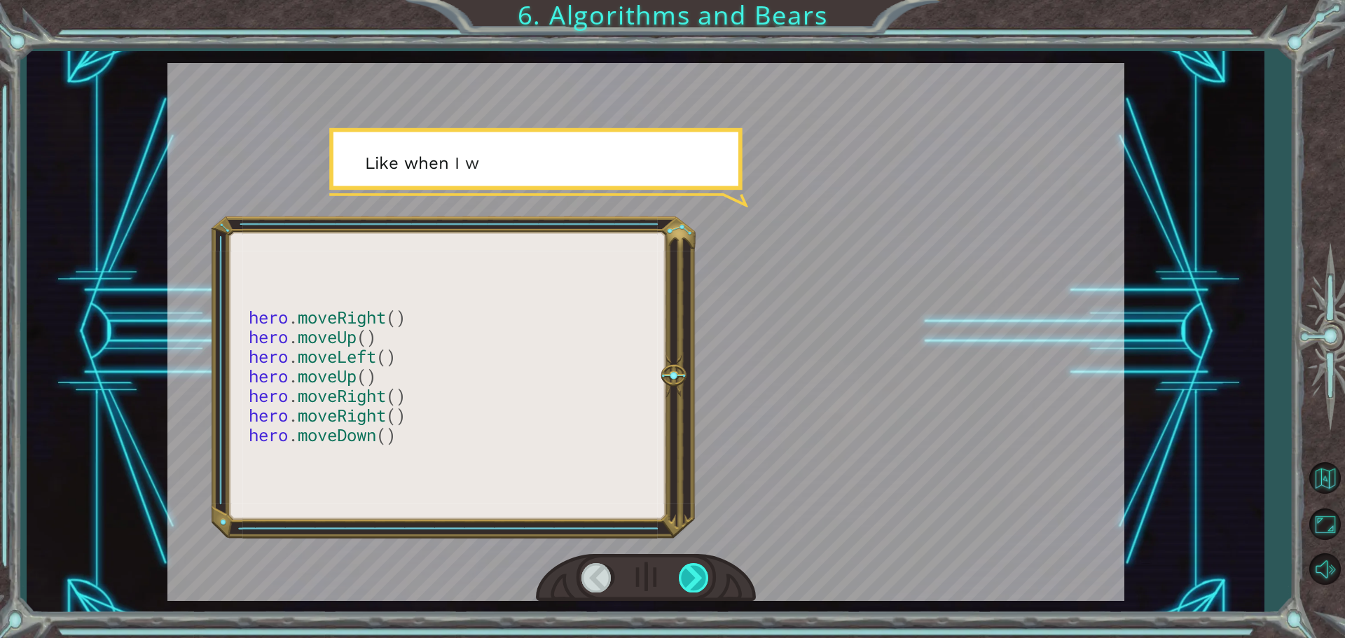
click at [694, 580] on div at bounding box center [695, 577] width 32 height 29
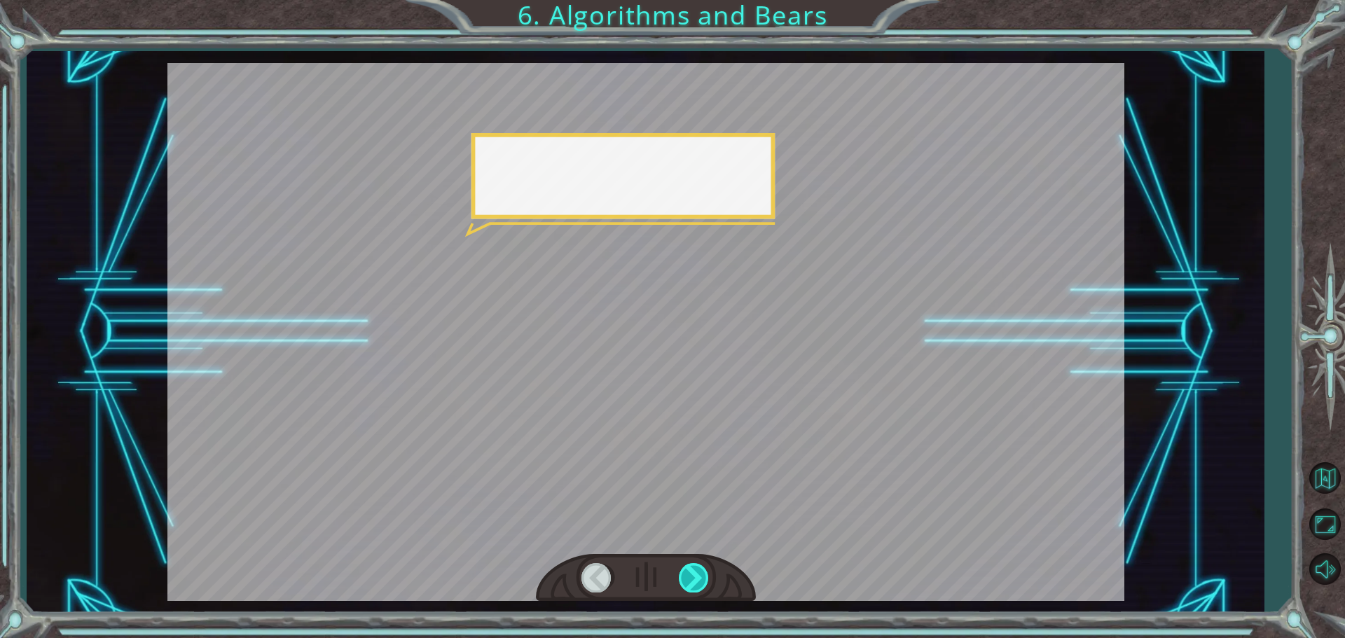
click at [694, 580] on div at bounding box center [695, 577] width 32 height 29
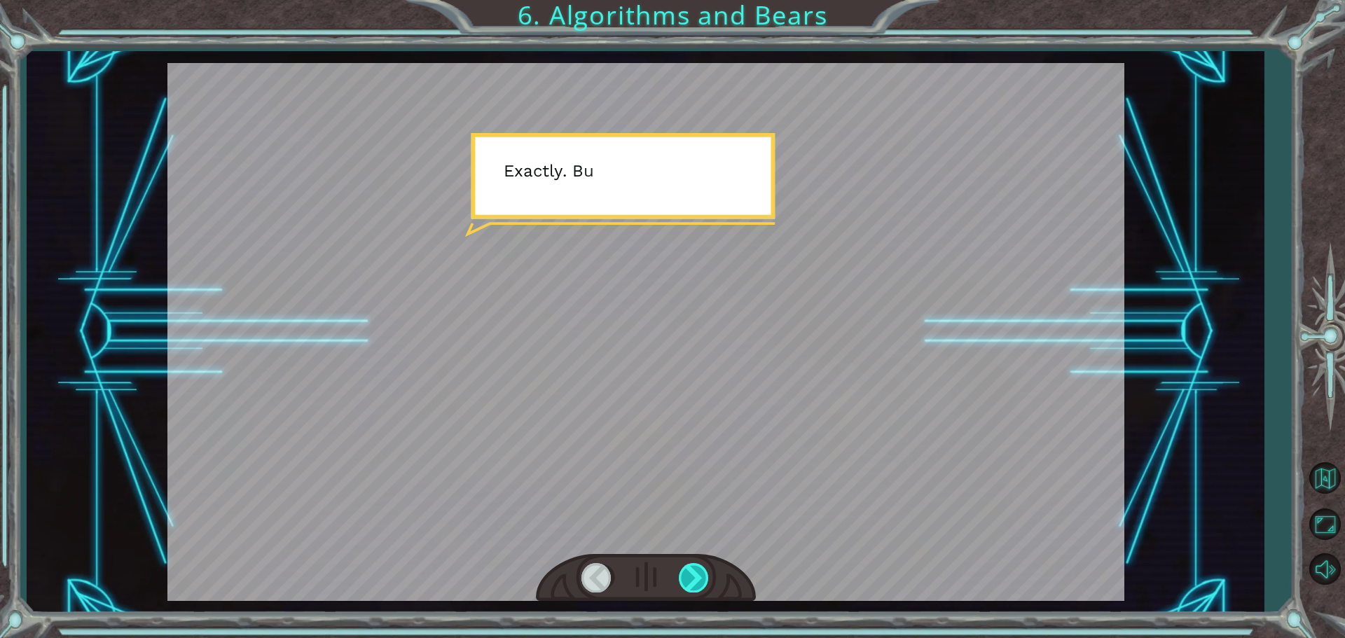
click at [694, 580] on div at bounding box center [695, 577] width 32 height 29
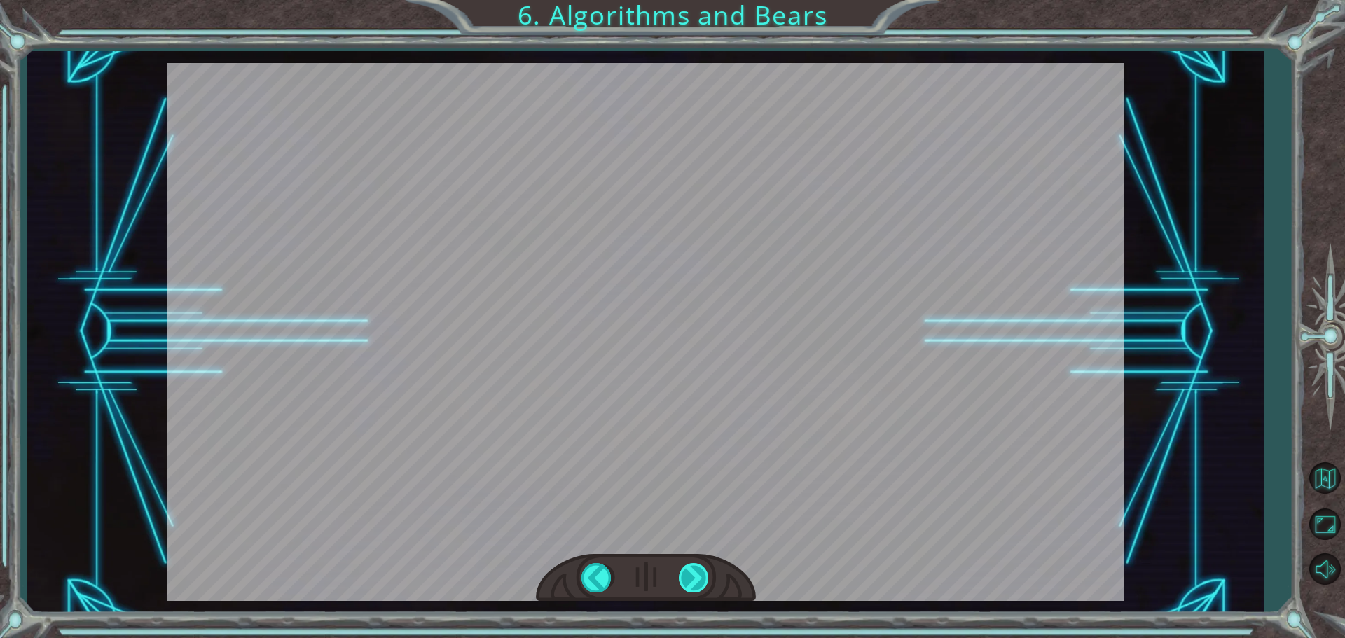
click at [694, 0] on div "hero . moveRight () hero . moveUp () hero . moveLeft () hero . moveUp () hero .…" at bounding box center [672, 0] width 1345 height 0
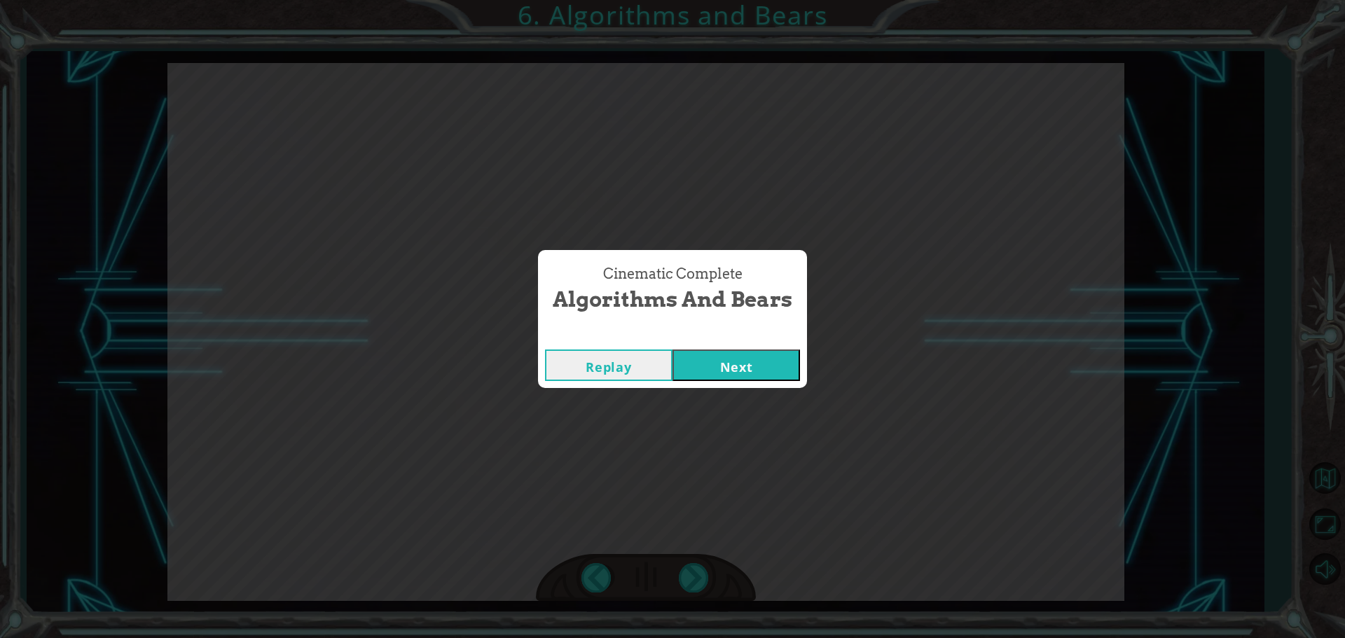
click at [744, 381] on div "Replay Next" at bounding box center [672, 366] width 269 height 46
click at [745, 369] on button "Next" at bounding box center [737, 366] width 128 height 32
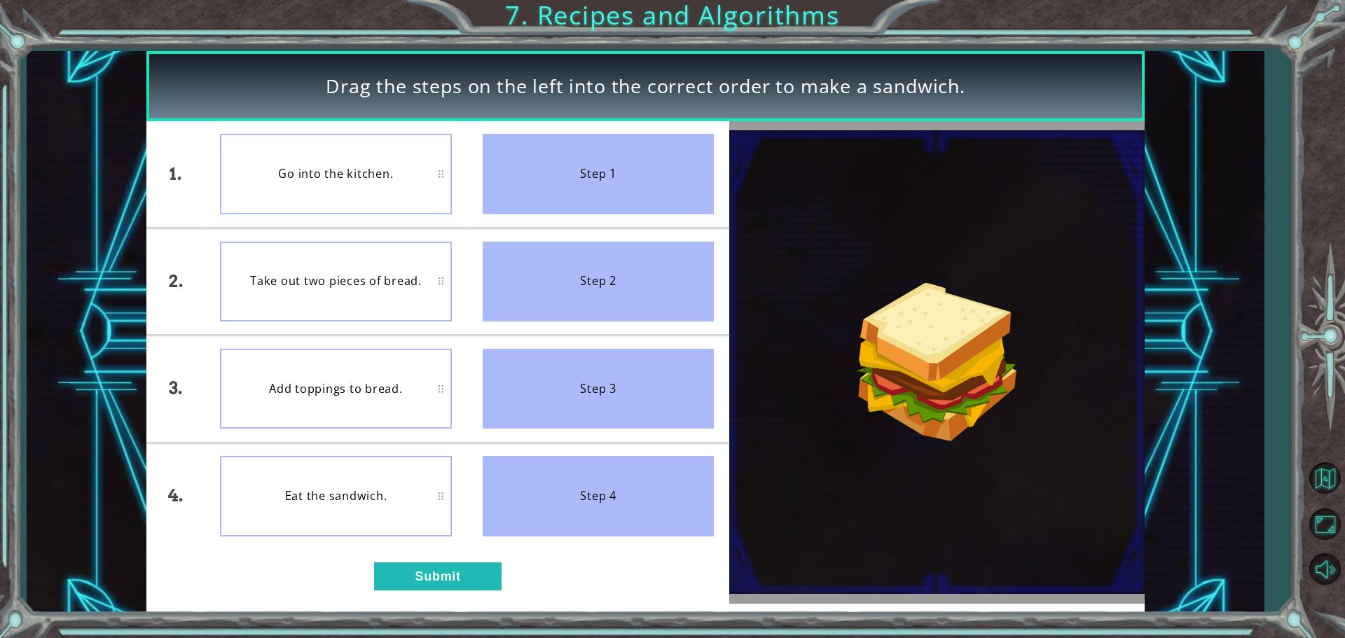
drag, startPoint x: 546, startPoint y: 184, endPoint x: 339, endPoint y: 130, distance: 213.8
click at [441, 158] on div "1. 2. 3. 4. Go into the kitchen. Take out two pieces of bread. Add toppings to …" at bounding box center [437, 335] width 583 height 428
click at [425, 577] on button "Submit" at bounding box center [438, 577] width 128 height 28
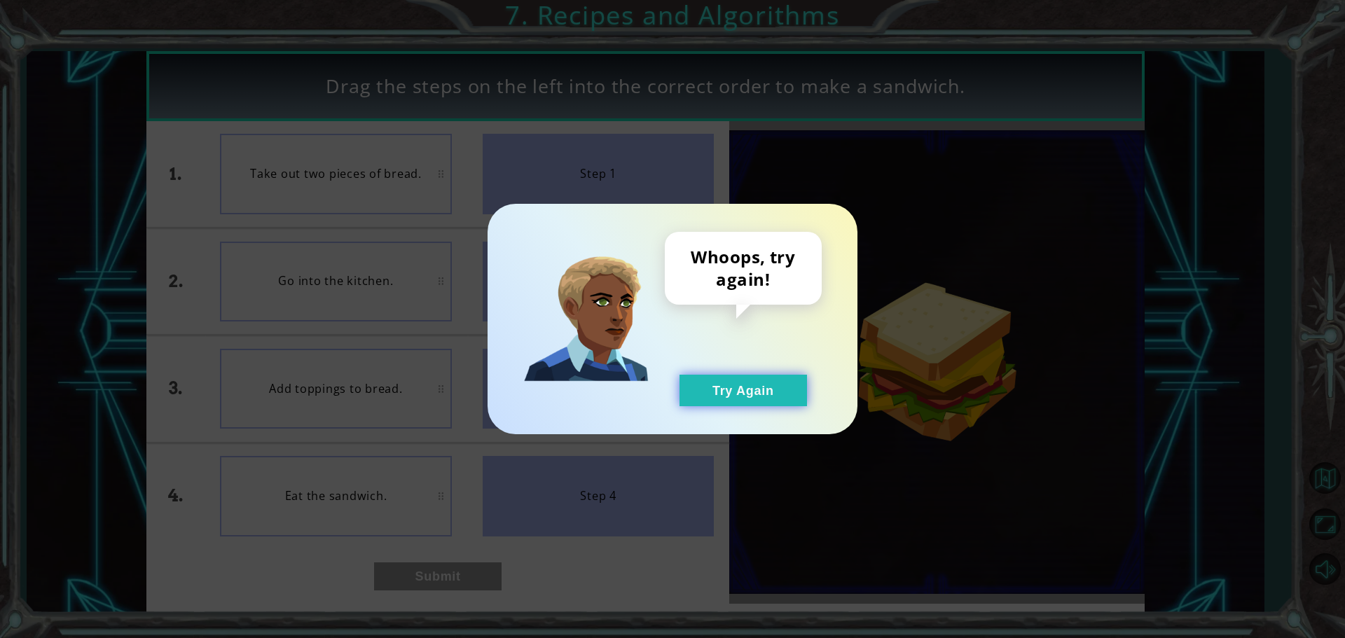
drag, startPoint x: 750, startPoint y: 380, endPoint x: 699, endPoint y: 393, distance: 52.2
click at [744, 385] on button "Try Again" at bounding box center [744, 391] width 128 height 32
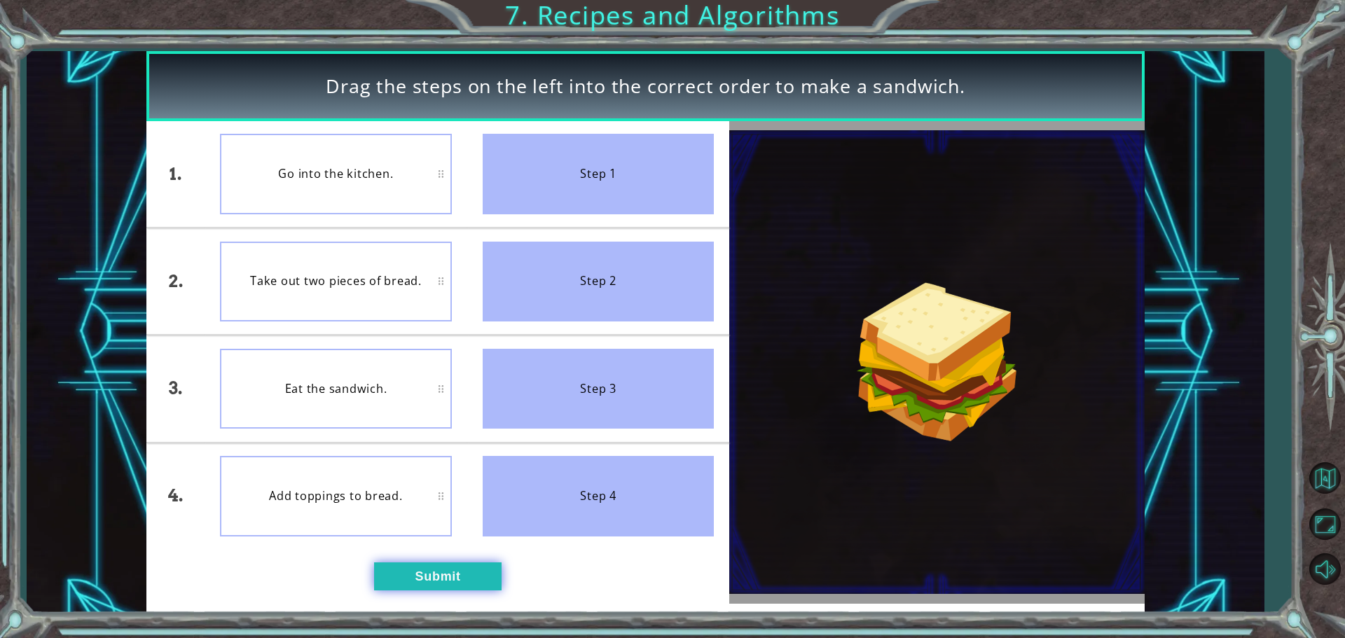
click at [464, 565] on button "Submit" at bounding box center [438, 577] width 128 height 28
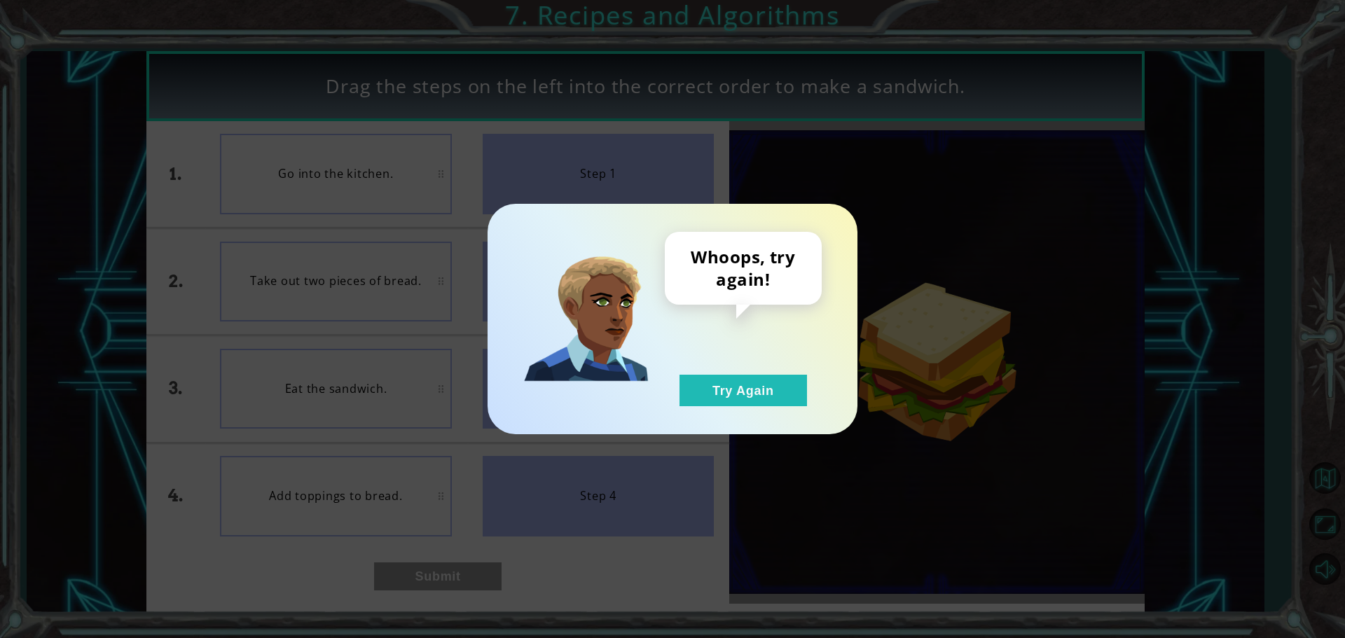
drag, startPoint x: 747, startPoint y: 398, endPoint x: 381, endPoint y: 266, distance: 389.0
click at [733, 396] on button "Try Again" at bounding box center [744, 391] width 128 height 32
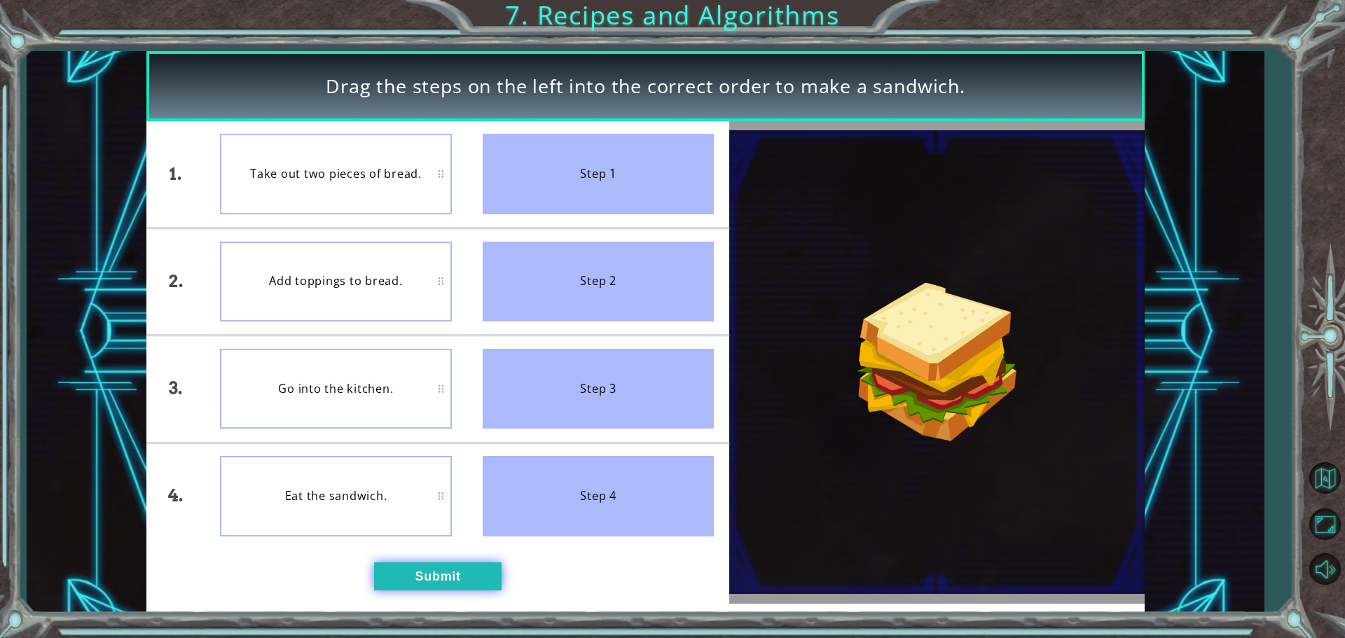
click at [463, 575] on button "Submit" at bounding box center [438, 577] width 128 height 28
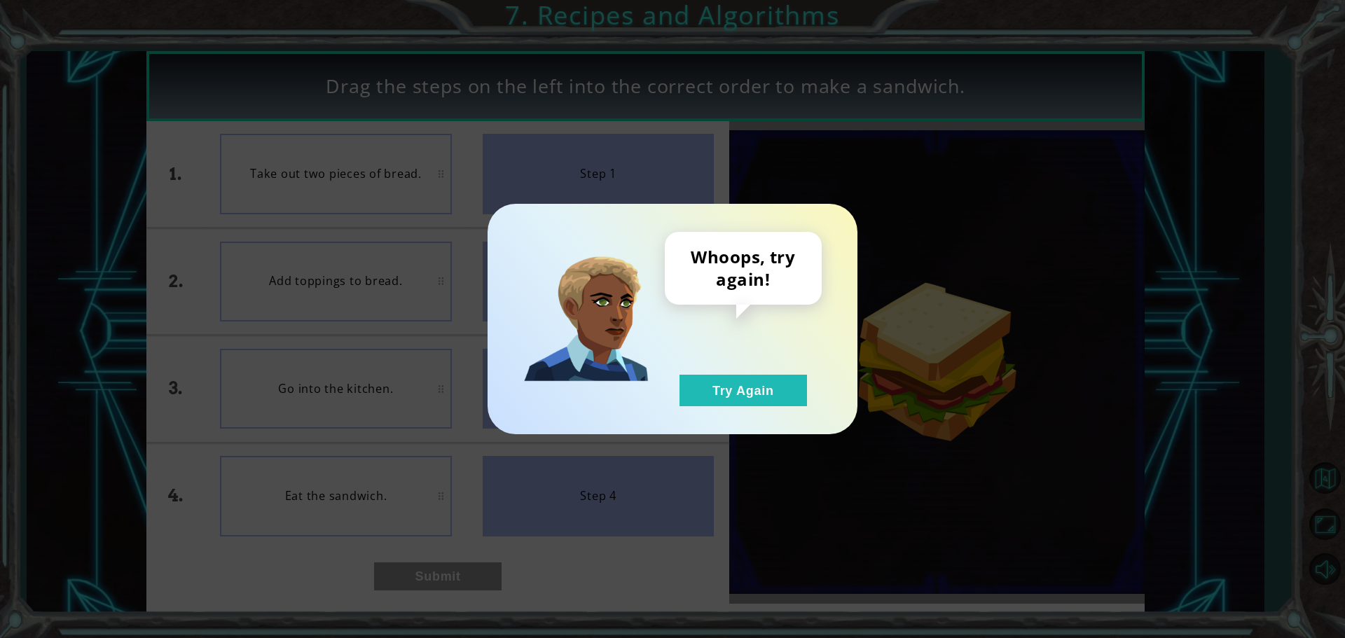
click at [790, 409] on div "Whoops, try again! Try Again" at bounding box center [673, 319] width 370 height 231
click at [763, 397] on button "Try Again" at bounding box center [744, 391] width 128 height 32
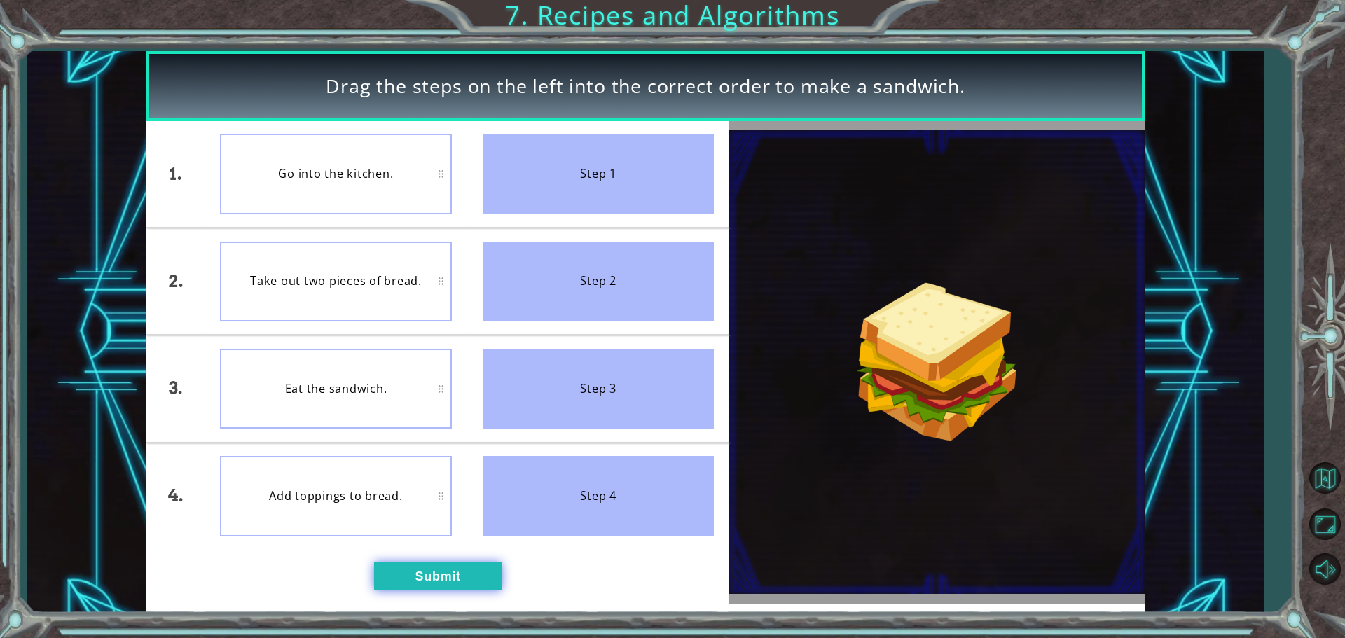
click at [453, 568] on button "Submit" at bounding box center [438, 577] width 128 height 28
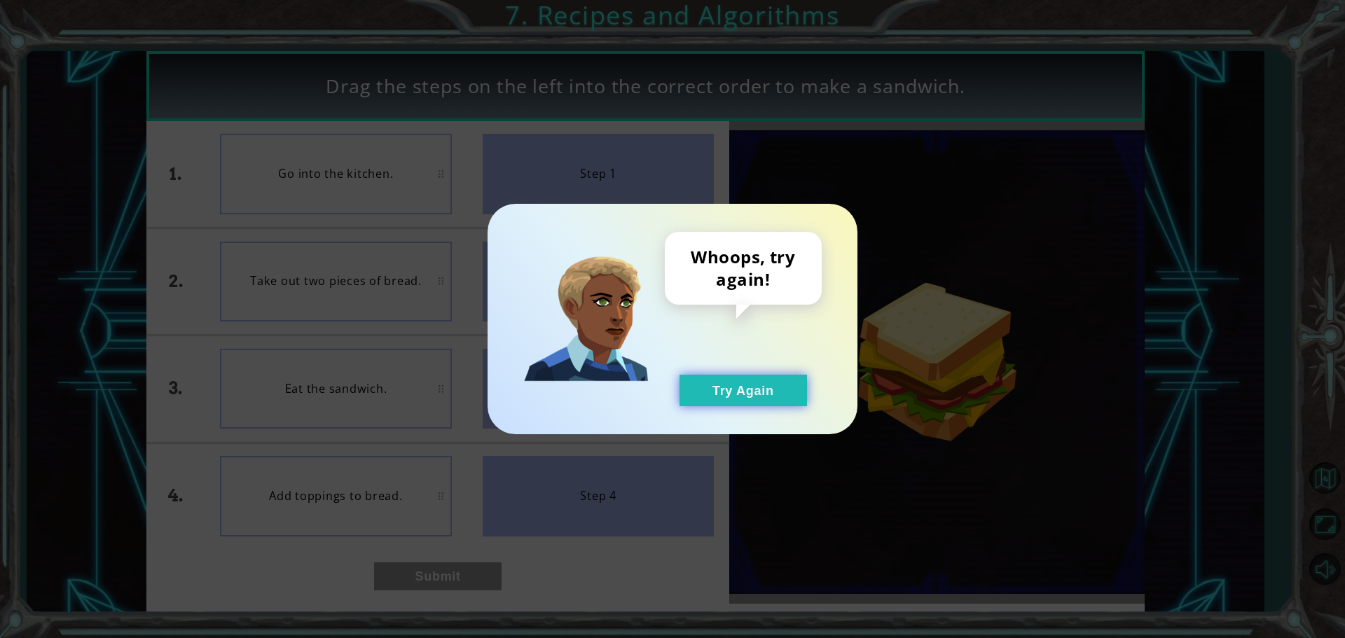
click at [742, 393] on button "Try Again" at bounding box center [744, 391] width 128 height 32
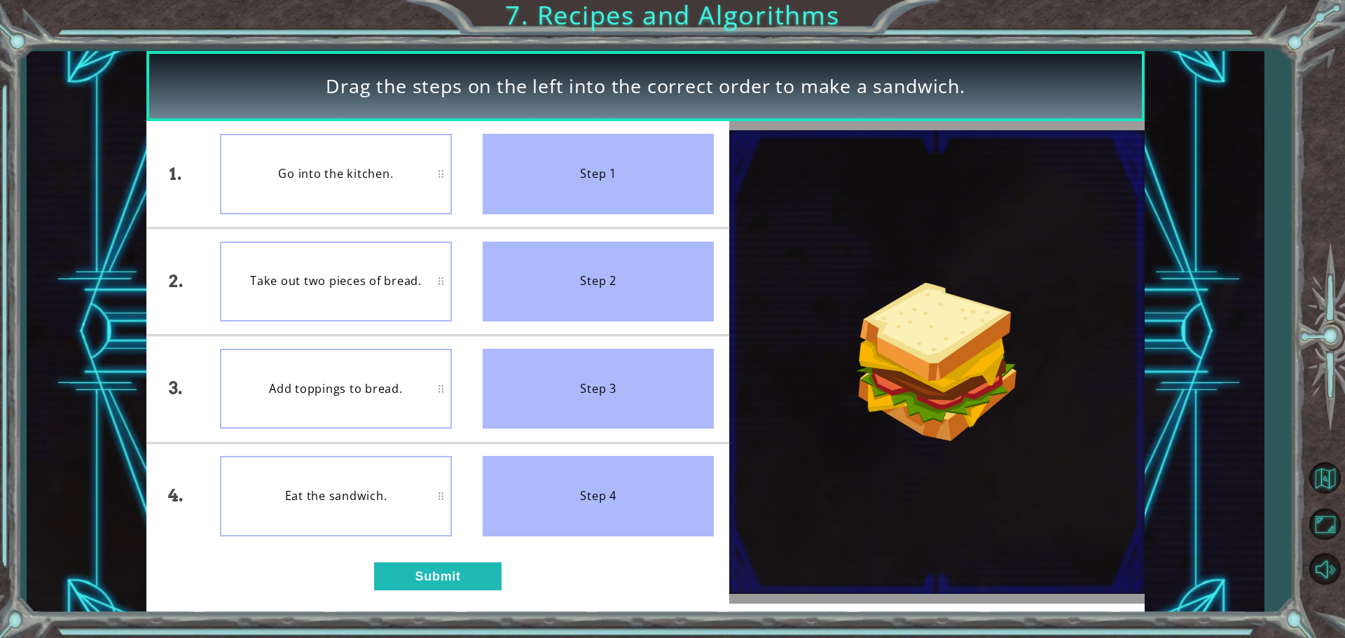
click at [341, 378] on div "Add toppings to bread." at bounding box center [336, 389] width 232 height 80
click at [399, 575] on button "Submit" at bounding box center [438, 577] width 128 height 28
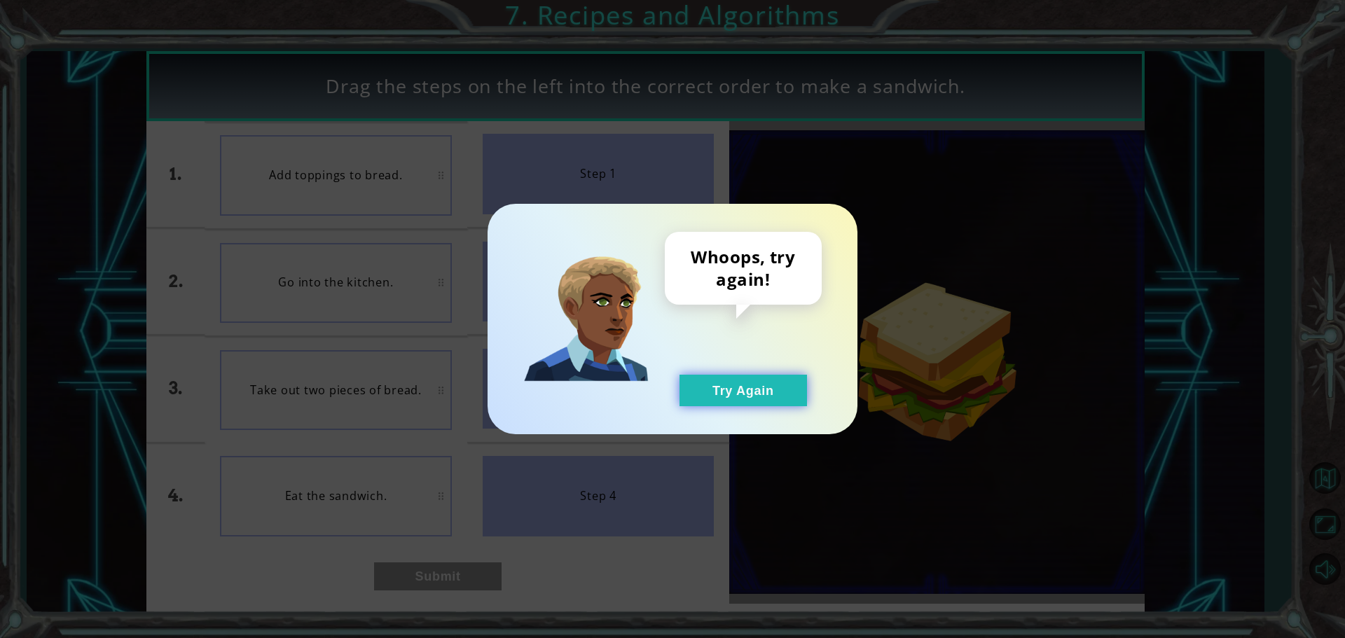
drag, startPoint x: 765, startPoint y: 385, endPoint x: 760, endPoint y: 390, distance: 7.4
click at [762, 388] on button "Try Again" at bounding box center [744, 391] width 128 height 32
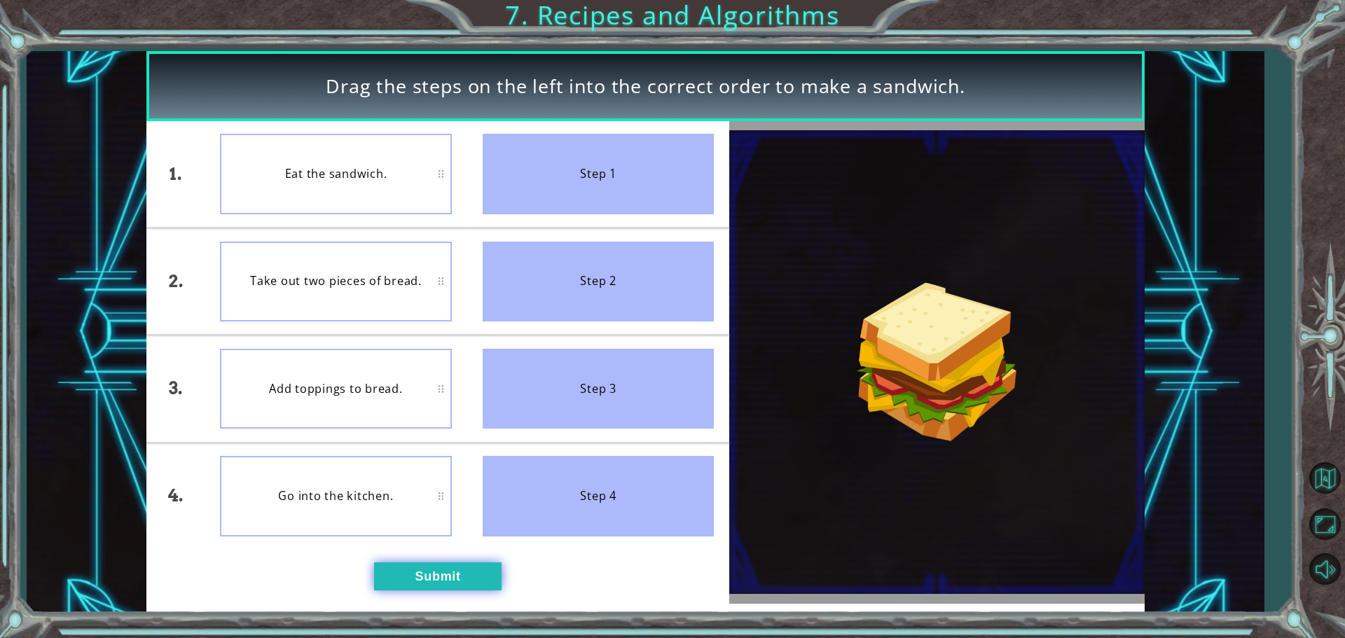
click at [418, 587] on button "Submit" at bounding box center [438, 577] width 128 height 28
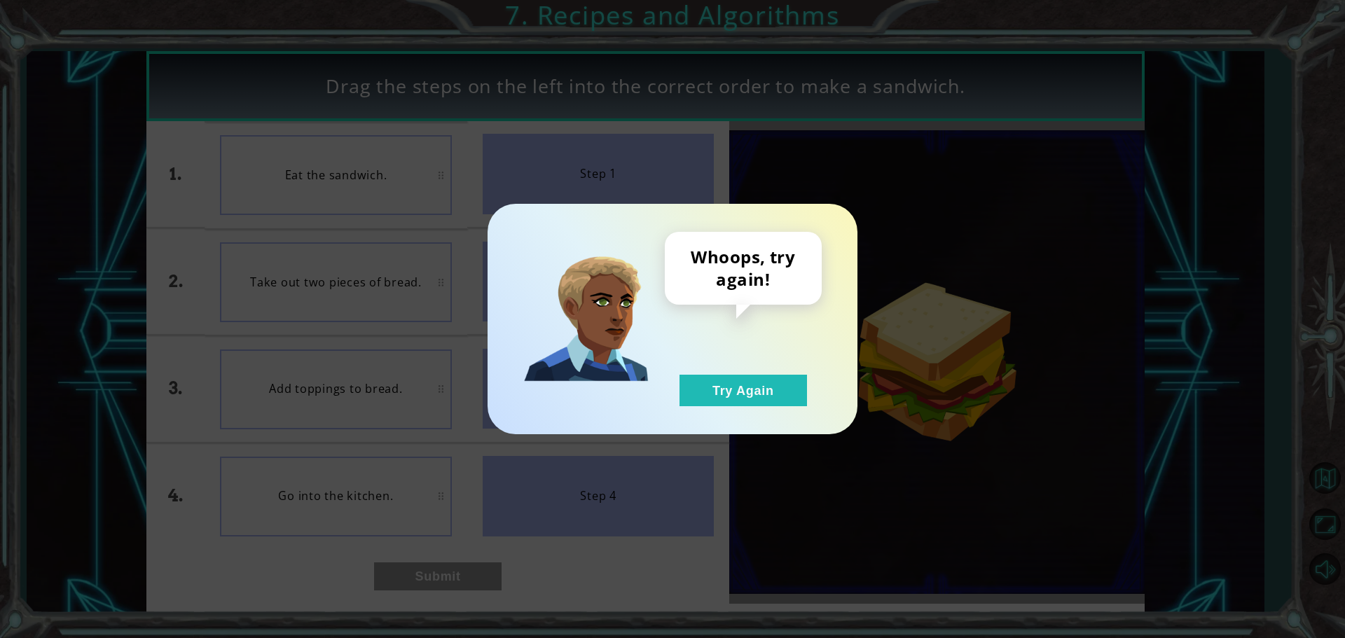
drag, startPoint x: 749, startPoint y: 396, endPoint x: 406, endPoint y: 397, distance: 342.7
click at [704, 397] on button "Try Again" at bounding box center [744, 391] width 128 height 32
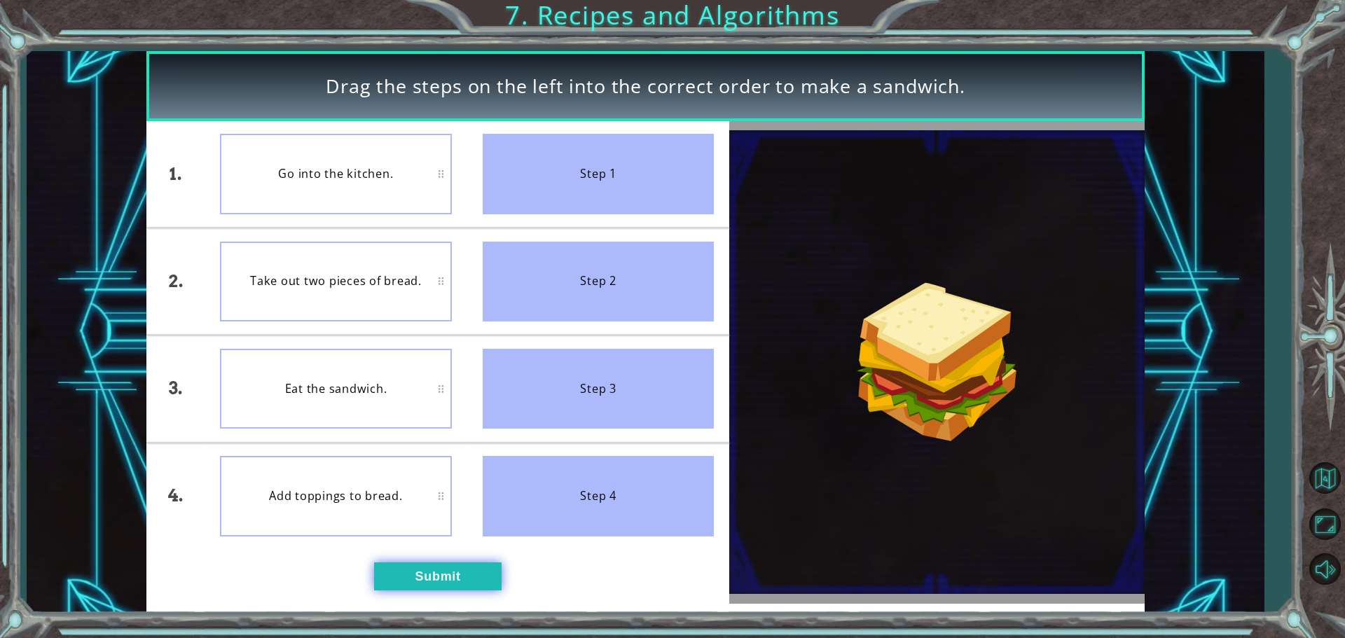
click at [418, 570] on button "Submit" at bounding box center [438, 577] width 128 height 28
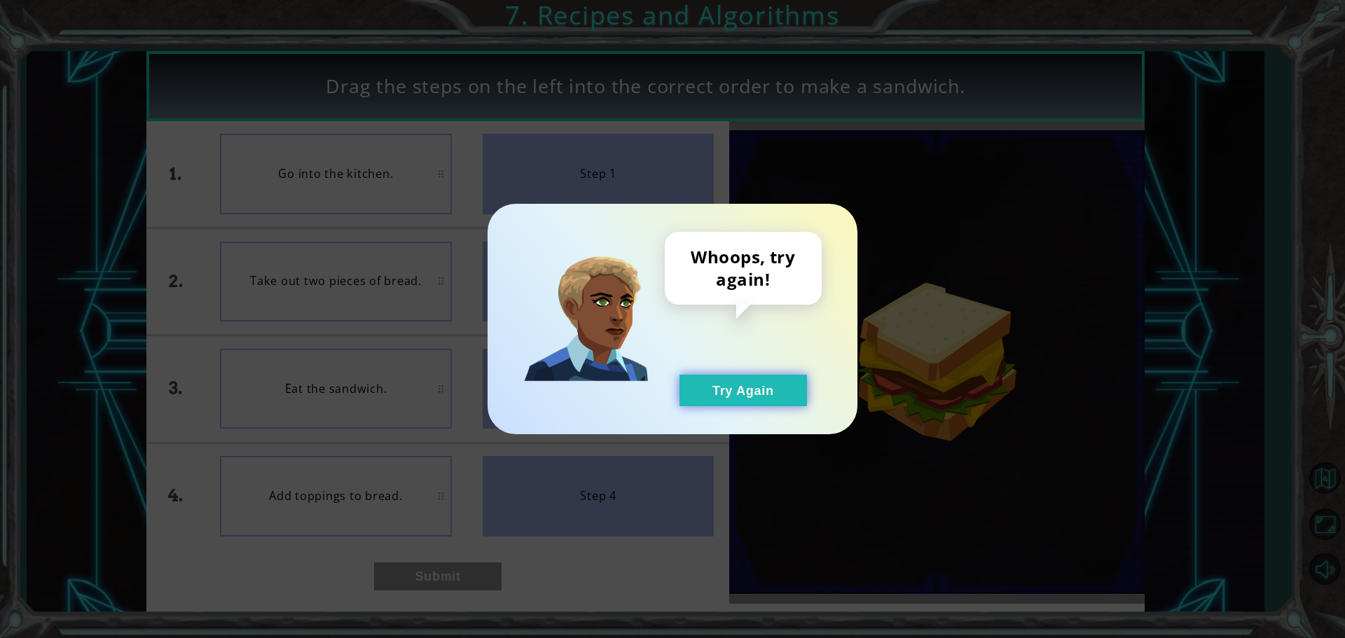
click at [761, 404] on button "Try Again" at bounding box center [744, 391] width 128 height 32
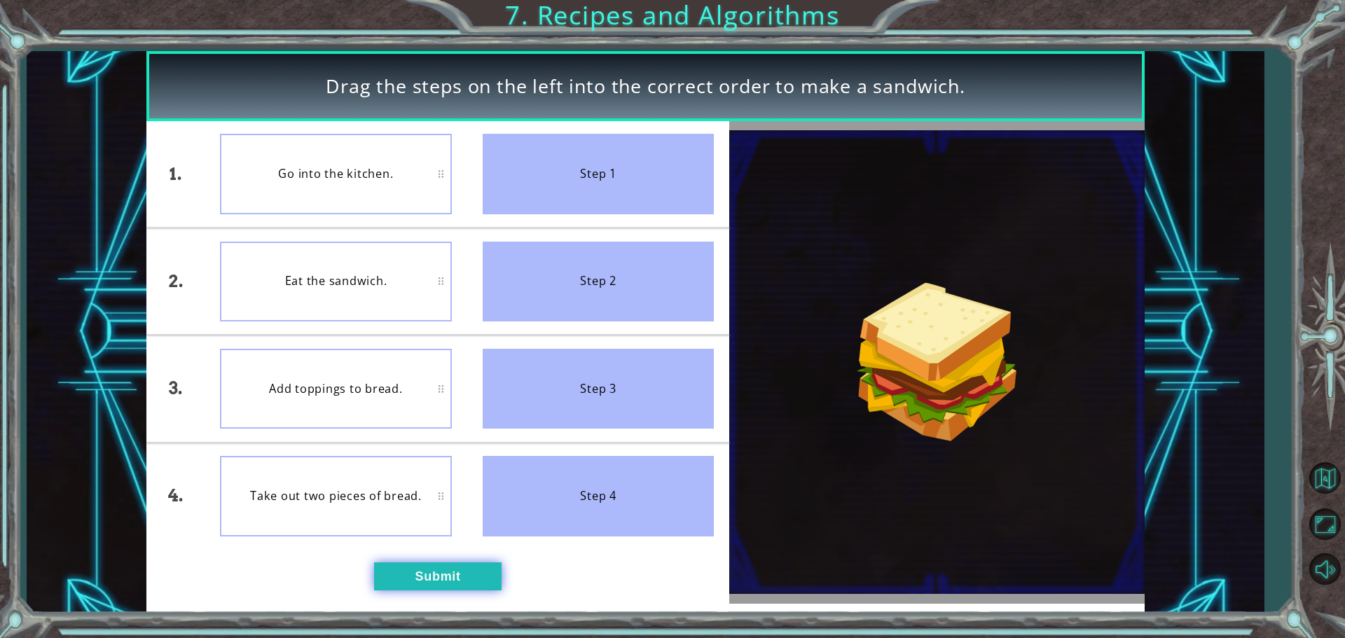
click at [458, 565] on button "Submit" at bounding box center [438, 577] width 128 height 28
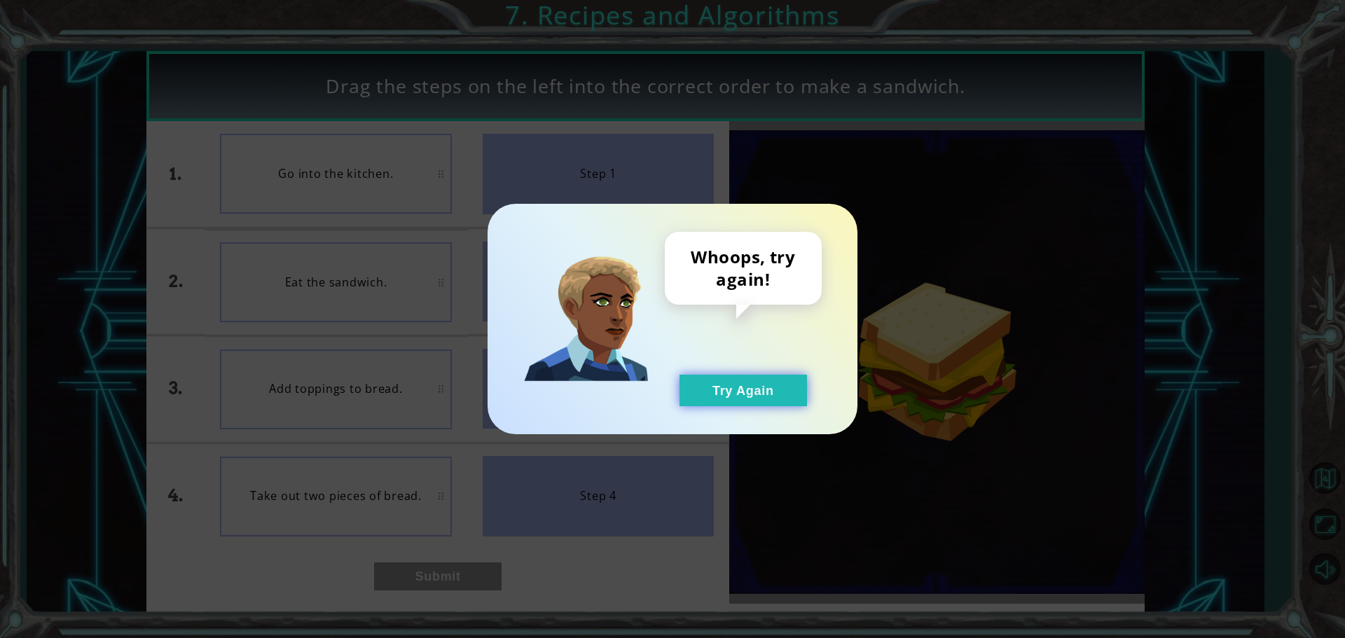
drag, startPoint x: 739, startPoint y: 396, endPoint x: 555, endPoint y: 397, distance: 184.3
click at [736, 396] on button "Try Again" at bounding box center [744, 391] width 128 height 32
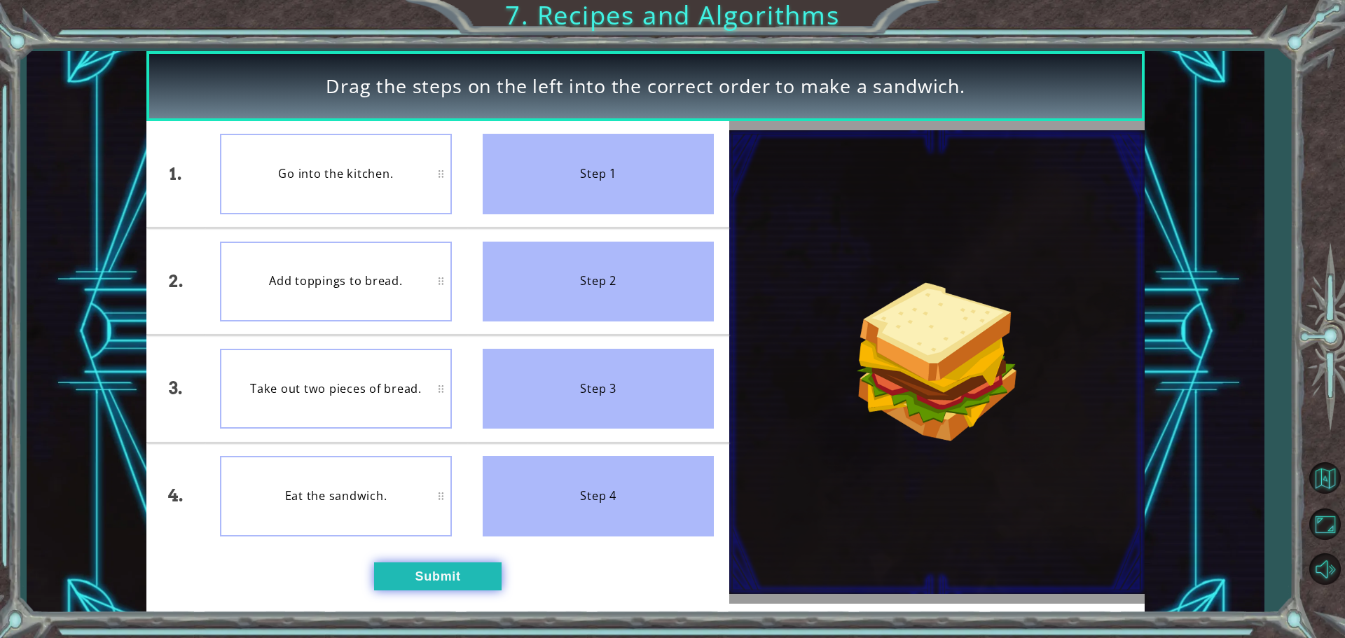
click at [416, 573] on button "Submit" at bounding box center [438, 577] width 128 height 28
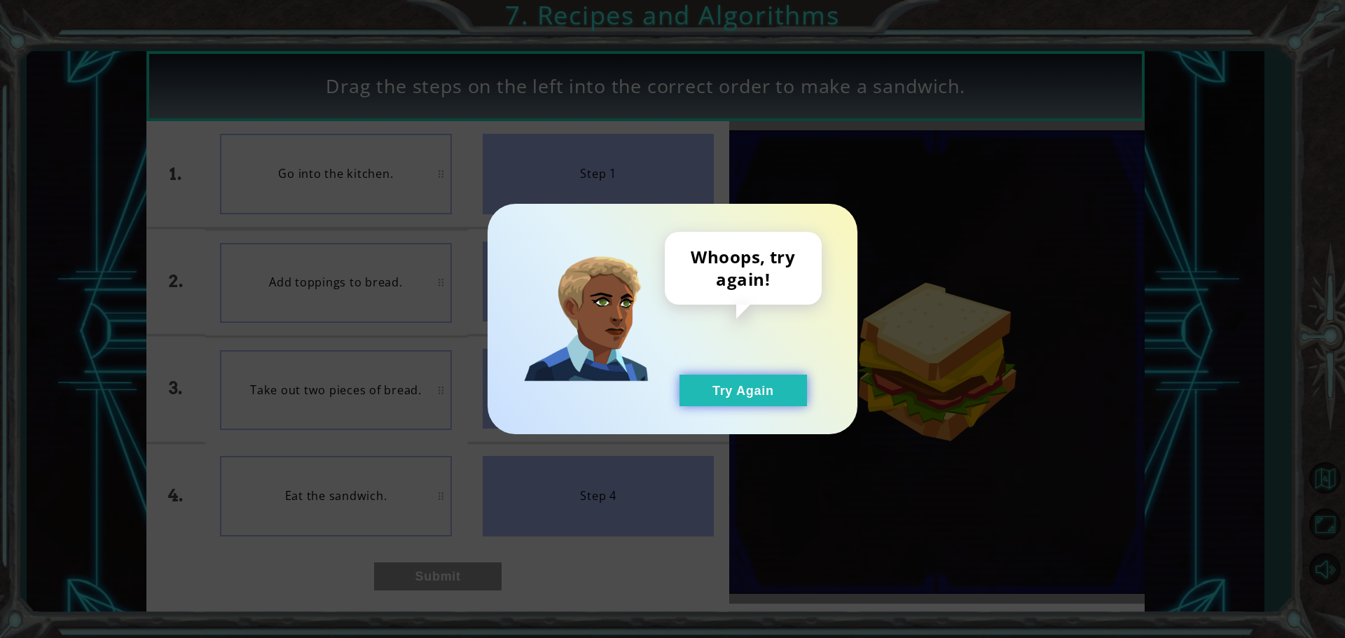
click at [713, 375] on div "Whoops, try again! Try Again" at bounding box center [743, 319] width 157 height 174
click at [707, 390] on button "Try Again" at bounding box center [744, 391] width 128 height 32
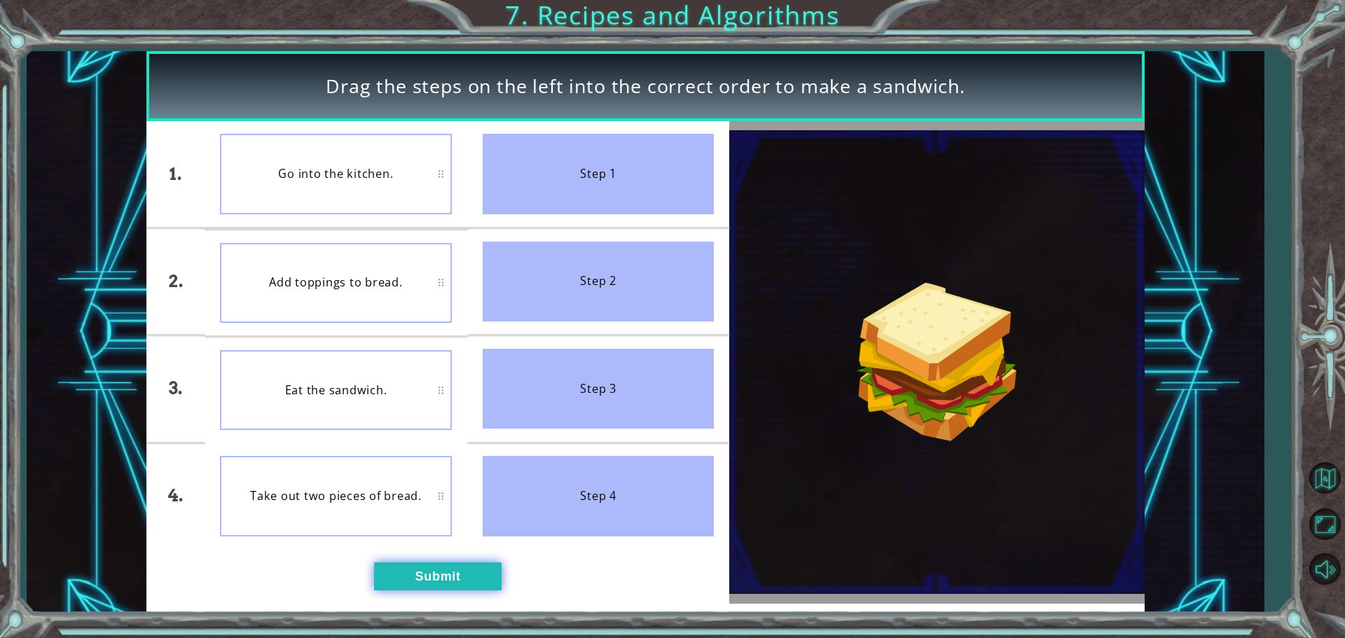
click at [441, 576] on button "Submit" at bounding box center [438, 577] width 128 height 28
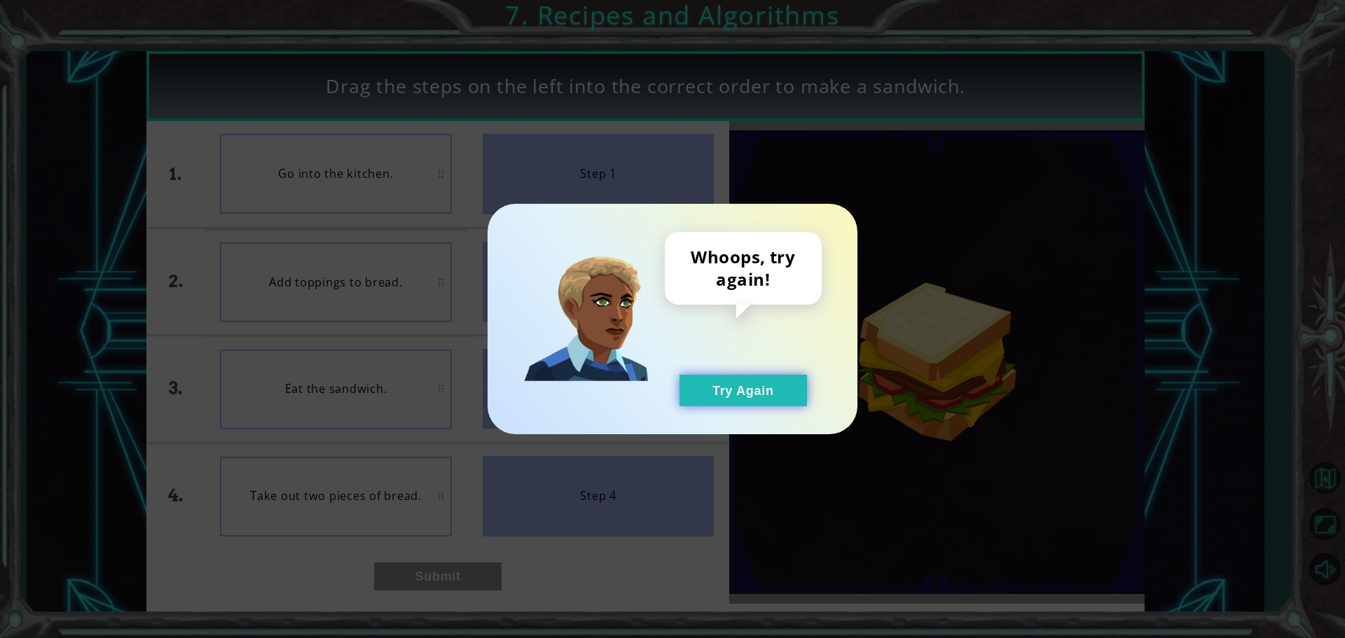
click at [730, 392] on button "Try Again" at bounding box center [744, 391] width 128 height 32
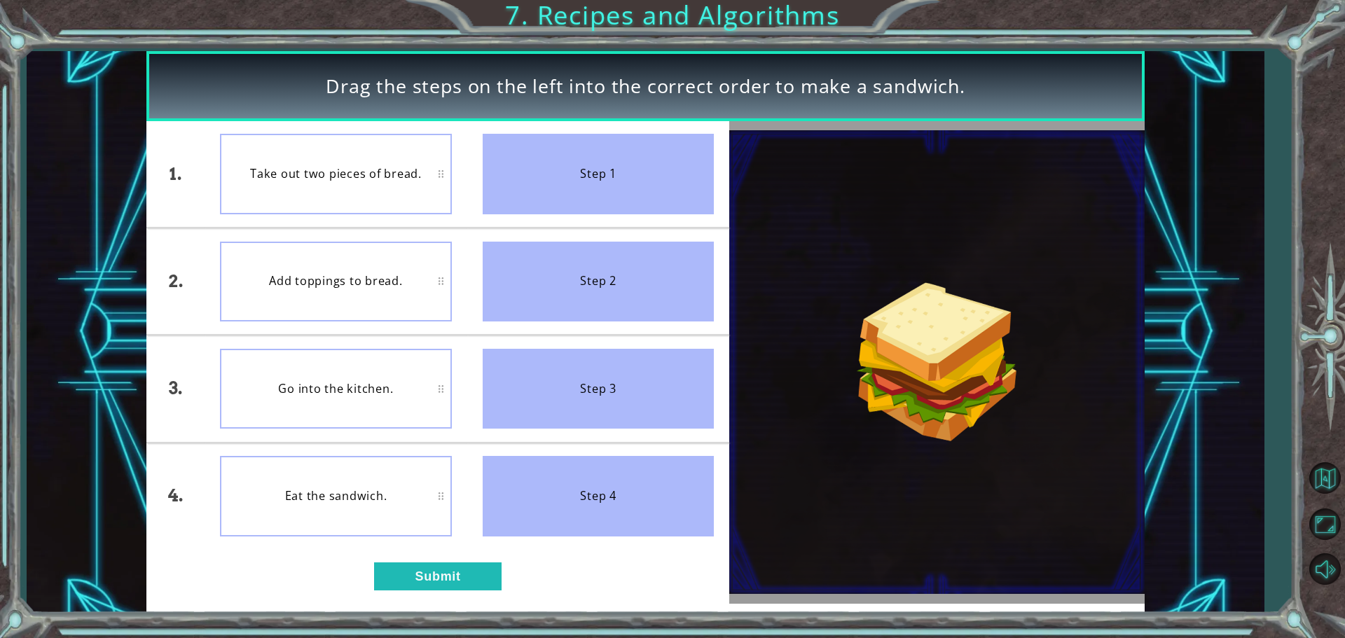
click at [343, 390] on div "Go into the kitchen." at bounding box center [336, 389] width 232 height 80
drag, startPoint x: 343, startPoint y: 390, endPoint x: 349, endPoint y: 444, distance: 54.3
click at [344, 455] on ul "Take out two pieces of bread. Add toppings to bread. Go into the kitchen. Eat t…" at bounding box center [336, 335] width 263 height 428
click at [418, 579] on button "Submit" at bounding box center [438, 577] width 128 height 28
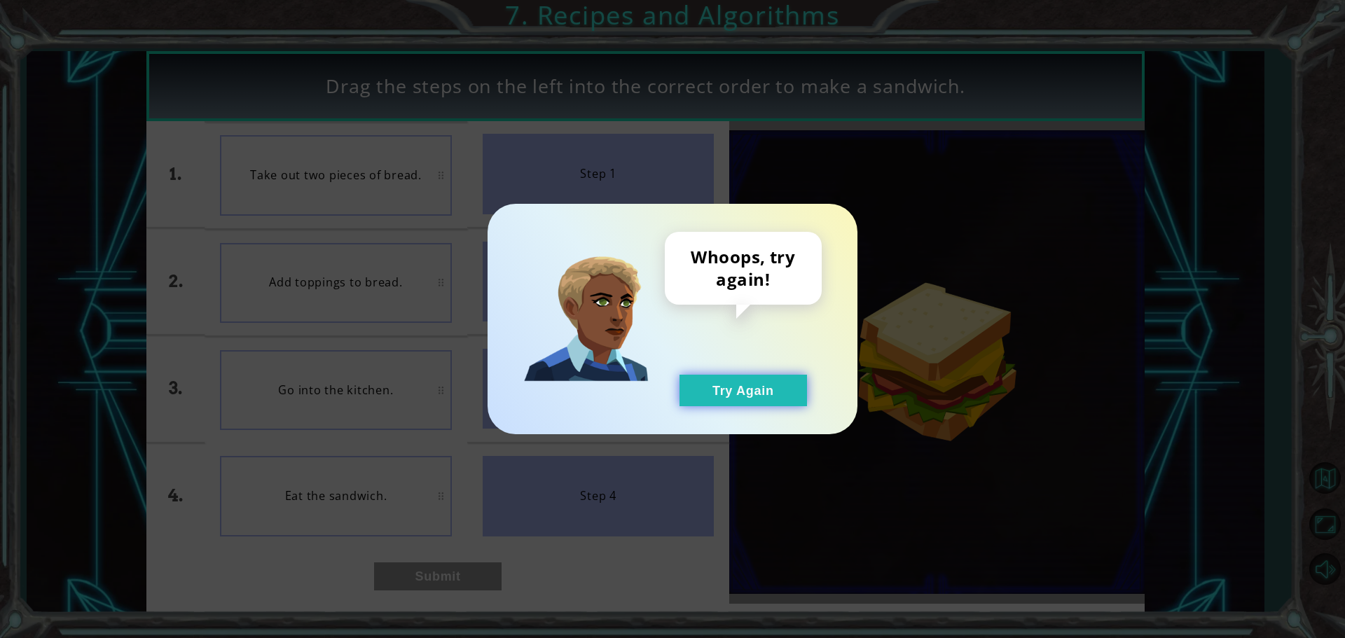
click at [707, 383] on button "Try Again" at bounding box center [744, 391] width 128 height 32
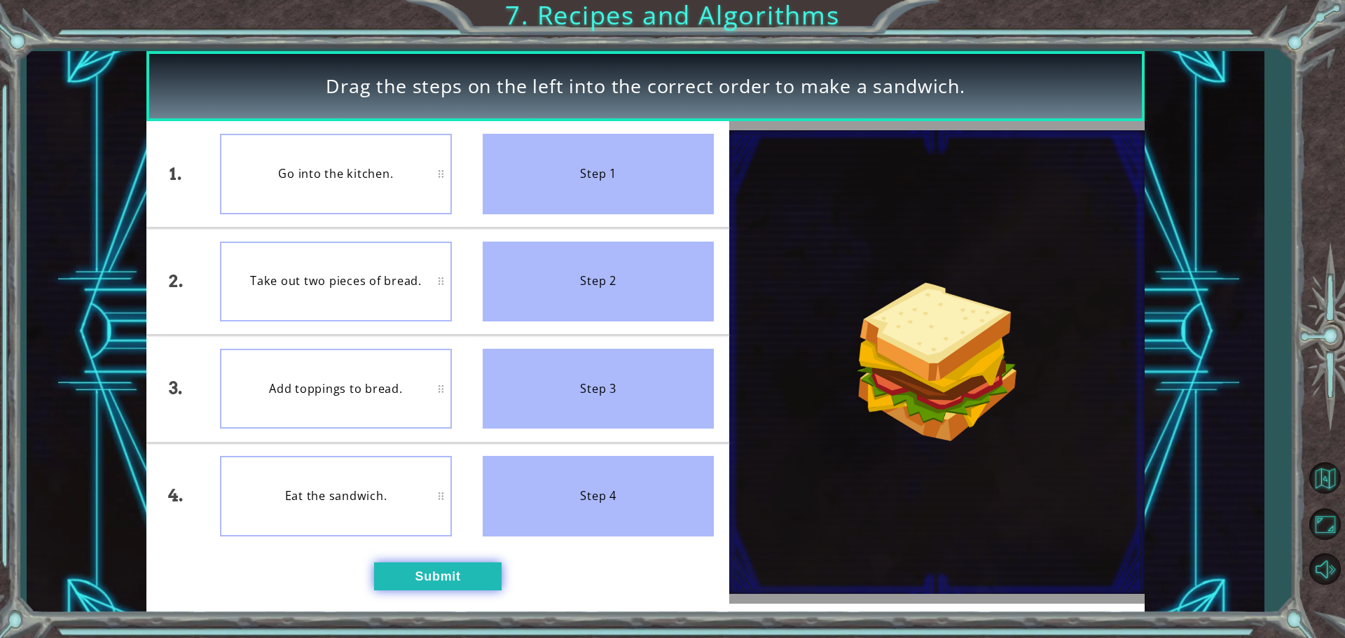
click at [454, 581] on button "Submit" at bounding box center [438, 577] width 128 height 28
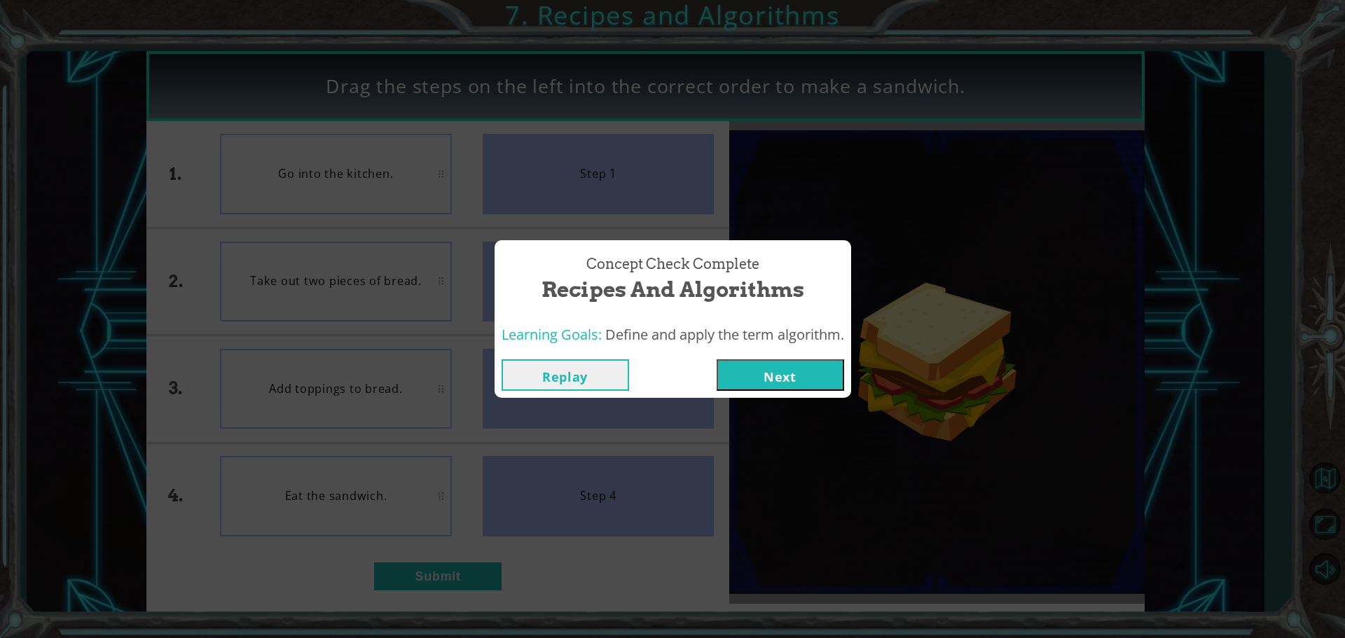
click at [797, 381] on button "Next" at bounding box center [781, 375] width 128 height 32
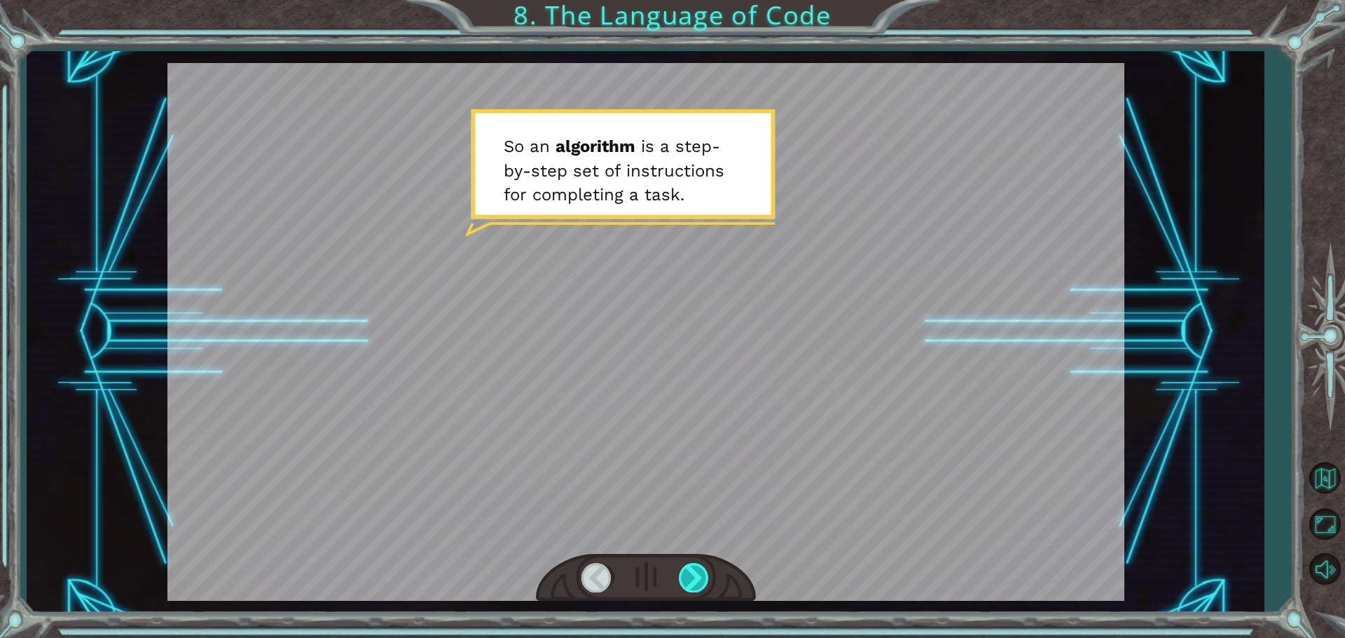
click at [701, 577] on div at bounding box center [695, 577] width 32 height 29
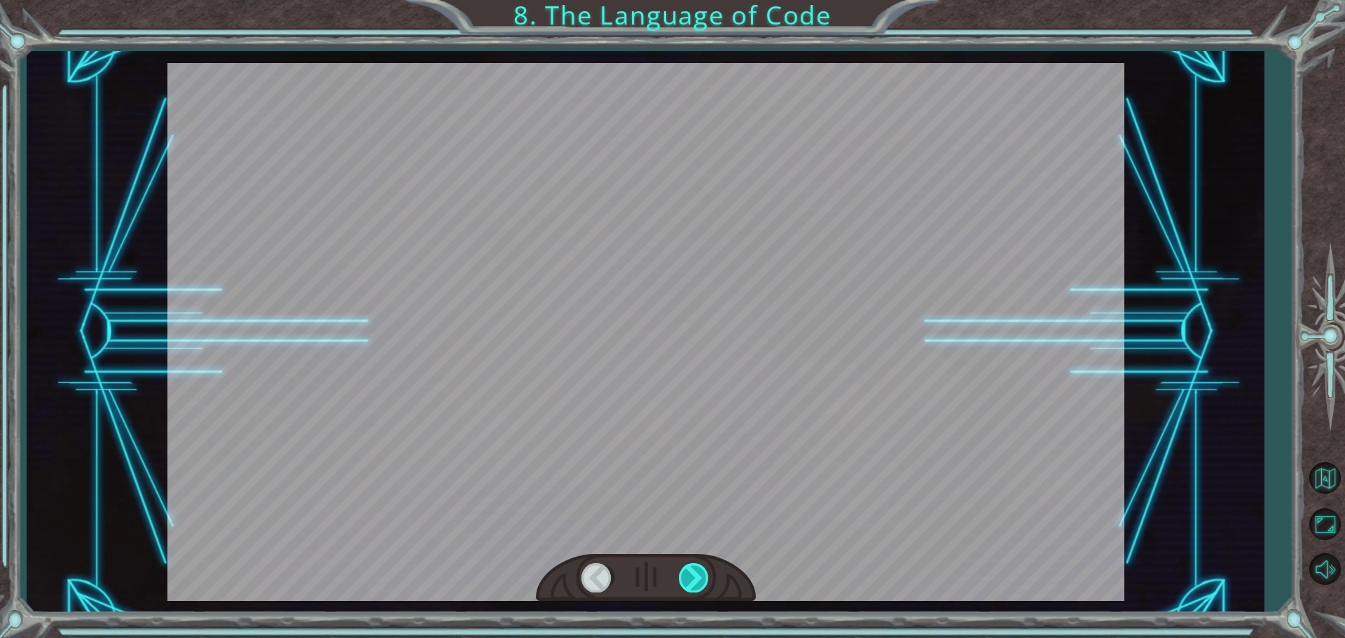
click at [701, 577] on div at bounding box center [695, 577] width 32 height 29
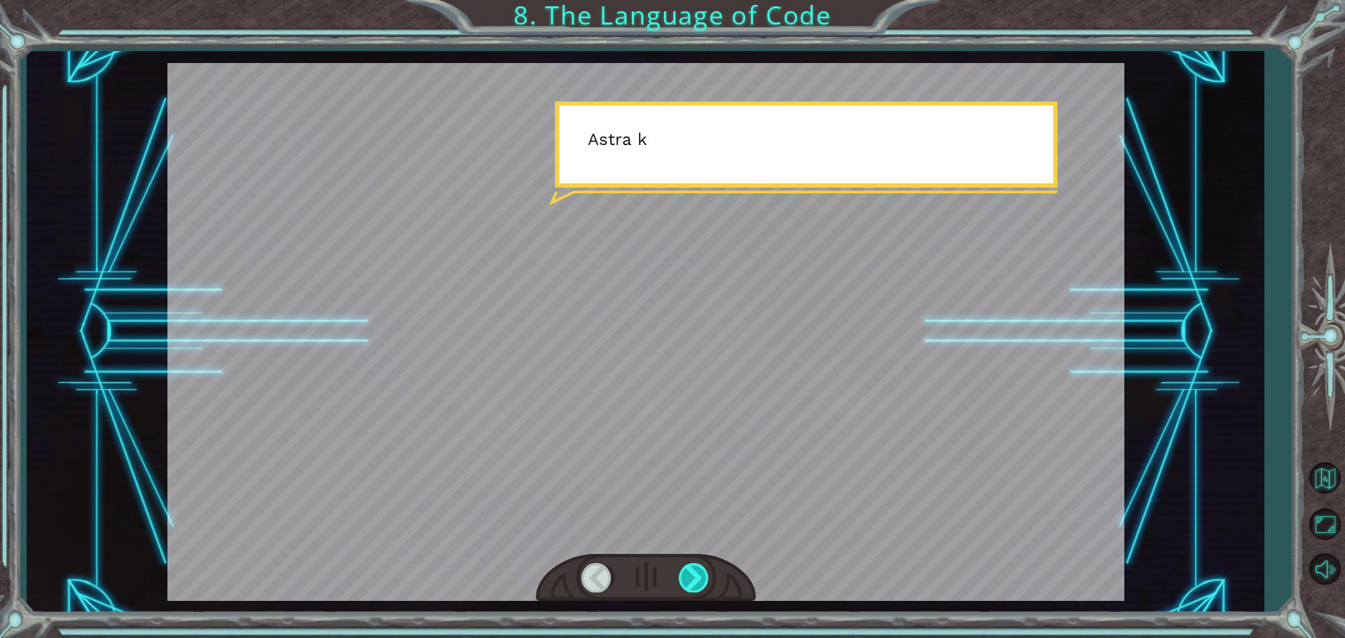
click at [701, 577] on div at bounding box center [695, 577] width 32 height 29
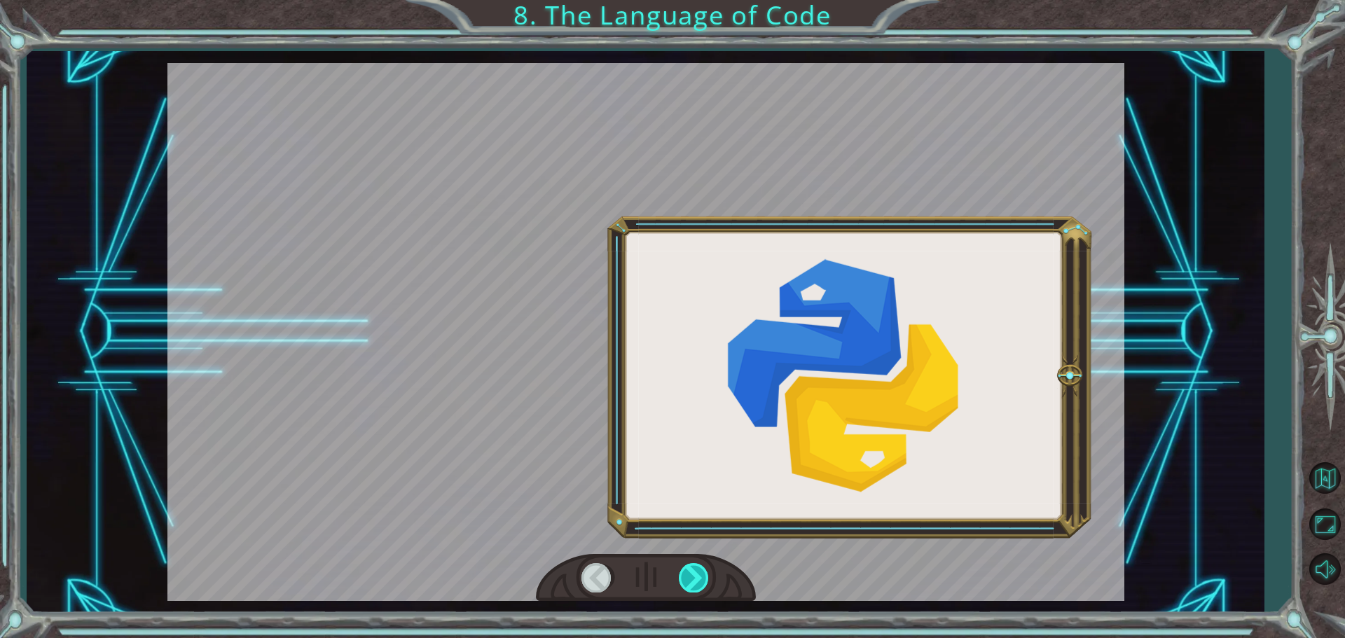
click at [700, 578] on div at bounding box center [695, 577] width 32 height 29
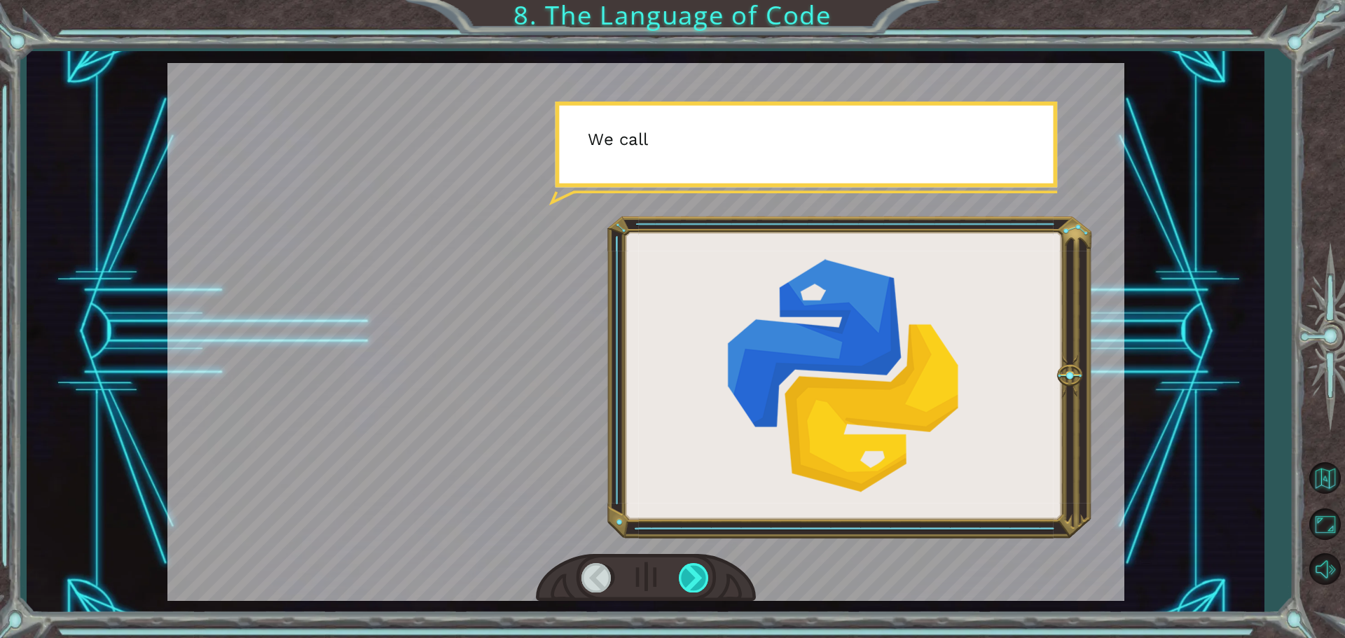
click at [698, 578] on div at bounding box center [695, 577] width 32 height 29
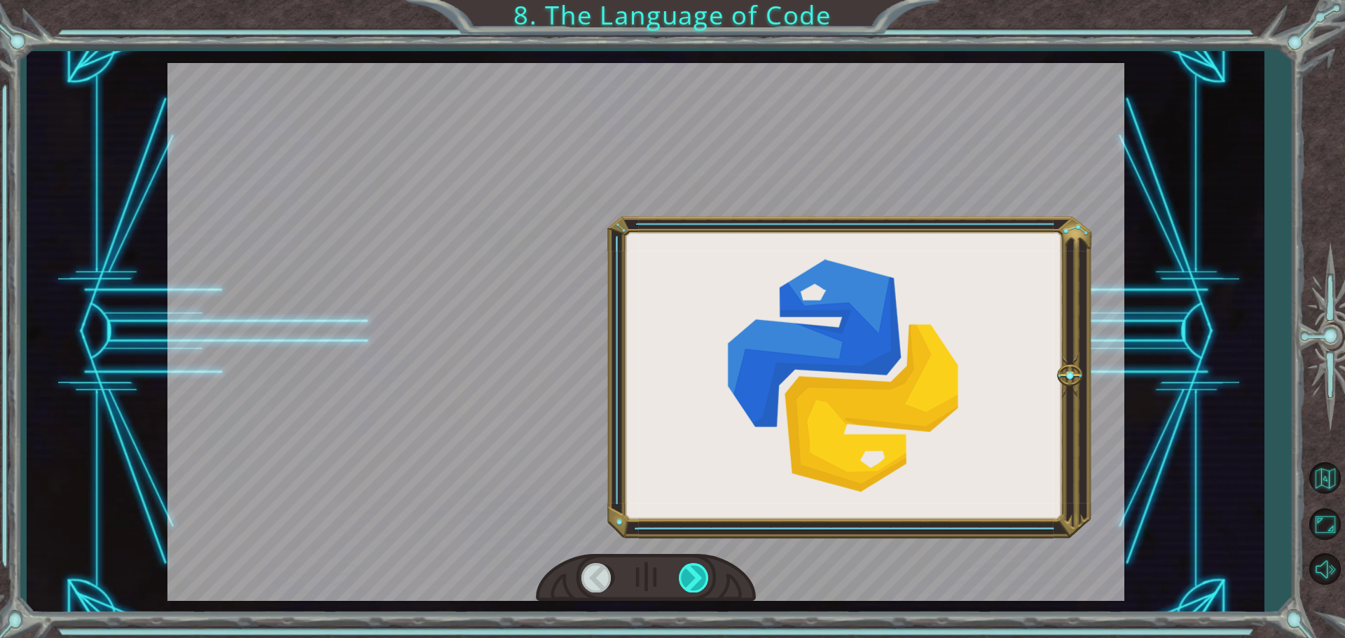
click at [698, 578] on div at bounding box center [695, 577] width 32 height 29
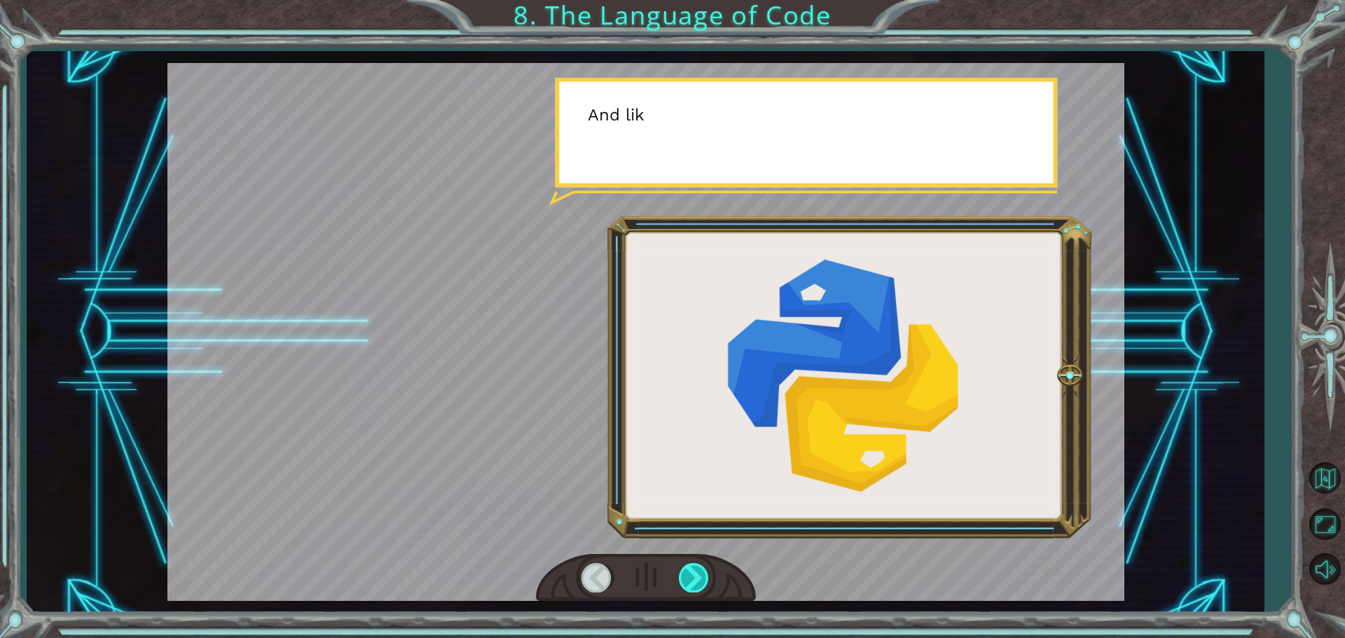
click at [698, 578] on div at bounding box center [695, 577] width 32 height 29
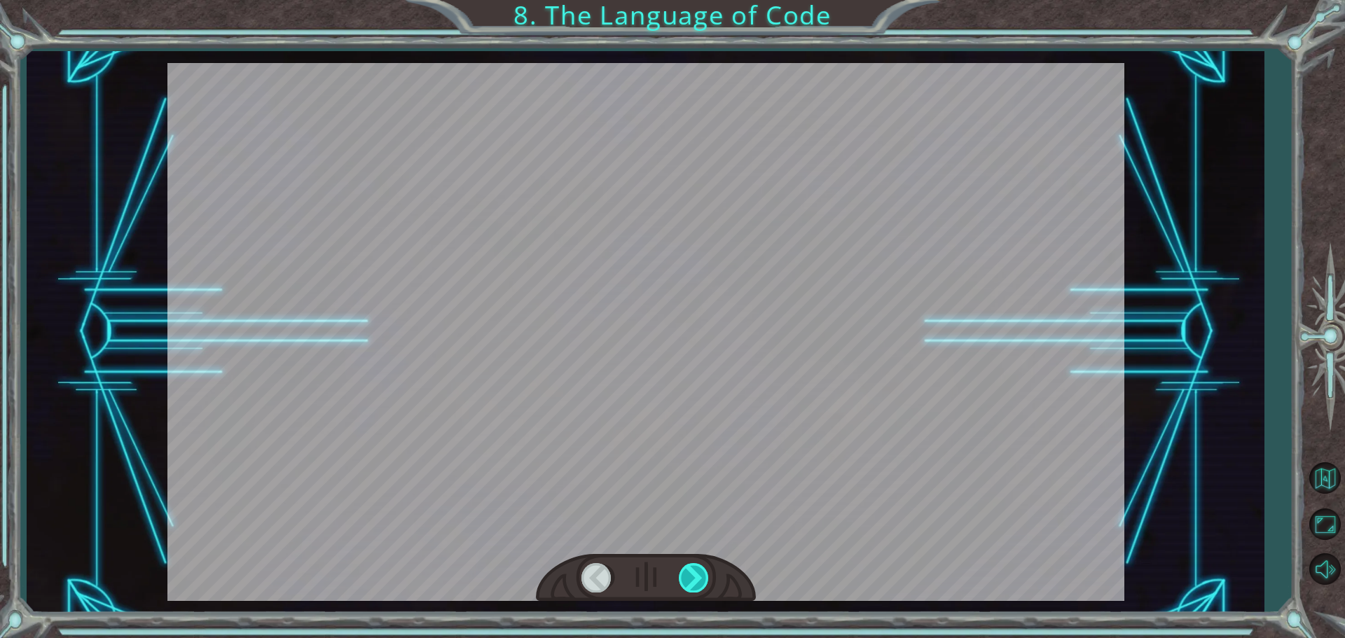
click at [698, 578] on div at bounding box center [695, 577] width 32 height 29
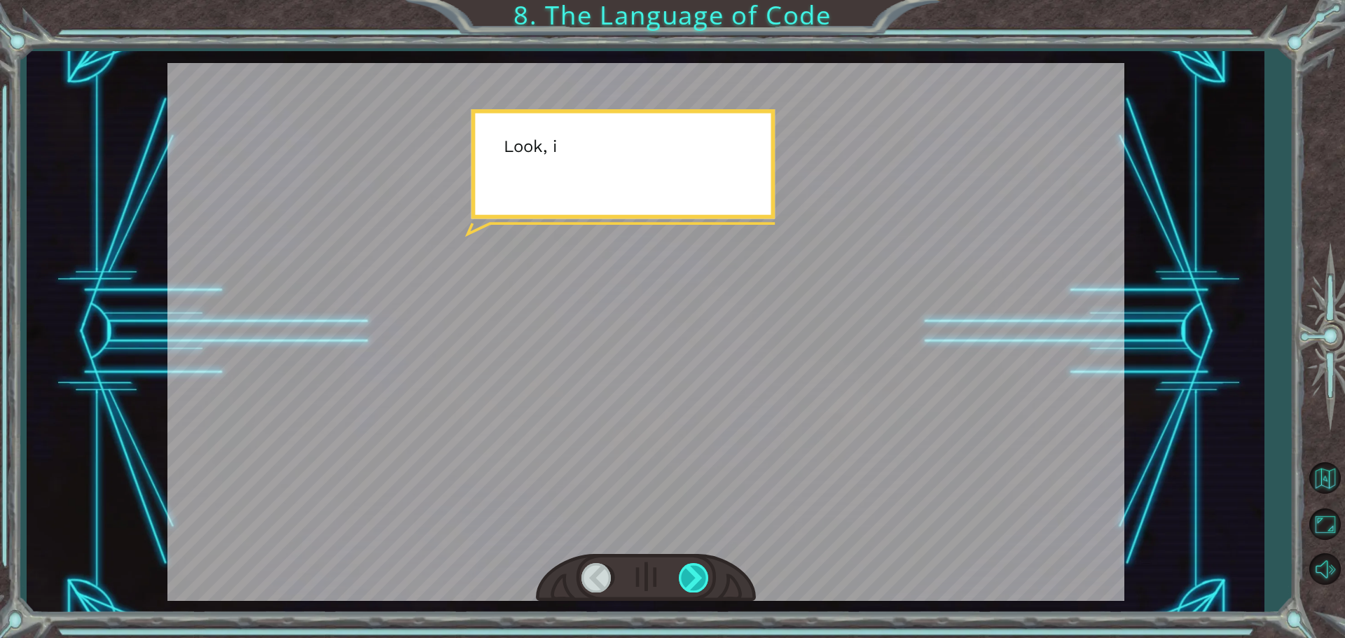
click at [695, 586] on div at bounding box center [695, 577] width 32 height 29
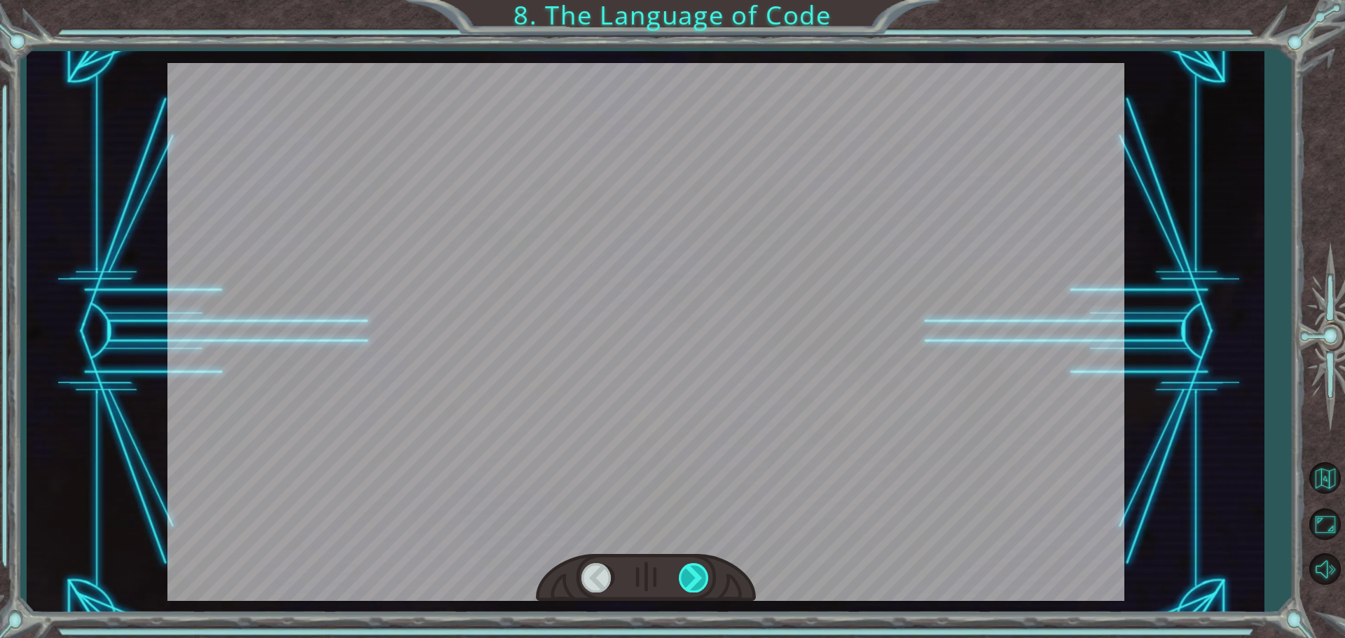
click at [695, 586] on div at bounding box center [695, 577] width 32 height 29
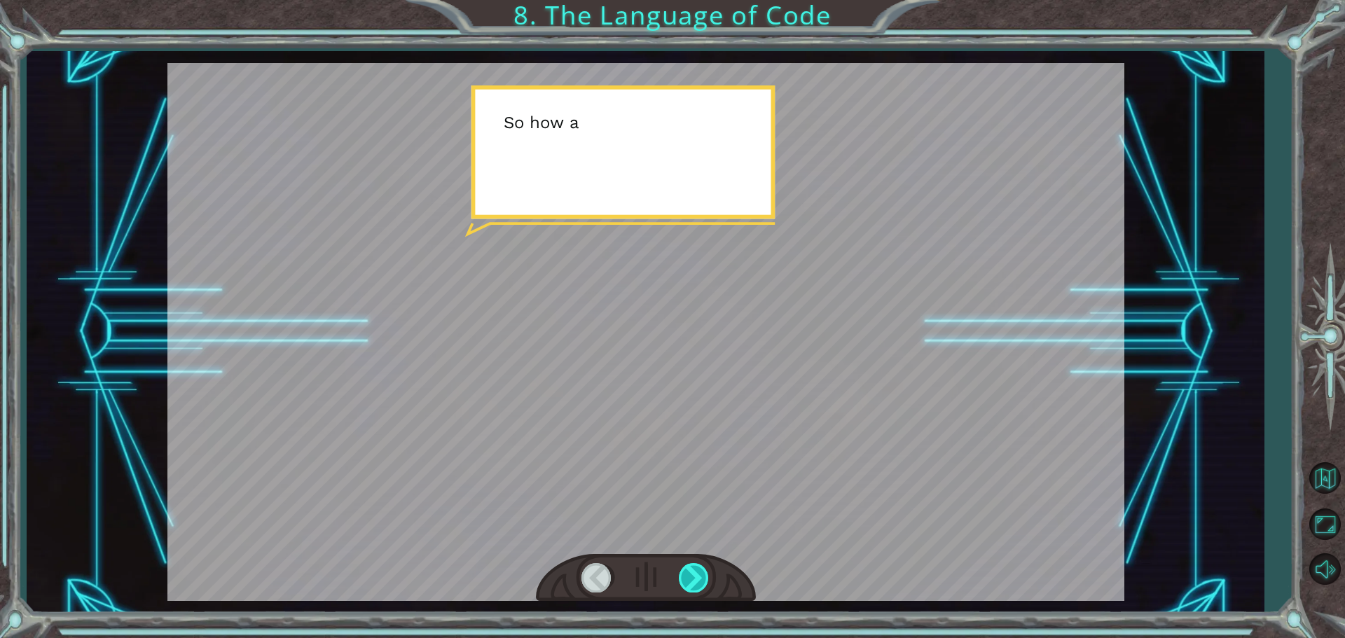
click at [695, 586] on div at bounding box center [695, 577] width 32 height 29
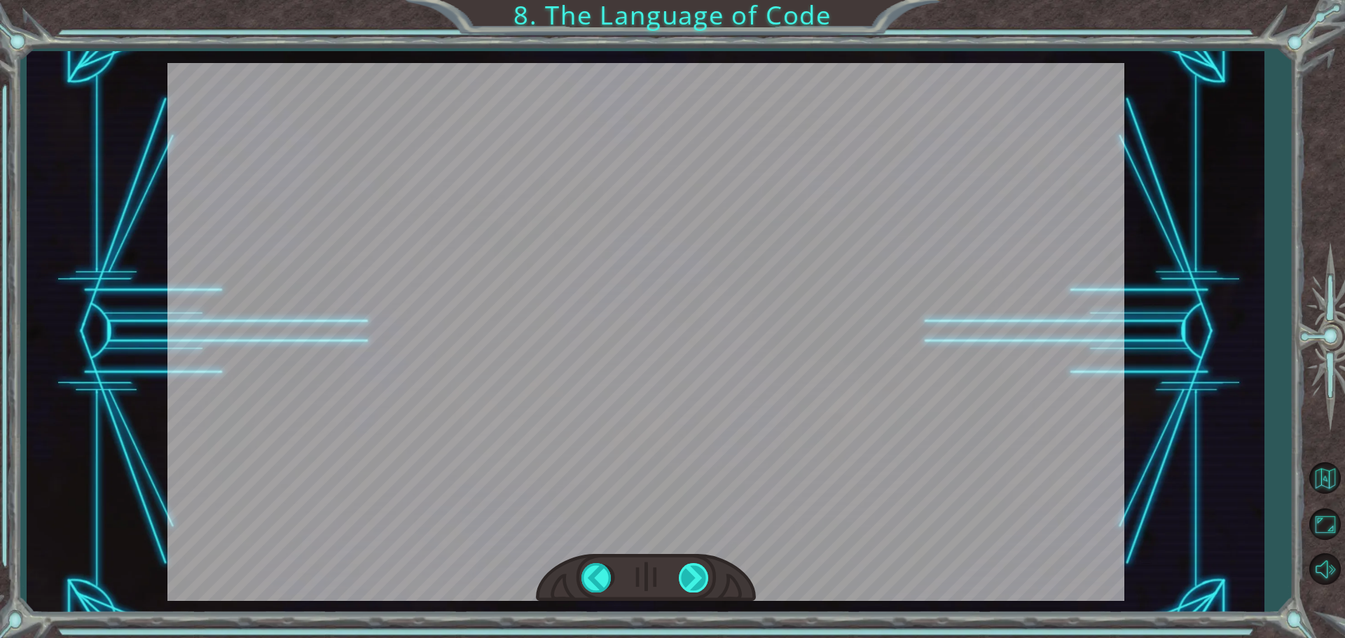
click at [695, 586] on div at bounding box center [695, 577] width 32 height 29
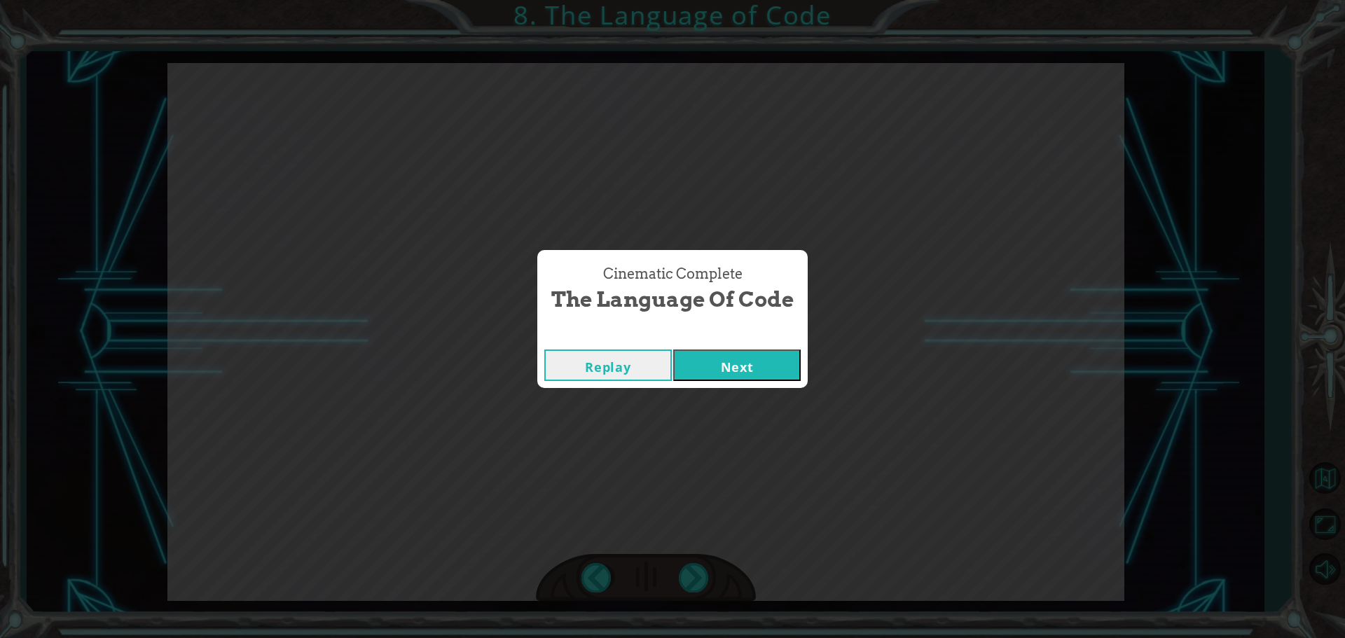
click at [695, 587] on div "Cinematic Complete The Language of Code Replay Next" at bounding box center [672, 319] width 1345 height 638
click at [757, 363] on button "Next" at bounding box center [737, 366] width 128 height 32
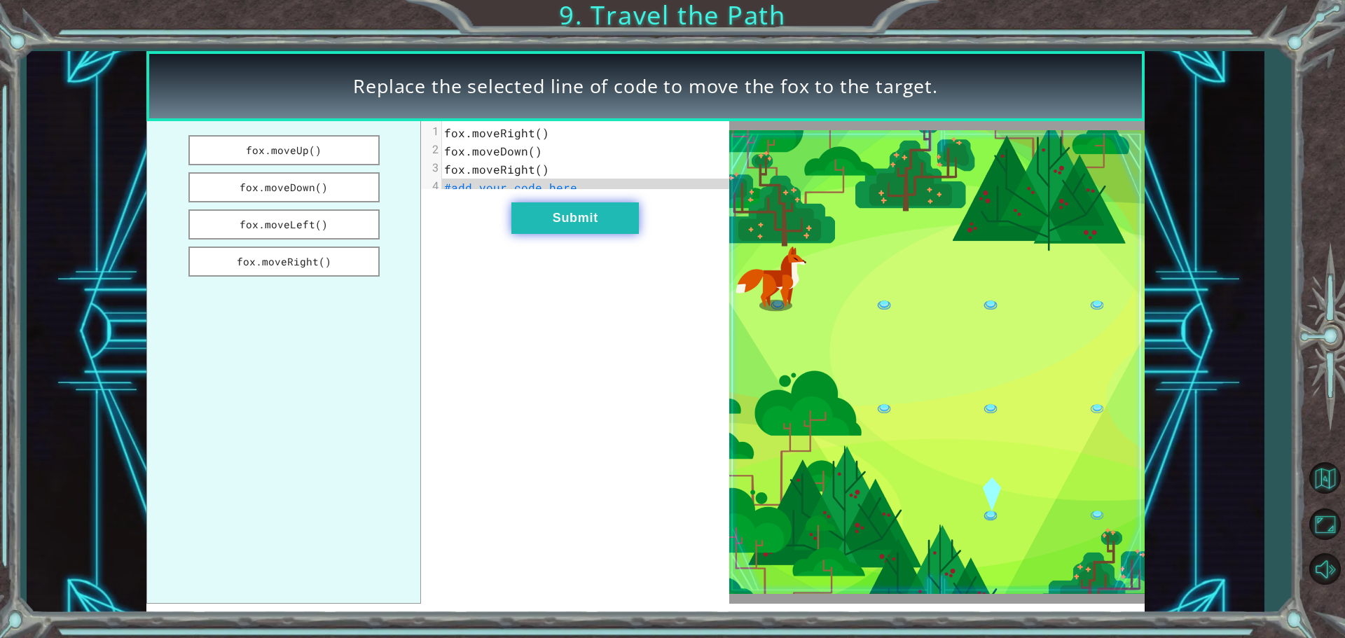
click at [581, 234] on button "Submit" at bounding box center [576, 219] width 128 height 32
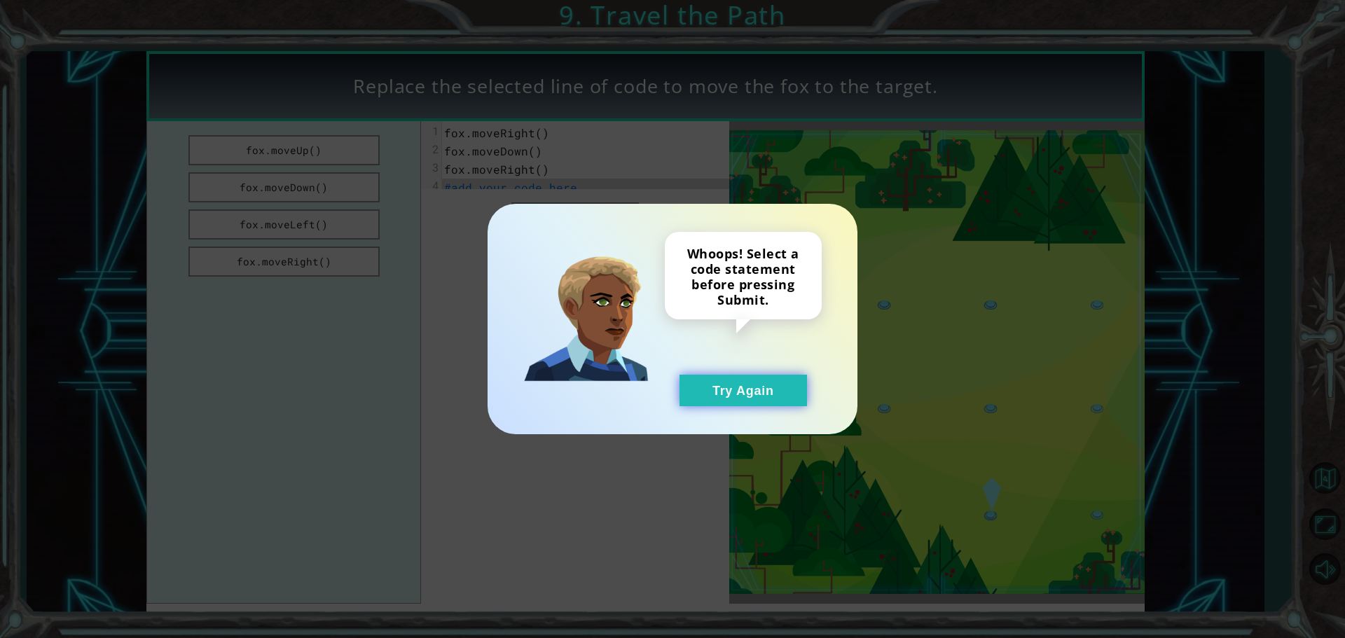
click at [701, 387] on button "Try Again" at bounding box center [744, 391] width 128 height 32
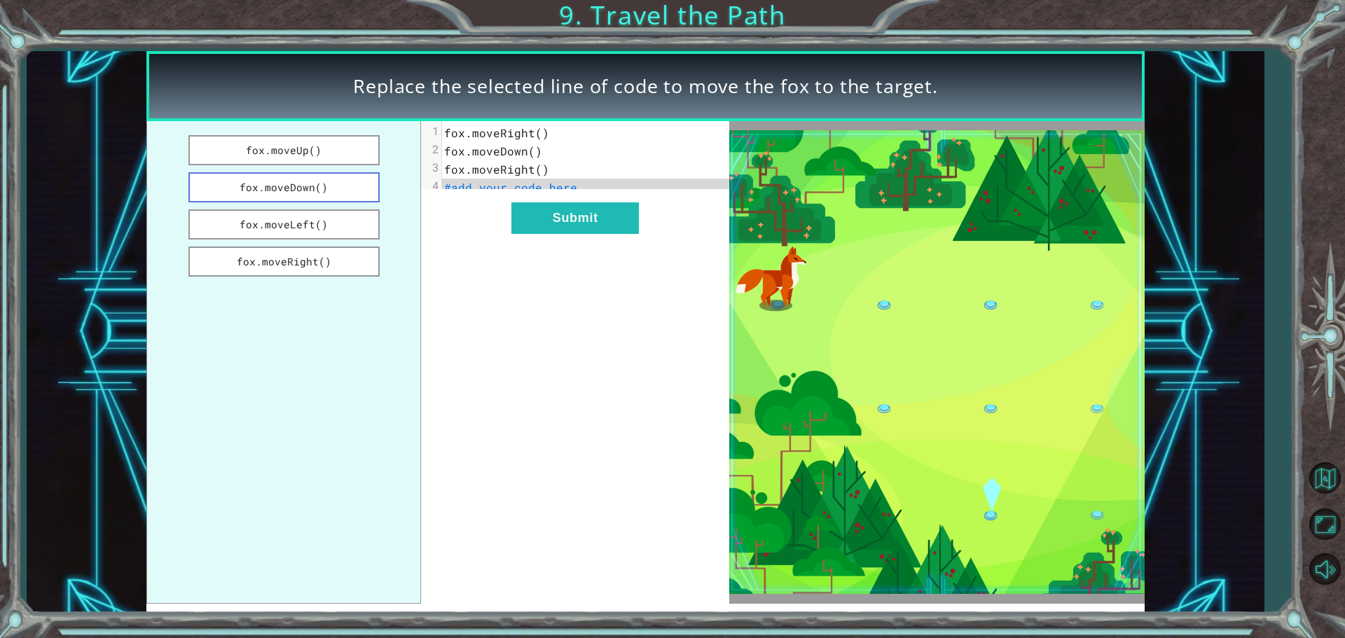
drag, startPoint x: 313, startPoint y: 186, endPoint x: 292, endPoint y: 181, distance: 21.6
click at [292, 181] on button "fox.moveDown()" at bounding box center [284, 187] width 191 height 30
drag, startPoint x: 292, startPoint y: 181, endPoint x: 520, endPoint y: 228, distance: 232.5
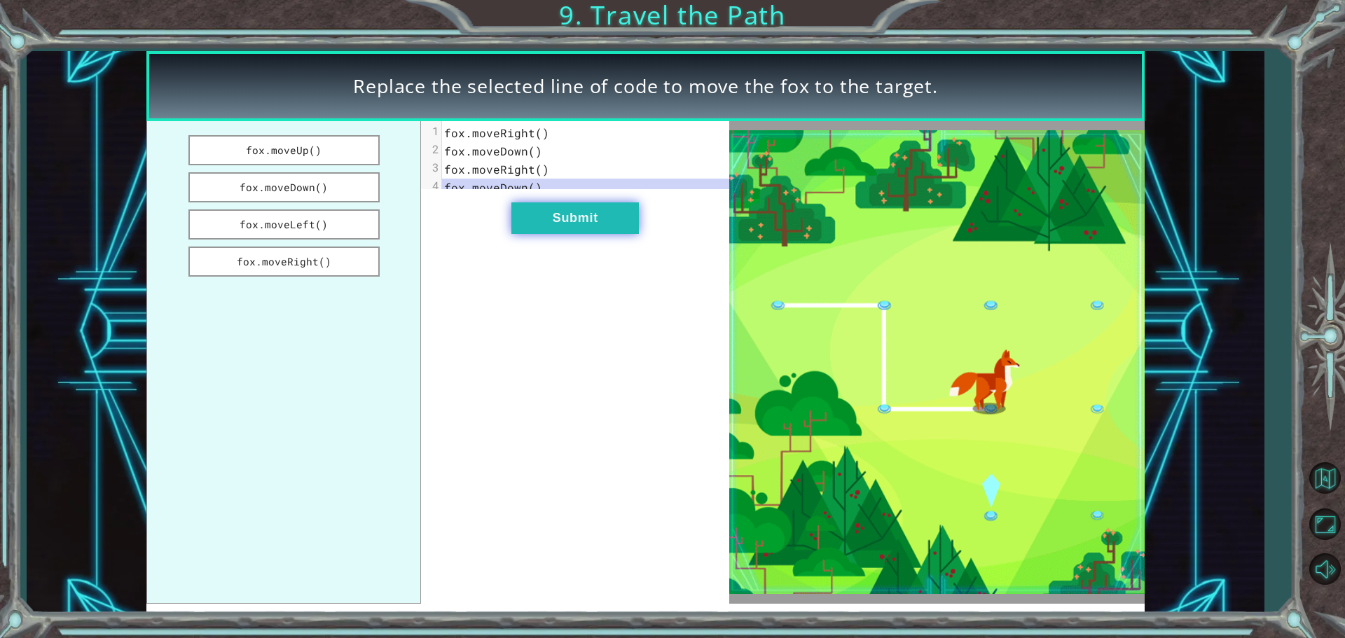
click at [520, 228] on div "fox.moveUp() fox.moveDown() fox.moveLeft() fox.moveRight() xxxxxxxxxx 4 1 fox.m…" at bounding box center [437, 362] width 583 height 483
click at [549, 226] on button "Submit" at bounding box center [576, 219] width 128 height 32
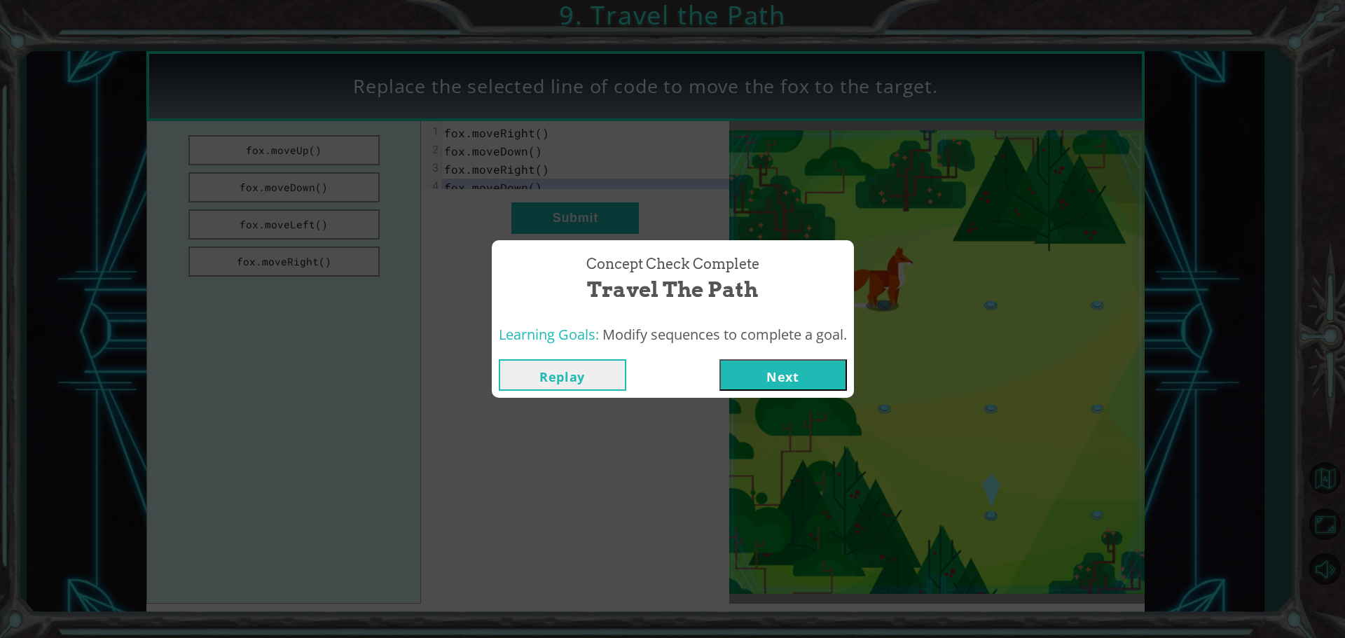
click at [748, 369] on button "Next" at bounding box center [784, 375] width 128 height 32
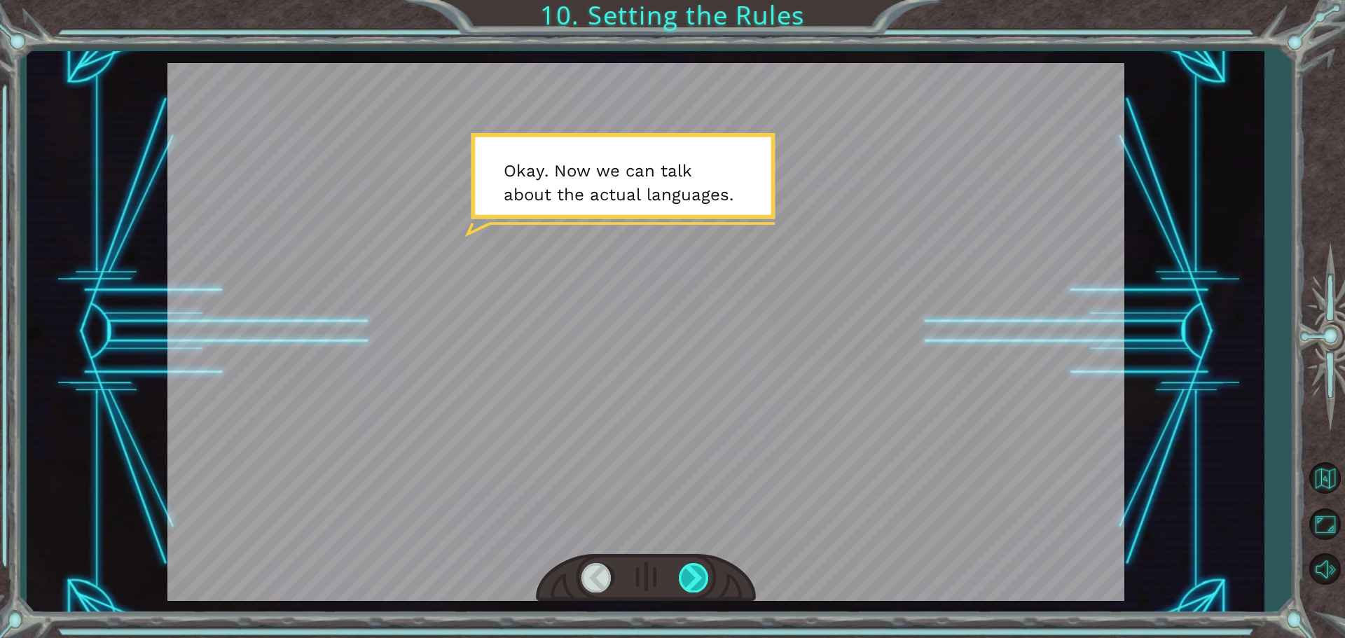
click at [693, 577] on div at bounding box center [695, 577] width 32 height 29
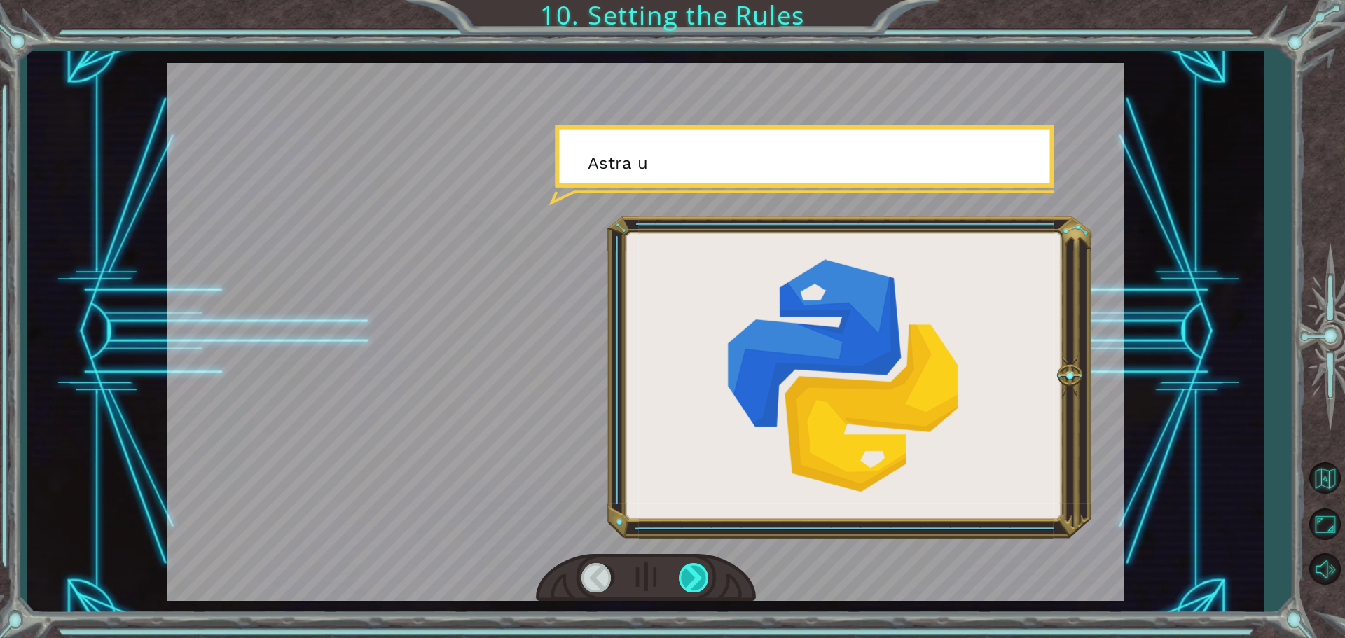
click at [693, 577] on div at bounding box center [695, 577] width 32 height 29
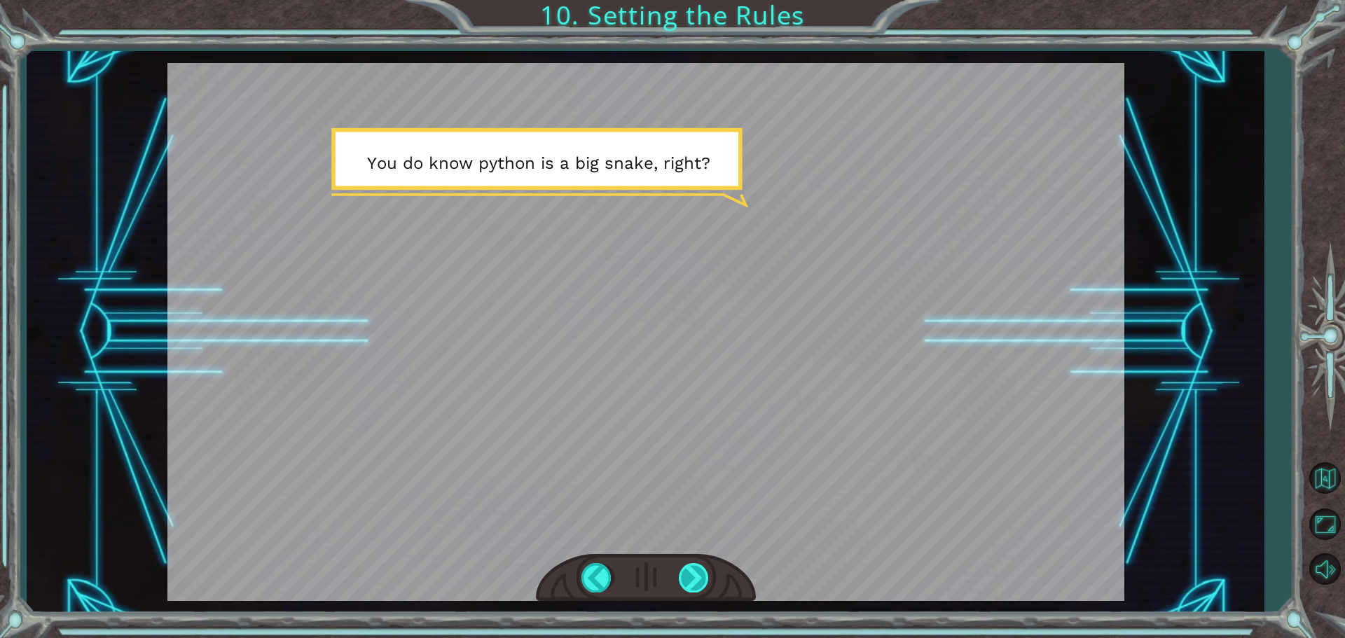
click at [690, 589] on div at bounding box center [695, 577] width 32 height 29
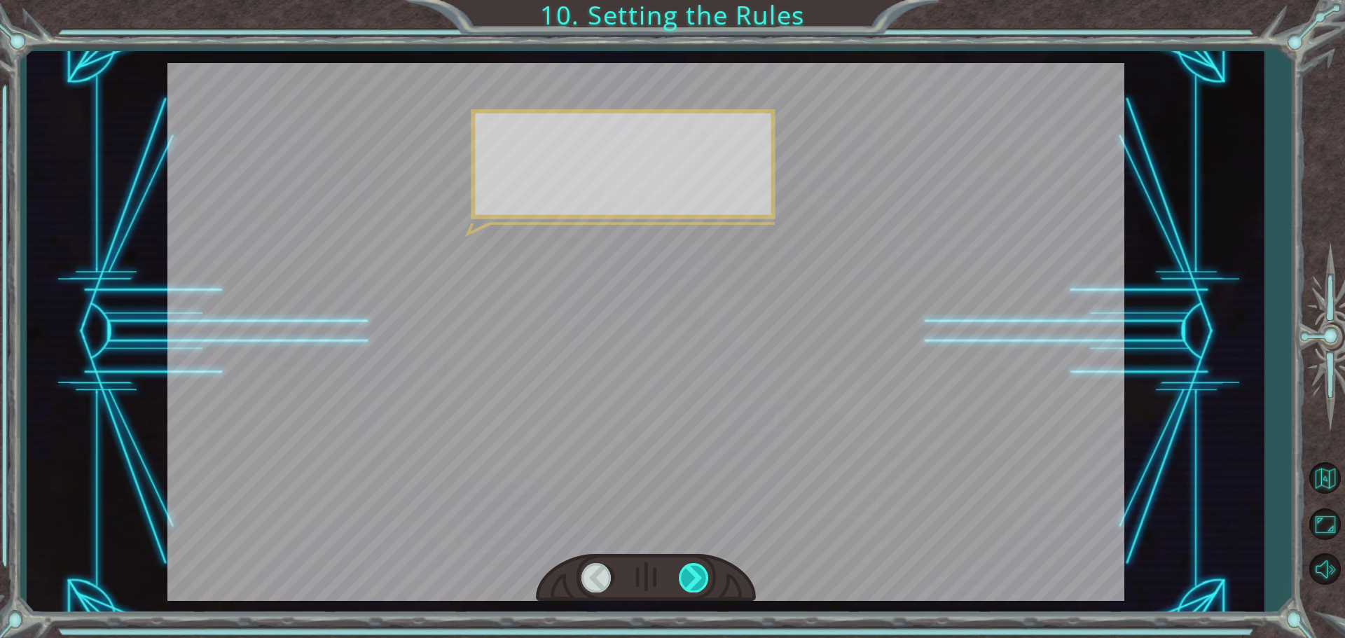
click at [690, 589] on div at bounding box center [695, 577] width 32 height 29
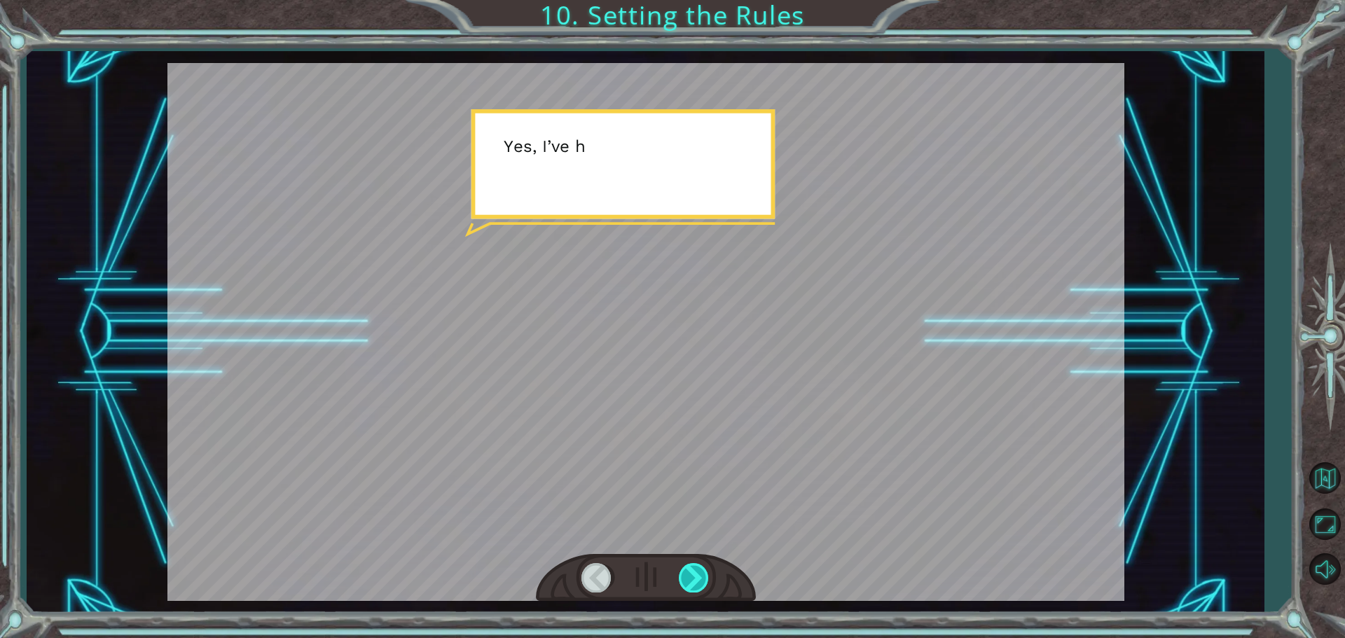
click at [690, 589] on div at bounding box center [695, 577] width 32 height 29
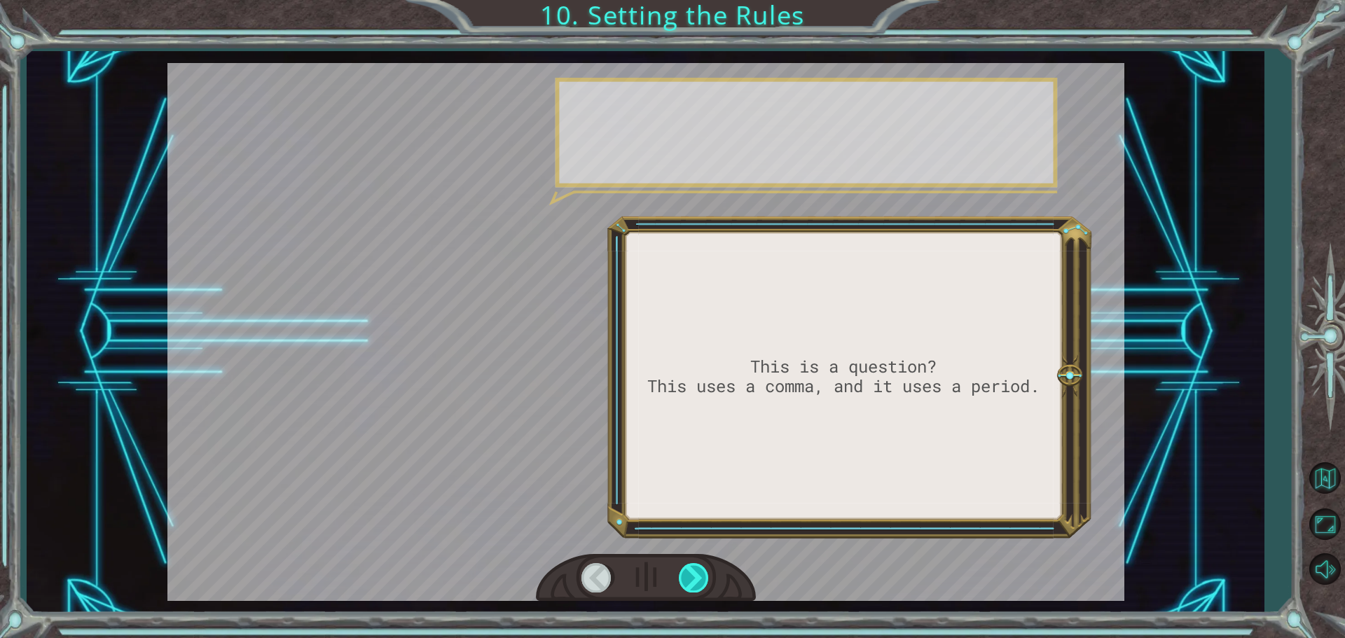
click at [690, 589] on div at bounding box center [695, 577] width 32 height 29
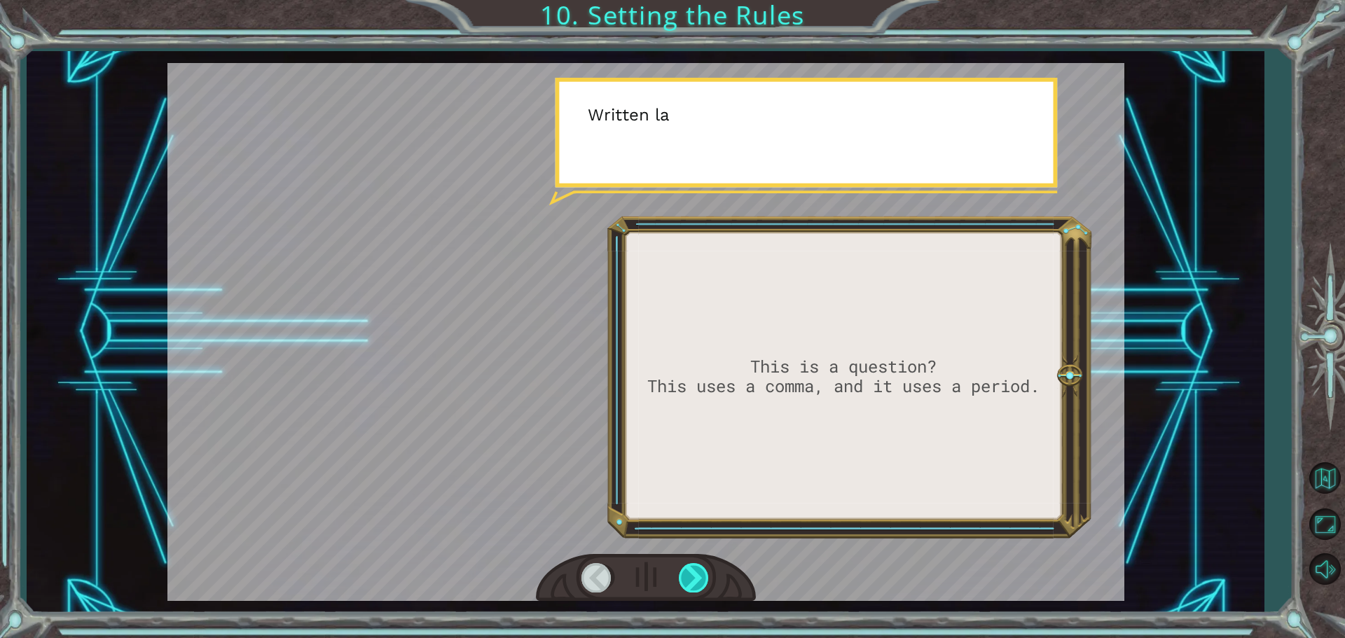
click at [690, 589] on div at bounding box center [695, 577] width 32 height 29
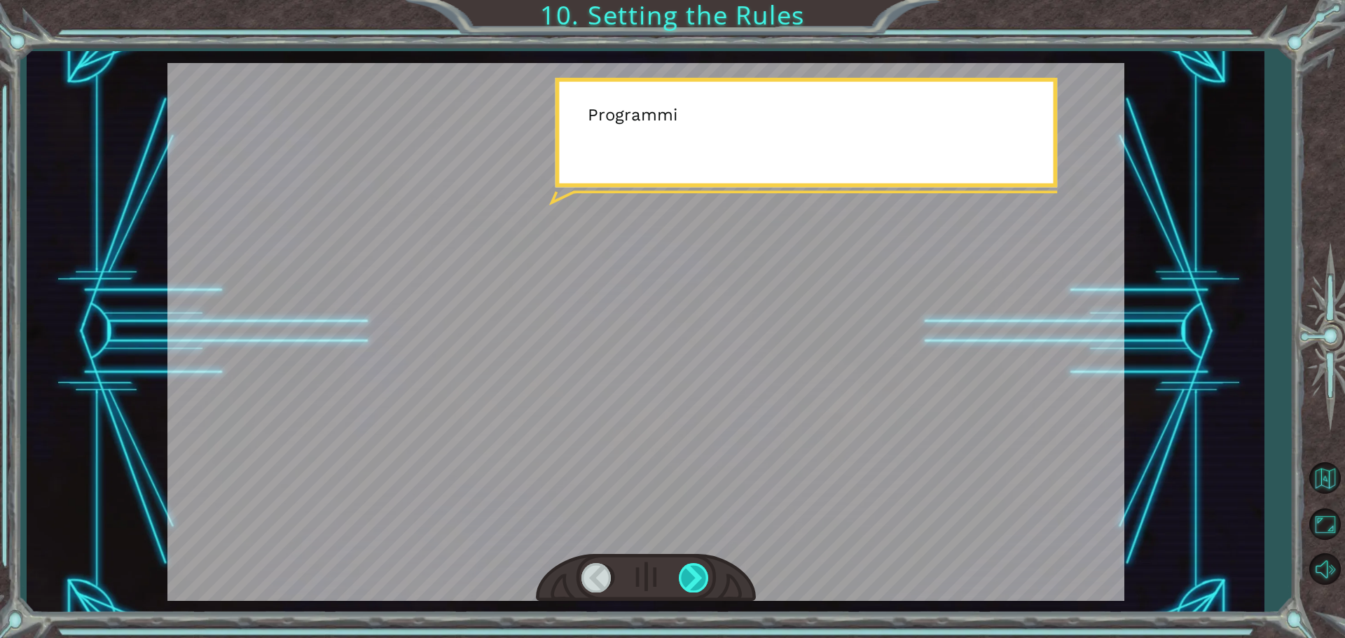
click at [694, 575] on div at bounding box center [695, 577] width 32 height 29
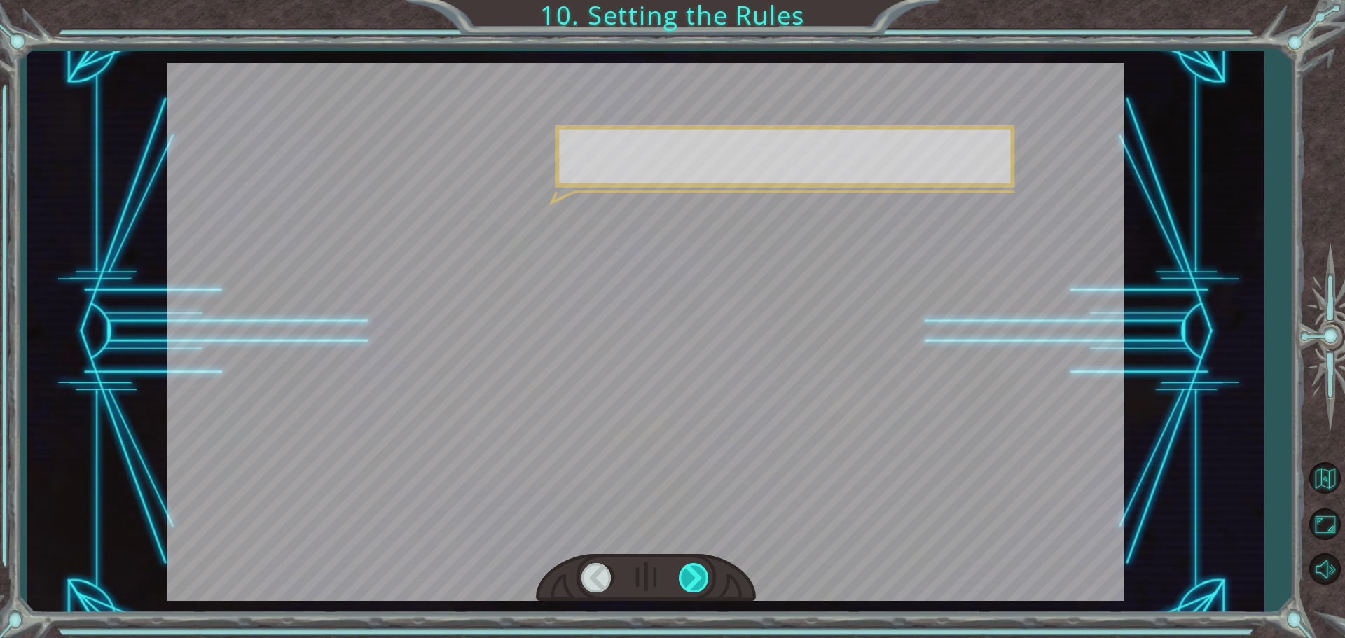
click at [694, 575] on div at bounding box center [695, 577] width 32 height 29
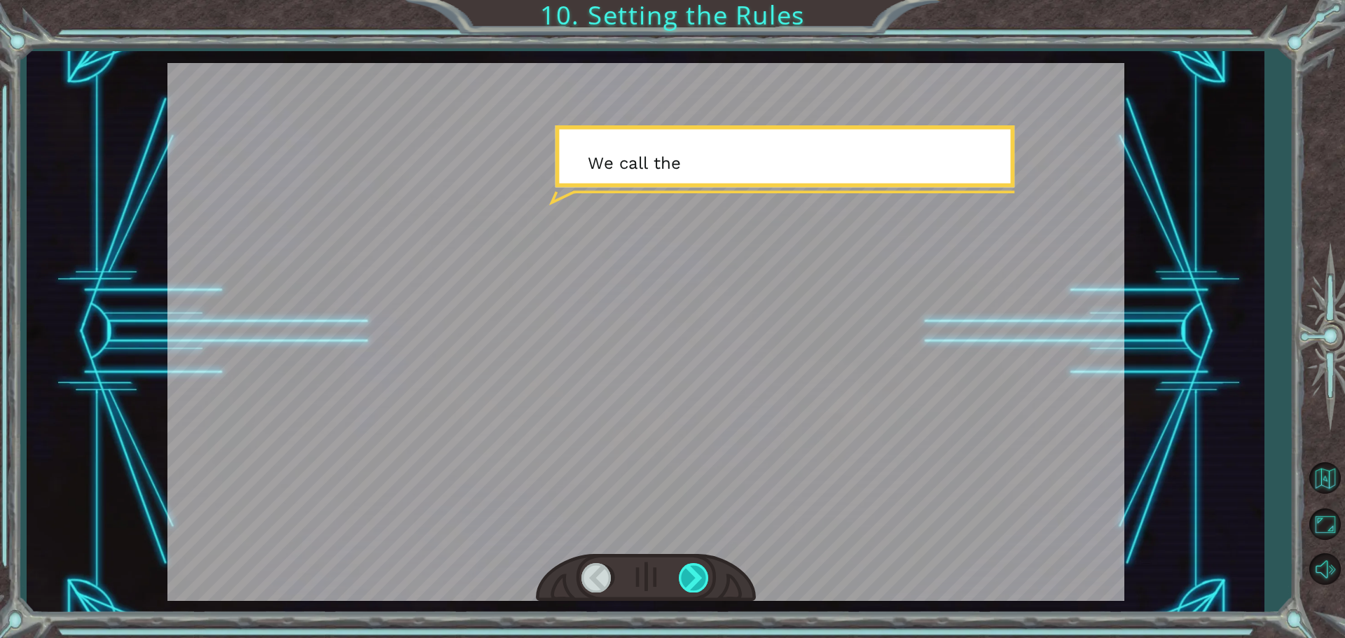
click at [694, 575] on div at bounding box center [695, 577] width 32 height 29
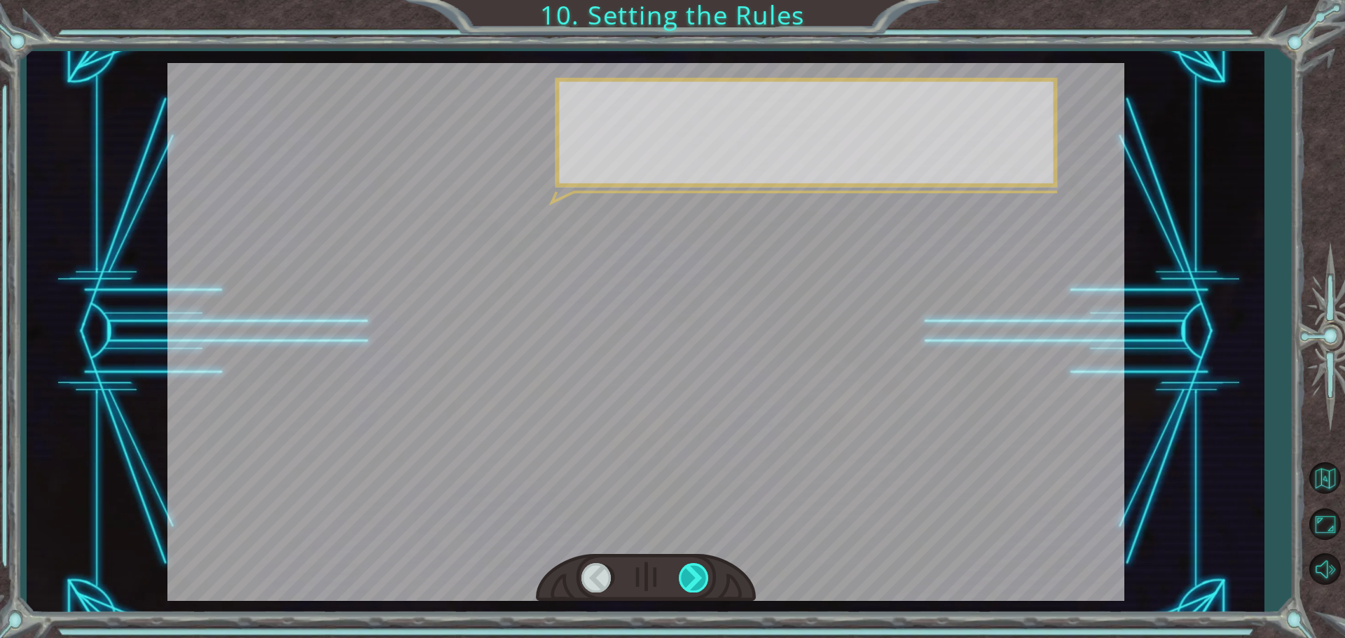
click at [694, 575] on div at bounding box center [695, 577] width 32 height 29
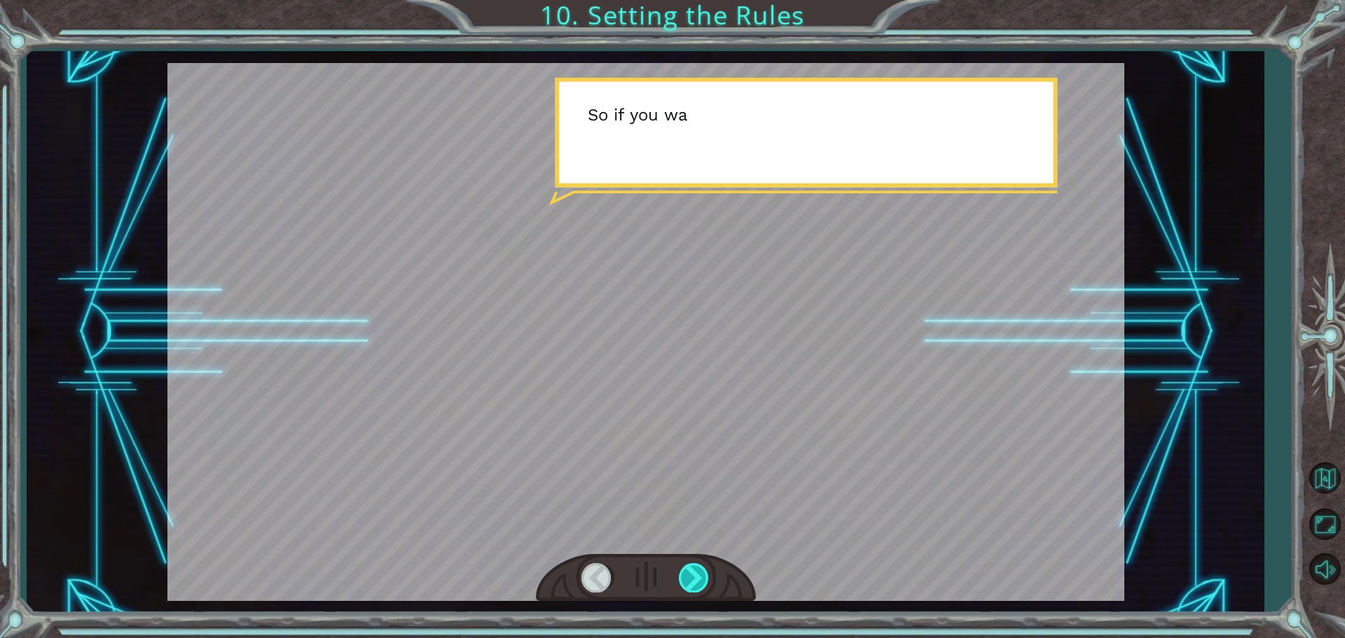
click at [694, 575] on div at bounding box center [695, 577] width 32 height 29
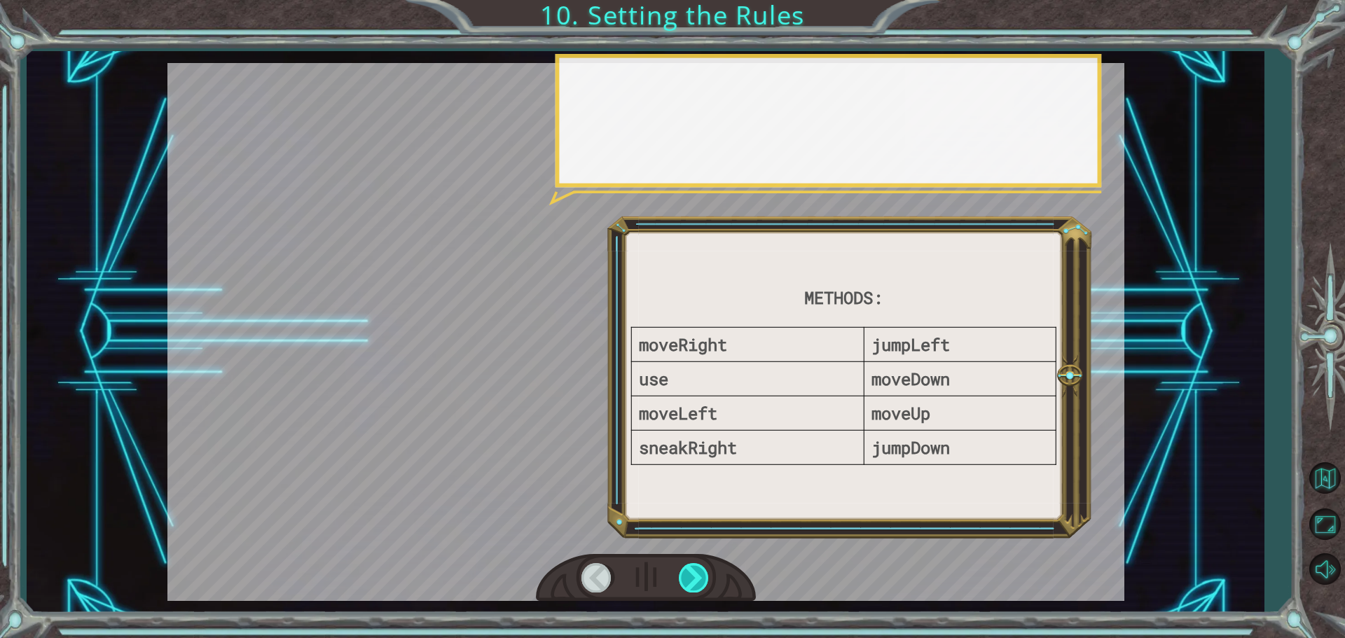
click at [694, 575] on div at bounding box center [695, 577] width 32 height 29
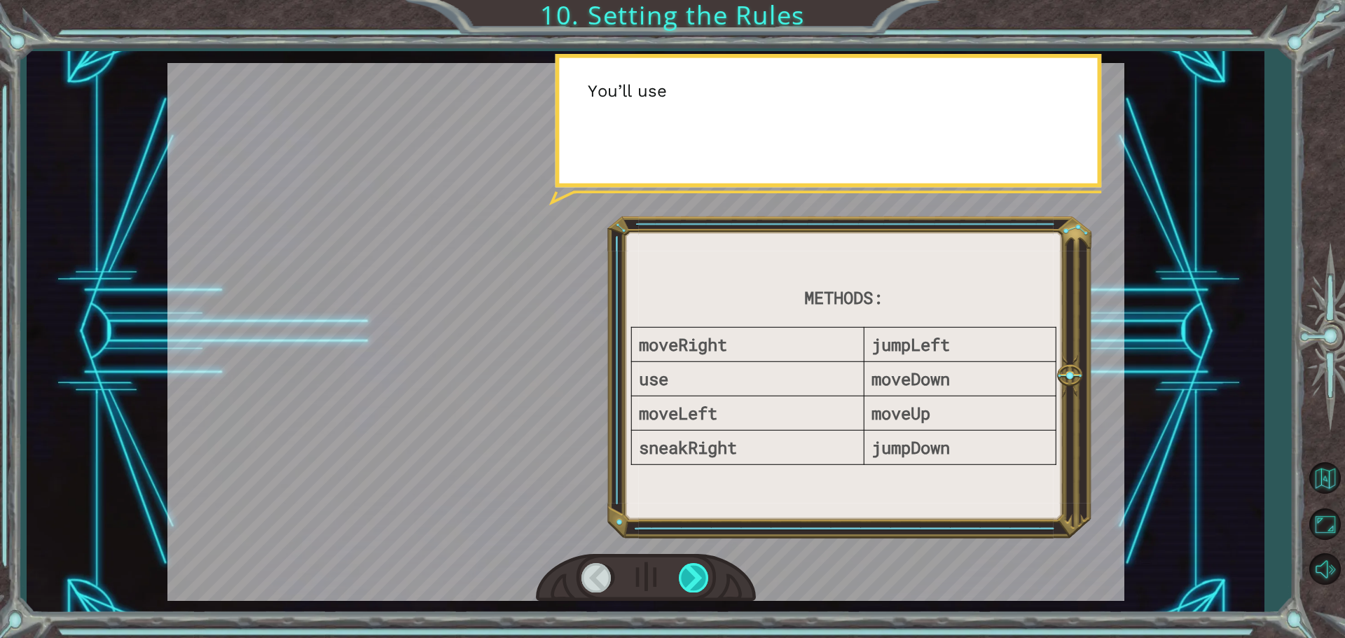
click at [694, 575] on div at bounding box center [695, 577] width 32 height 29
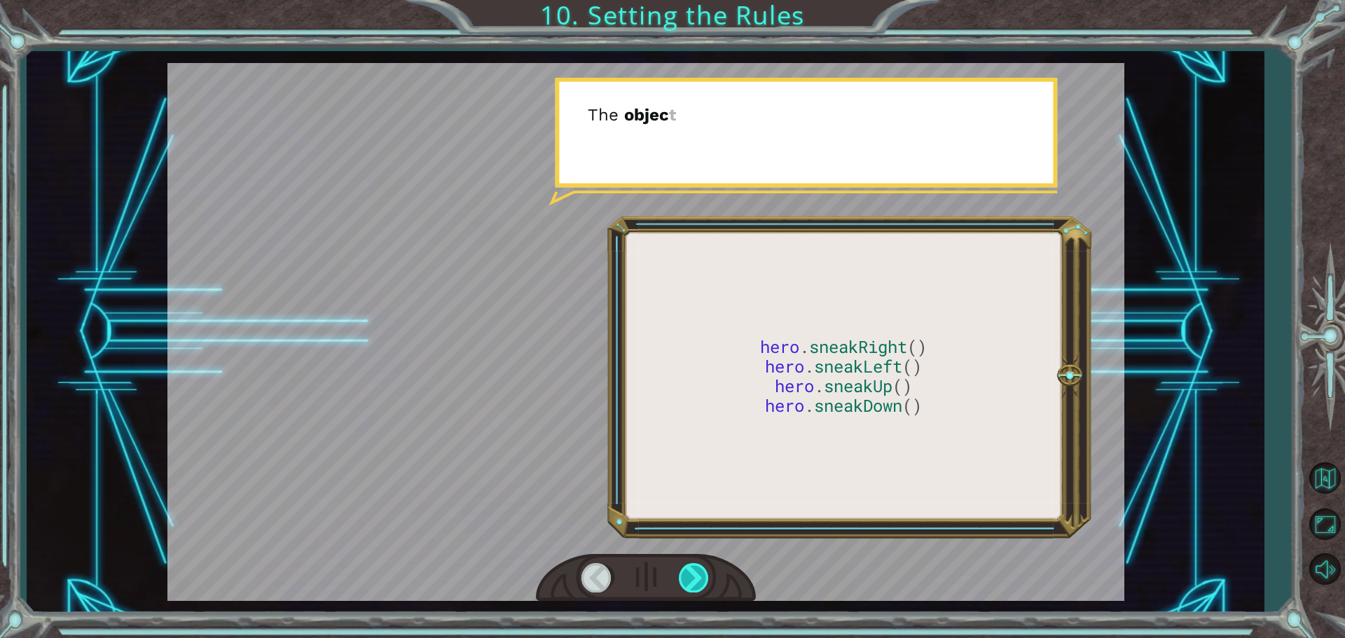
click at [694, 575] on div at bounding box center [695, 577] width 32 height 29
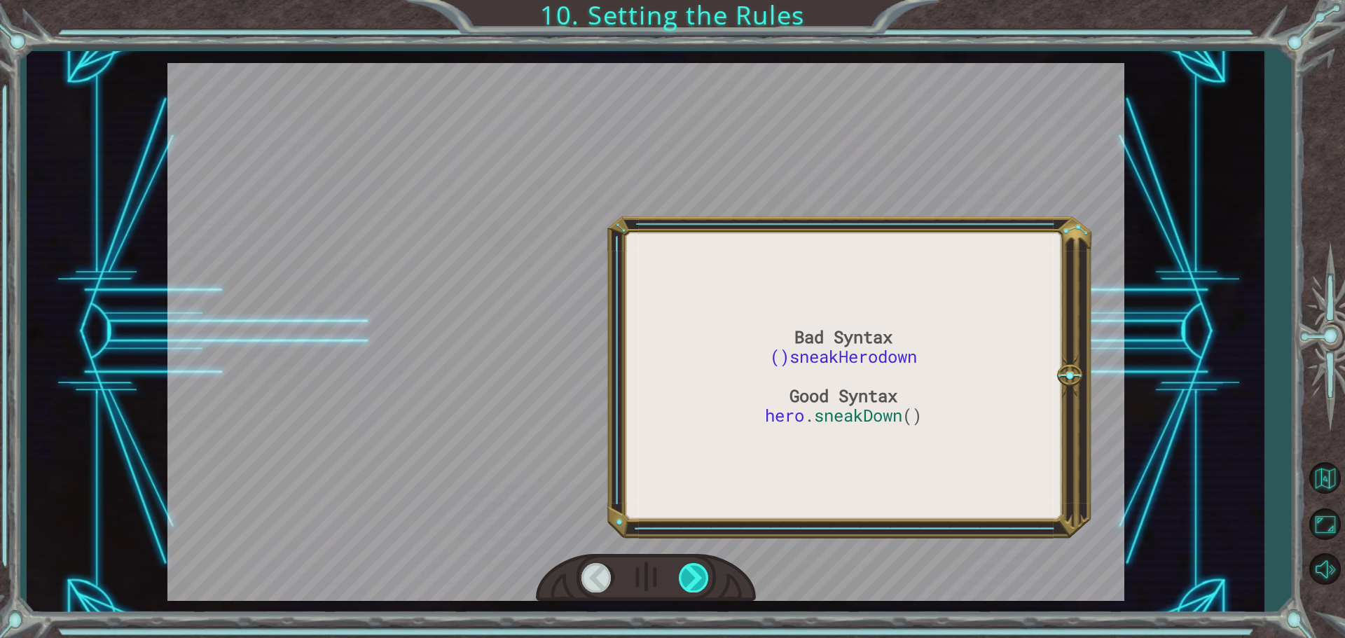
click at [694, 575] on div at bounding box center [695, 577] width 32 height 29
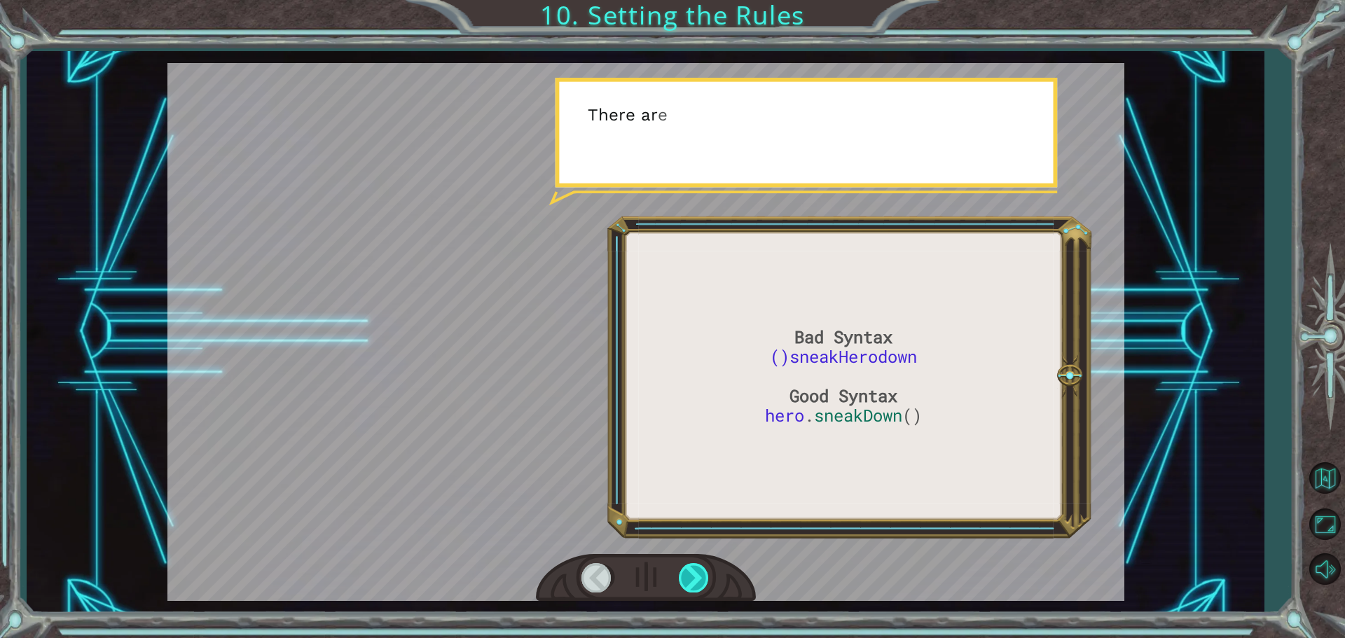
click at [694, 575] on div at bounding box center [695, 577] width 32 height 29
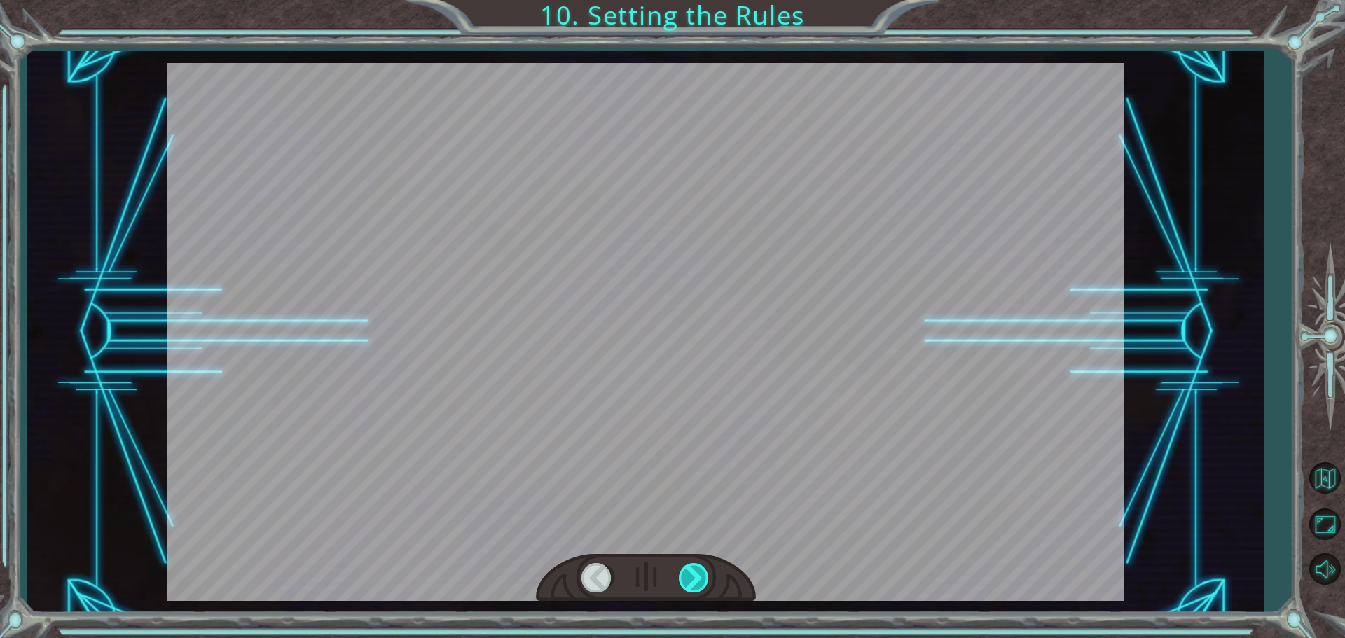
click at [694, 575] on div at bounding box center [695, 577] width 32 height 29
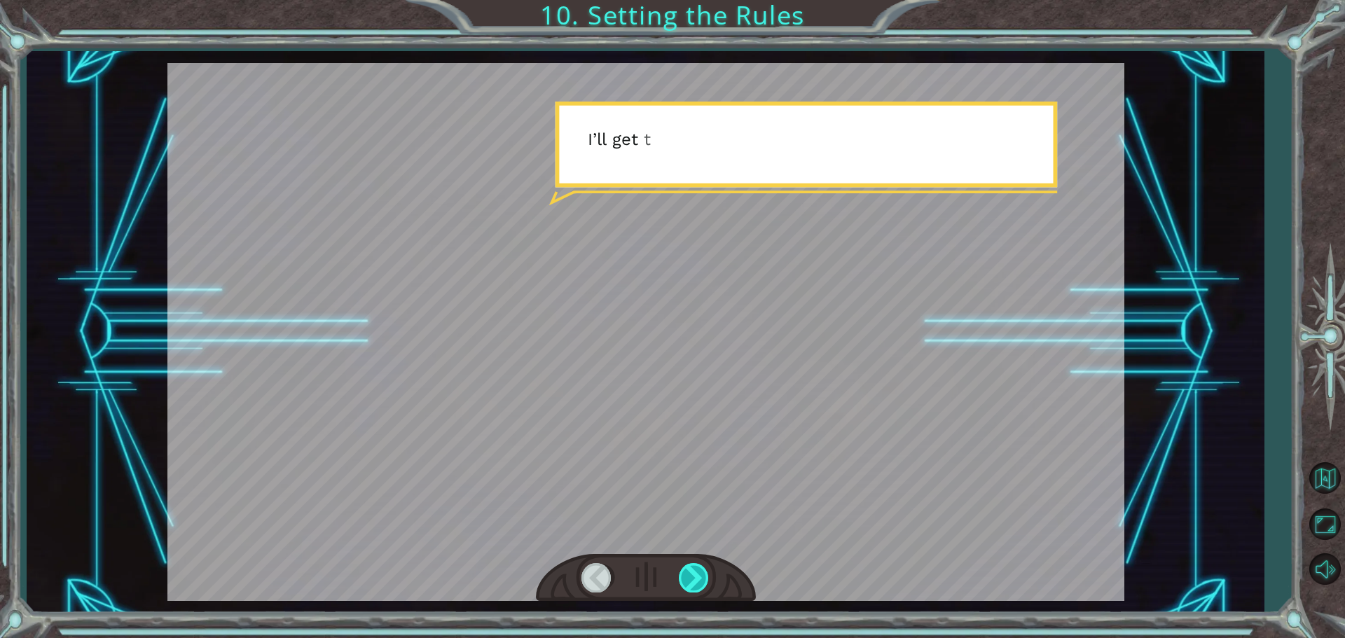
click at [694, 575] on div at bounding box center [695, 577] width 32 height 29
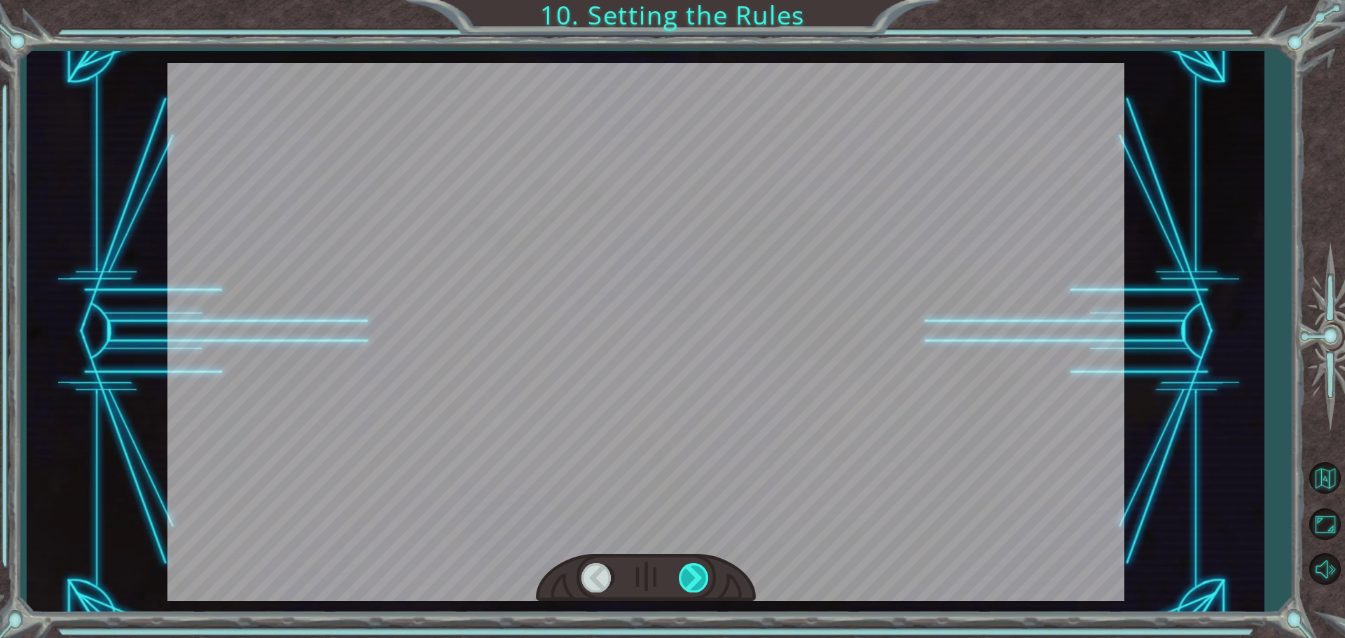
click at [694, 575] on div at bounding box center [695, 577] width 32 height 29
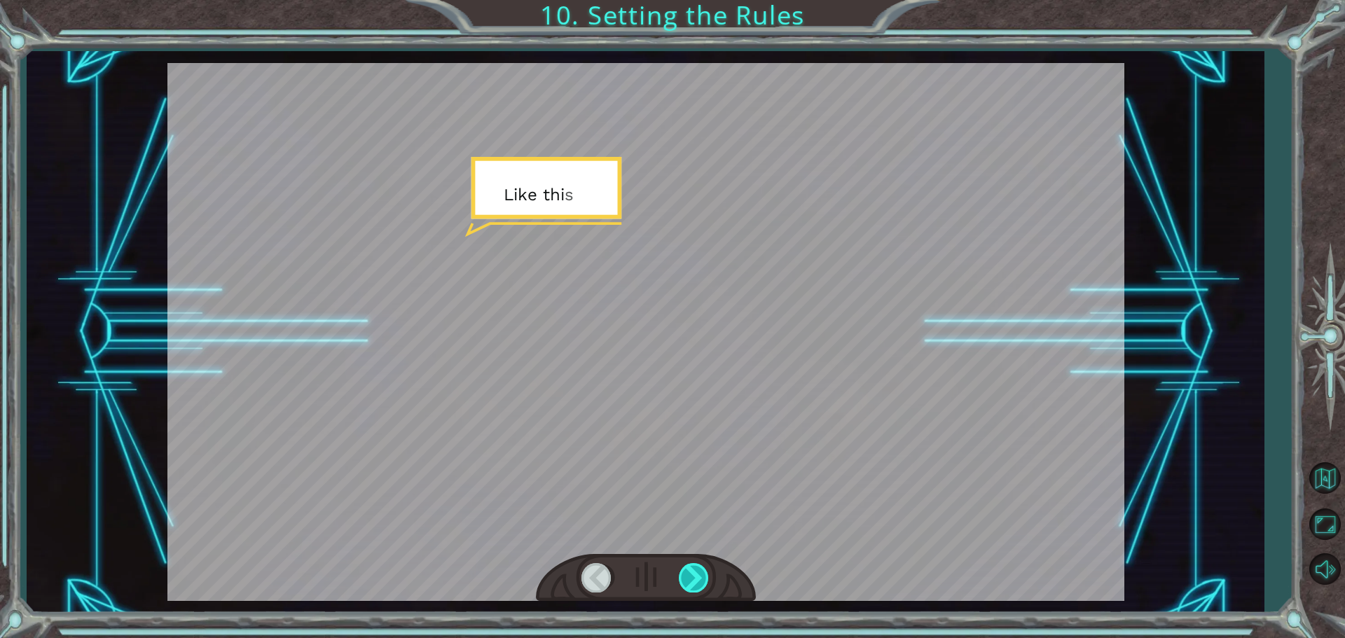
click at [694, 575] on div at bounding box center [695, 577] width 32 height 29
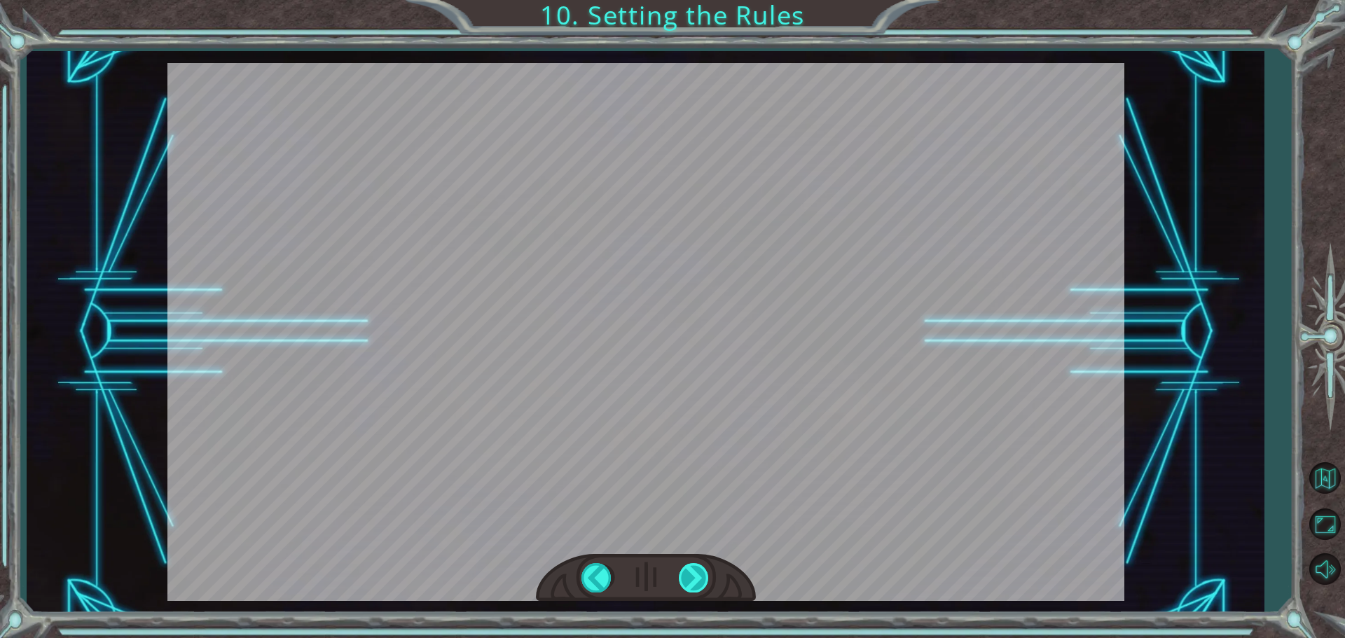
click at [694, 0] on div "Bad Syntax ()sneakHerodown Good Syntax hero . sneakDown () O k a y . N o w w e …" at bounding box center [672, 0] width 1345 height 0
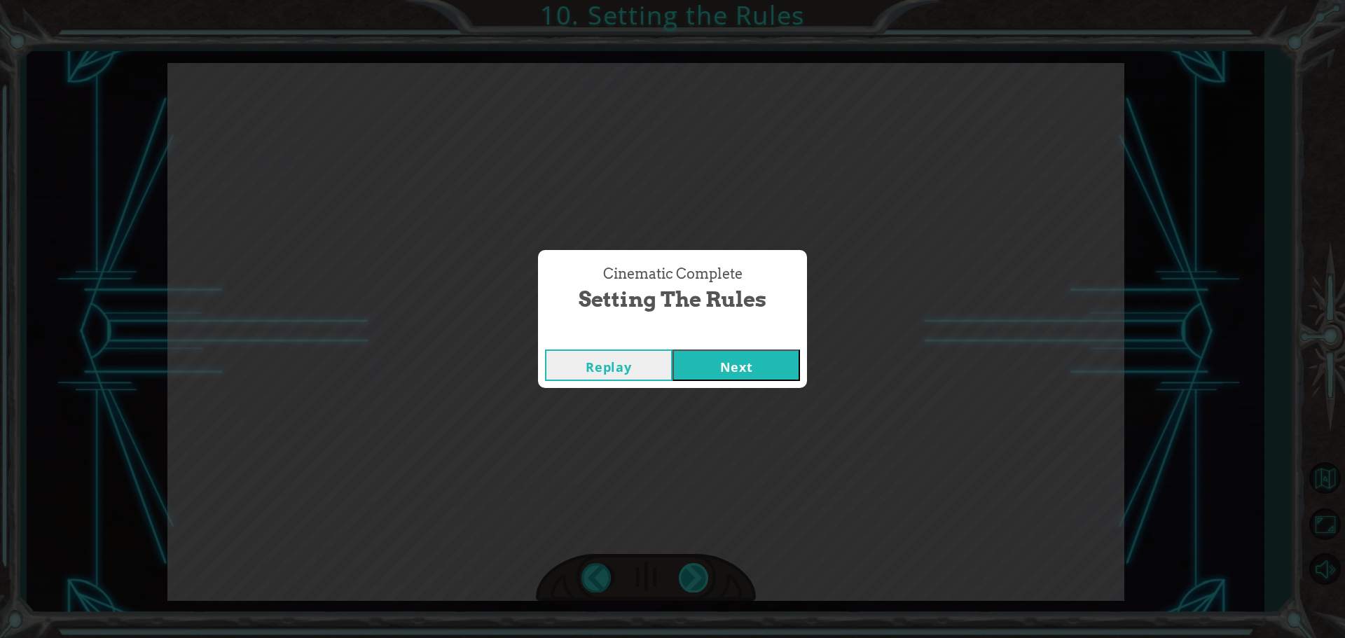
click at [694, 575] on div "Cinematic Complete Setting the Rules Replay Next" at bounding box center [672, 319] width 1345 height 638
click at [759, 359] on button "Next" at bounding box center [737, 366] width 128 height 32
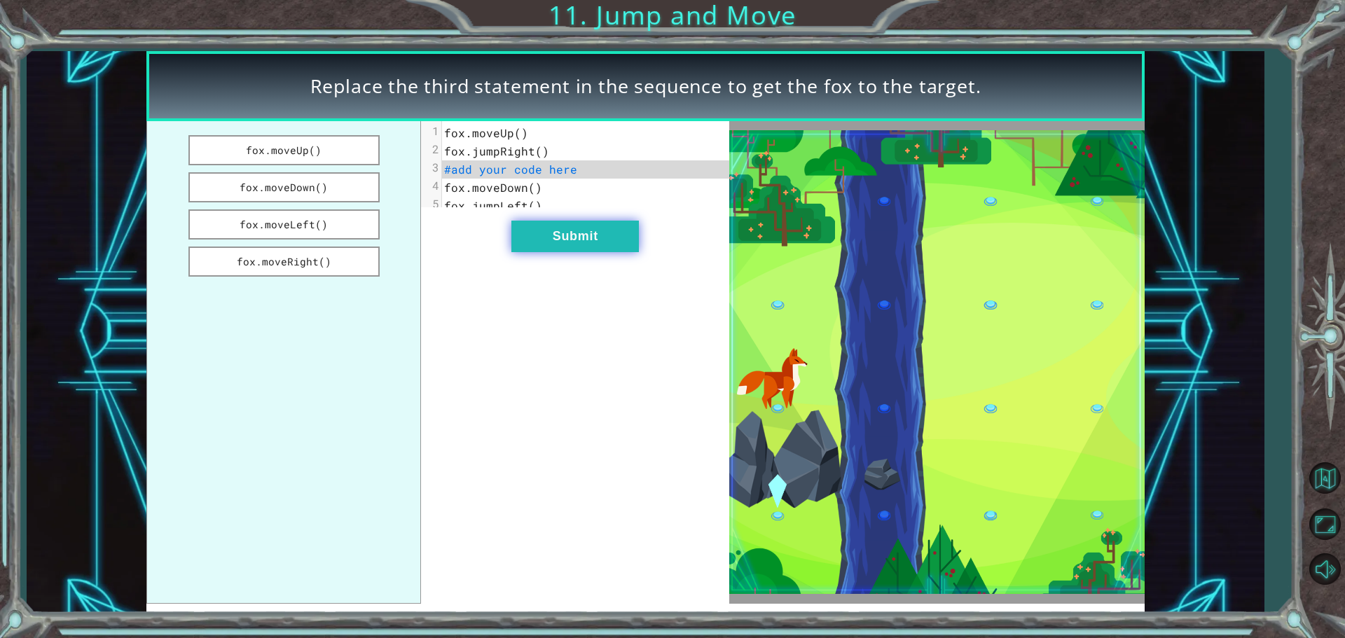
drag, startPoint x: 596, startPoint y: 226, endPoint x: 593, endPoint y: 255, distance: 29.6
click at [597, 228] on div "xxxxxxxxxx 5 1 fox.moveUp() 2 fox.jumpRight() 3 #add your code here 4 fox.moveD…" at bounding box center [575, 362] width 308 height 483
click at [594, 250] on button "Submit" at bounding box center [576, 237] width 128 height 32
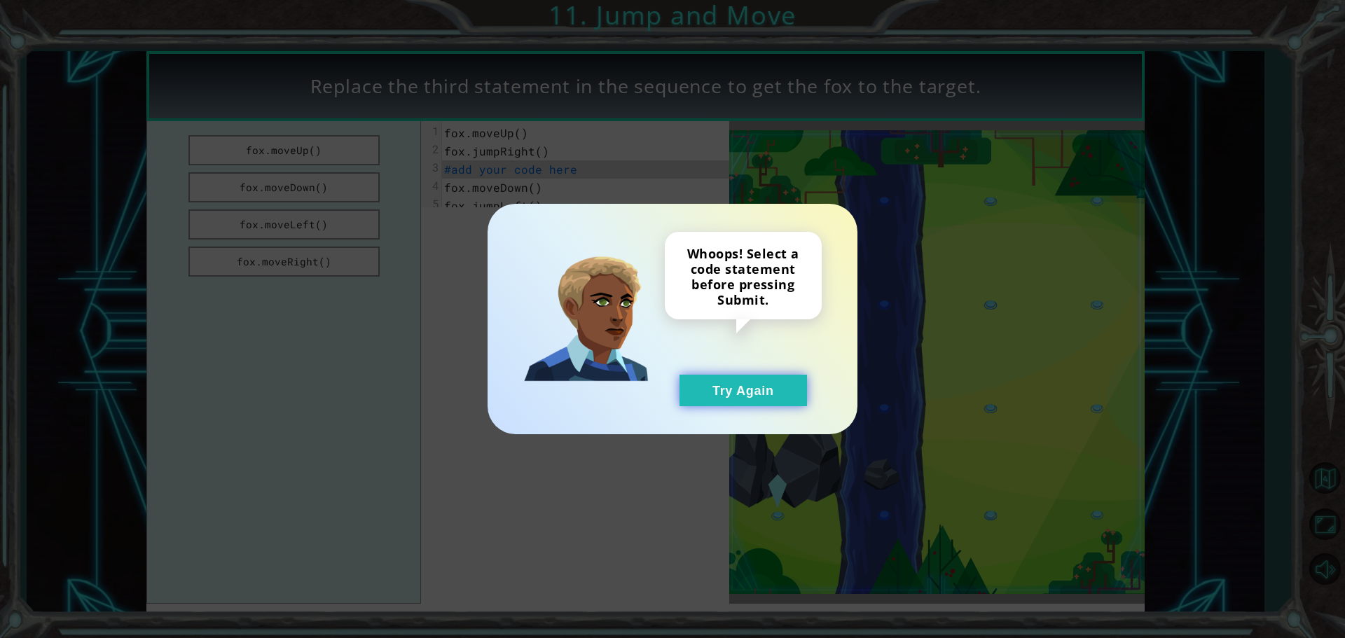
click at [774, 399] on button "Try Again" at bounding box center [744, 391] width 128 height 32
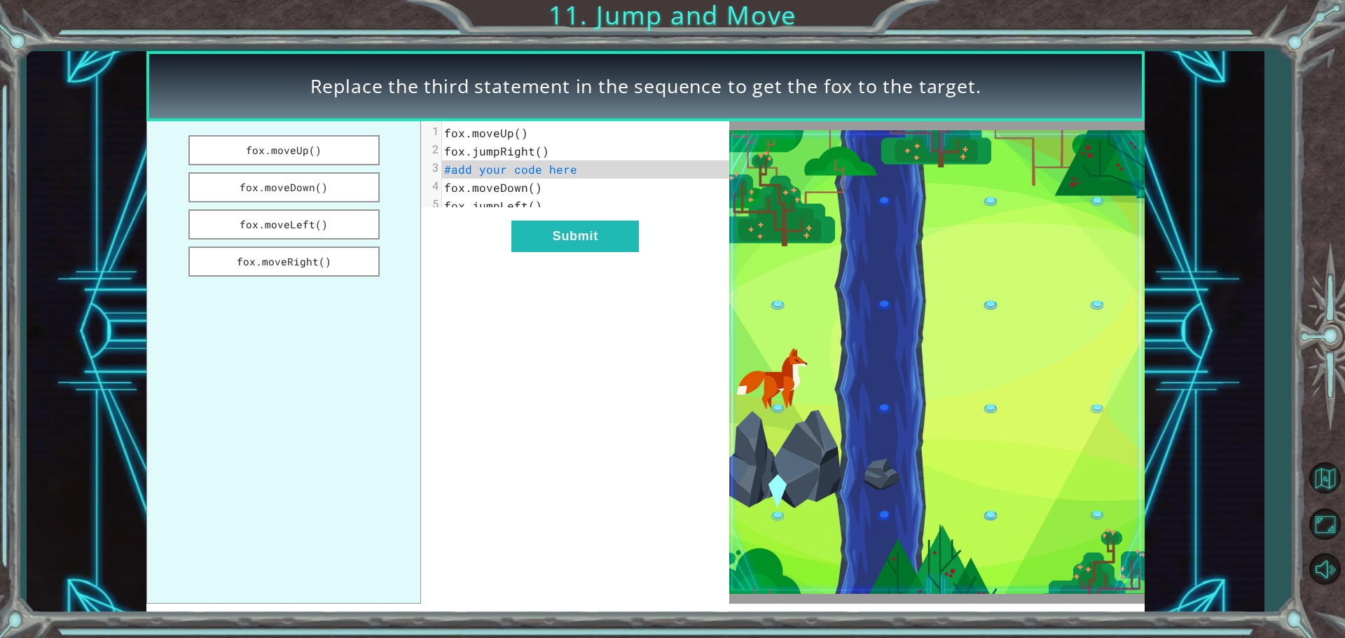
drag, startPoint x: 281, startPoint y: 191, endPoint x: 448, endPoint y: 165, distance: 169.4
click at [448, 165] on div "fox.moveUp() fox.moveDown() fox.moveLeft() fox.moveRight() xxxxxxxxxx 5 1 fox.m…" at bounding box center [437, 362] width 583 height 483
drag, startPoint x: 291, startPoint y: 184, endPoint x: 506, endPoint y: 169, distance: 215.7
click at [506, 169] on div "fox.moveUp() fox.moveDown() fox.moveLeft() fox.moveRight() xxxxxxxxxx 5 1 fox.m…" at bounding box center [437, 362] width 583 height 483
click at [506, 169] on span "#add your code here" at bounding box center [510, 169] width 133 height 15
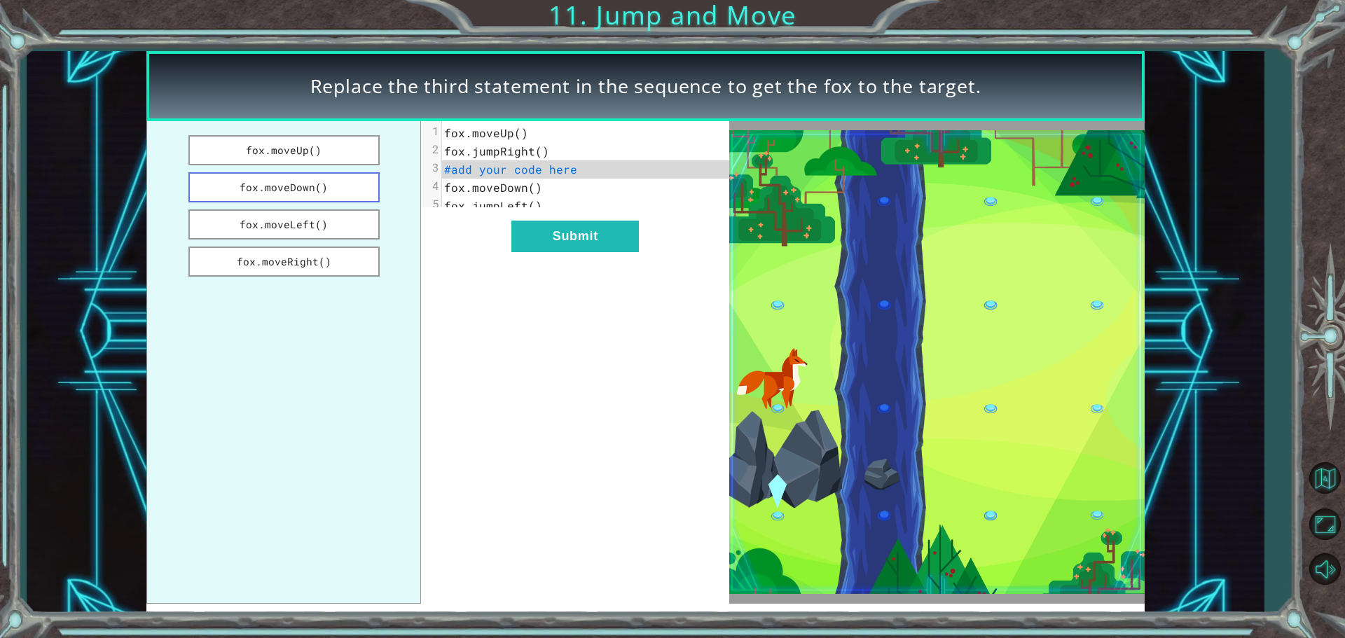
click at [304, 184] on button "fox.moveDown()" at bounding box center [284, 187] width 191 height 30
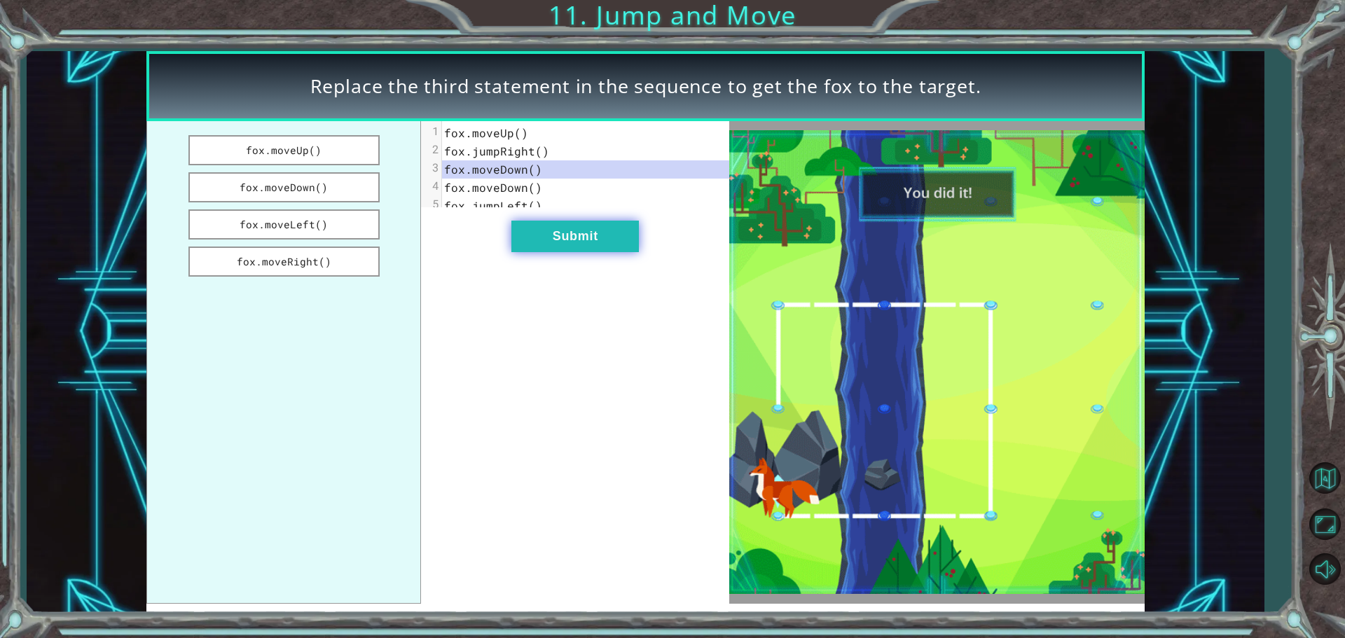
click at [563, 252] on button "Submit" at bounding box center [576, 237] width 128 height 32
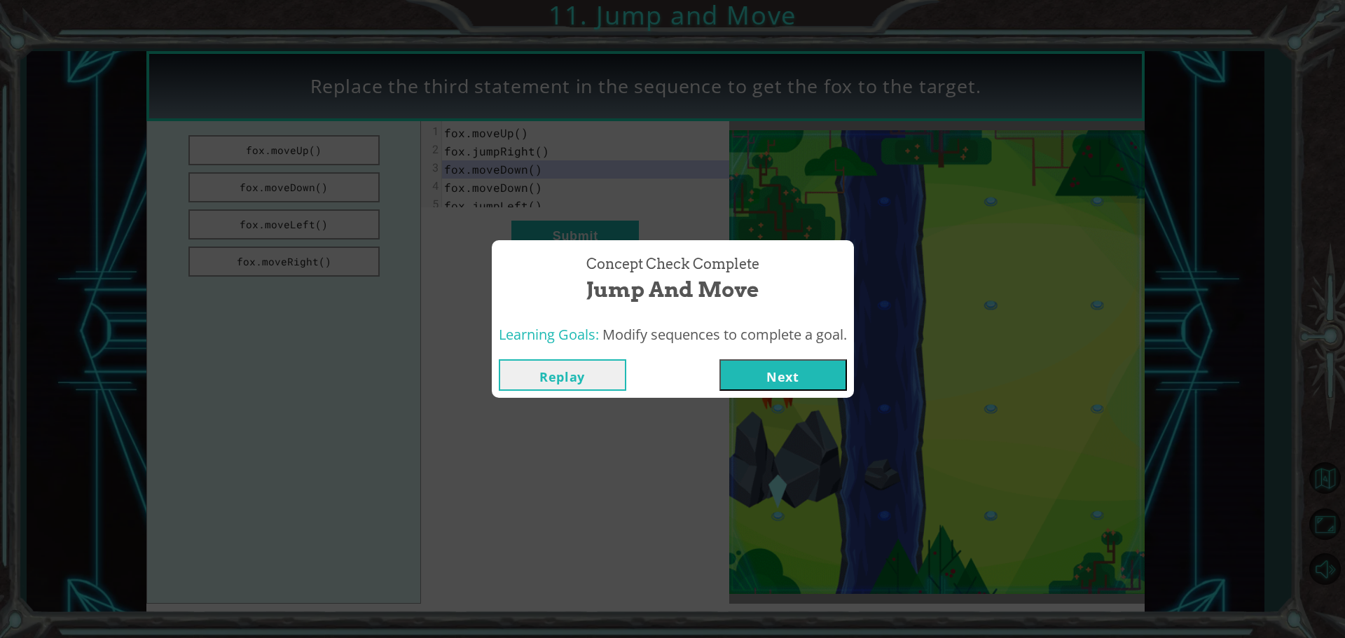
click at [776, 383] on button "Next" at bounding box center [784, 375] width 128 height 32
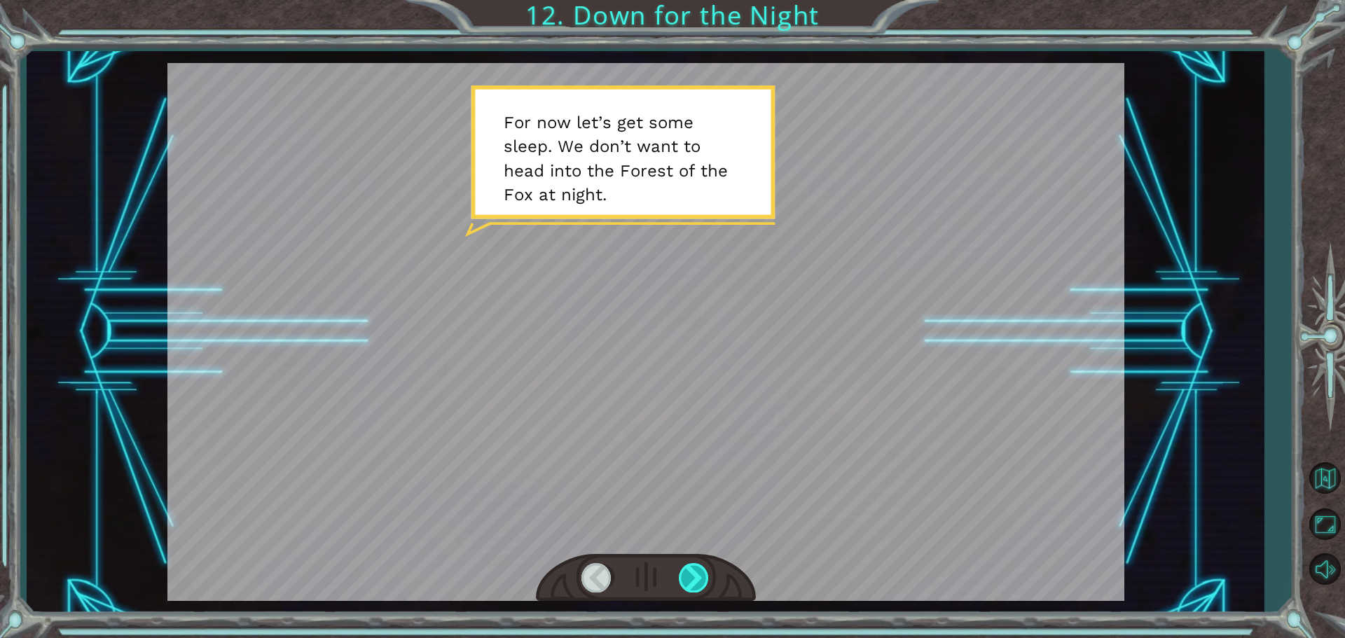
click at [697, 566] on div at bounding box center [695, 577] width 32 height 29
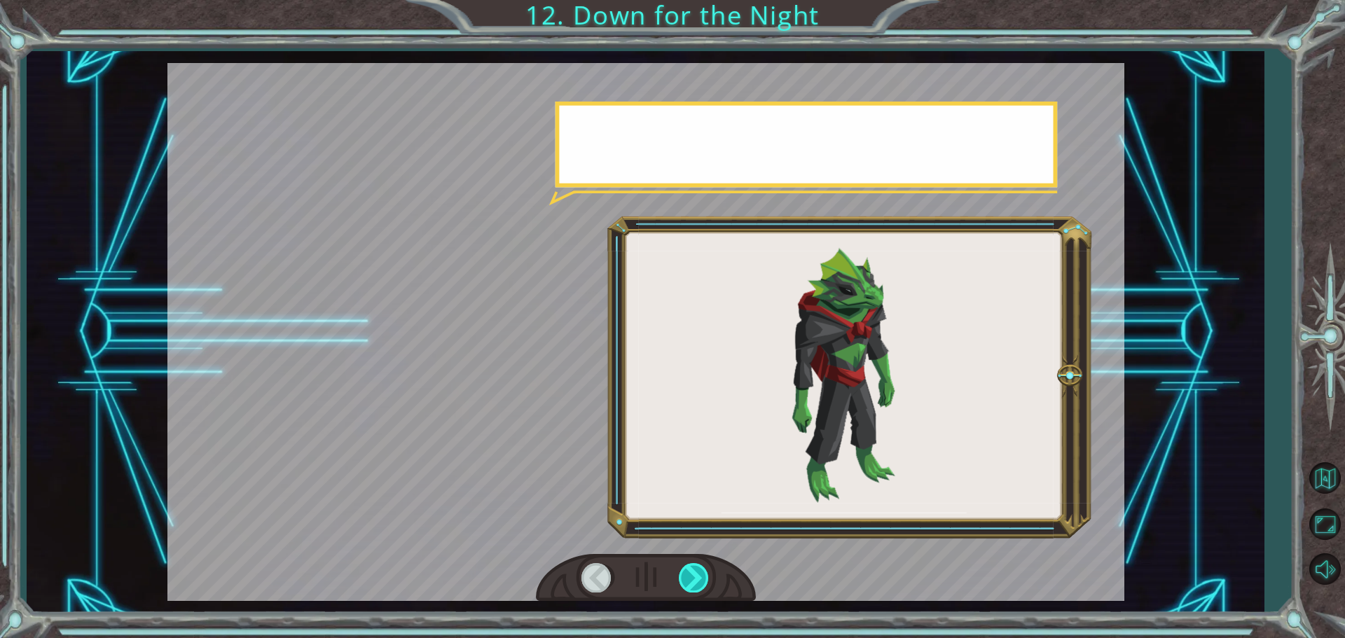
click at [696, 569] on div at bounding box center [695, 577] width 32 height 29
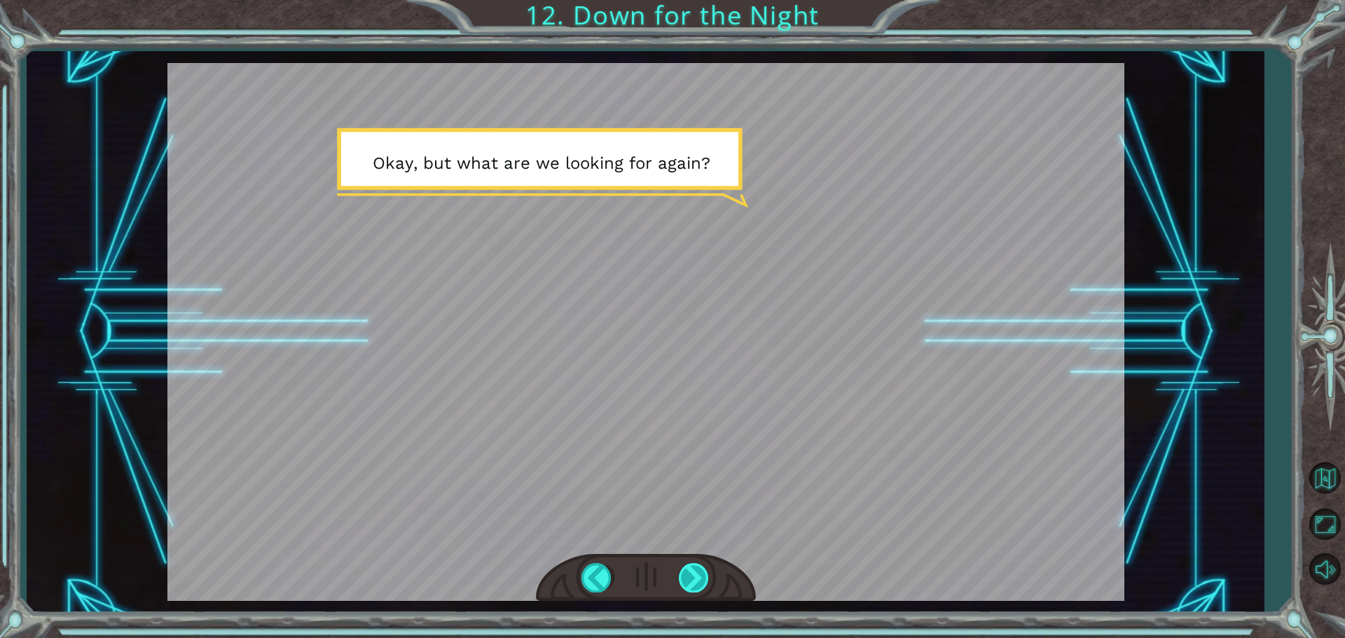
click at [691, 574] on div at bounding box center [695, 577] width 32 height 29
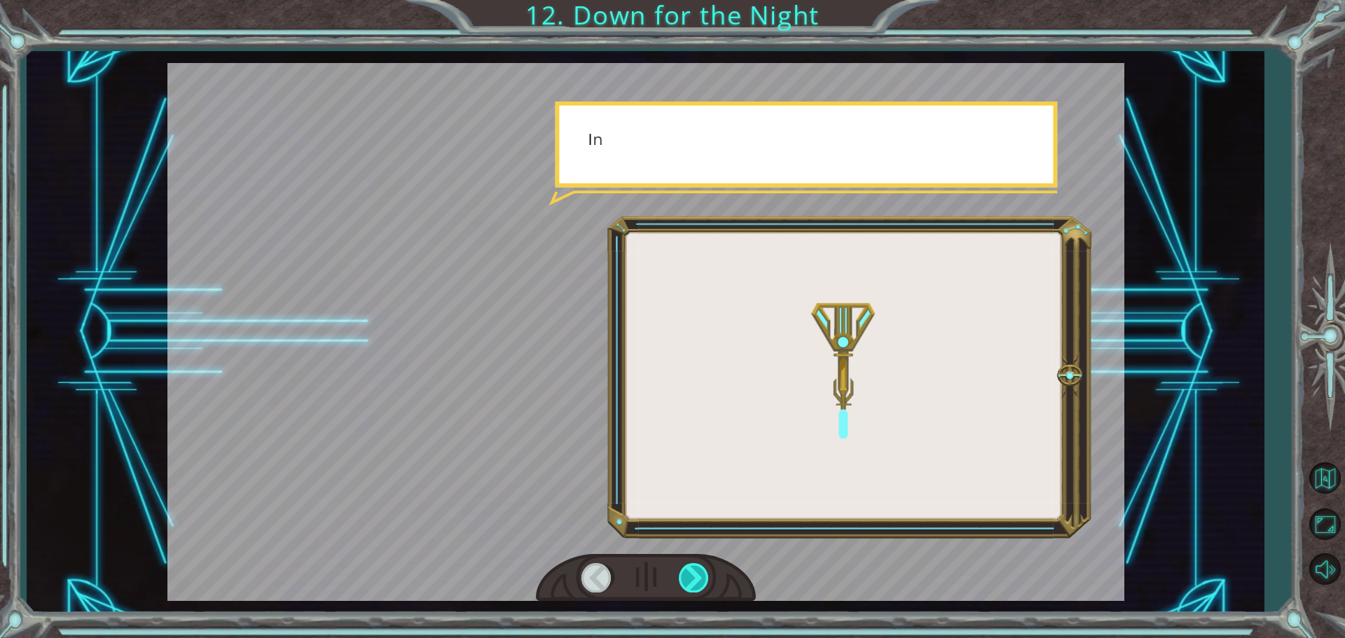
click at [695, 575] on div at bounding box center [695, 577] width 32 height 29
click at [694, 584] on div at bounding box center [695, 577] width 32 height 29
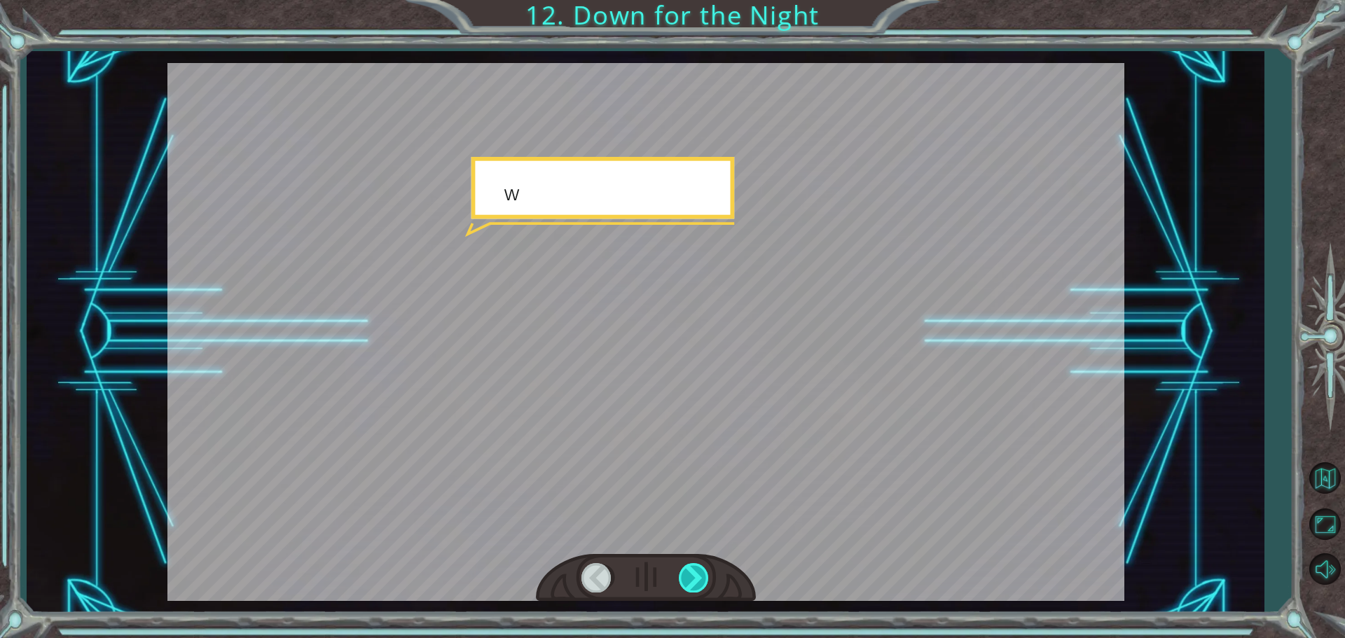
click at [694, 584] on div at bounding box center [695, 577] width 32 height 29
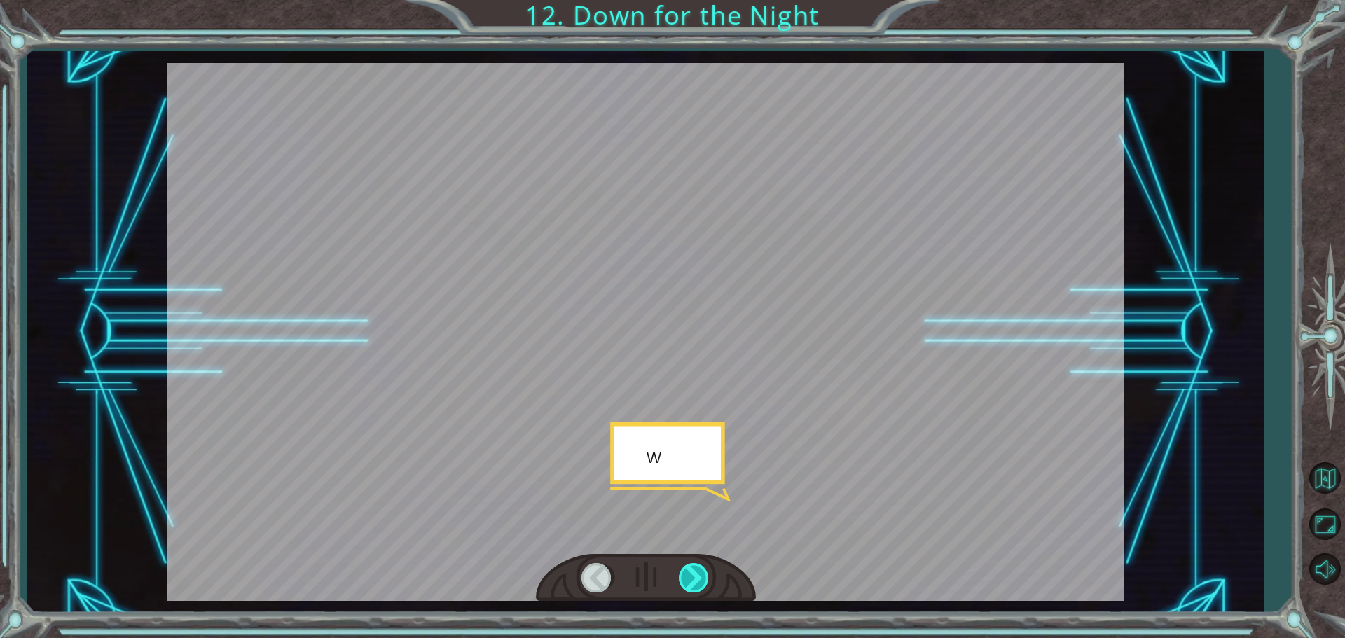
click at [694, 584] on div at bounding box center [695, 577] width 32 height 29
click at [691, 590] on div at bounding box center [695, 577] width 32 height 29
click at [694, 589] on div at bounding box center [695, 577] width 32 height 29
click at [697, 0] on div "F o r n o w l e t ’ s g e t s o m e s l e e p . W e d o n ’ t w a n t t o h e a…" at bounding box center [672, 0] width 1345 height 0
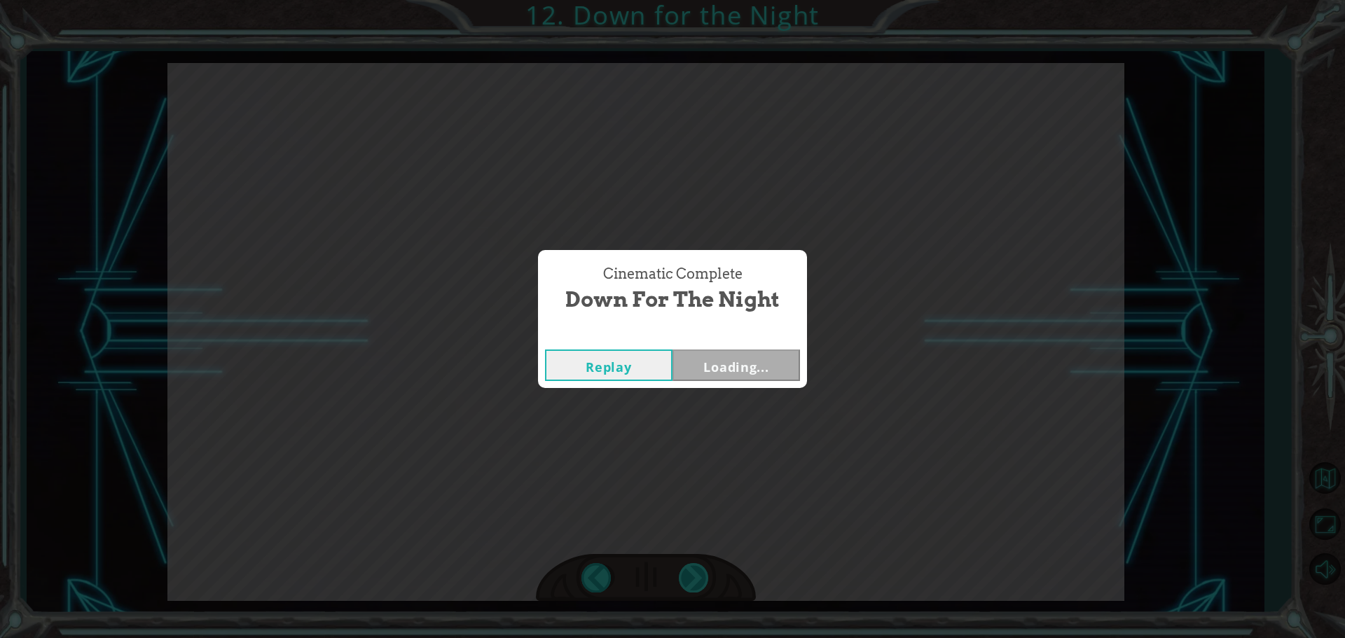
click at [697, 589] on div "Cinematic Complete Down for the Night Replay Loading..." at bounding box center [672, 319] width 1345 height 638
click at [697, 589] on div "Cinematic Complete Down for the Night Replay Next" at bounding box center [672, 319] width 1345 height 638
click at [779, 366] on button "Next" at bounding box center [737, 366] width 128 height 32
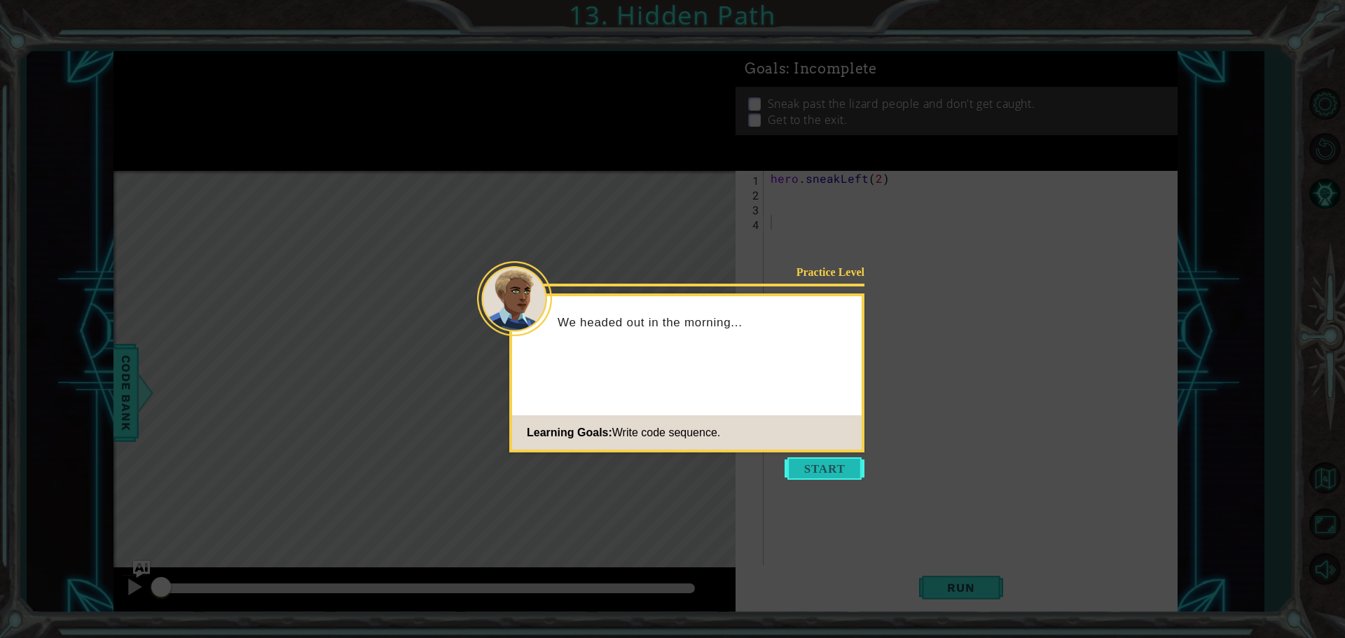
click at [847, 470] on button "Start" at bounding box center [825, 469] width 80 height 22
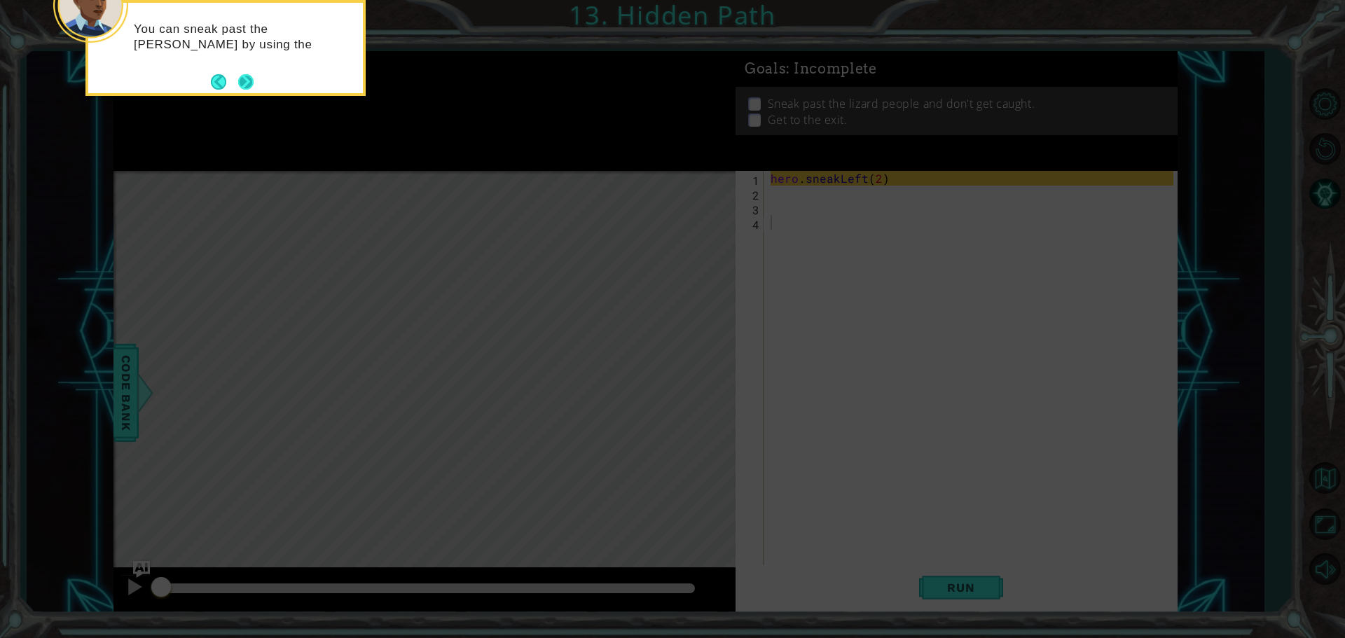
click at [252, 83] on button "Next" at bounding box center [245, 81] width 15 height 15
click at [252, 83] on icon at bounding box center [672, 95] width 1345 height 1085
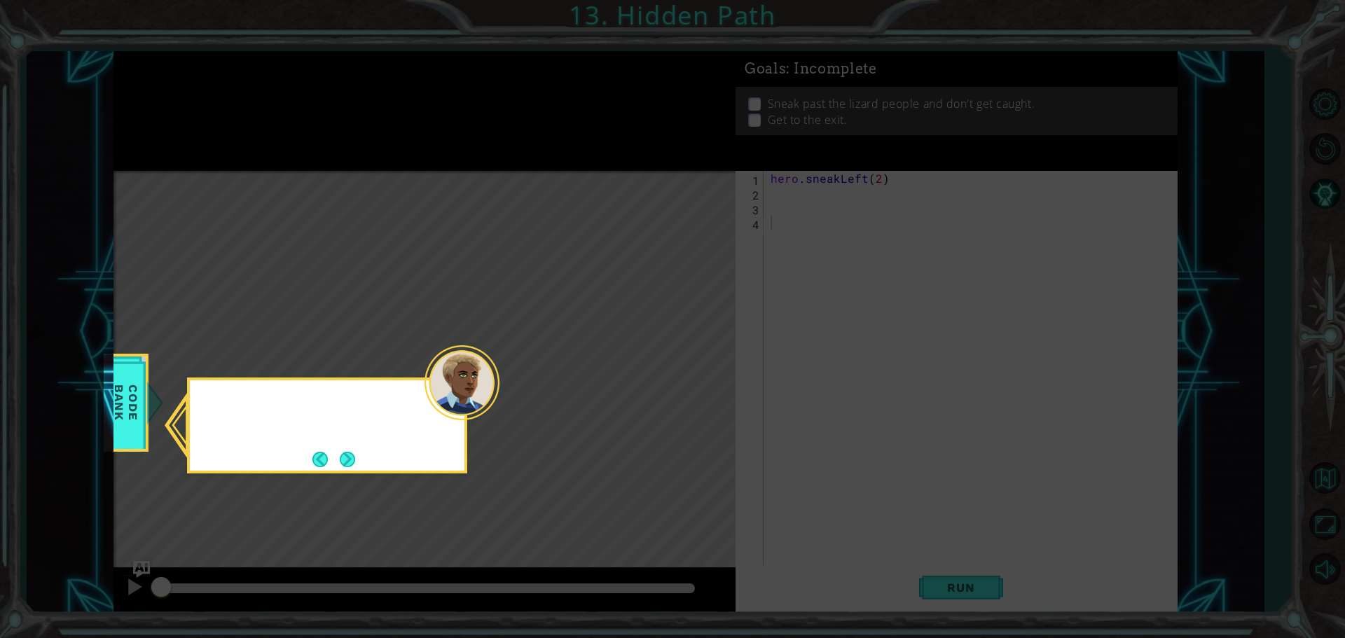
click at [252, 83] on icon at bounding box center [672, 319] width 1345 height 638
click at [345, 459] on button "Next" at bounding box center [347, 459] width 15 height 15
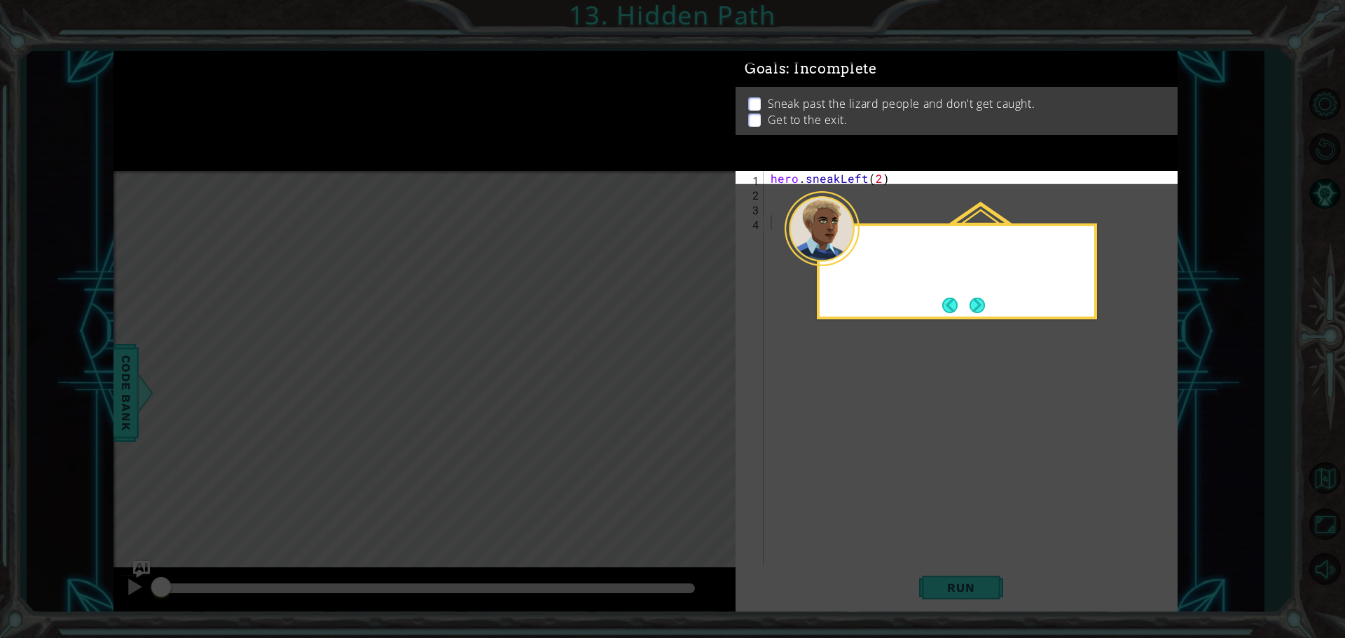
click at [345, 459] on icon at bounding box center [672, 319] width 1345 height 638
click at [966, 305] on button "Back" at bounding box center [956, 305] width 27 height 15
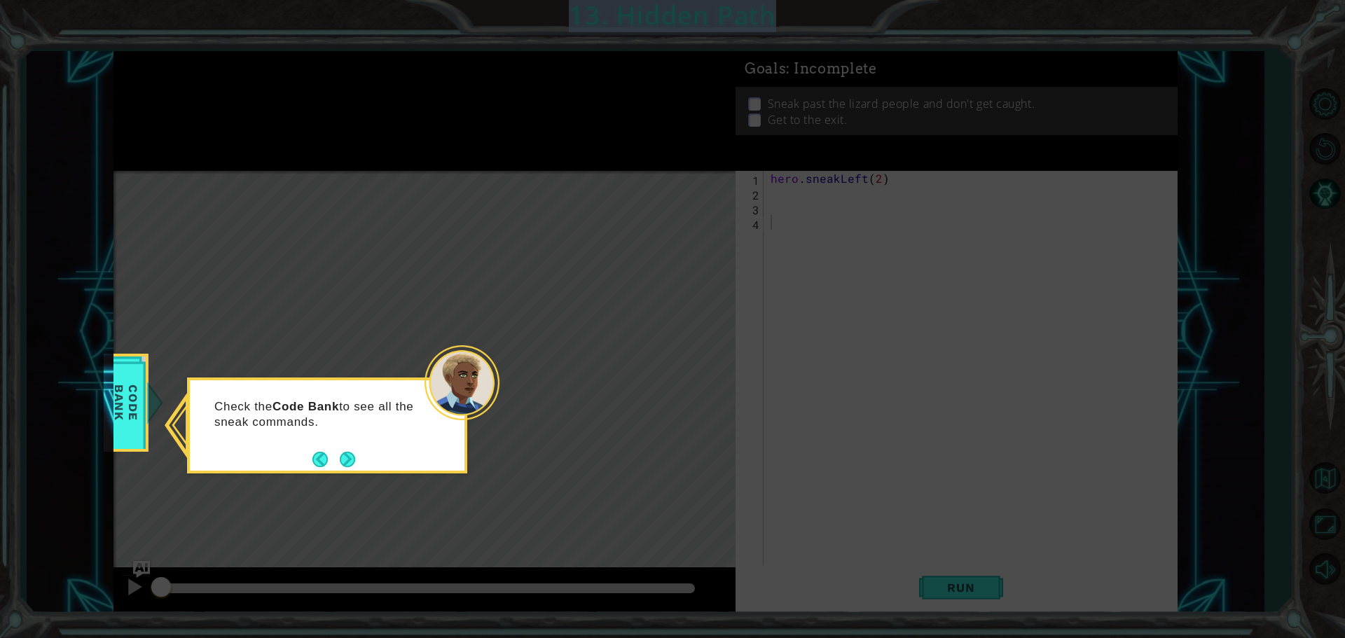
click at [966, 305] on icon at bounding box center [672, 319] width 1345 height 638
click at [341, 456] on button "Next" at bounding box center [347, 459] width 15 height 15
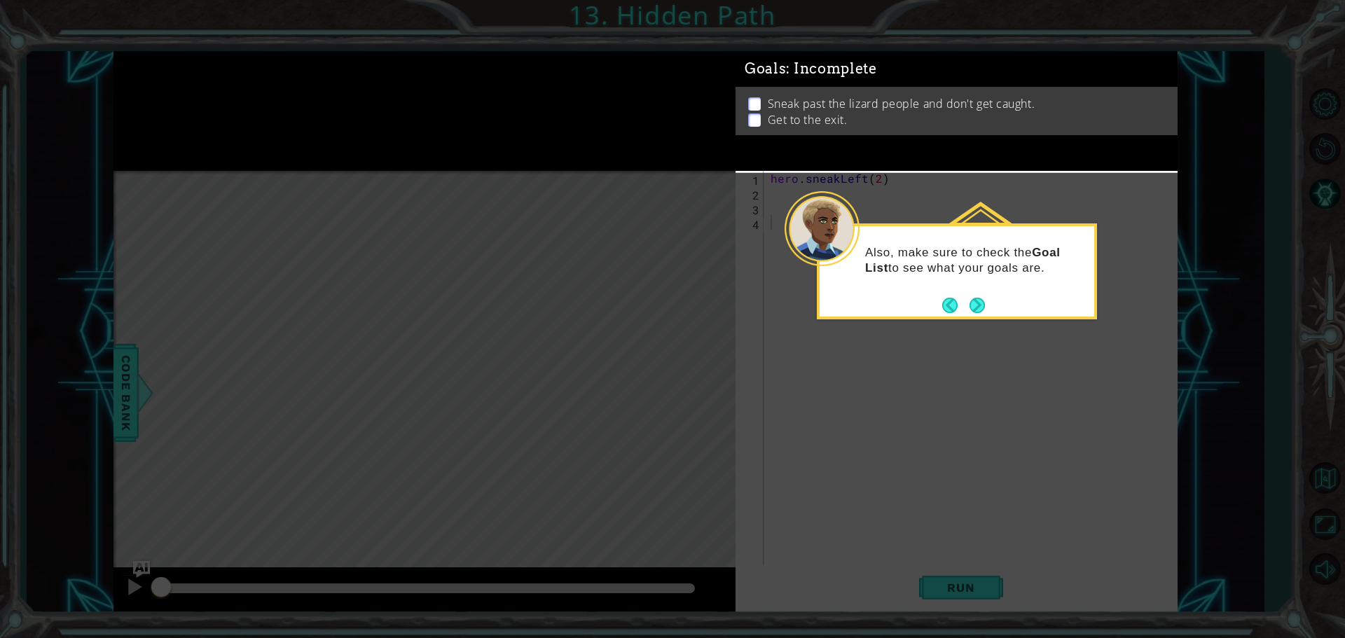
click at [341, 456] on icon at bounding box center [672, 319] width 1345 height 638
click at [979, 295] on div "Also, make sure to check the Goal List to see what your goals are." at bounding box center [957, 264] width 275 height 76
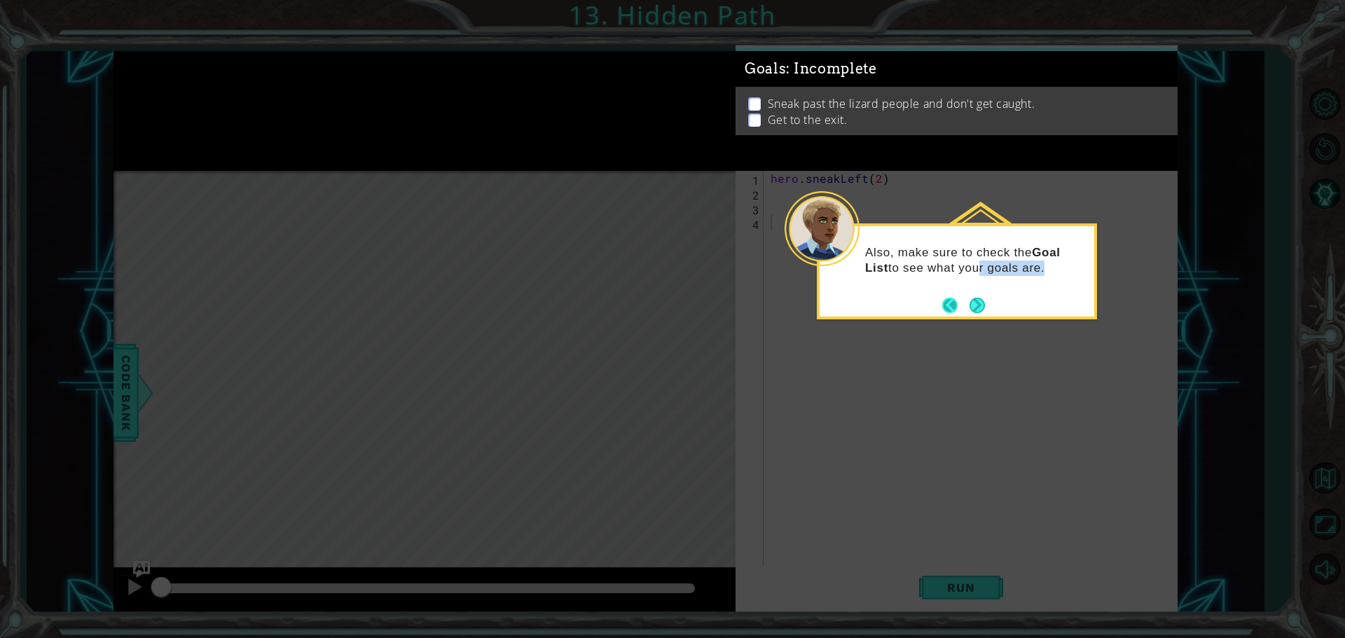
click at [947, 313] on button "Back" at bounding box center [956, 305] width 27 height 15
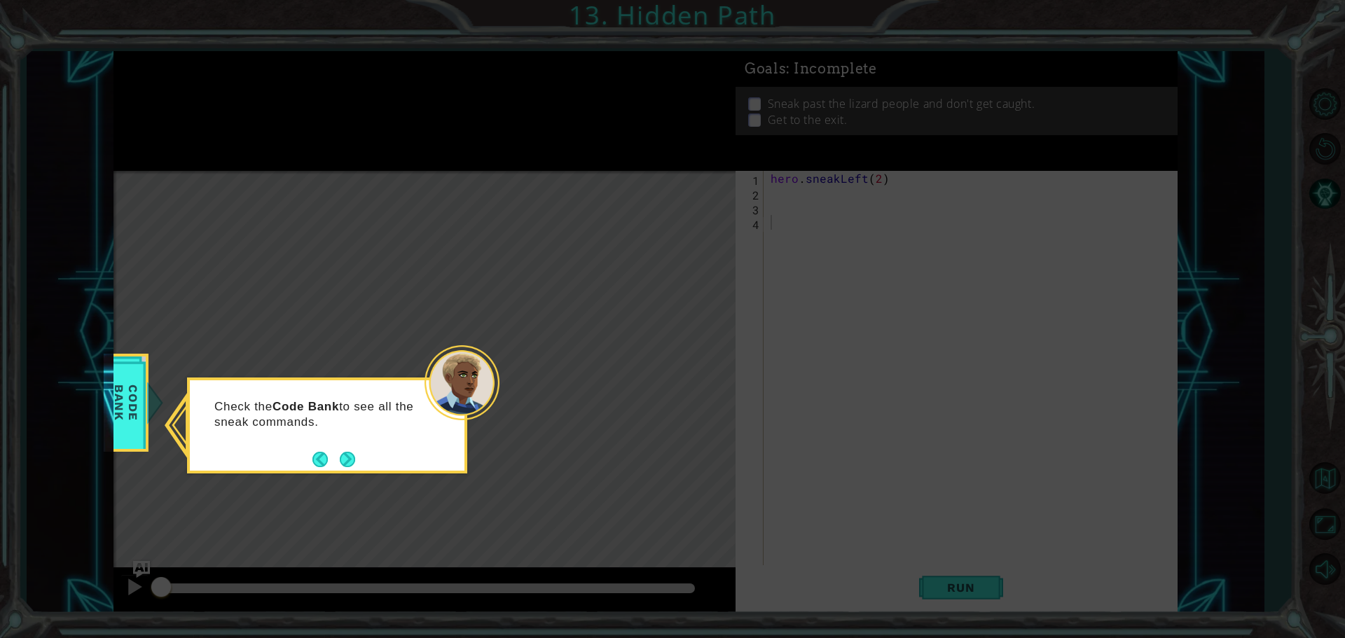
drag, startPoint x: 960, startPoint y: 315, endPoint x: 973, endPoint y: 314, distance: 12.6
click at [971, 315] on icon at bounding box center [672, 319] width 1345 height 638
click at [345, 463] on button "Next" at bounding box center [347, 459] width 15 height 15
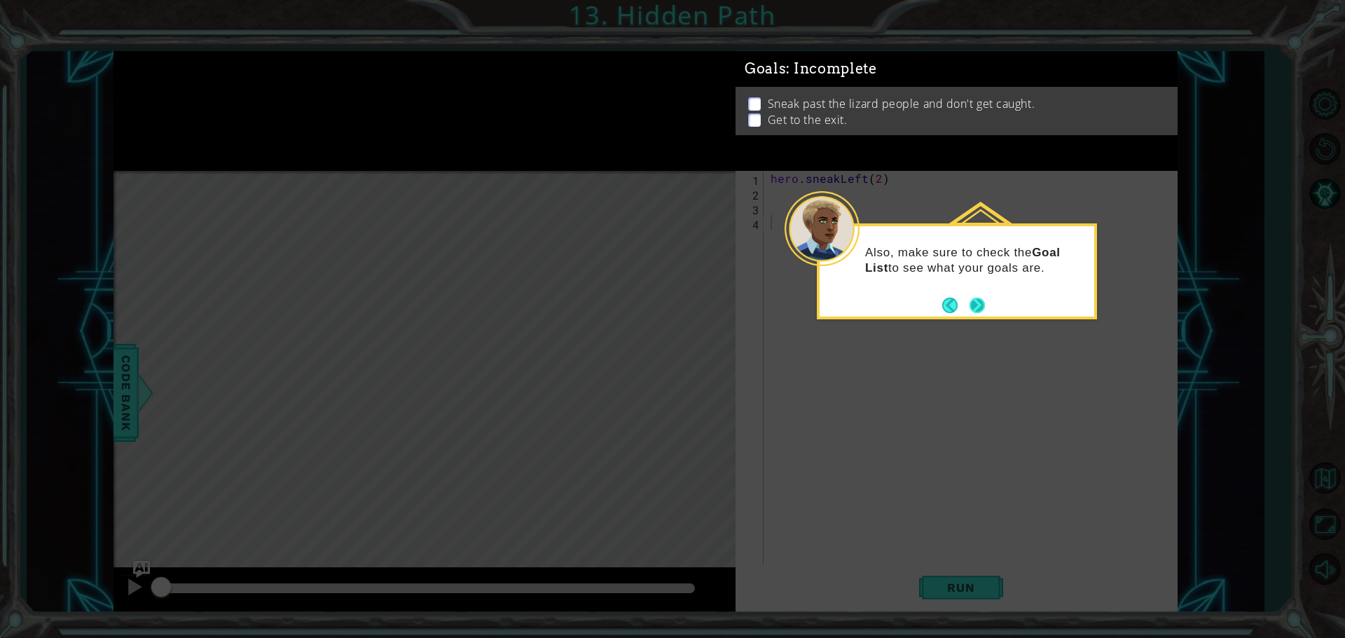
click at [970, 317] on div "Also, make sure to check the Goal List to see what your goals are." at bounding box center [957, 272] width 280 height 96
click at [967, 317] on div "Also, make sure to check the Goal List to see what your goals are." at bounding box center [957, 272] width 280 height 96
click at [976, 306] on button "Next" at bounding box center [977, 305] width 15 height 15
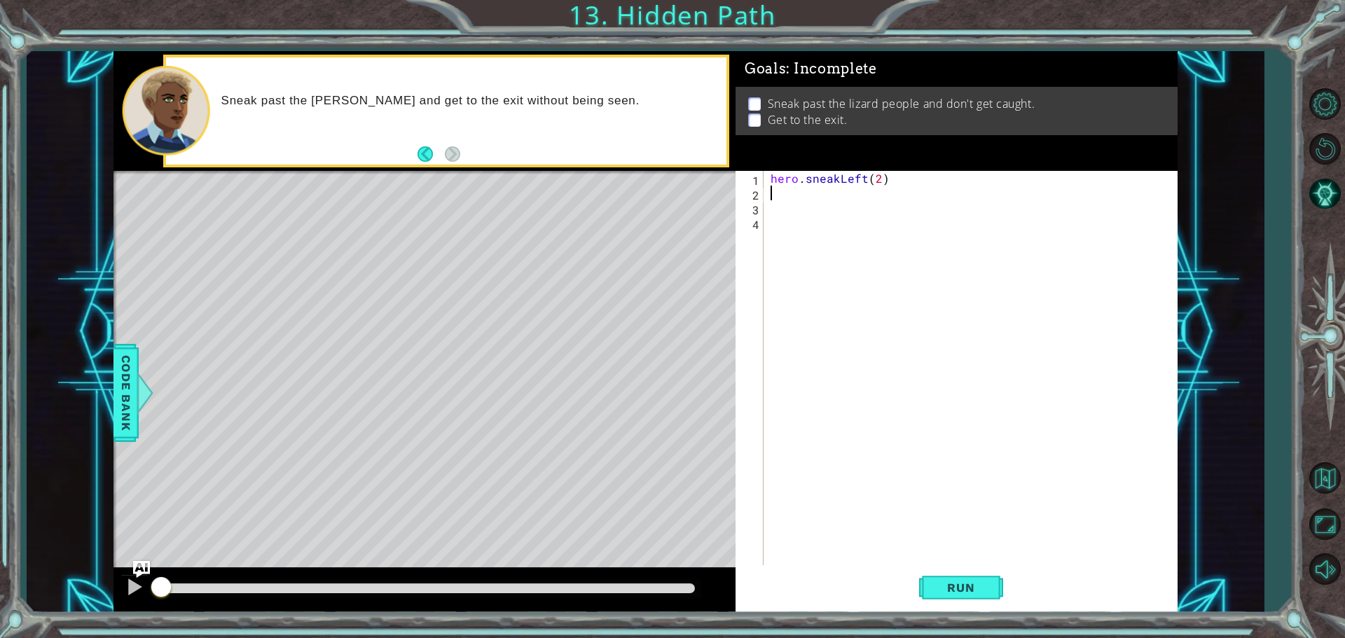
click at [771, 193] on div "hero . sneakLeft ( 2 )" at bounding box center [974, 384] width 413 height 427
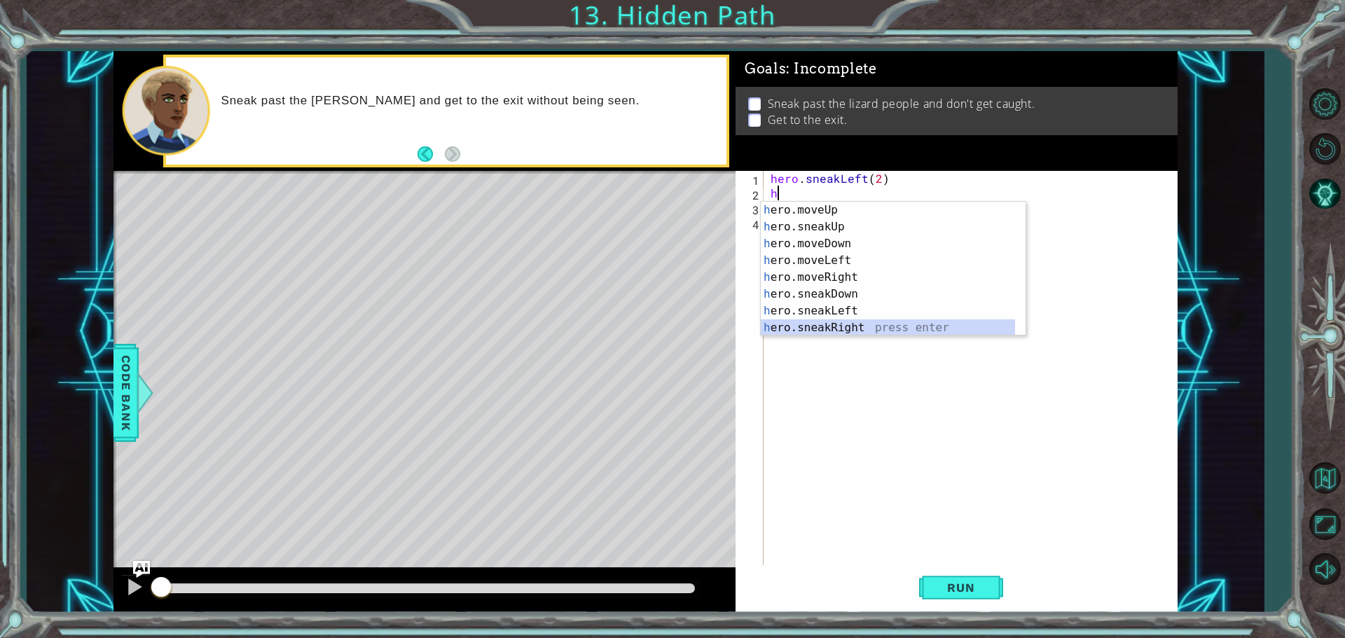
click at [800, 329] on div "h ero.moveUp press enter h ero.sneakUp press enter h ero.moveDown press enter h…" at bounding box center [888, 286] width 254 height 168
type textarea "hero.sneakRight(1)"
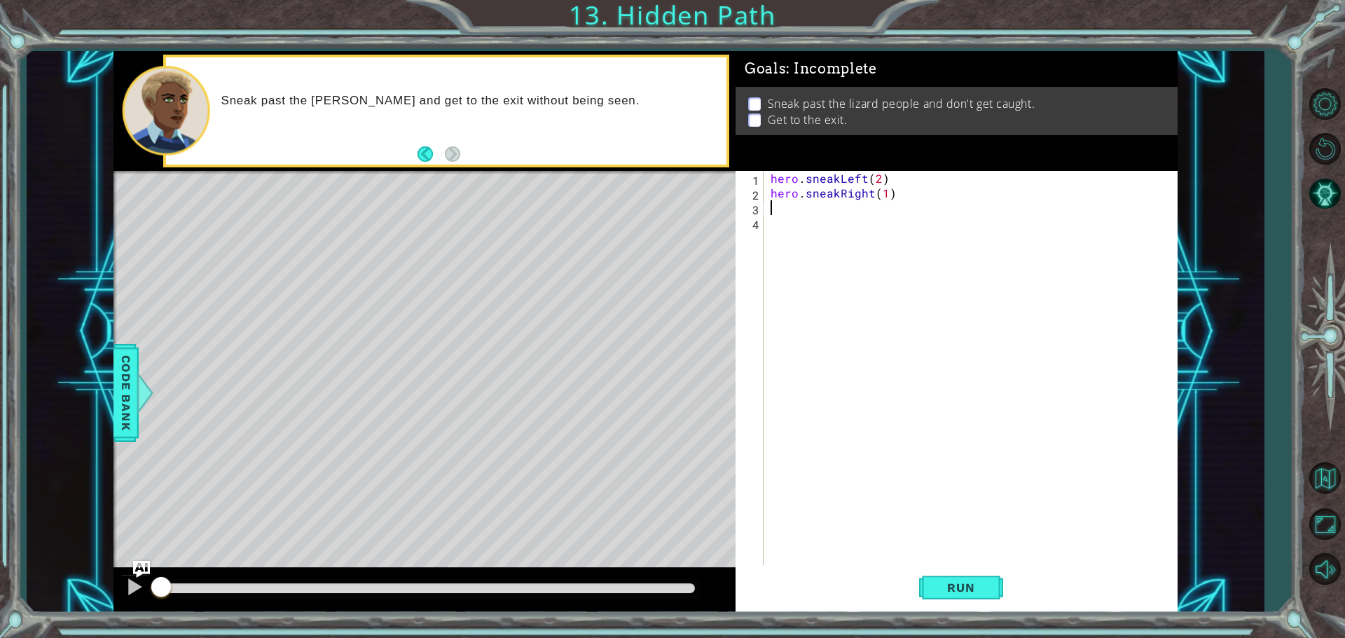
type textarea "h"
click at [782, 353] on div "hero . sneakLeft ( 2 ) hero . sneakRight ( 1 ) h" at bounding box center [974, 384] width 413 height 427
click at [778, 205] on div "hero . sneakLeft ( 2 ) hero . sneakRight ( 1 ) h" at bounding box center [974, 384] width 413 height 427
type textarea "h"
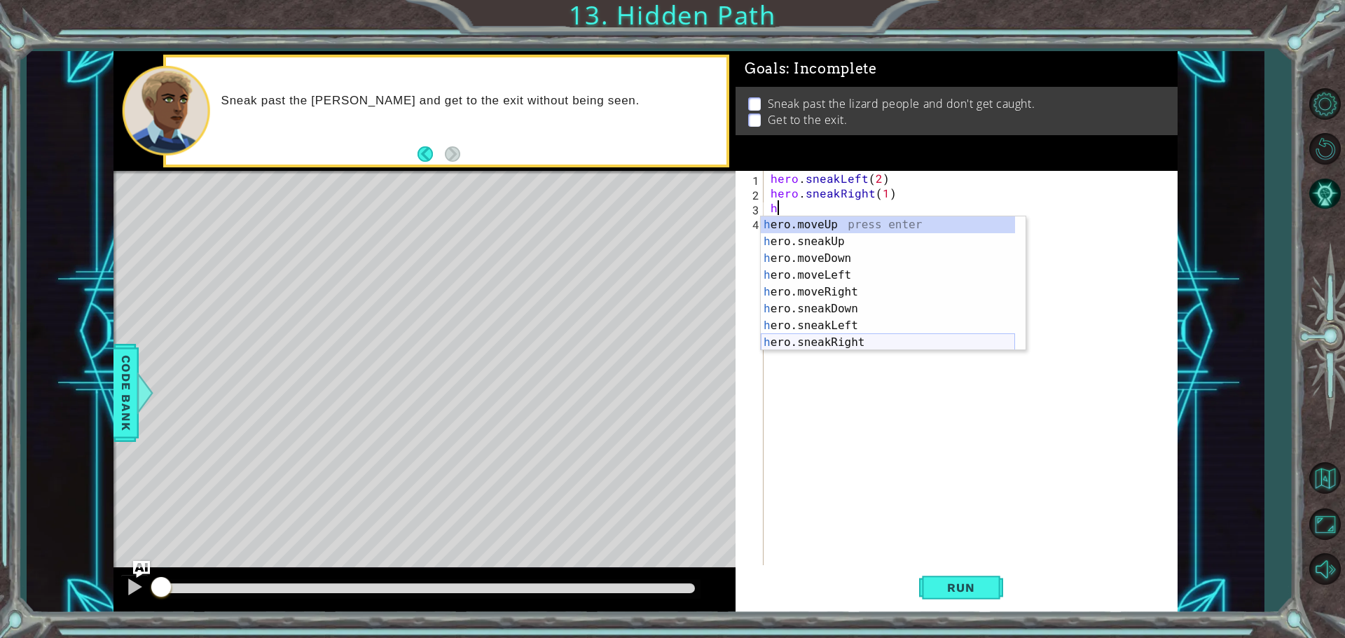
click at [814, 345] on div "h ero.moveUp press enter h ero.sneakUp press enter h ero.moveDown press enter h…" at bounding box center [888, 301] width 254 height 168
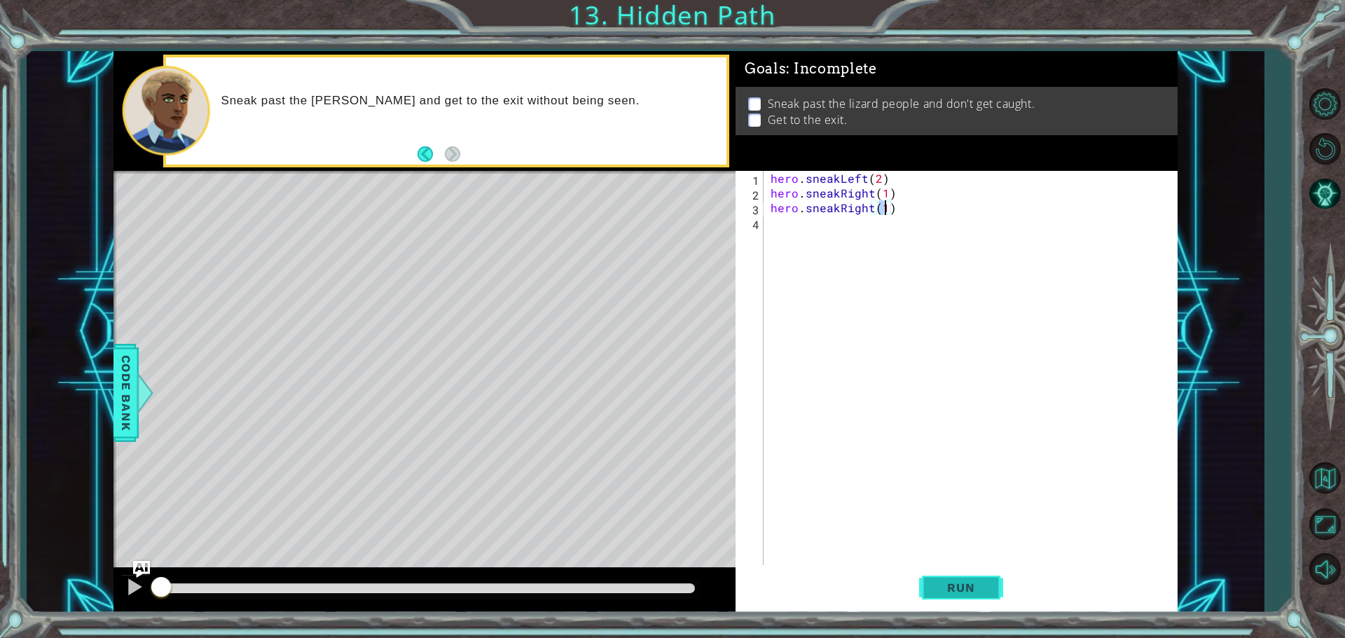
type textarea "hero.sneakRight(1)"
click at [949, 583] on span "Run" at bounding box center [960, 588] width 55 height 14
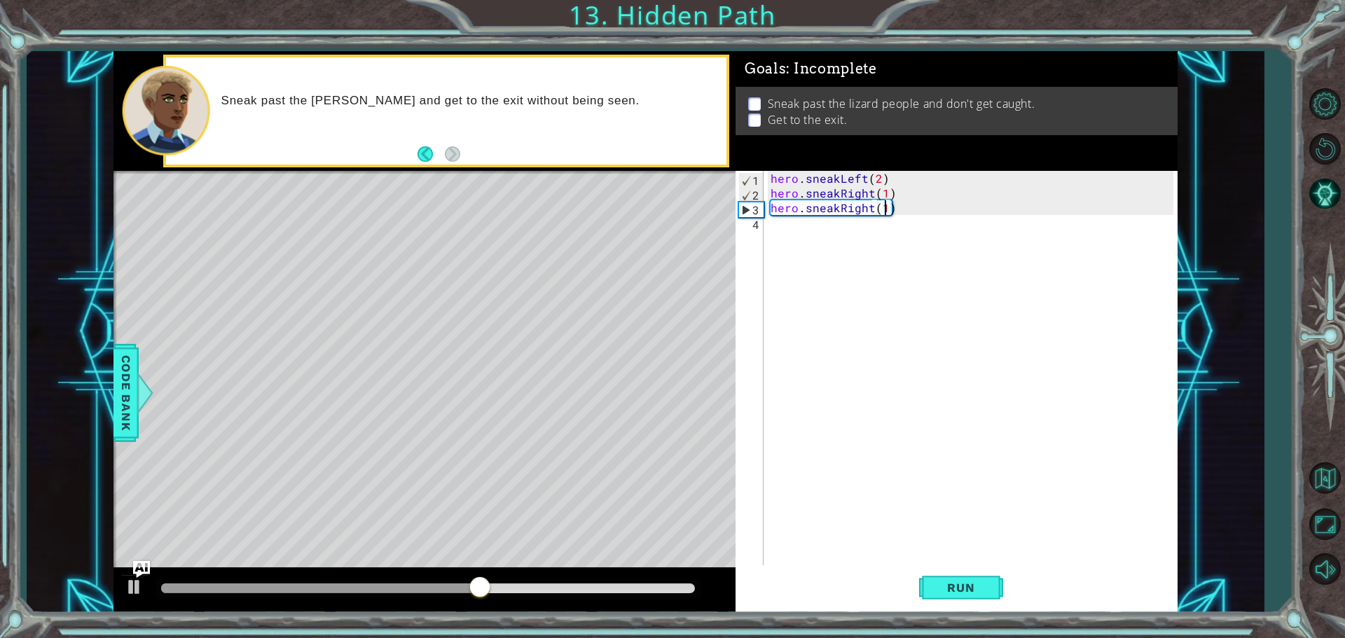
click at [889, 204] on div "hero . sneakLeft ( 2 ) hero . sneakRight ( 1 ) hero . sneakRight ( 1 )" at bounding box center [974, 384] width 413 height 427
click at [769, 220] on div "hero.sneakRight(1) 1 2 3 4 hero . sneakLeft ( 2 ) hero . sneakRight ( 1 ) hero …" at bounding box center [955, 369] width 438 height 397
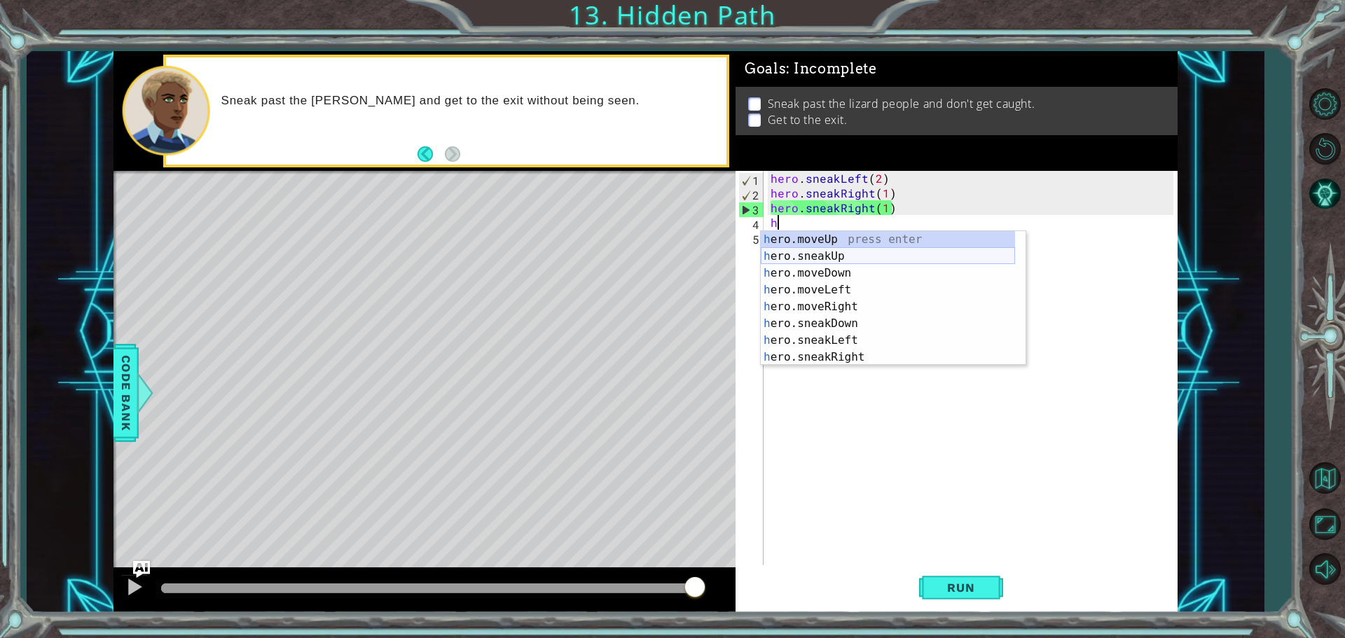
click at [833, 250] on div "h ero.moveUp press enter h ero.sneakUp press enter h ero.moveDown press enter h…" at bounding box center [888, 315] width 254 height 168
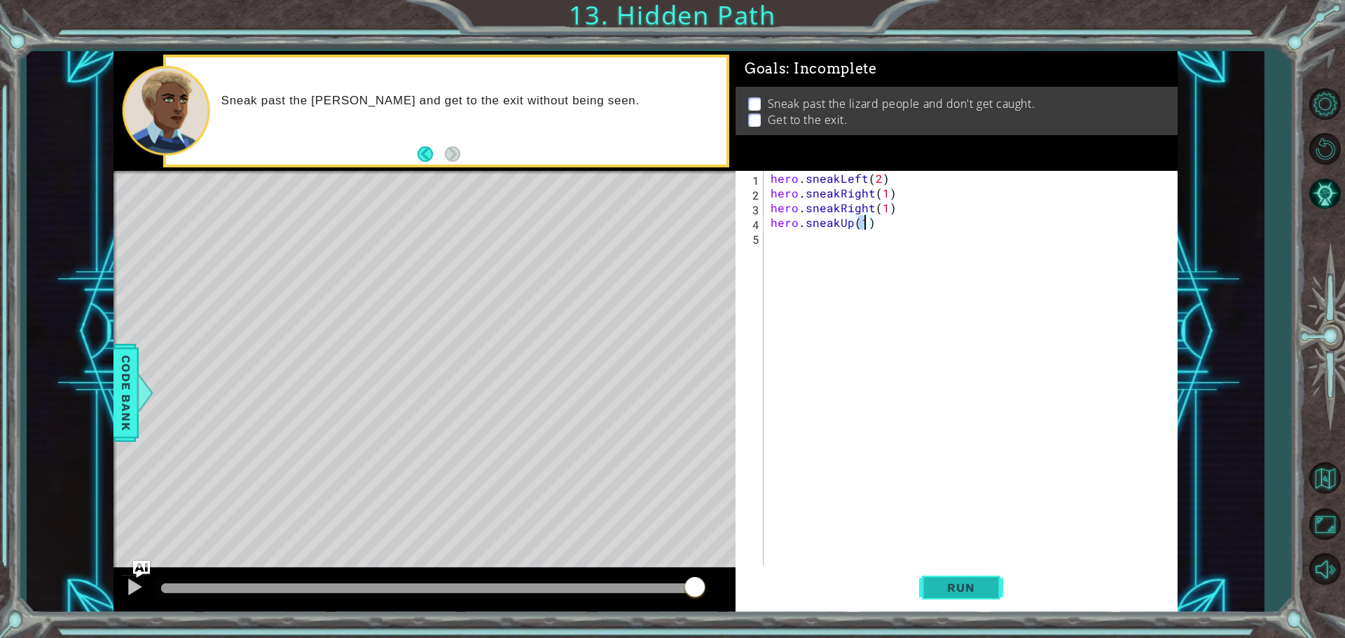
type textarea "hero.sneakUp(1)"
click at [954, 587] on span "Run" at bounding box center [960, 588] width 55 height 14
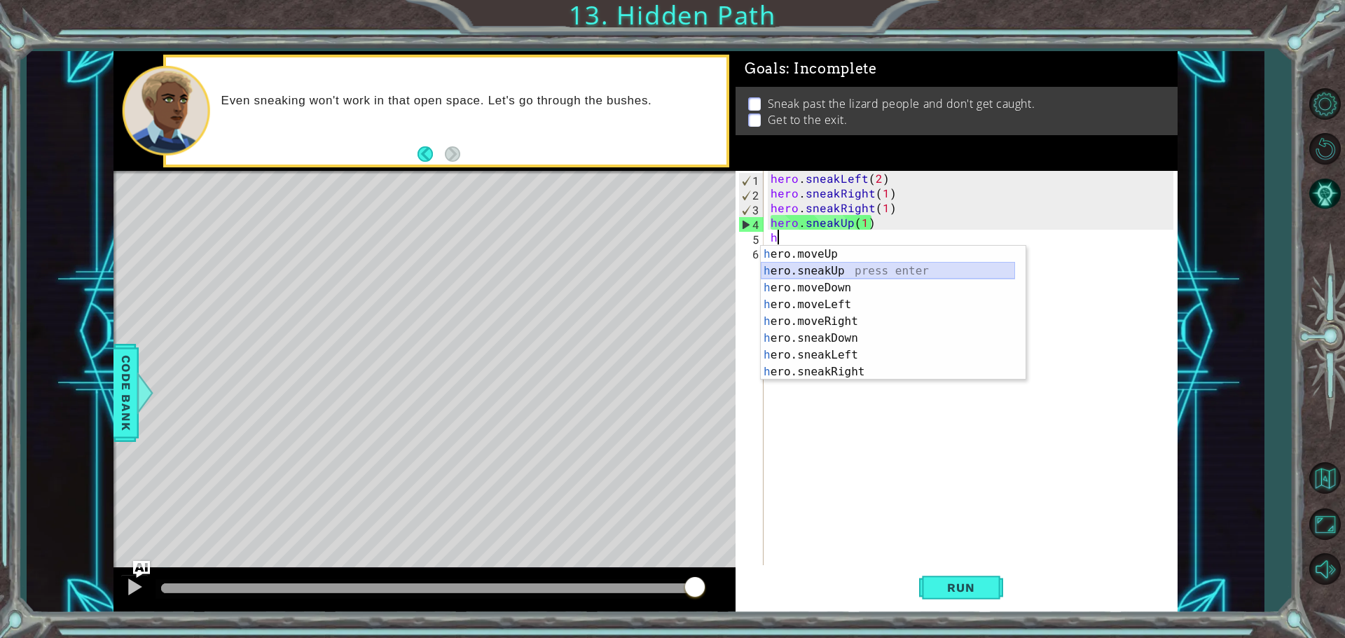
click at [834, 274] on div "h ero.moveUp press enter h ero.sneakUp press enter h ero.moveDown press enter h…" at bounding box center [888, 330] width 254 height 168
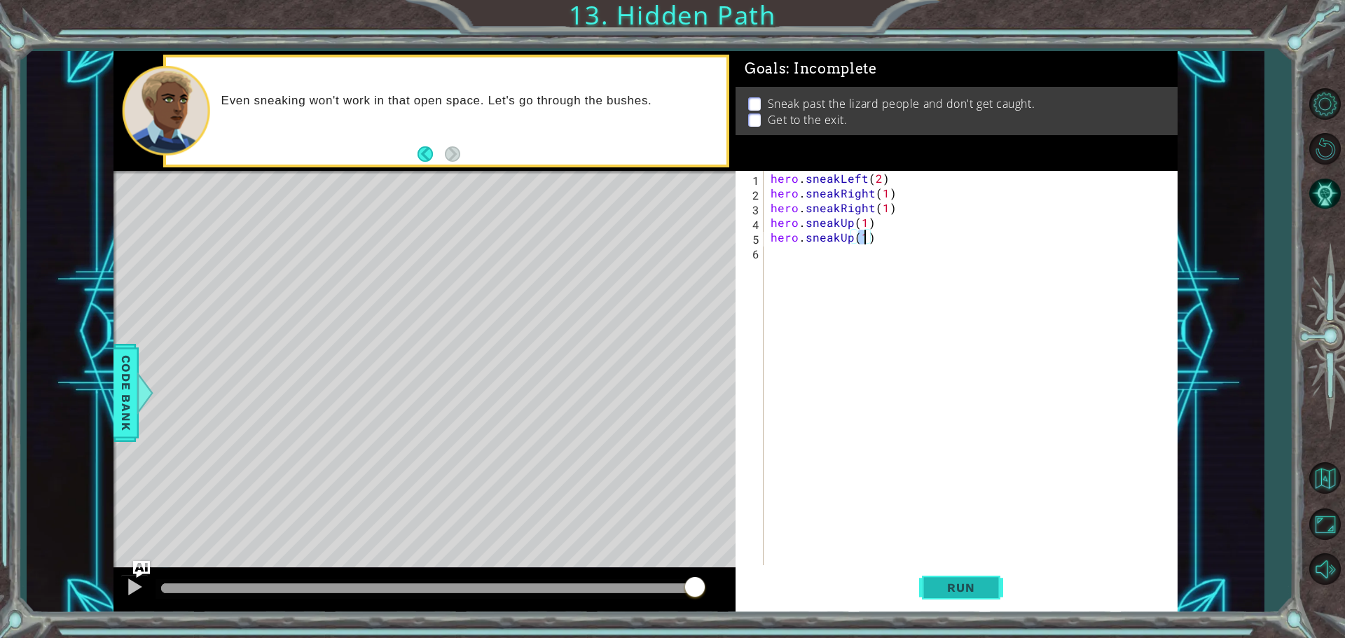
click at [978, 589] on span "Run" at bounding box center [960, 588] width 55 height 14
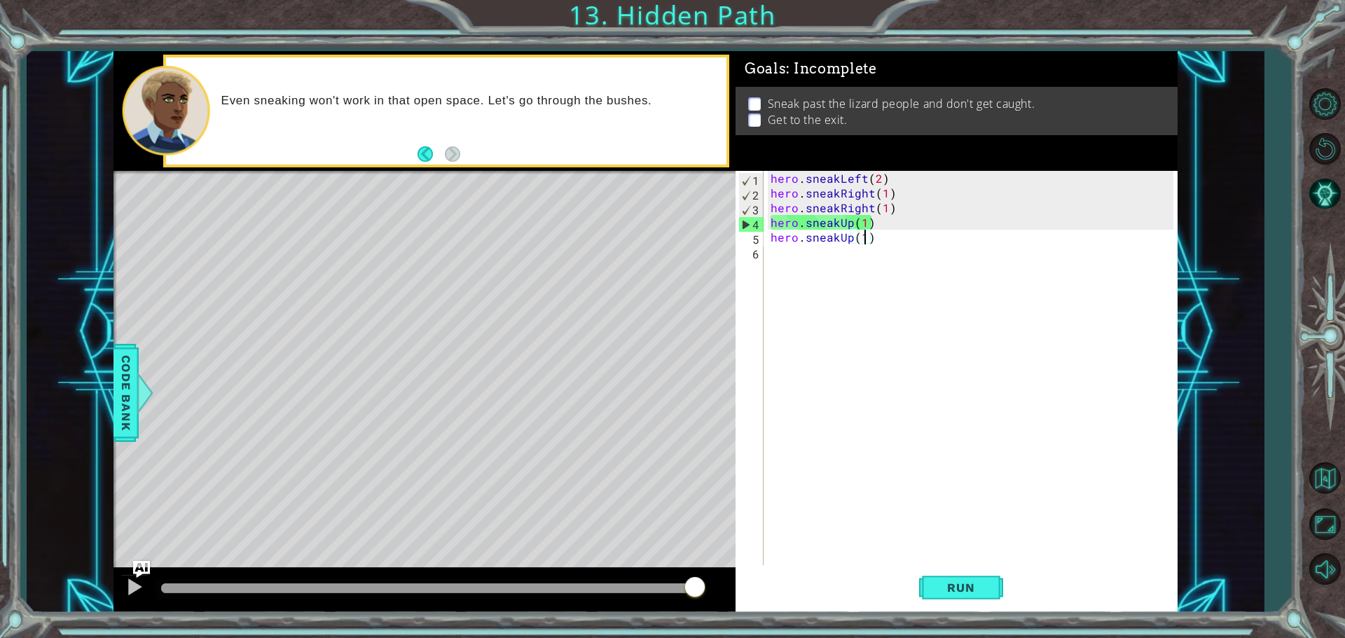
click at [865, 217] on div "hero . sneakLeft ( 2 ) hero . sneakRight ( 1 ) hero . sneakRight ( 1 ) hero . s…" at bounding box center [974, 384] width 413 height 427
click at [876, 226] on div "hero . sneakLeft ( 2 ) hero . sneakRight ( 1 ) hero . sneakRight ( 1 ) hero . s…" at bounding box center [974, 384] width 413 height 427
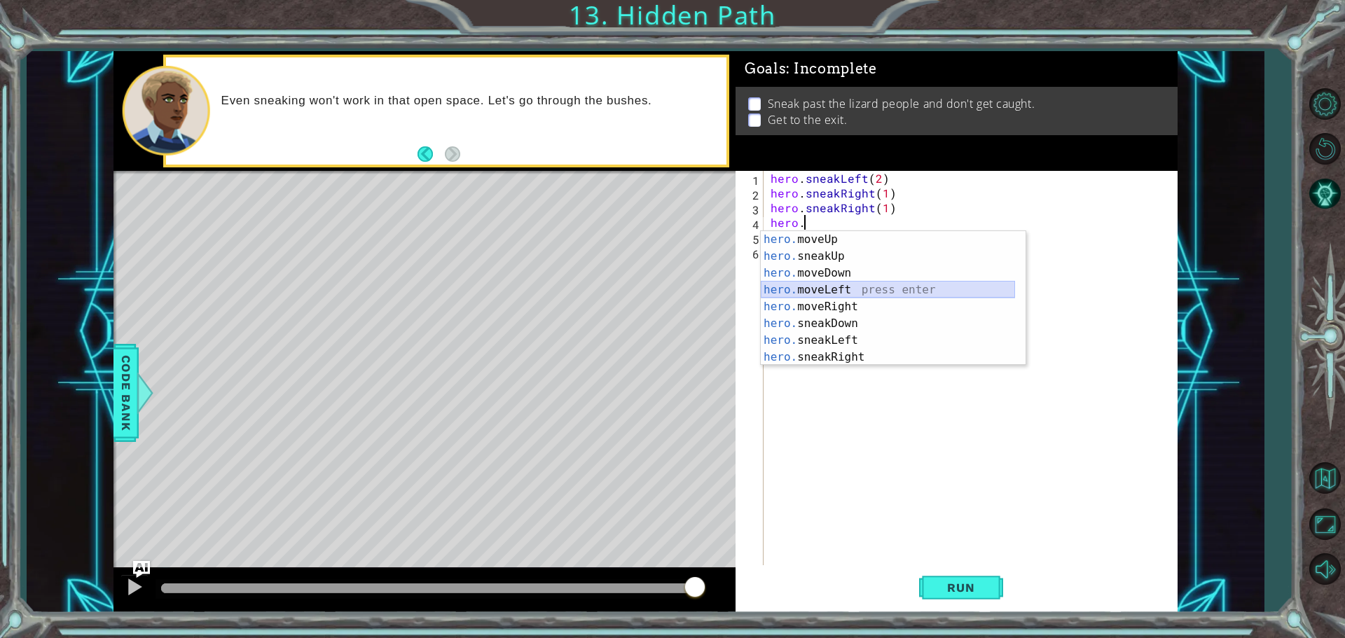
click at [825, 292] on div "hero. moveUp press enter hero. sneakUp press enter hero. moveDown press enter h…" at bounding box center [888, 315] width 254 height 168
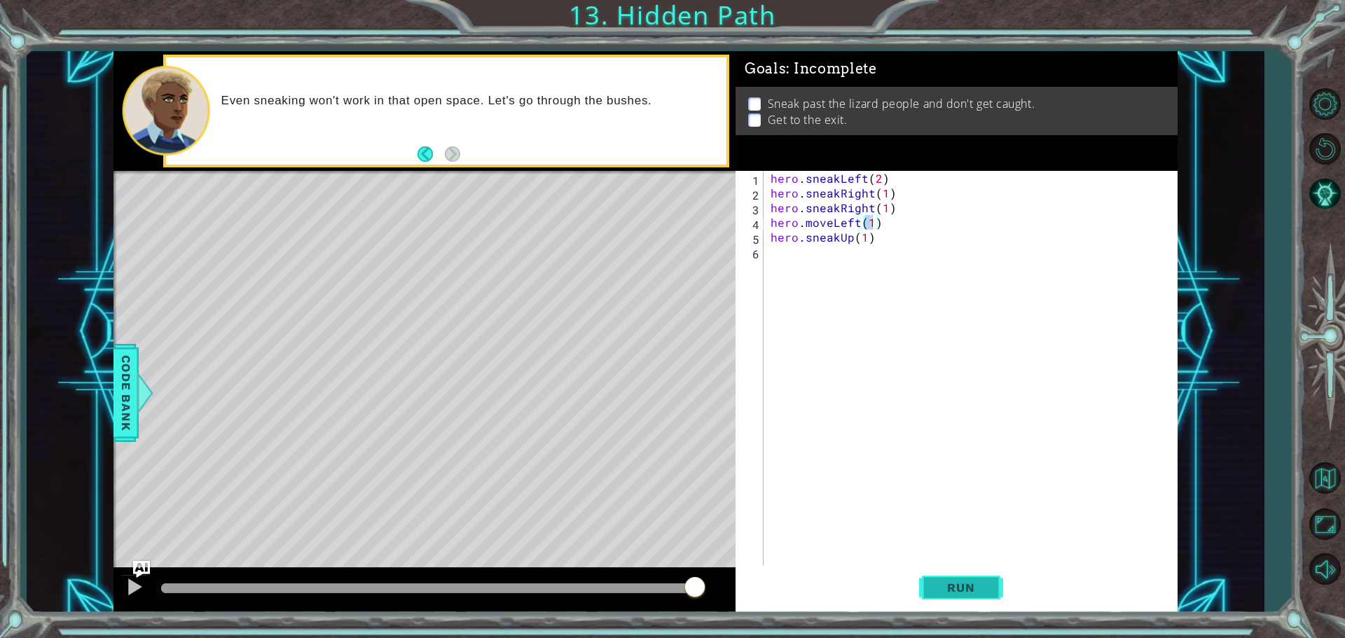
click at [938, 590] on span "Run" at bounding box center [960, 588] width 55 height 14
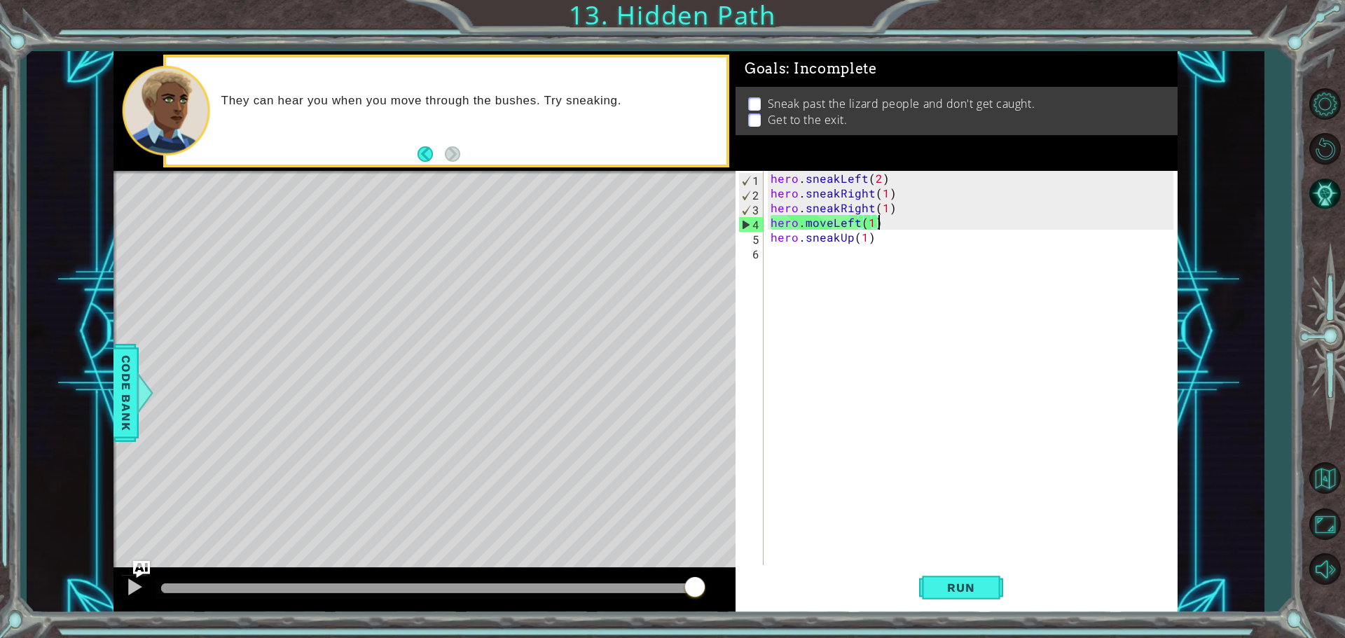
click at [879, 224] on div "hero . sneakLeft ( 2 ) hero . sneakRight ( 1 ) hero . sneakRight ( 1 ) hero . m…" at bounding box center [974, 384] width 413 height 427
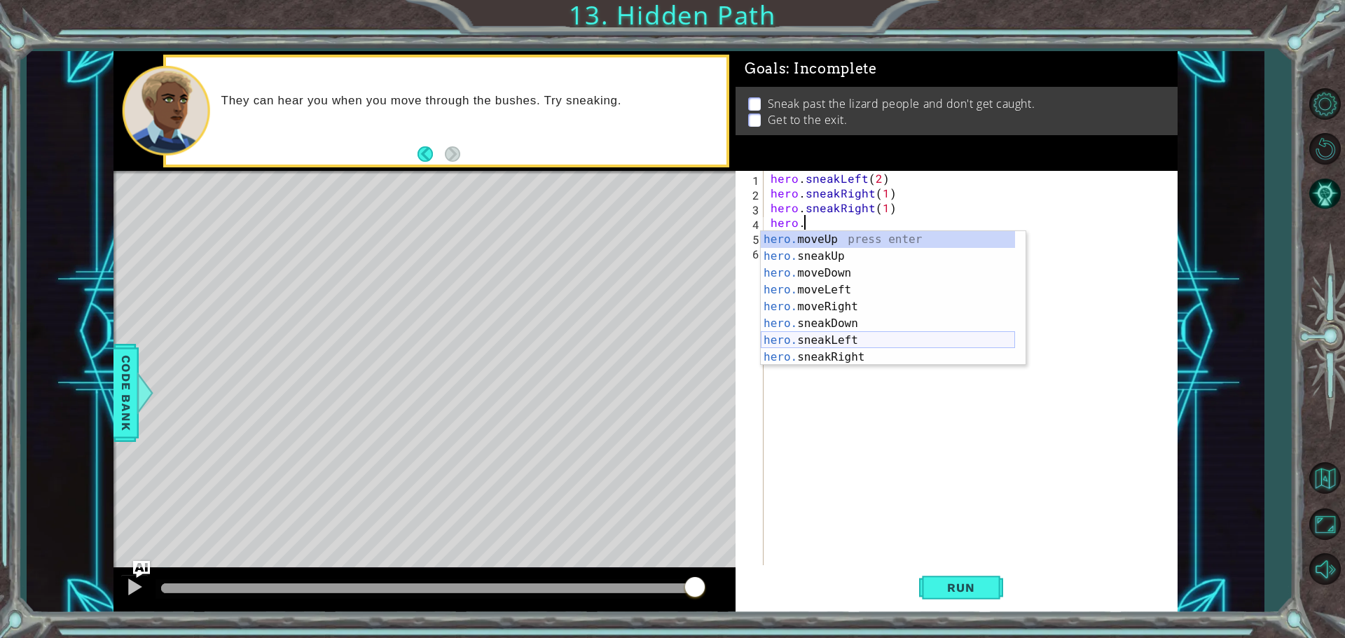
drag, startPoint x: 849, startPoint y: 339, endPoint x: 849, endPoint y: 381, distance: 42.0
click at [849, 344] on div "hero. moveUp press enter hero. sneakUp press enter hero. moveDown press enter h…" at bounding box center [888, 315] width 254 height 168
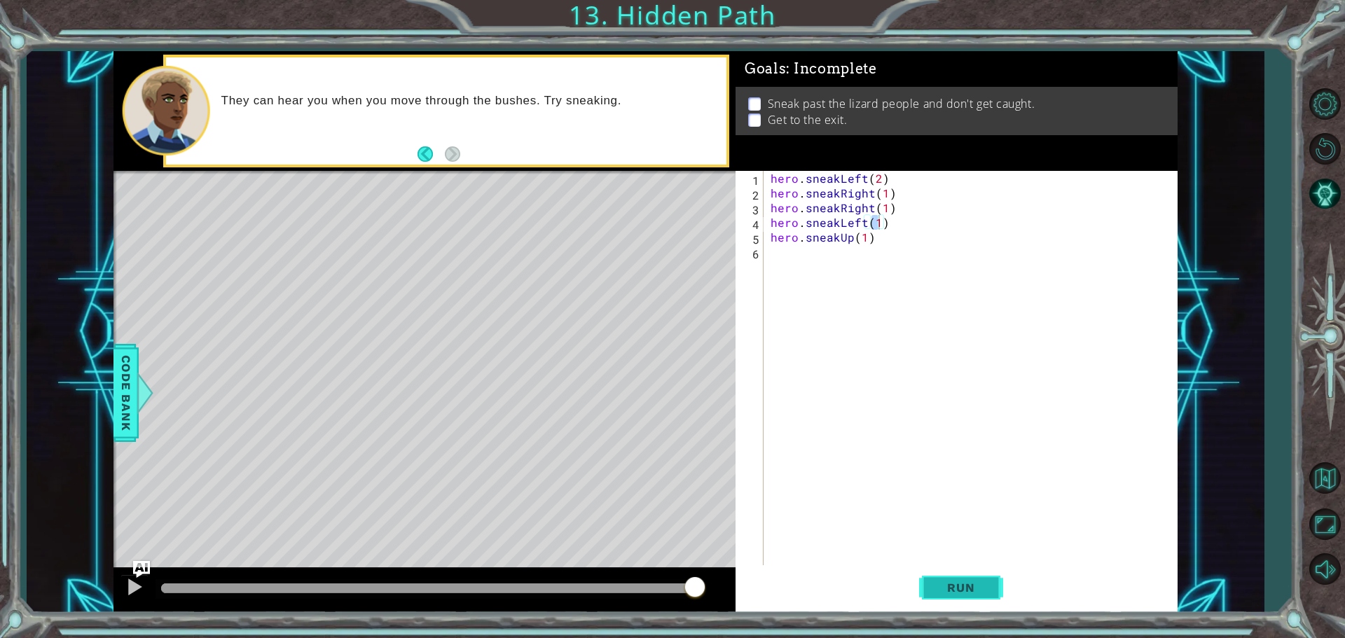
click at [973, 581] on span "Run" at bounding box center [960, 588] width 55 height 14
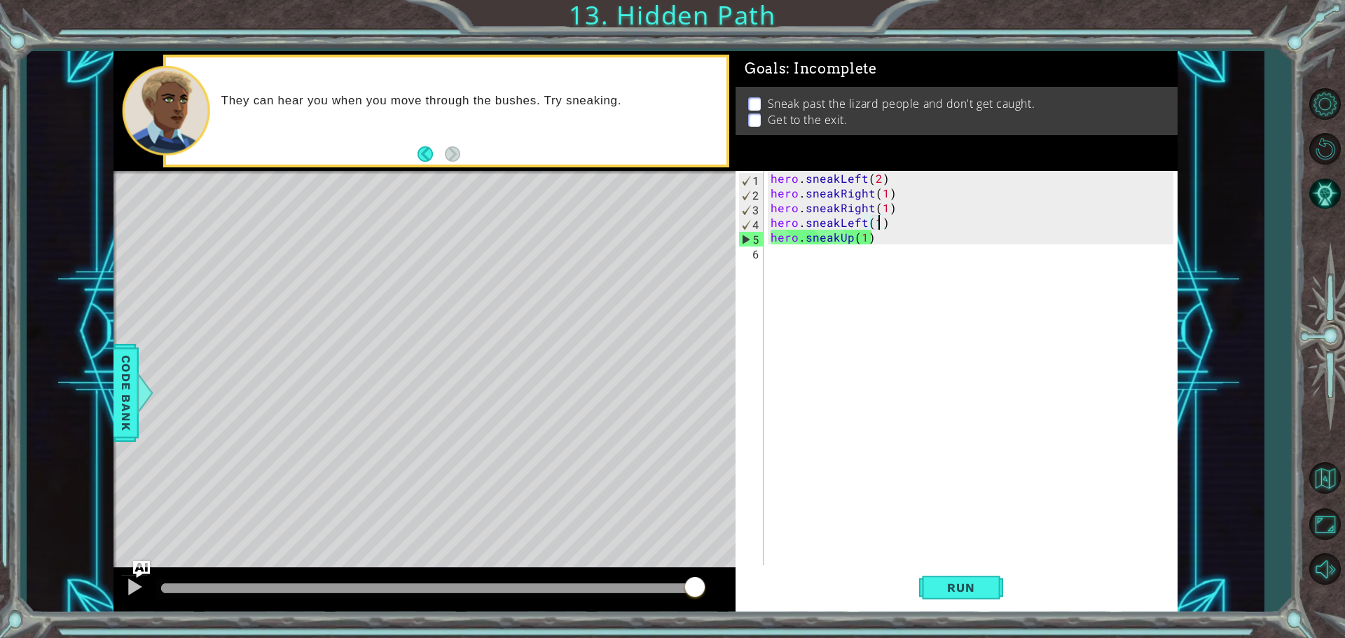
click at [871, 239] on div "hero . sneakLeft ( 2 ) hero . sneakRight ( 1 ) hero . sneakRight ( 1 ) hero . s…" at bounding box center [974, 384] width 413 height 427
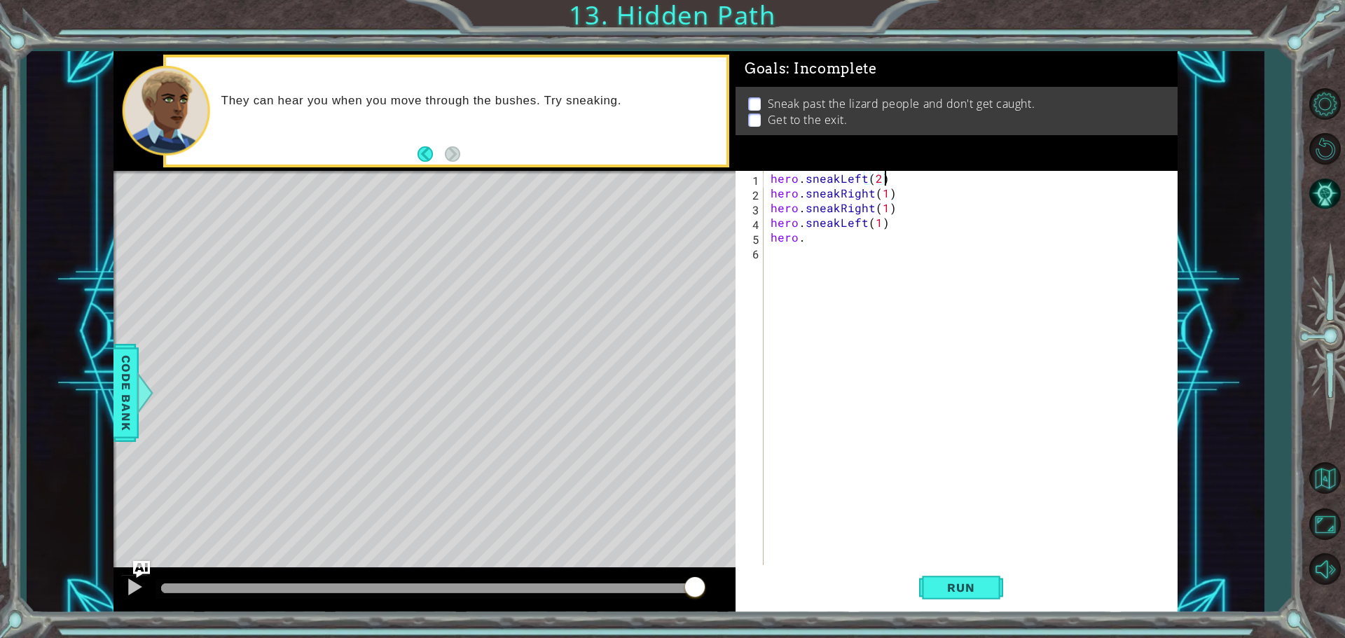
click at [890, 178] on div "hero . sneakLeft ( 2 ) hero . sneakRight ( 1 ) hero . sneakRight ( 1 ) hero . s…" at bounding box center [974, 384] width 413 height 427
type textarea "hero.sneakLeft(2)"
